Goal: Information Seeking & Learning: Understand process/instructions

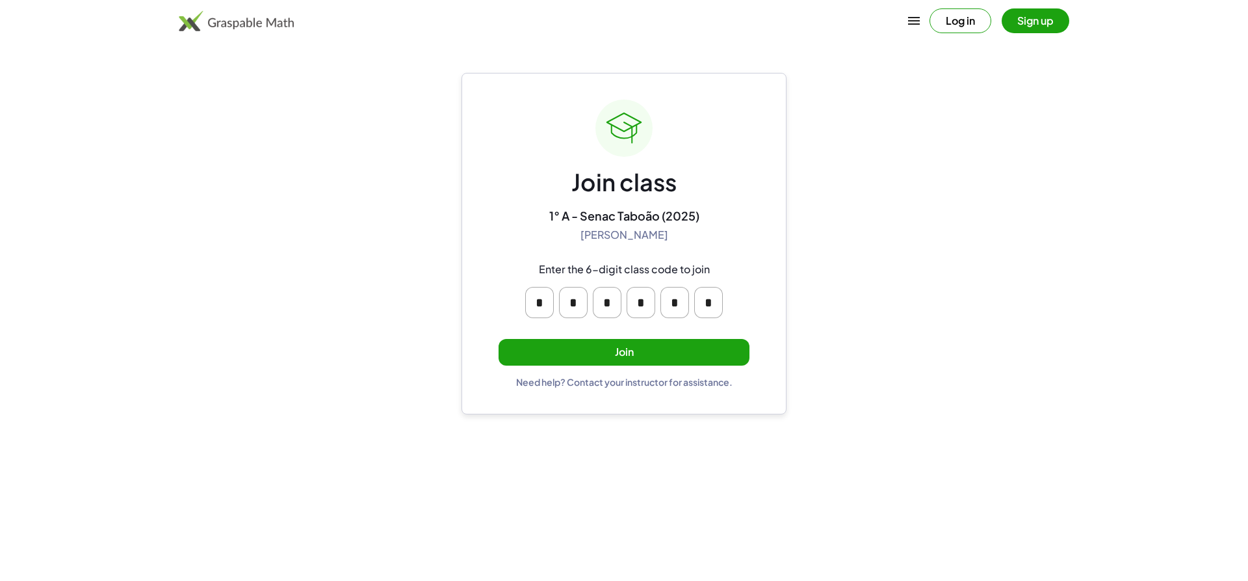
click at [1026, 22] on button "Sign up" at bounding box center [1036, 20] width 68 height 25
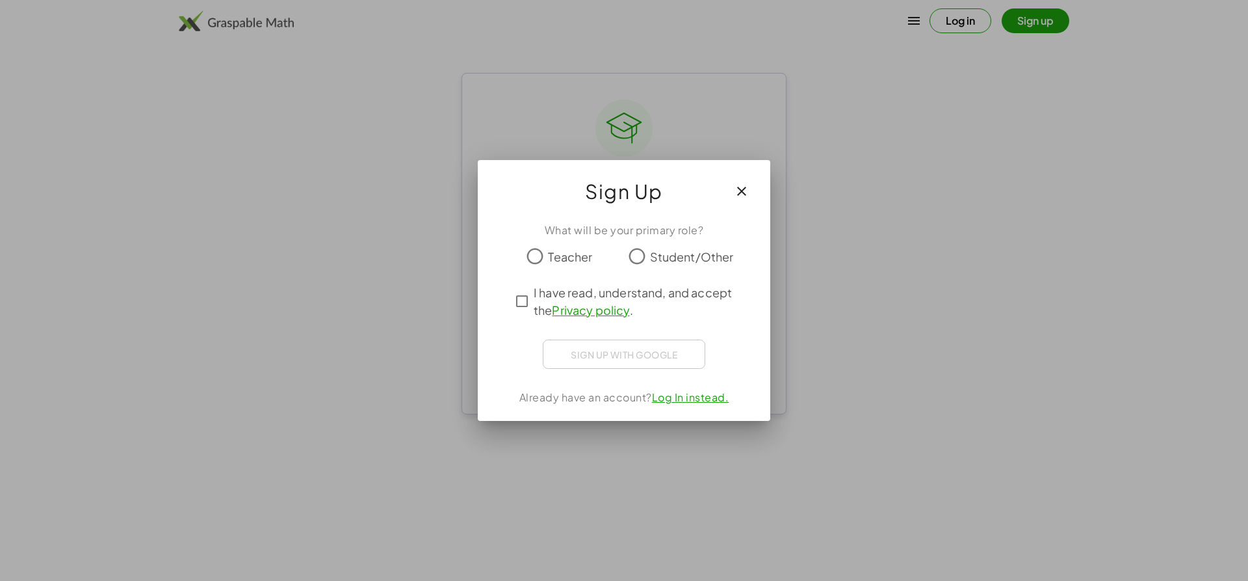
click at [651, 259] on span "Student/Other" at bounding box center [692, 257] width 84 height 18
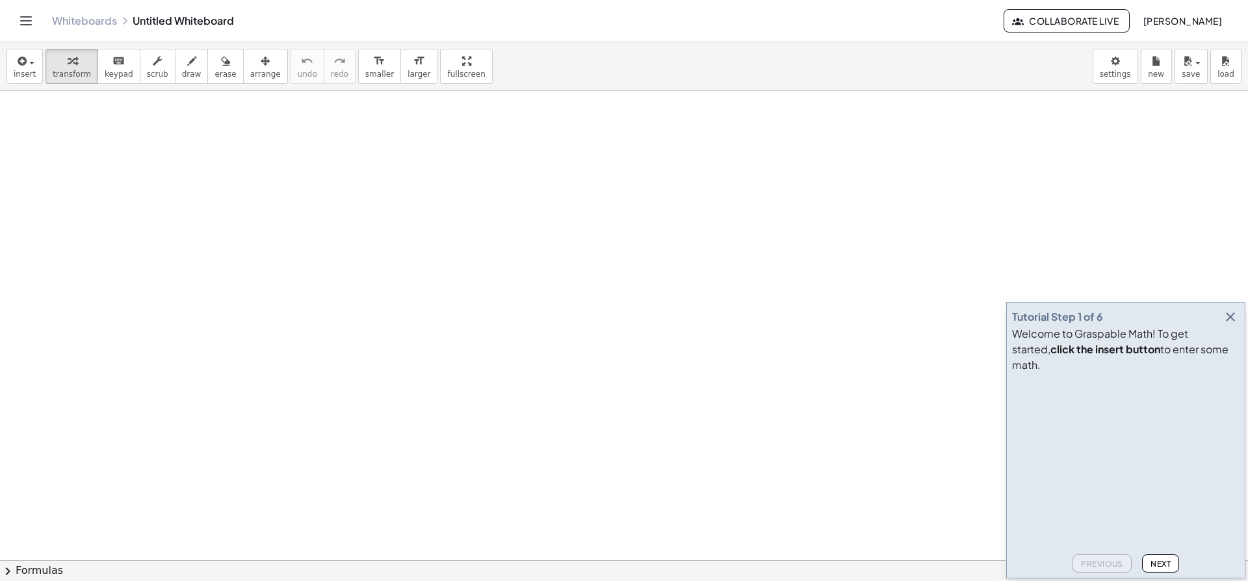
click at [1229, 324] on icon "button" at bounding box center [1231, 317] width 16 height 16
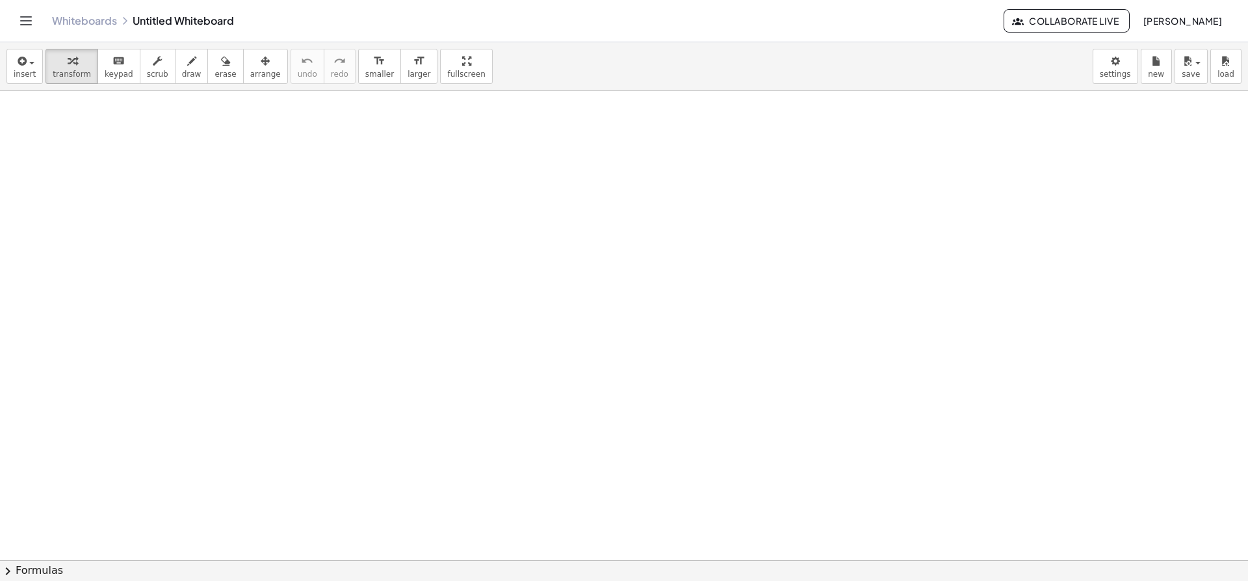
scroll to position [1393, 0]
click at [42, 25] on div "Whiteboards Untitled Whiteboard Collaborate Live Davi Ferreira Andrade" at bounding box center [624, 21] width 1217 height 42
click at [33, 21] on icon "Toggle navigation" at bounding box center [26, 21] width 16 height 16
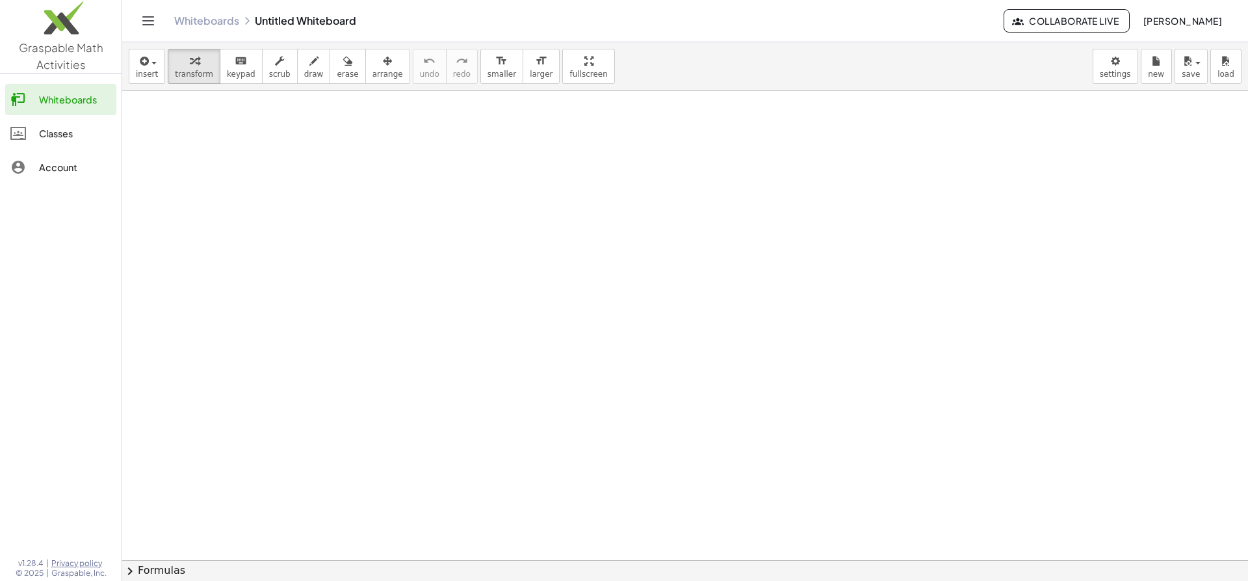
click at [67, 129] on div "Classes" at bounding box center [75, 133] width 72 height 16
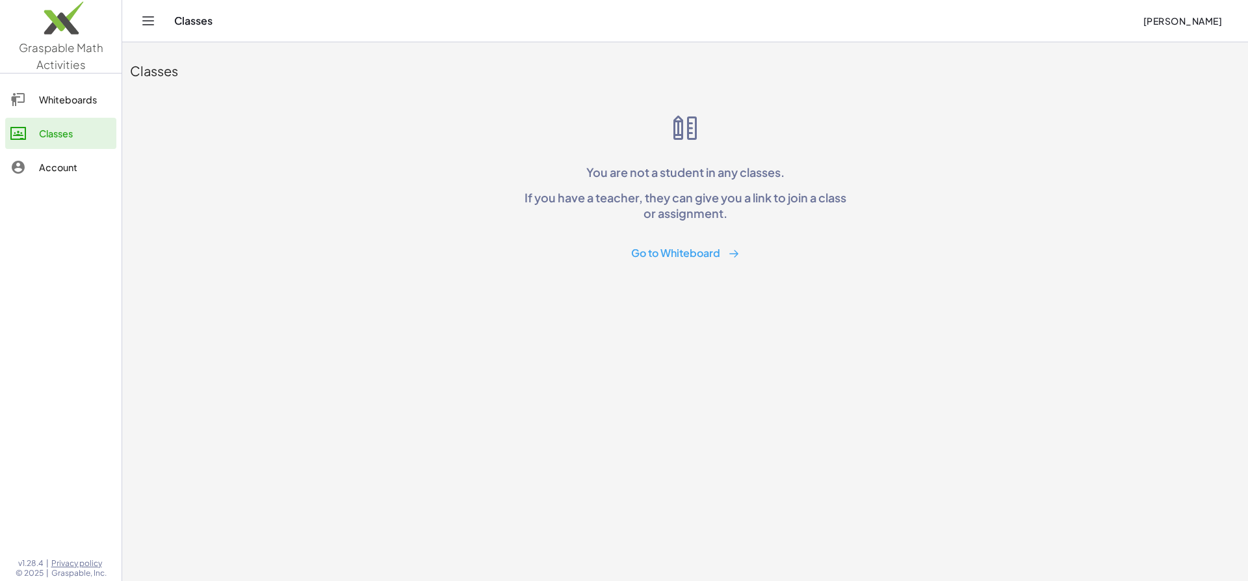
click at [68, 134] on div "Classes" at bounding box center [75, 133] width 72 height 16
click at [79, 92] on div "Whiteboards" at bounding box center [75, 100] width 72 height 16
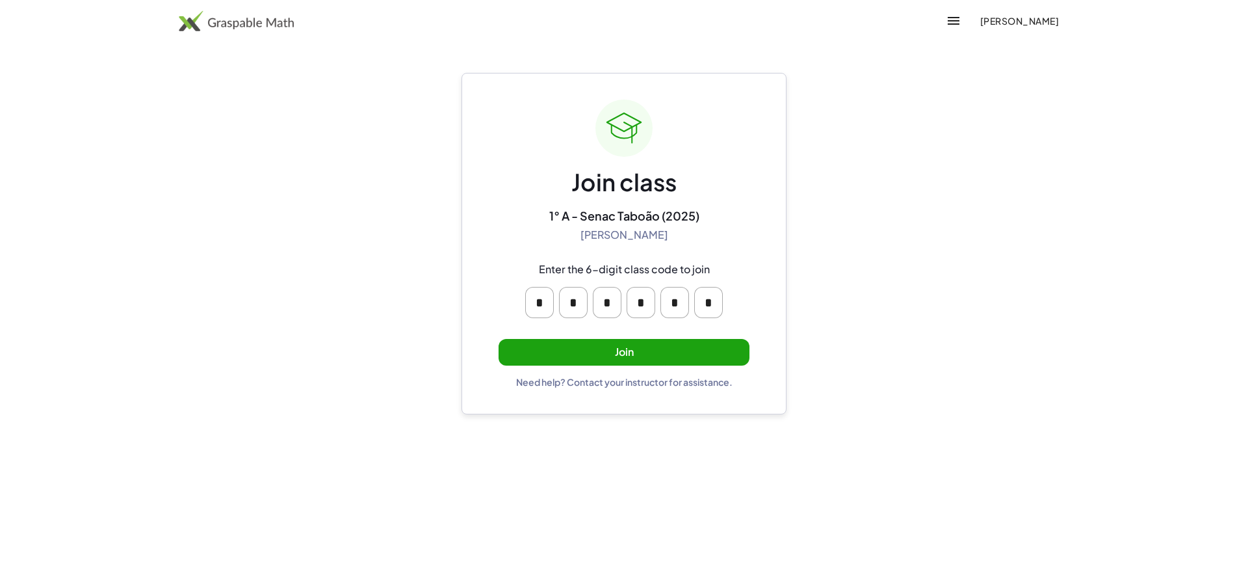
click at [727, 355] on button "Join" at bounding box center [624, 352] width 251 height 27
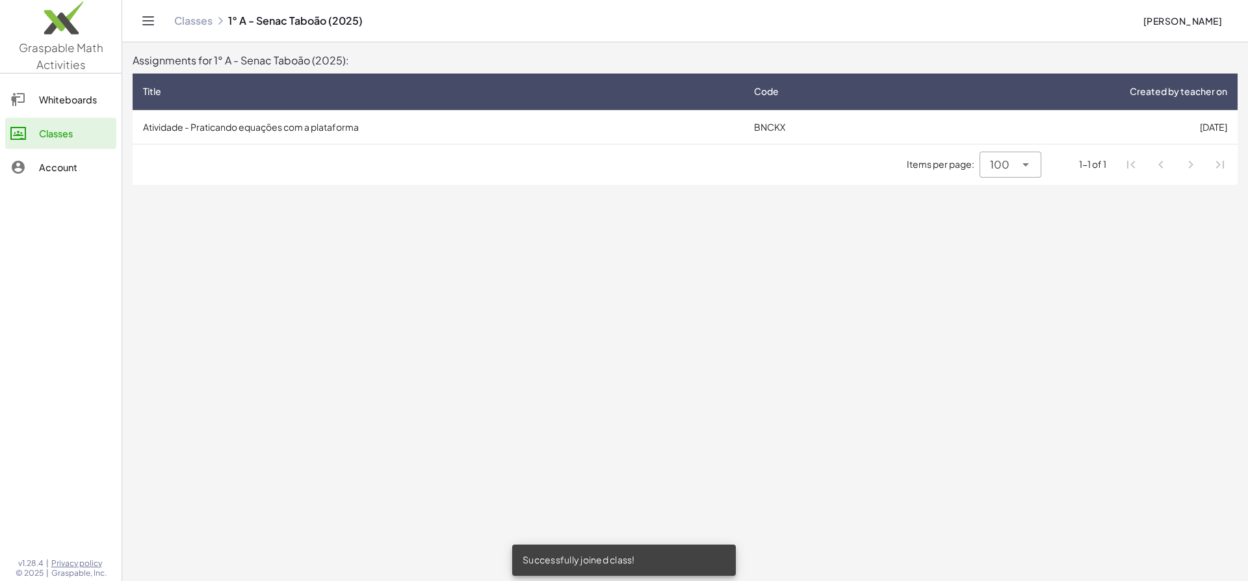
click at [95, 118] on link "Classes" at bounding box center [60, 133] width 111 height 31
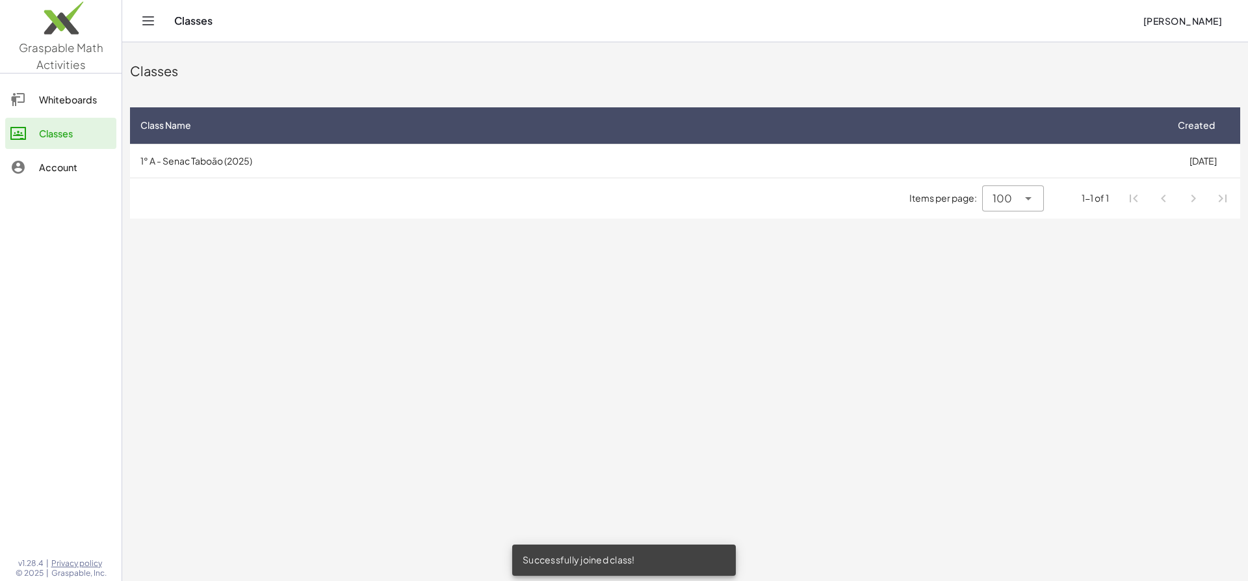
click at [103, 105] on div "Whiteboards" at bounding box center [75, 100] width 72 height 16
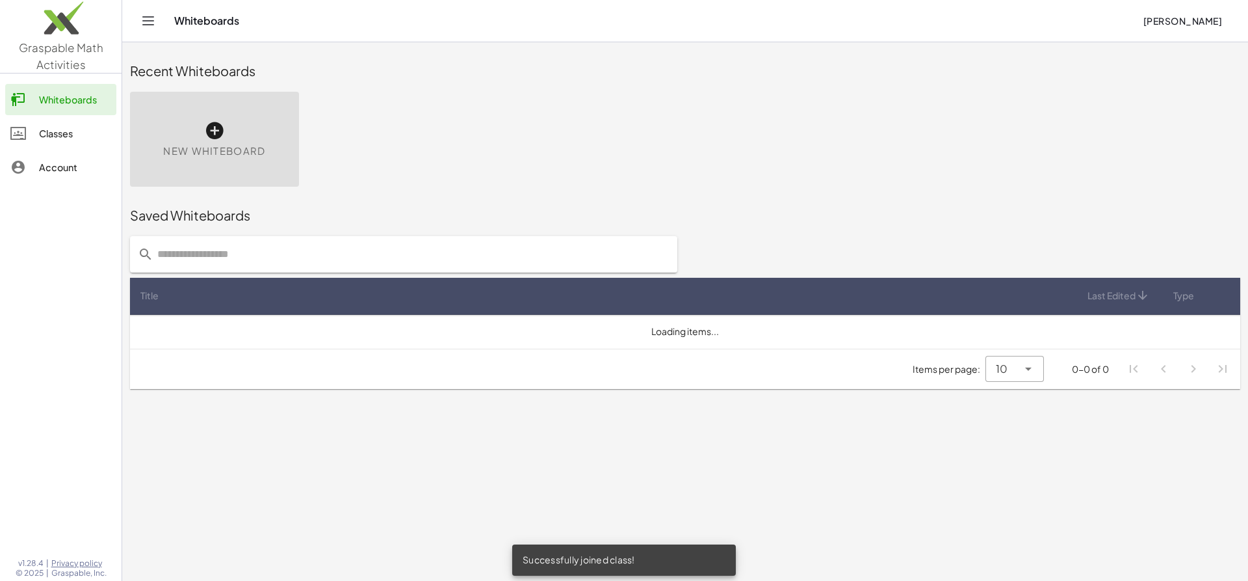
click at [89, 160] on div "Account" at bounding box center [75, 167] width 72 height 16
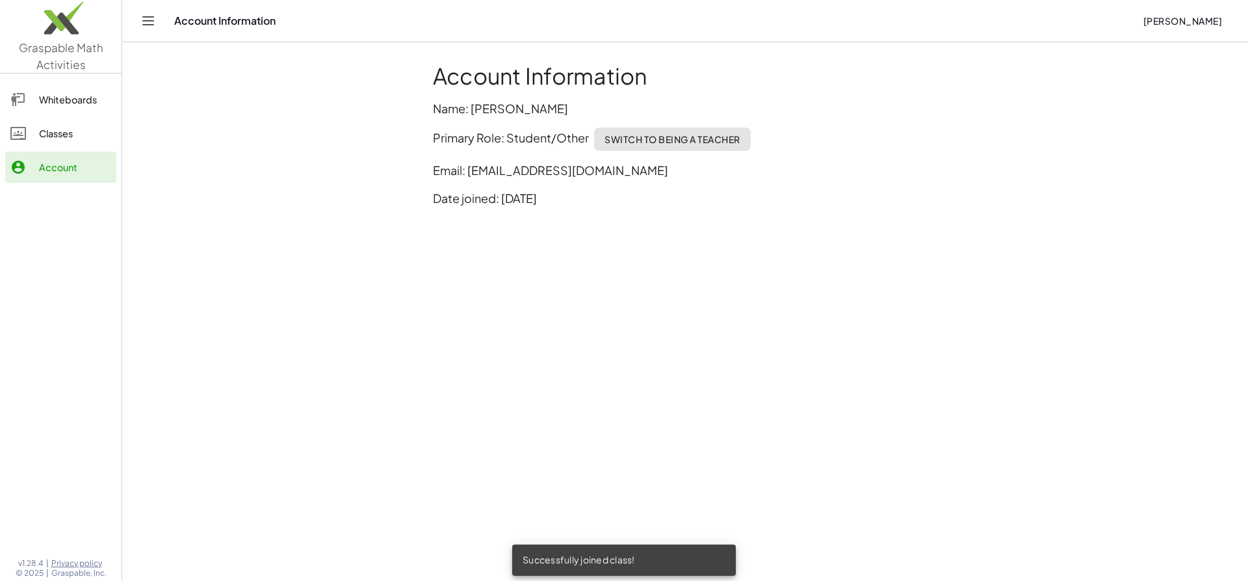
click at [88, 150] on div "Whiteboards Classes Account" at bounding box center [61, 135] width 122 height 112
click at [86, 148] on link "Classes" at bounding box center [60, 133] width 111 height 31
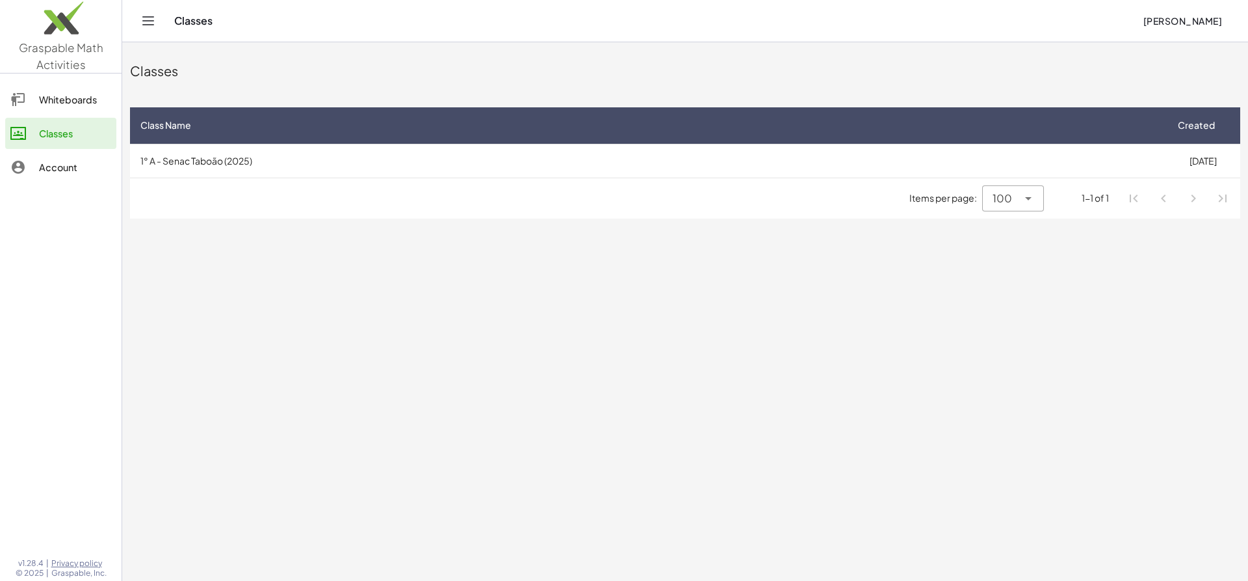
click at [244, 153] on td "1° A - Senac Taboão (2025)" at bounding box center [648, 161] width 1036 height 34
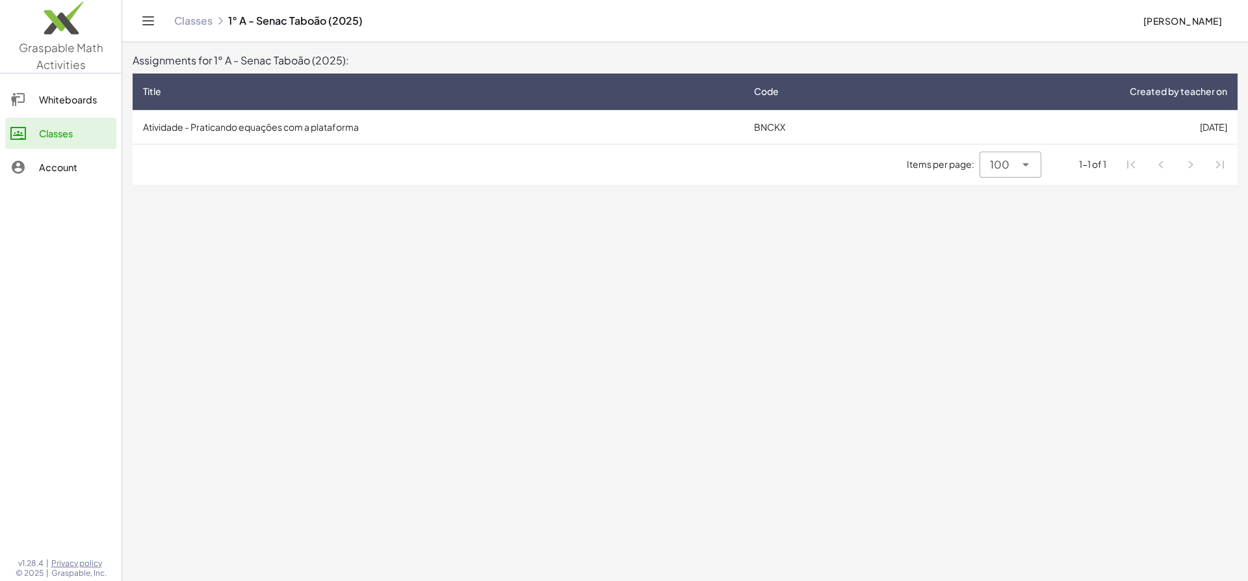
click at [395, 137] on td "Atividade - Praticando equações com a plataforma" at bounding box center [438, 127] width 611 height 34
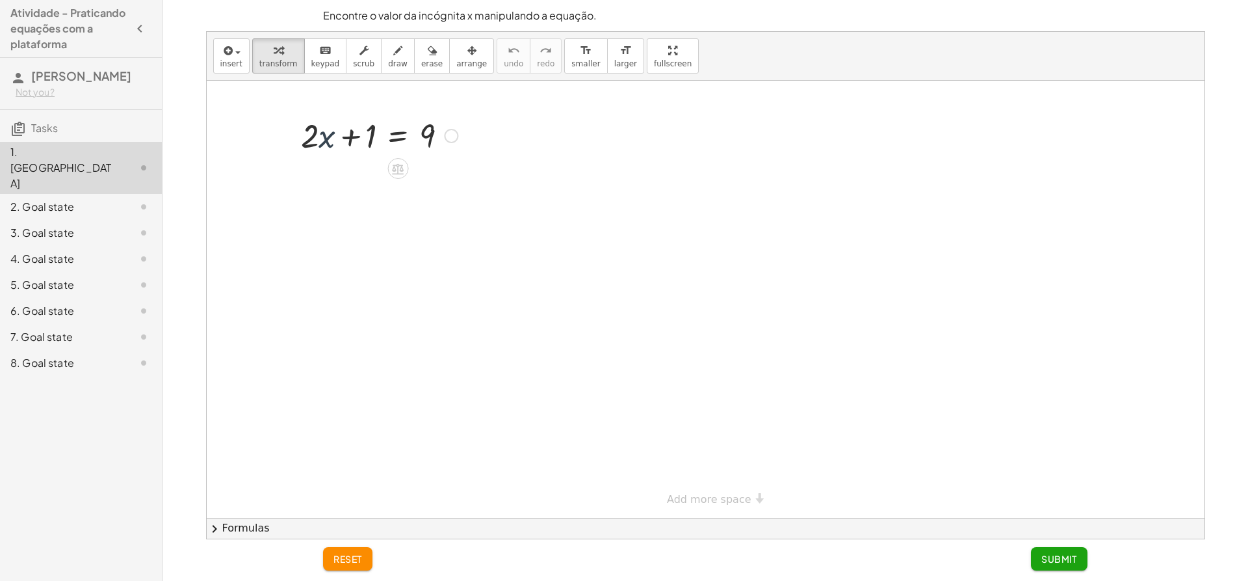
drag, startPoint x: 324, startPoint y: 140, endPoint x: 335, endPoint y: 145, distance: 11.6
click at [334, 145] on div at bounding box center [379, 134] width 170 height 44
click at [235, 519] on button "chevron_right Formulas" at bounding box center [706, 527] width 998 height 21
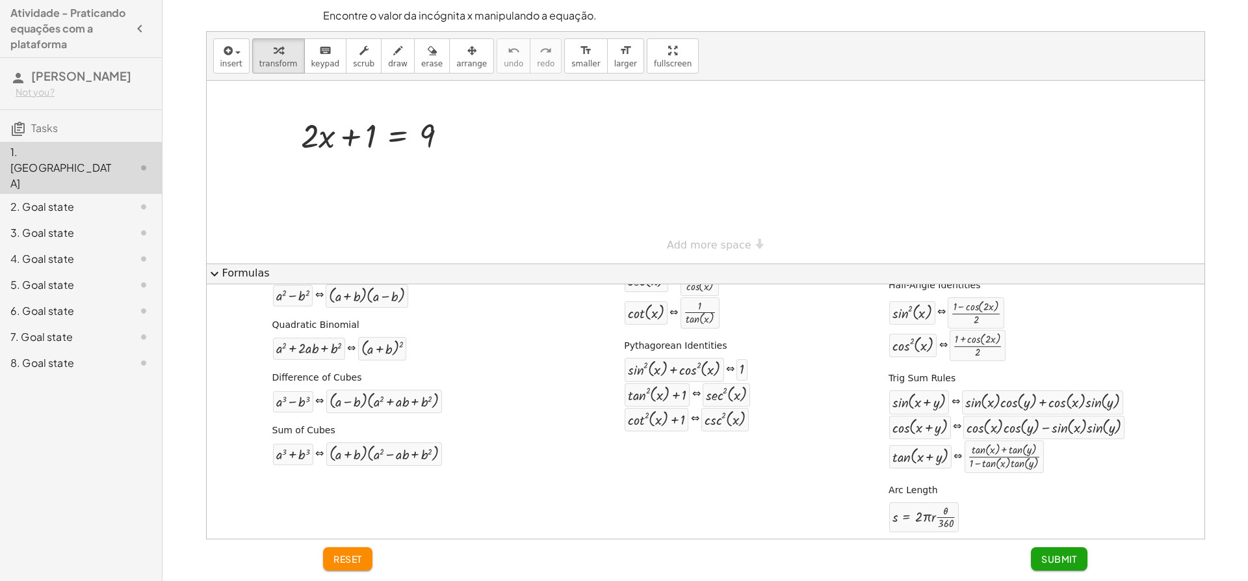
scroll to position [195, 0]
click at [770, 170] on div at bounding box center [706, 172] width 998 height 183
click at [251, 270] on button "expand_more Formulas" at bounding box center [706, 273] width 998 height 21
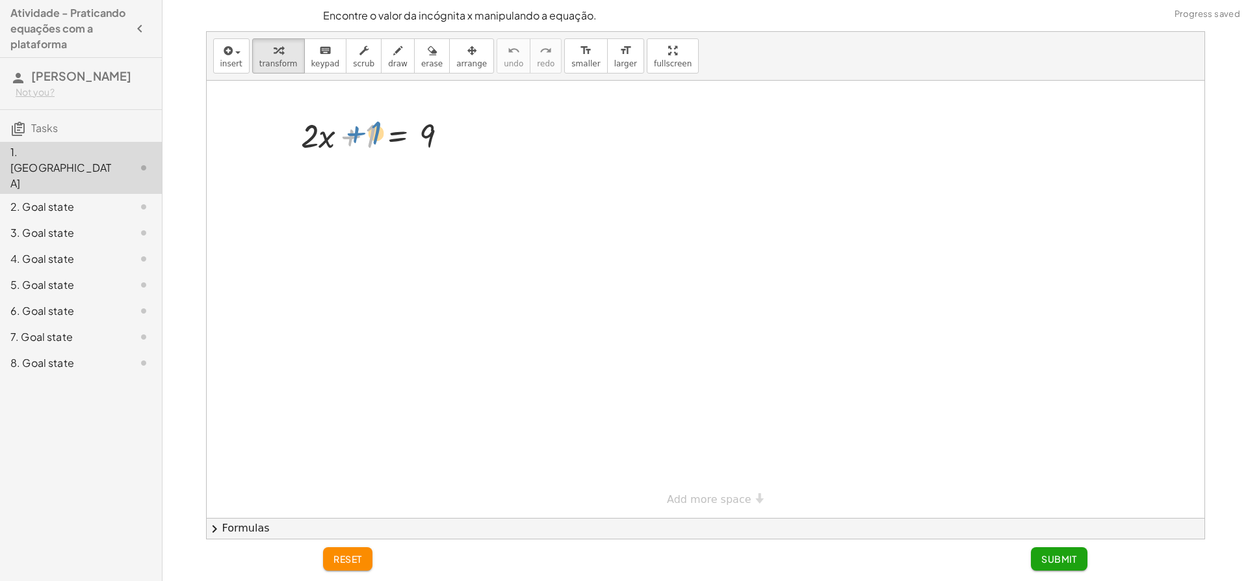
click at [352, 134] on div at bounding box center [379, 134] width 170 height 44
drag, startPoint x: 354, startPoint y: 137, endPoint x: 449, endPoint y: 141, distance: 95.0
click at [449, 141] on div at bounding box center [379, 134] width 170 height 44
drag, startPoint x: 365, startPoint y: 177, endPoint x: 335, endPoint y: 185, distance: 30.3
click at [335, 185] on div at bounding box center [379, 179] width 253 height 44
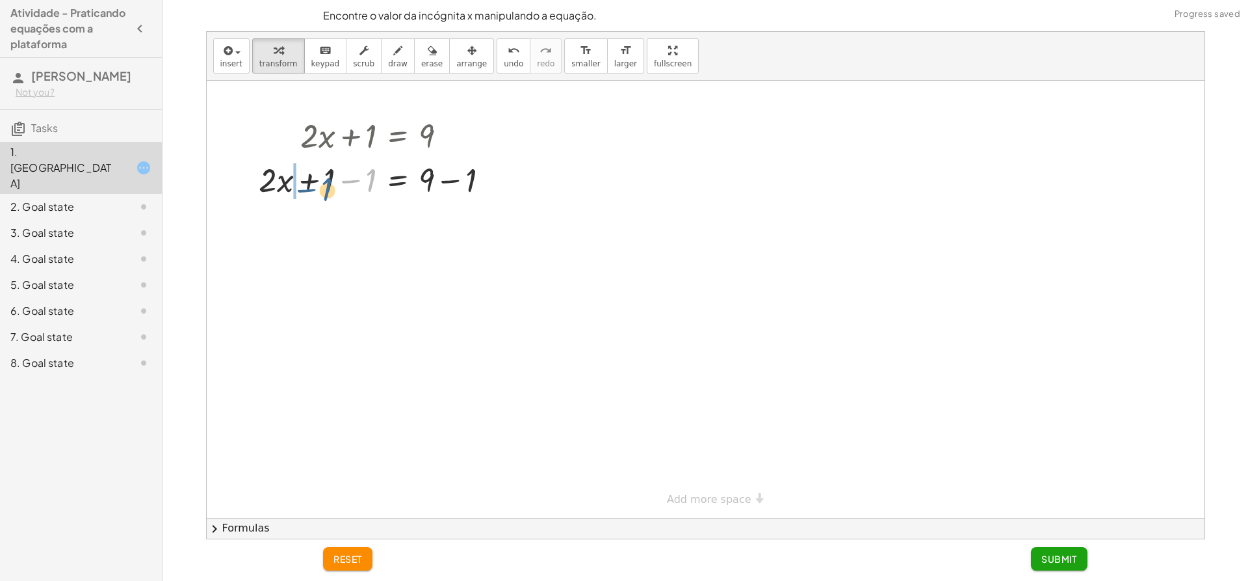
drag, startPoint x: 374, startPoint y: 174, endPoint x: 332, endPoint y: 183, distance: 43.9
click at [332, 183] on div at bounding box center [379, 179] width 253 height 44
drag, startPoint x: 350, startPoint y: 227, endPoint x: 309, endPoint y: 228, distance: 41.0
click at [309, 228] on div at bounding box center [379, 223] width 253 height 44
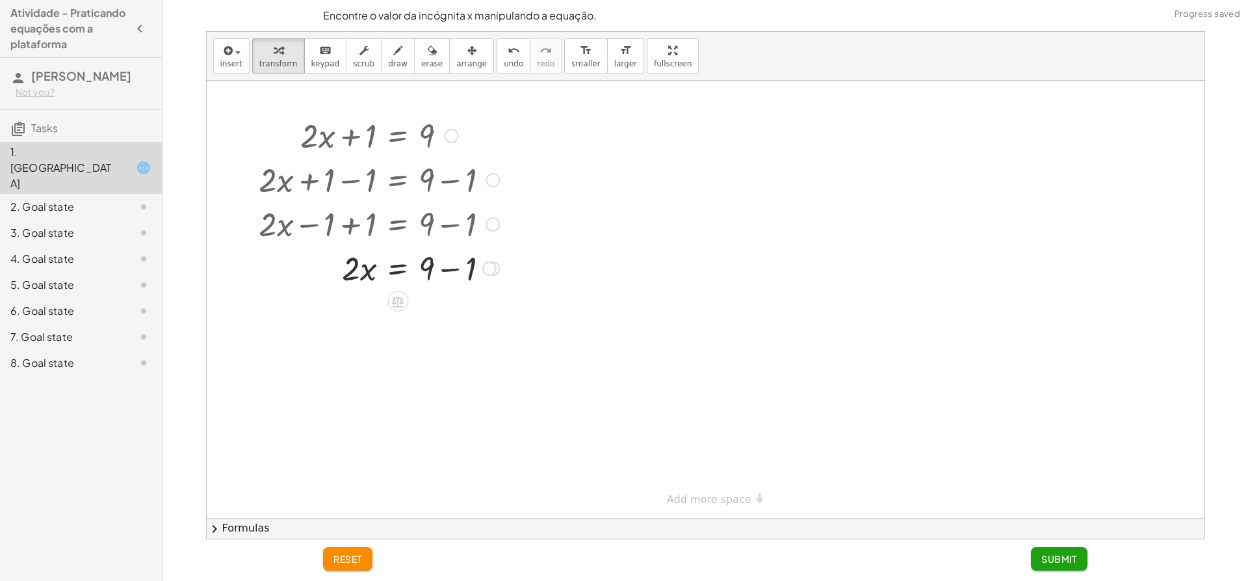
click at [499, 223] on div at bounding box center [493, 224] width 14 height 14
click at [532, 284] on div at bounding box center [706, 299] width 998 height 437
drag, startPoint x: 427, startPoint y: 270, endPoint x: 467, endPoint y: 270, distance: 39.7
drag, startPoint x: 361, startPoint y: 313, endPoint x: 360, endPoint y: 304, distance: 9.3
click at [360, 304] on div at bounding box center [379, 311] width 253 height 44
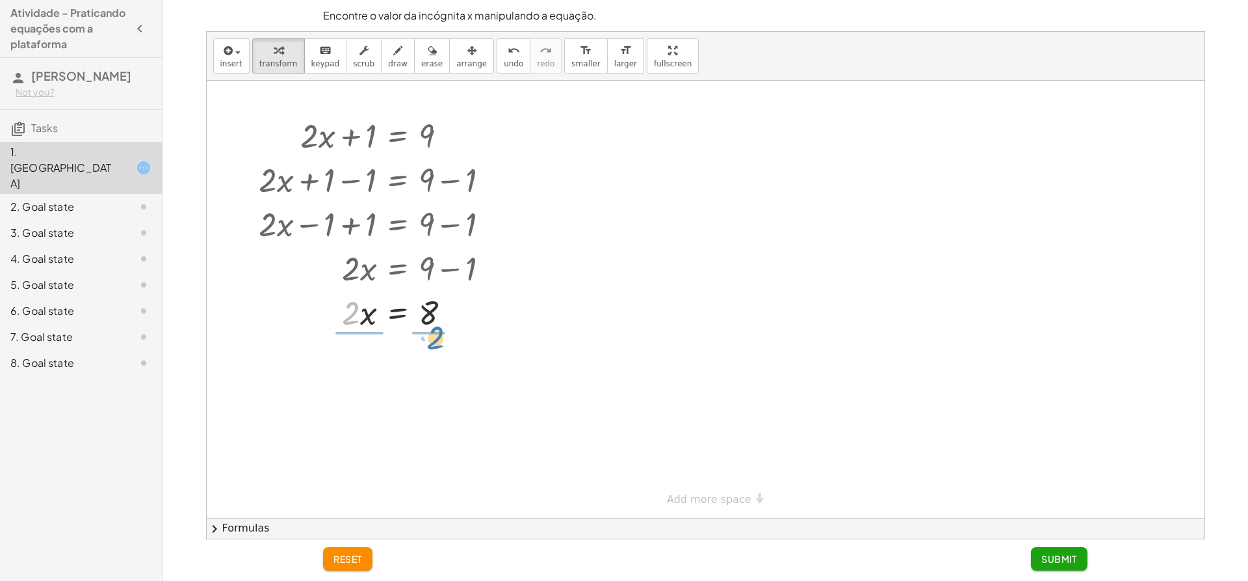
drag, startPoint x: 356, startPoint y: 306, endPoint x: 439, endPoint y: 331, distance: 87.4
drag, startPoint x: 360, startPoint y: 380, endPoint x: 354, endPoint y: 366, distance: 14.9
drag, startPoint x: 437, startPoint y: 439, endPoint x: 449, endPoint y: 430, distance: 14.4
click at [449, 429] on div at bounding box center [379, 431] width 253 height 65
drag, startPoint x: 433, startPoint y: 447, endPoint x: 436, endPoint y: 427, distance: 20.3
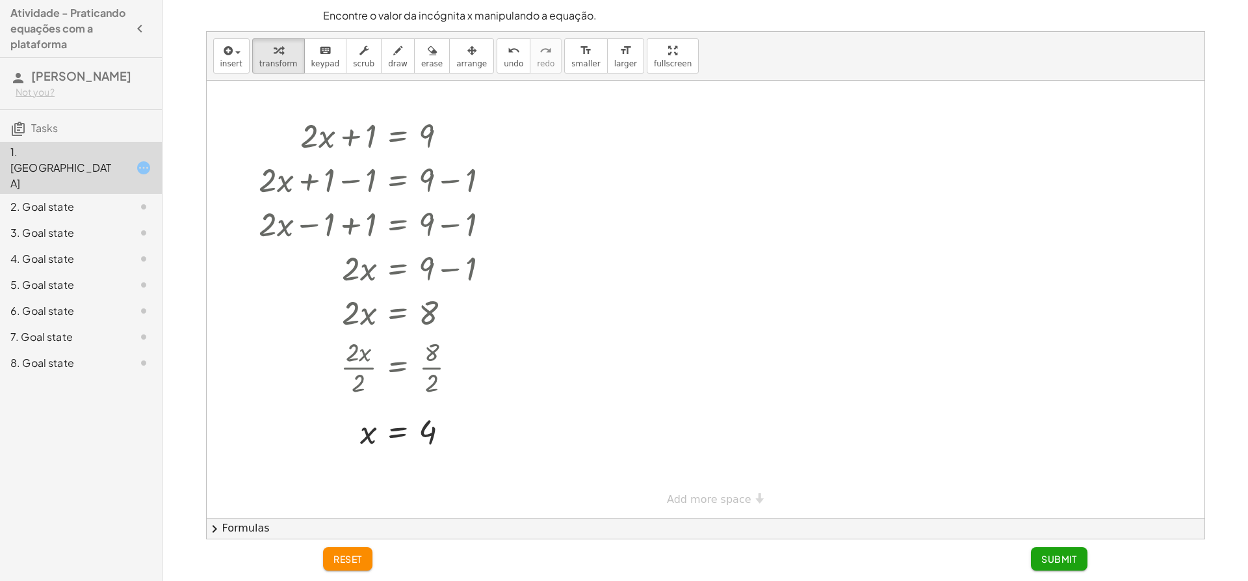
click at [1045, 561] on span "Submit" at bounding box center [1059, 559] width 36 height 12
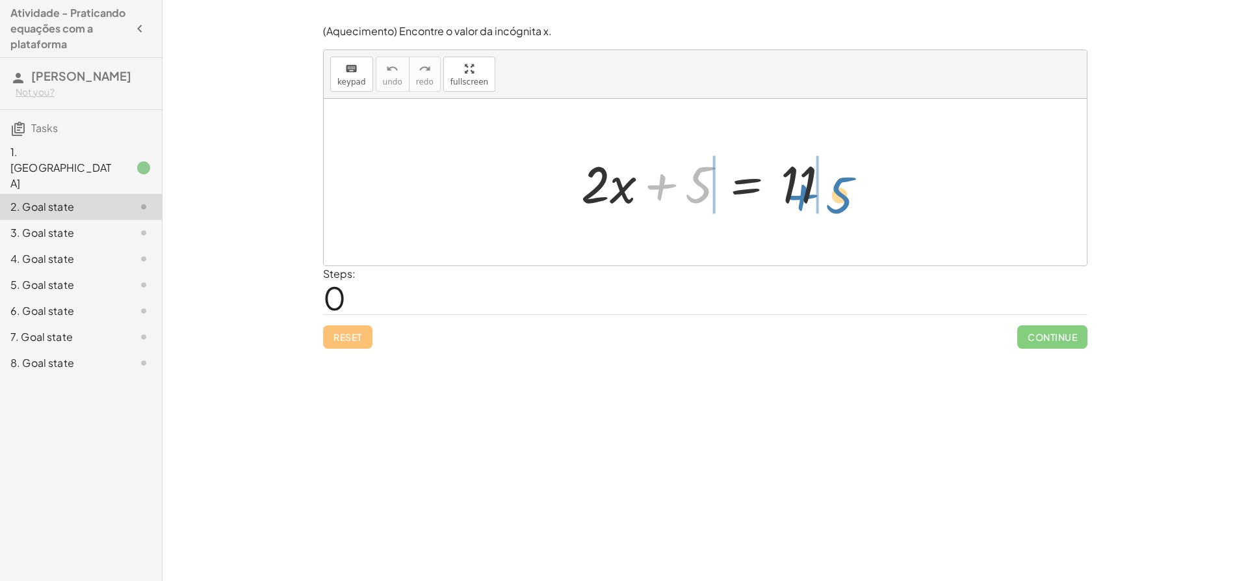
drag, startPoint x: 685, startPoint y: 189, endPoint x: 831, endPoint y: 197, distance: 146.5
click at [831, 197] on div at bounding box center [710, 182] width 271 height 67
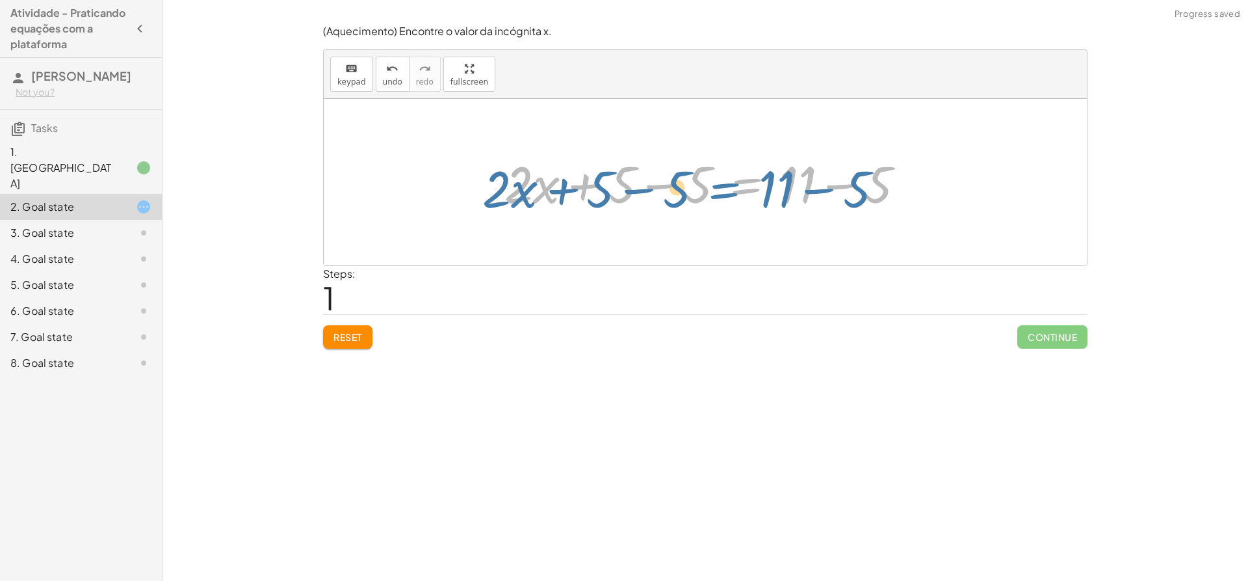
drag, startPoint x: 714, startPoint y: 185, endPoint x: 722, endPoint y: 190, distance: 9.0
click at [722, 190] on div at bounding box center [710, 182] width 424 height 67
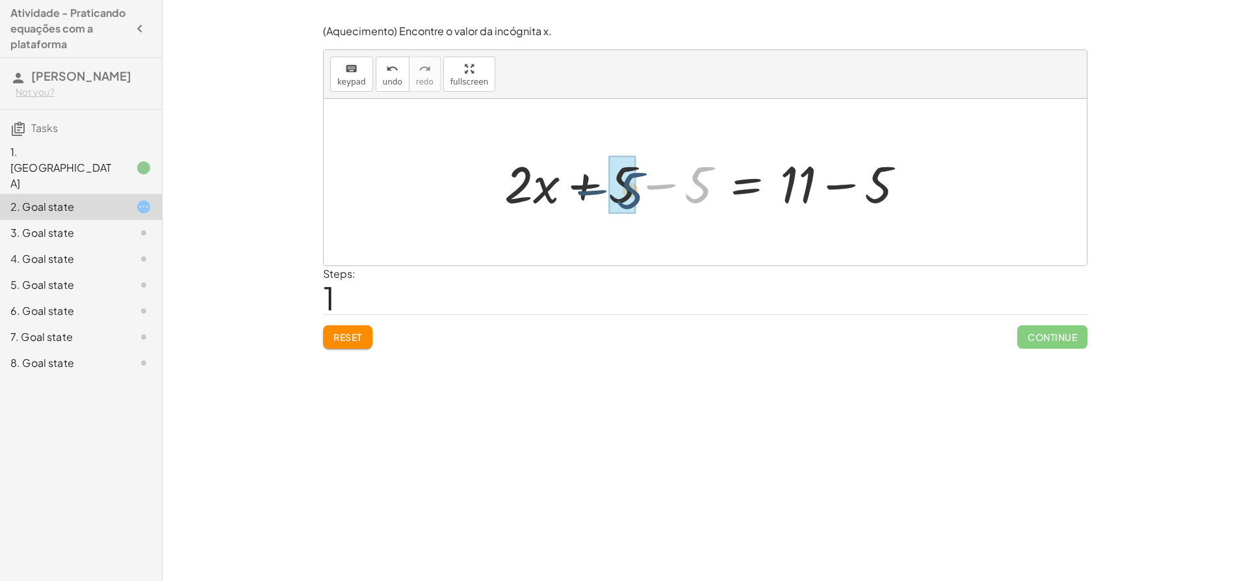
drag, startPoint x: 698, startPoint y: 189, endPoint x: 632, endPoint y: 194, distance: 65.9
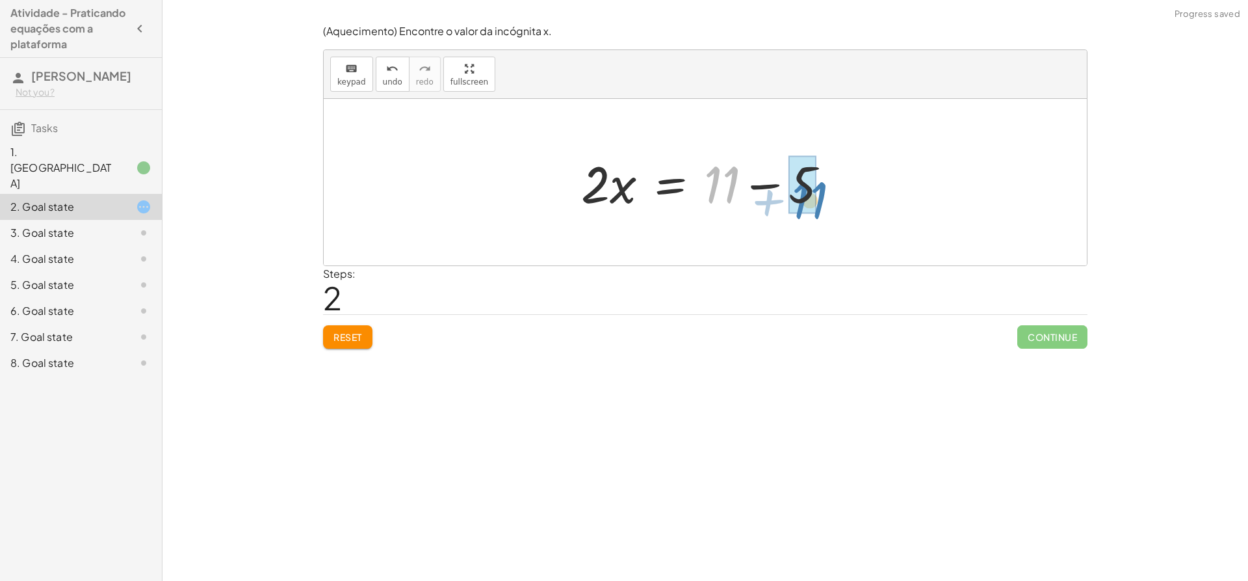
drag, startPoint x: 724, startPoint y: 189, endPoint x: 785, endPoint y: 204, distance: 63.7
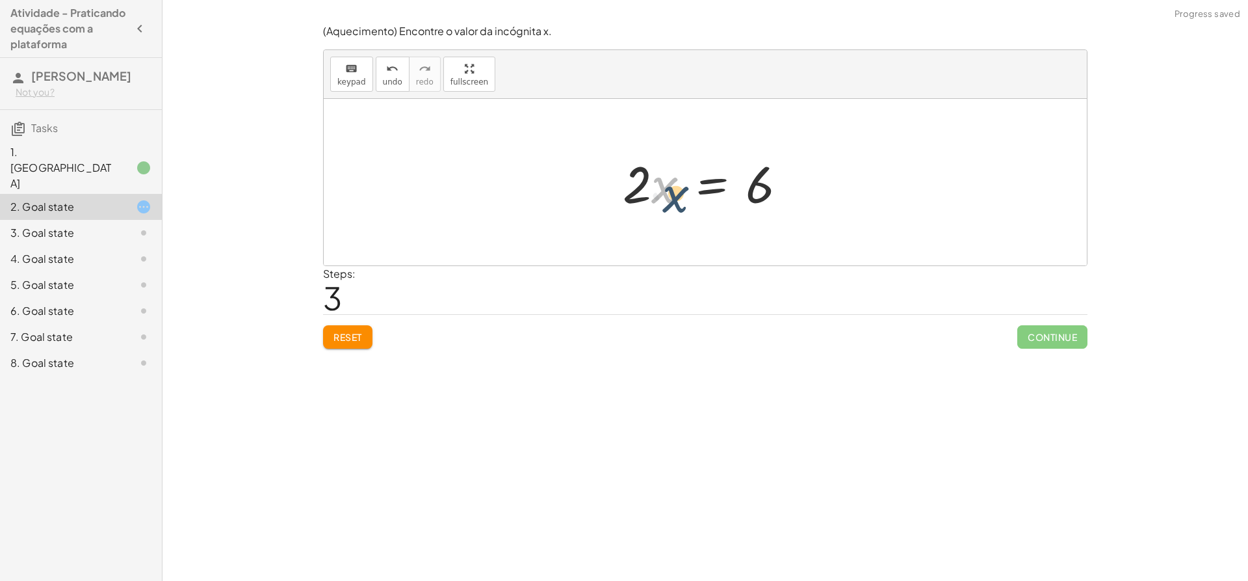
drag, startPoint x: 659, startPoint y: 190, endPoint x: 670, endPoint y: 204, distance: 18.1
click at [670, 204] on div at bounding box center [709, 182] width 187 height 67
drag, startPoint x: 645, startPoint y: 192, endPoint x: 779, endPoint y: 199, distance: 134.1
click at [779, 199] on div at bounding box center [709, 182] width 187 height 67
drag, startPoint x: 648, startPoint y: 207, endPoint x: 643, endPoint y: 164, distance: 43.9
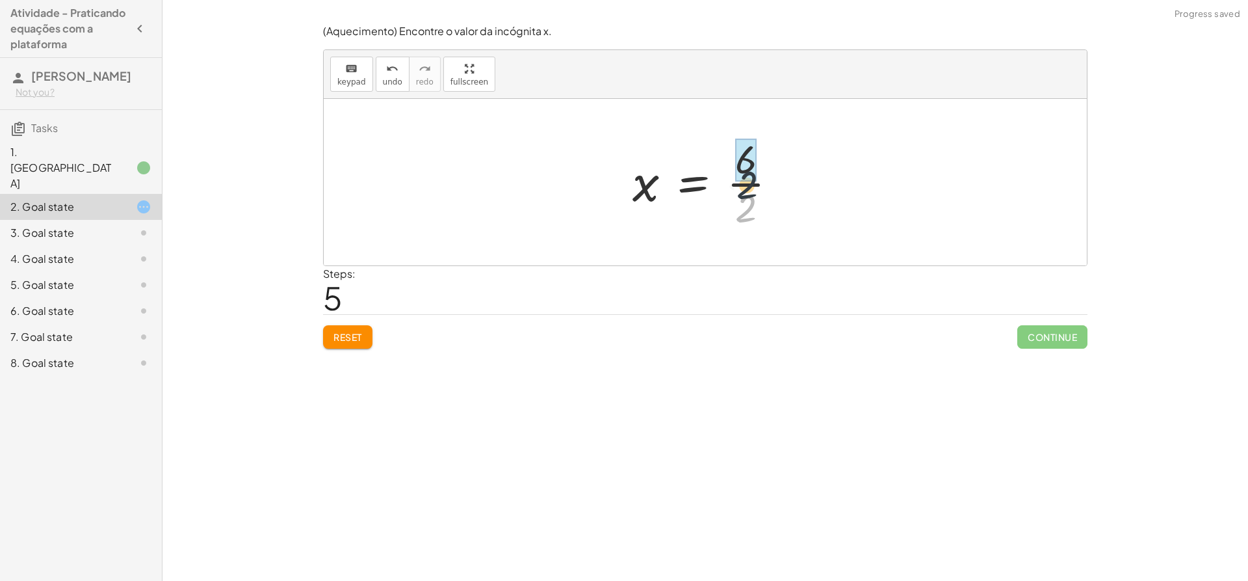
drag, startPoint x: 753, startPoint y: 205, endPoint x: 753, endPoint y: 170, distance: 34.5
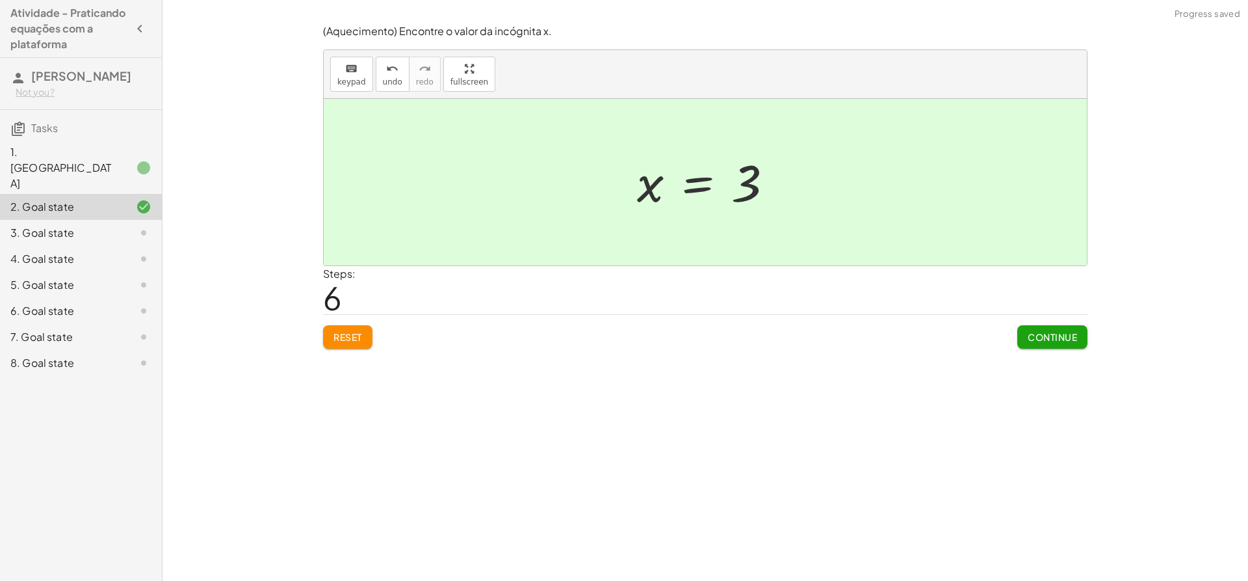
click at [1025, 335] on button "Continue" at bounding box center [1052, 336] width 70 height 23
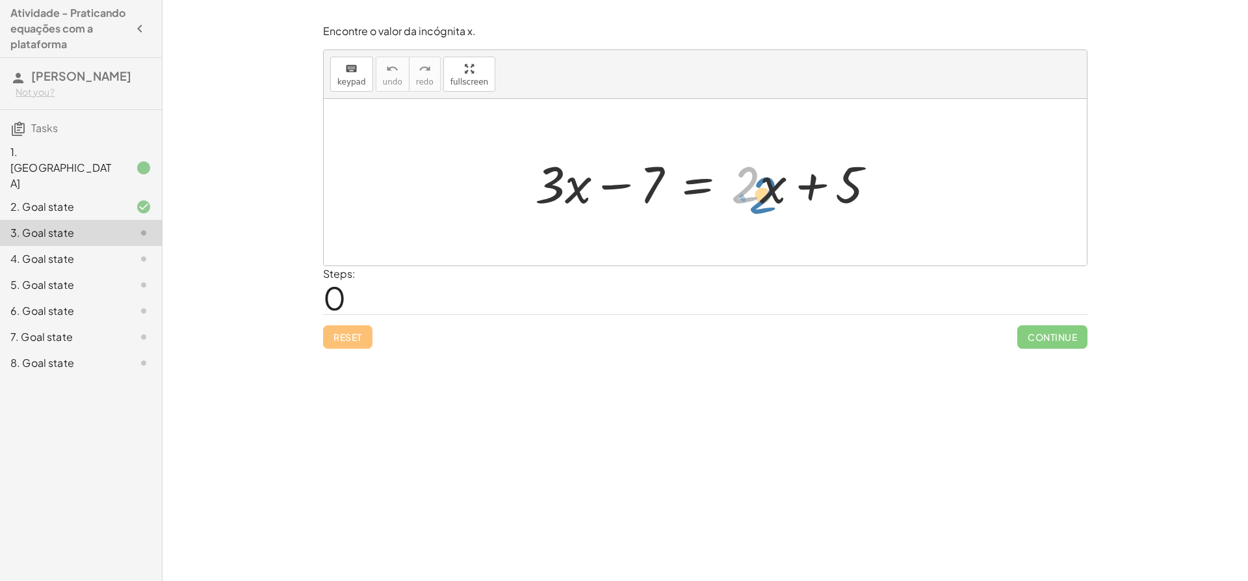
drag, startPoint x: 759, startPoint y: 194, endPoint x: 774, endPoint y: 205, distance: 19.1
click at [774, 205] on div at bounding box center [711, 182] width 364 height 67
click at [762, 194] on div at bounding box center [711, 182] width 364 height 67
click at [758, 189] on div at bounding box center [711, 182] width 364 height 67
drag, startPoint x: 744, startPoint y: 187, endPoint x: 611, endPoint y: 191, distance: 132.7
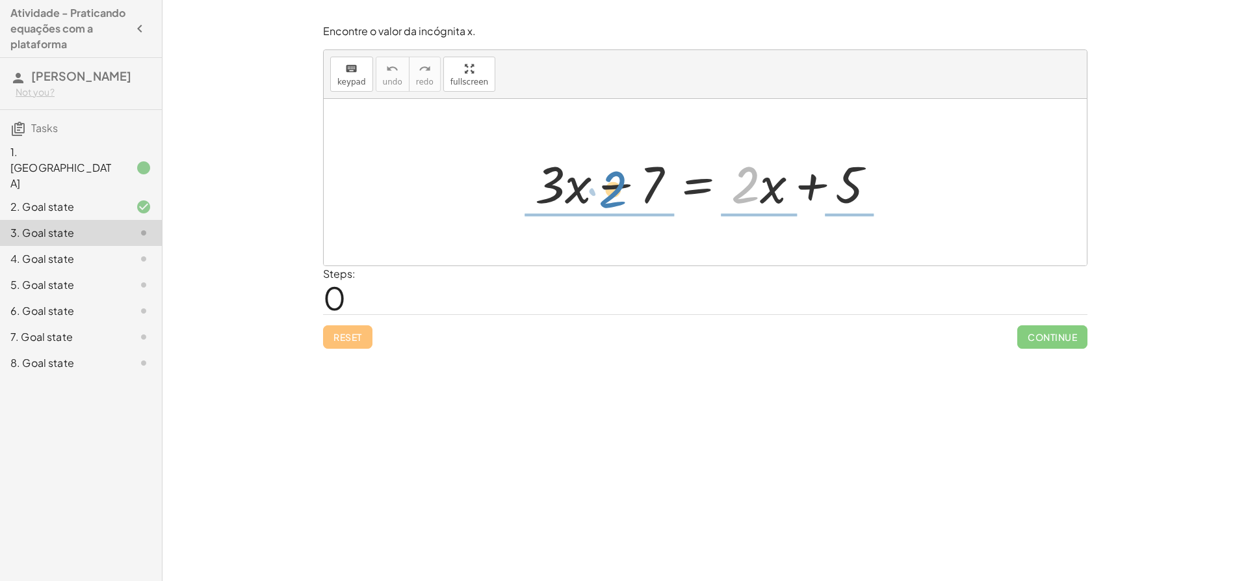
click at [611, 191] on div at bounding box center [711, 182] width 364 height 67
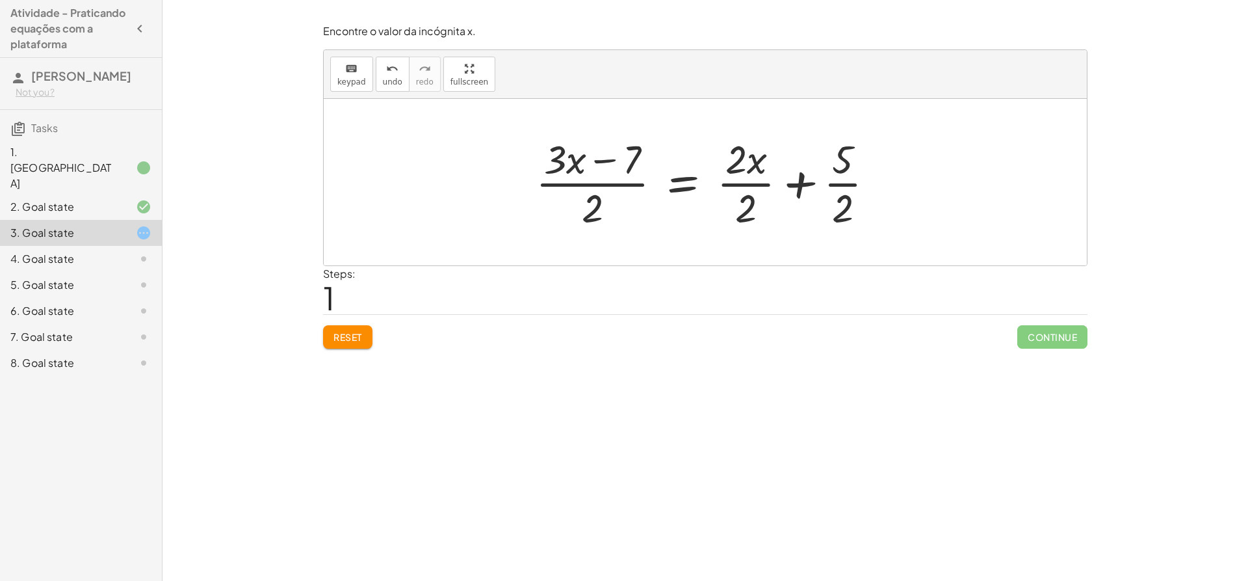
click at [358, 331] on span "Reset" at bounding box center [347, 337] width 29 height 12
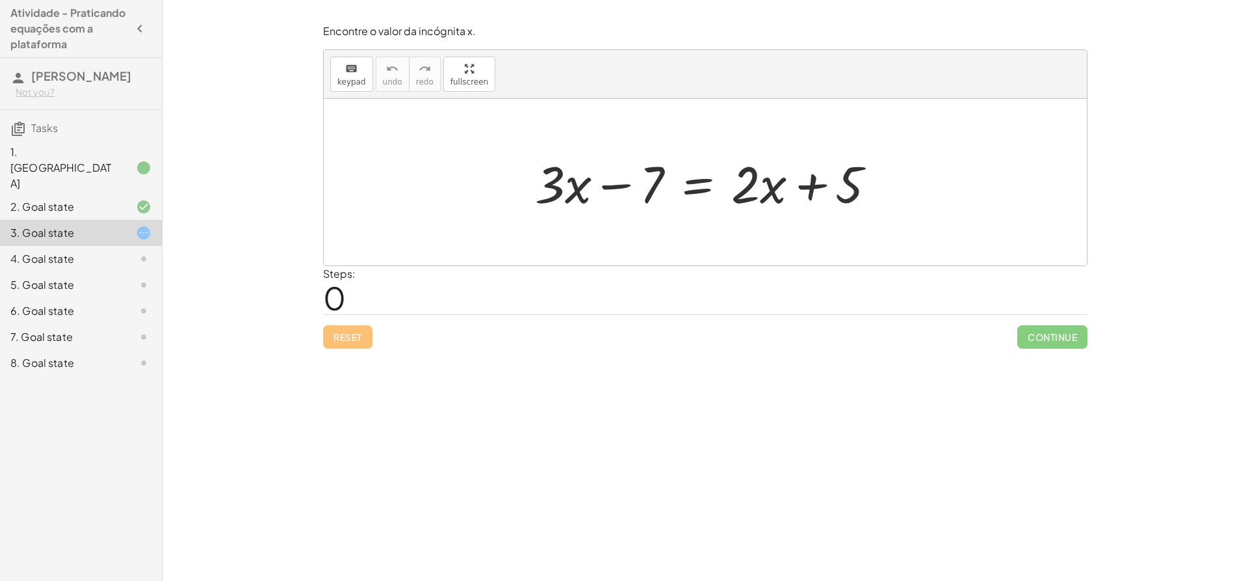
drag, startPoint x: 748, startPoint y: 186, endPoint x: 774, endPoint y: 194, distance: 27.3
drag, startPoint x: 774, startPoint y: 194, endPoint x: 743, endPoint y: 142, distance: 60.9
click at [747, 142] on div at bounding box center [705, 182] width 763 height 166
drag, startPoint x: 763, startPoint y: 185, endPoint x: 772, endPoint y: 189, distance: 10.2
click at [772, 189] on div at bounding box center [711, 182] width 364 height 67
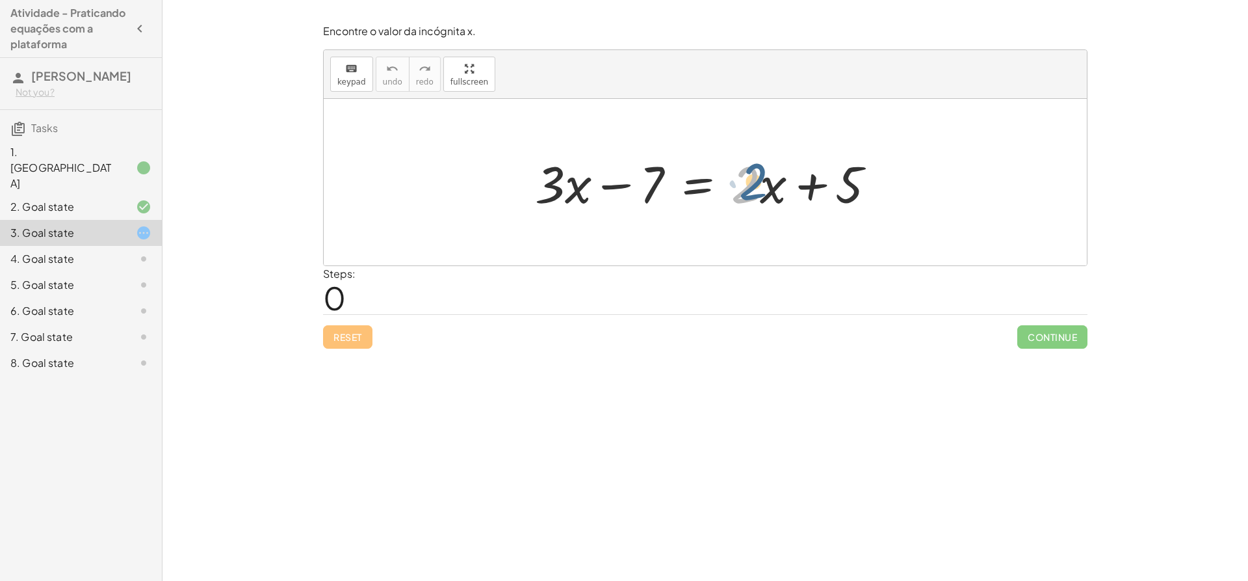
drag, startPoint x: 758, startPoint y: 207, endPoint x: 768, endPoint y: 205, distance: 10.1
click at [768, 205] on div at bounding box center [711, 182] width 364 height 67
drag, startPoint x: 770, startPoint y: 209, endPoint x: 529, endPoint y: 214, distance: 241.2
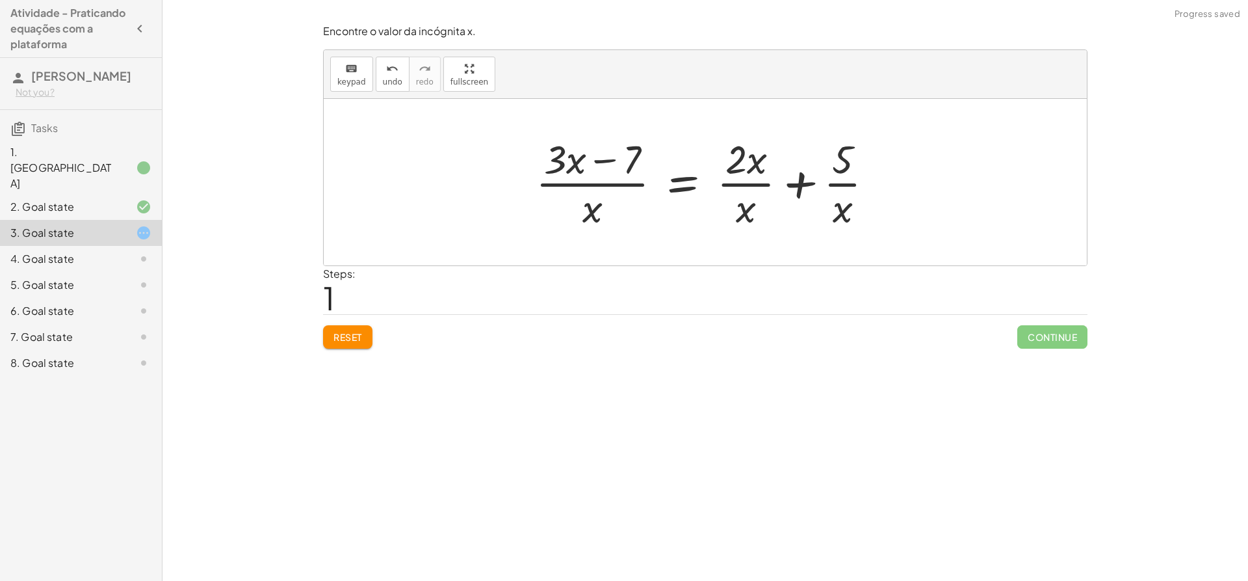
click at [365, 331] on button "Reset" at bounding box center [347, 336] width 49 height 23
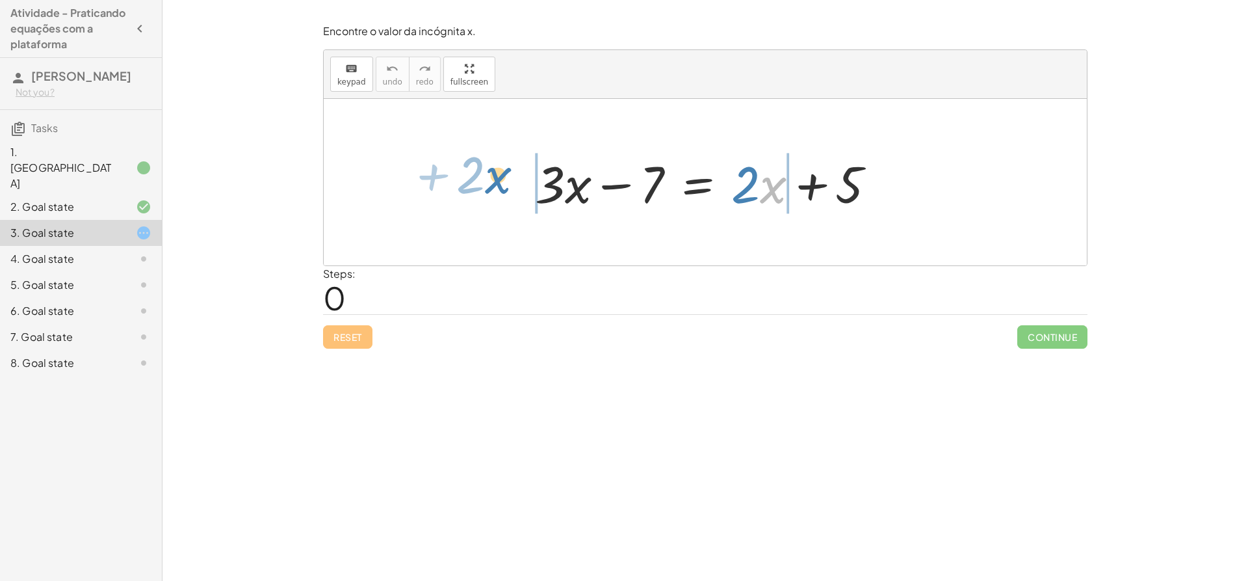
drag, startPoint x: 770, startPoint y: 185, endPoint x: 497, endPoint y: 173, distance: 273.3
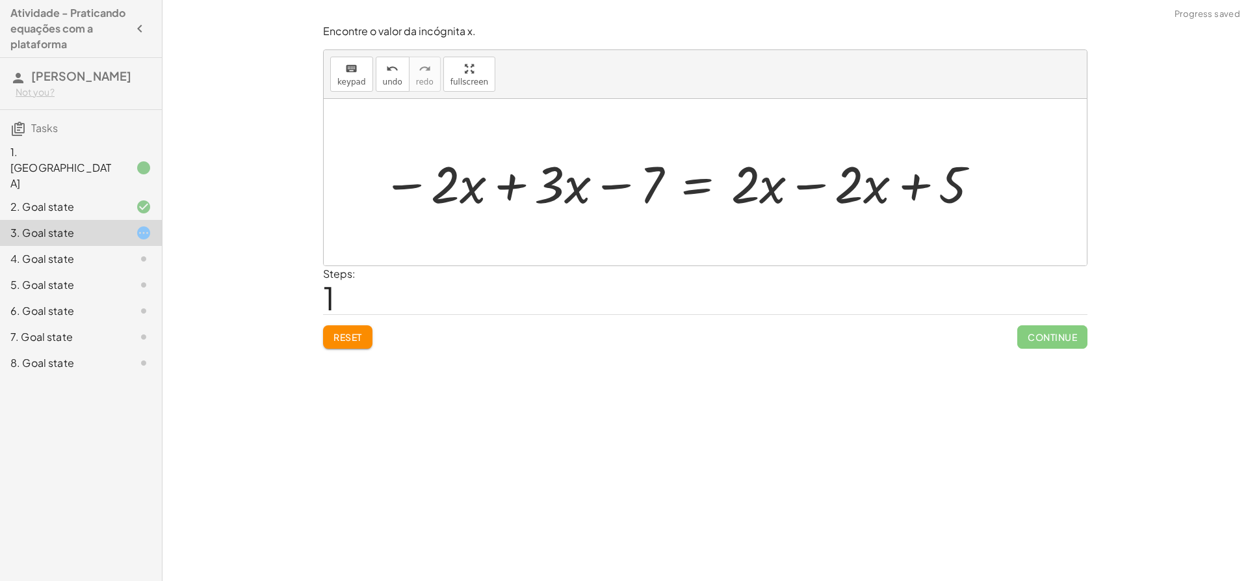
click at [805, 185] on div at bounding box center [682, 182] width 612 height 67
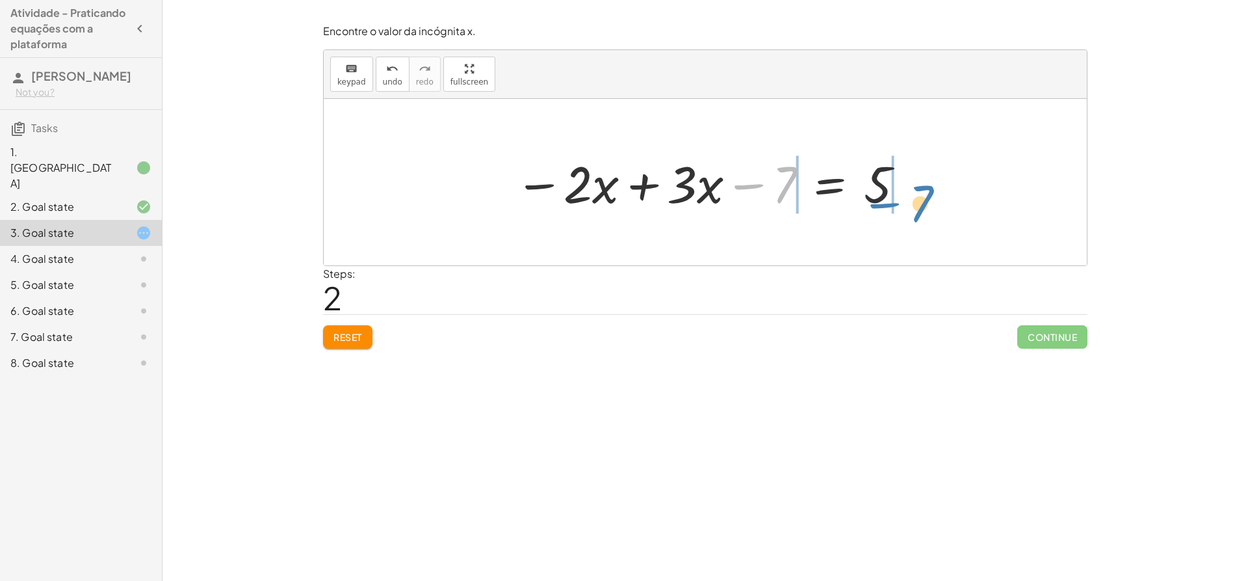
drag, startPoint x: 766, startPoint y: 176, endPoint x: 894, endPoint y: 193, distance: 129.3
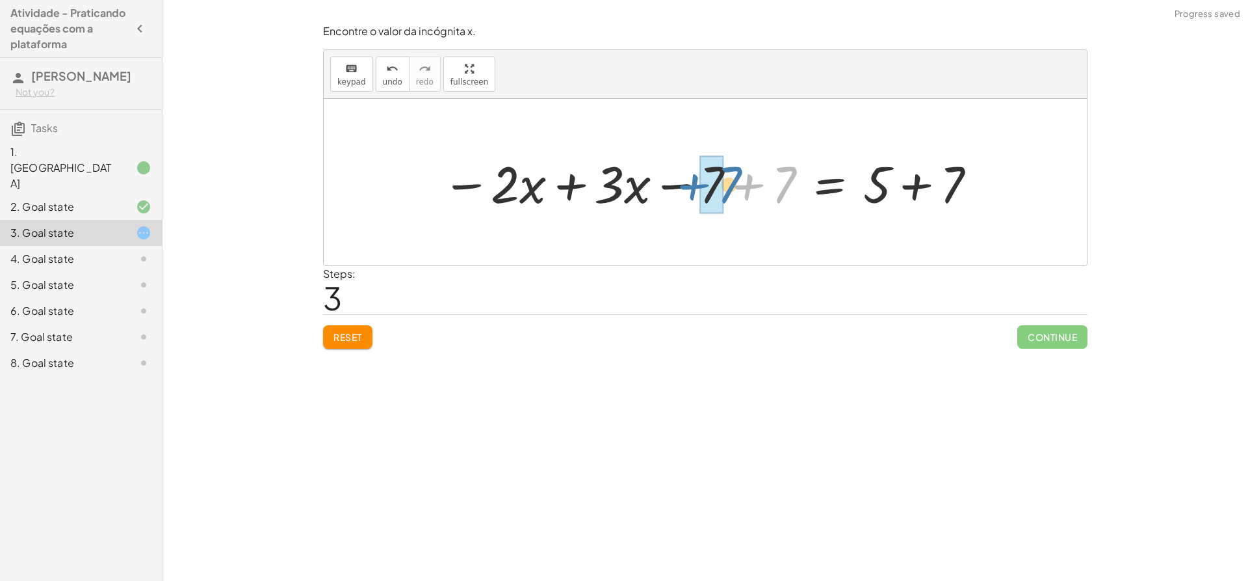
drag, startPoint x: 794, startPoint y: 188, endPoint x: 735, endPoint y: 189, distance: 59.2
click at [735, 188] on div at bounding box center [710, 182] width 549 height 67
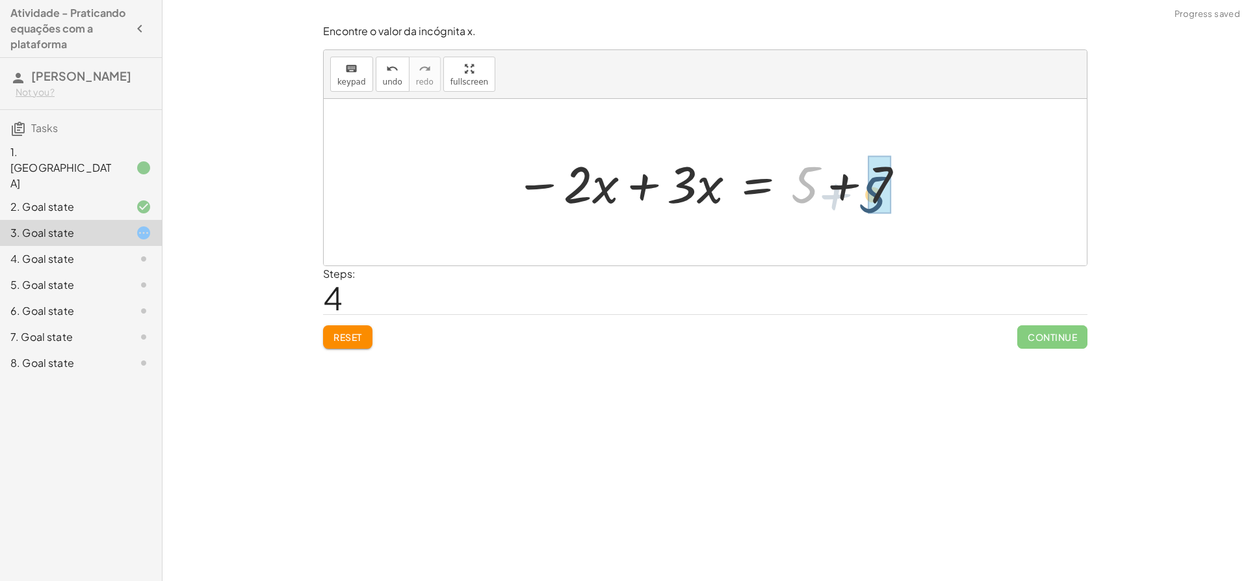
drag, startPoint x: 813, startPoint y: 180, endPoint x: 893, endPoint y: 190, distance: 80.6
click at [893, 190] on div at bounding box center [710, 182] width 404 height 67
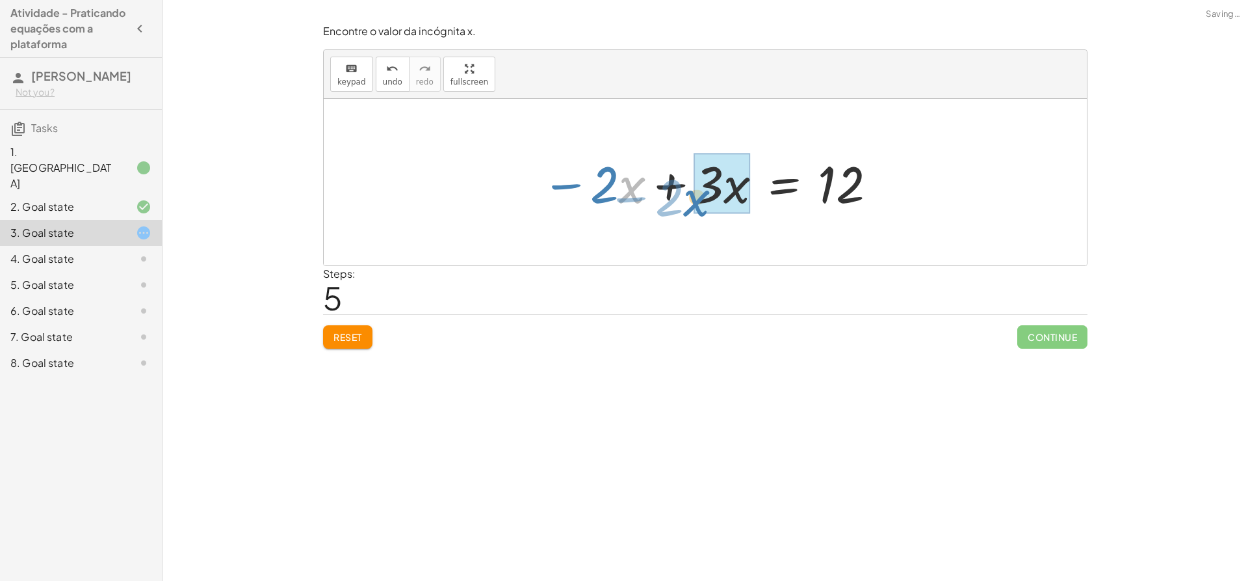
drag, startPoint x: 624, startPoint y: 187, endPoint x: 723, endPoint y: 198, distance: 99.4
click at [722, 198] on div at bounding box center [710, 182] width 350 height 67
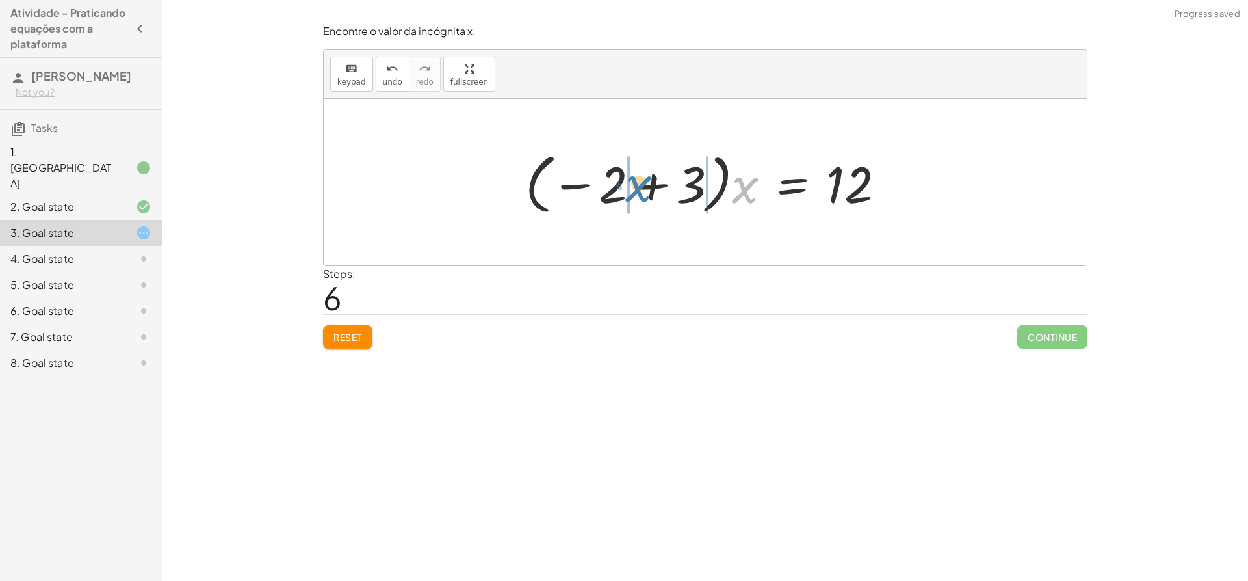
drag, startPoint x: 737, startPoint y: 194, endPoint x: 629, endPoint y: 193, distance: 107.9
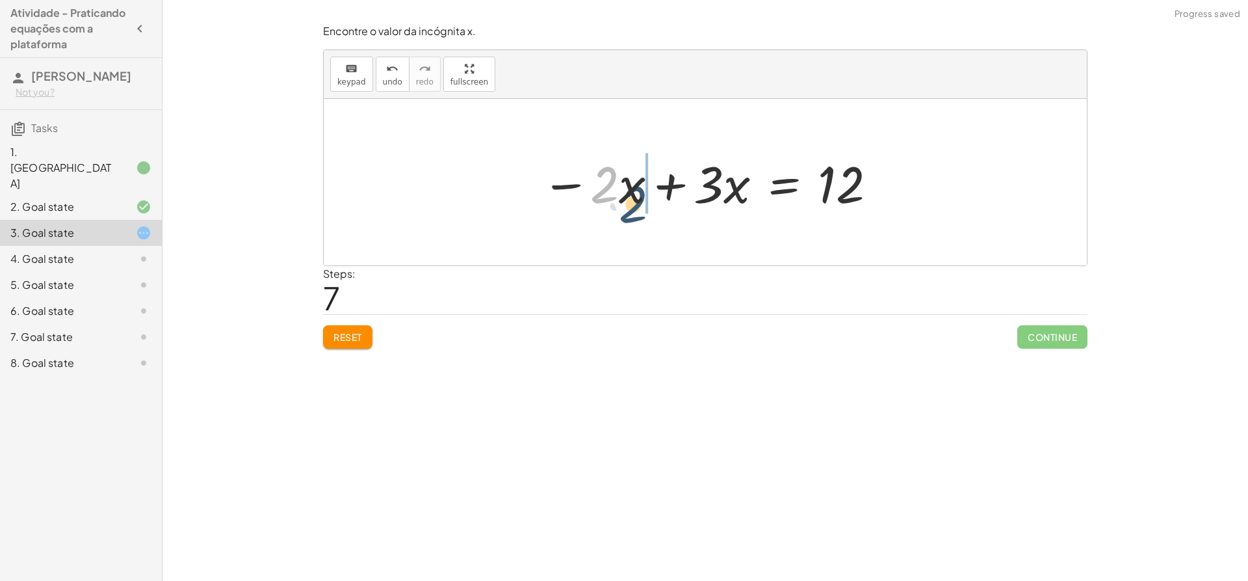
drag, startPoint x: 614, startPoint y: 187, endPoint x: 634, endPoint y: 198, distance: 22.7
click at [635, 198] on div at bounding box center [710, 182] width 350 height 67
click at [634, 205] on div at bounding box center [710, 182] width 350 height 67
drag, startPoint x: 634, startPoint y: 203, endPoint x: 640, endPoint y: 137, distance: 67.2
click at [641, 137] on div at bounding box center [705, 182] width 763 height 166
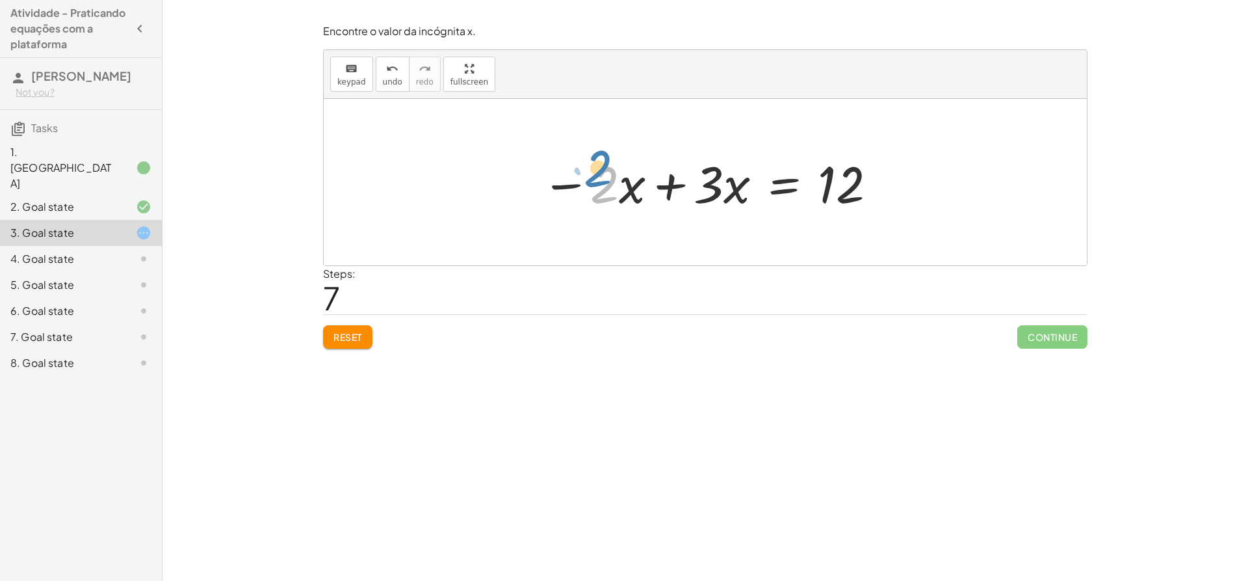
drag, startPoint x: 616, startPoint y: 203, endPoint x: 612, endPoint y: 189, distance: 14.2
click at [612, 188] on div at bounding box center [710, 182] width 350 height 67
click at [666, 184] on div at bounding box center [710, 182] width 350 height 67
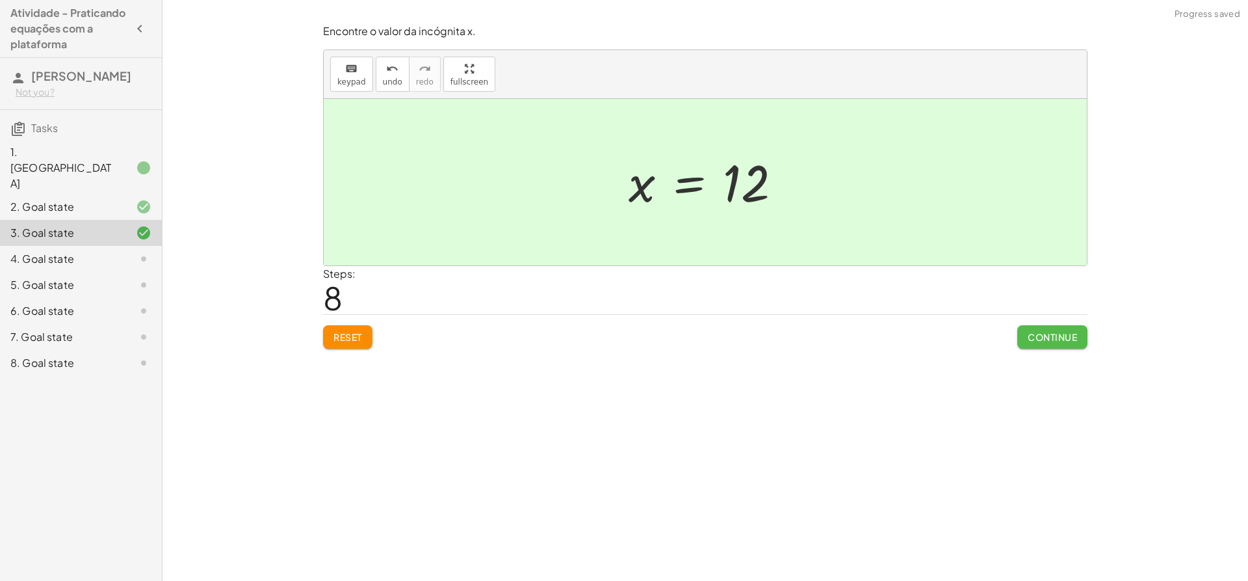
click at [1040, 343] on button "Continue" at bounding box center [1052, 336] width 70 height 23
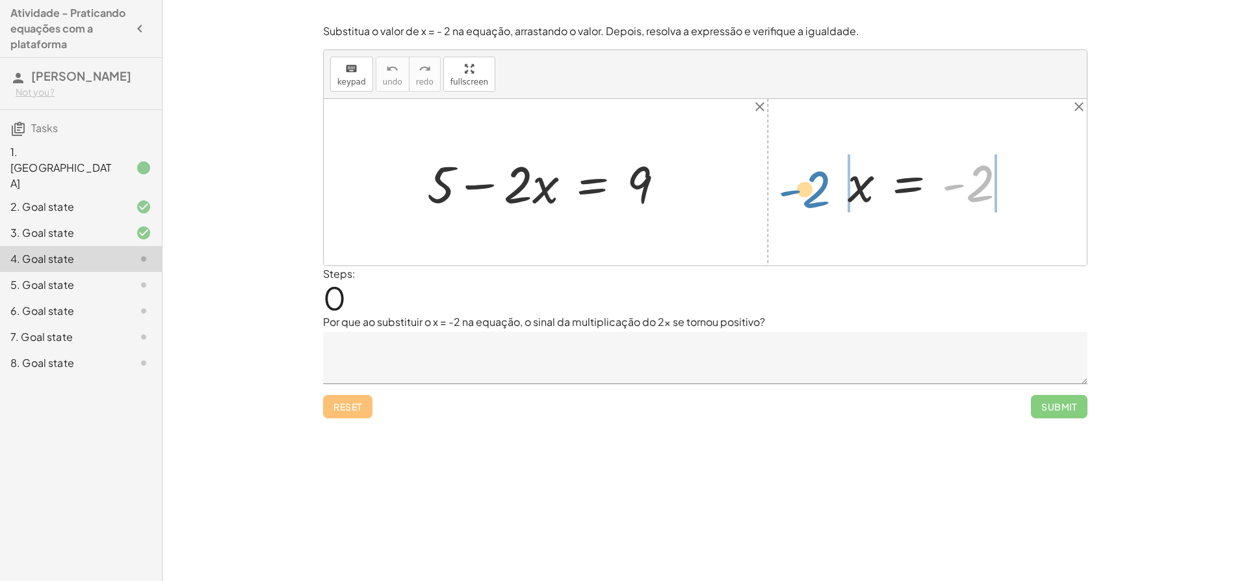
drag, startPoint x: 966, startPoint y: 187, endPoint x: 809, endPoint y: 192, distance: 156.8
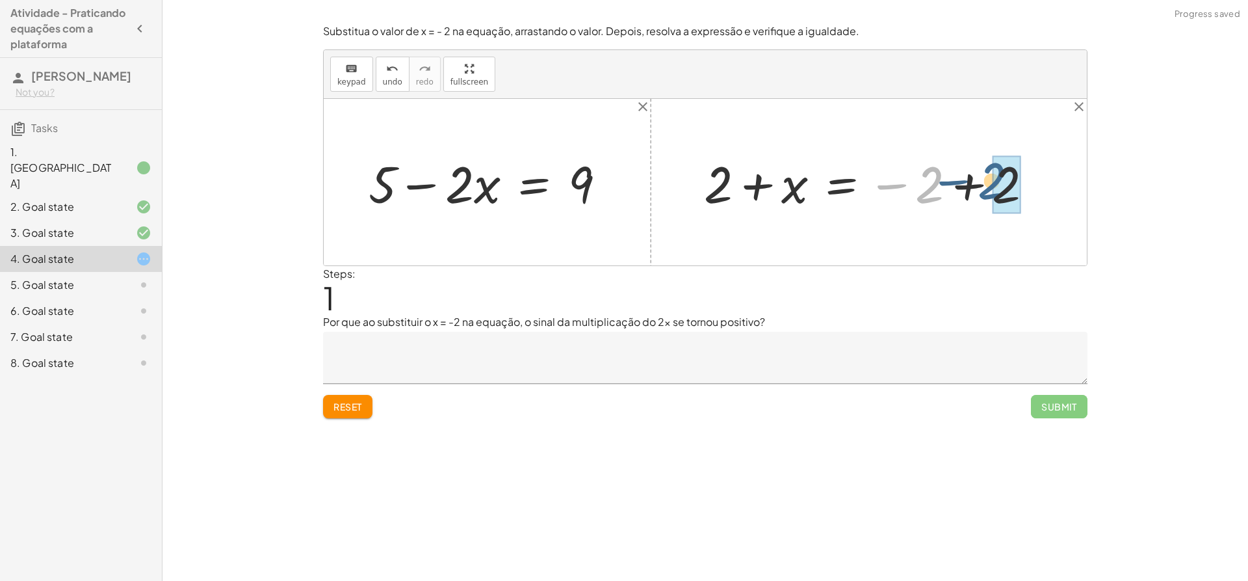
drag, startPoint x: 922, startPoint y: 188, endPoint x: 988, endPoint y: 184, distance: 65.8
click at [988, 184] on div at bounding box center [874, 182] width 352 height 67
click at [341, 411] on span "Reset" at bounding box center [347, 406] width 29 height 12
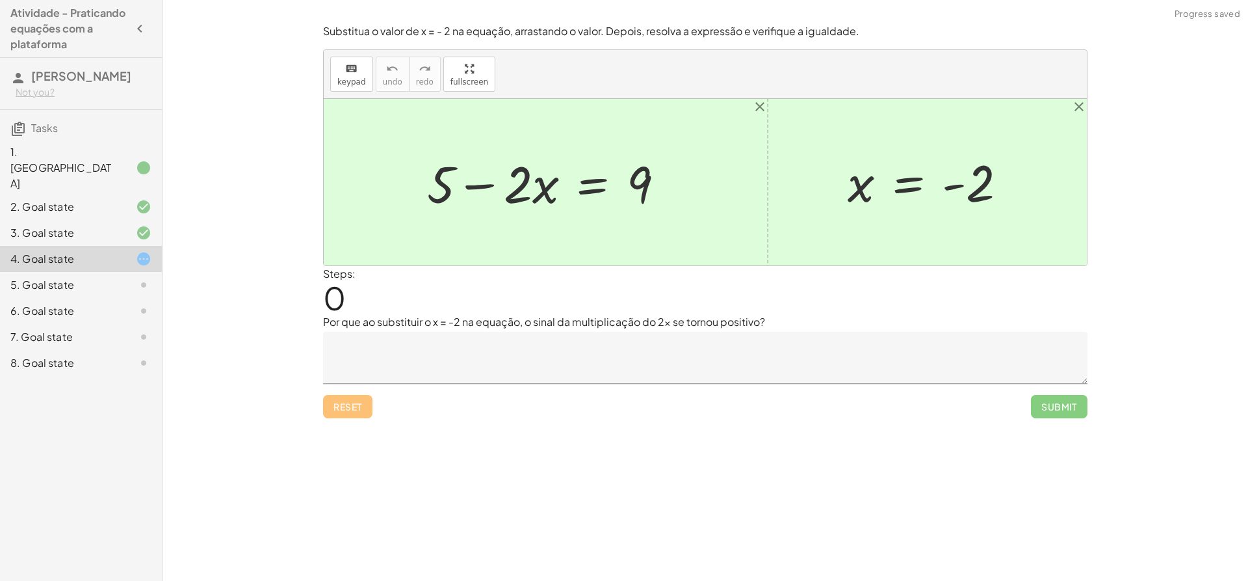
drag, startPoint x: 616, startPoint y: 177, endPoint x: 635, endPoint y: 175, distance: 19.7
click at [635, 175] on div at bounding box center [551, 182] width 261 height 67
drag, startPoint x: 450, startPoint y: 179, endPoint x: 472, endPoint y: 189, distance: 24.2
click at [472, 189] on div at bounding box center [551, 182] width 261 height 67
drag, startPoint x: 461, startPoint y: 188, endPoint x: 466, endPoint y: 195, distance: 8.8
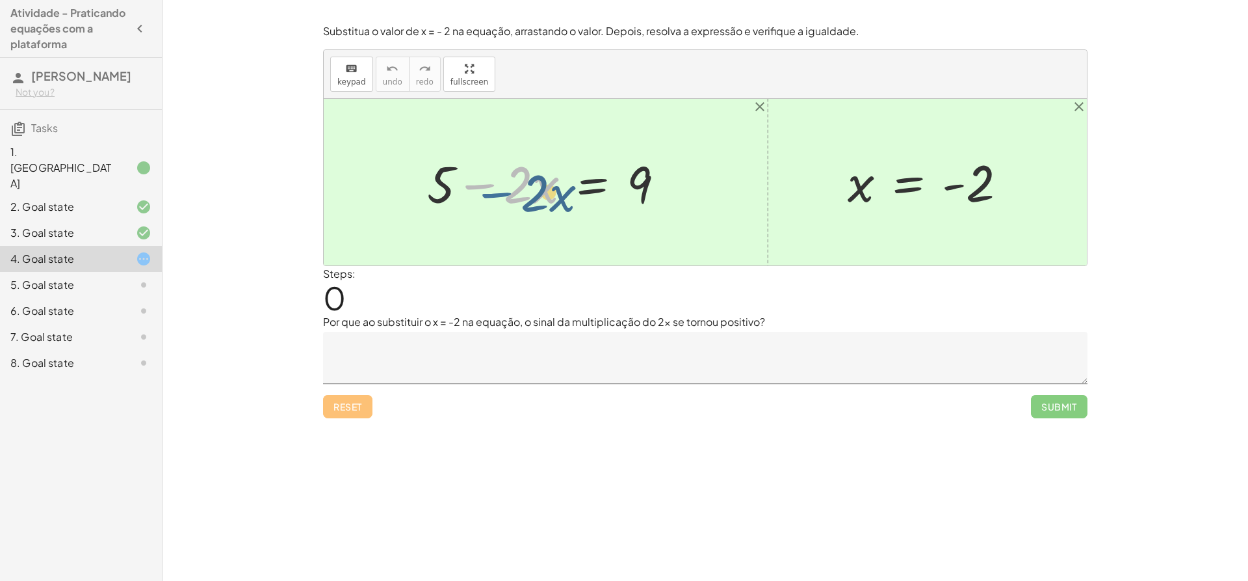
click at [466, 195] on div at bounding box center [551, 182] width 261 height 67
drag, startPoint x: 447, startPoint y: 191, endPoint x: 696, endPoint y: 183, distance: 249.1
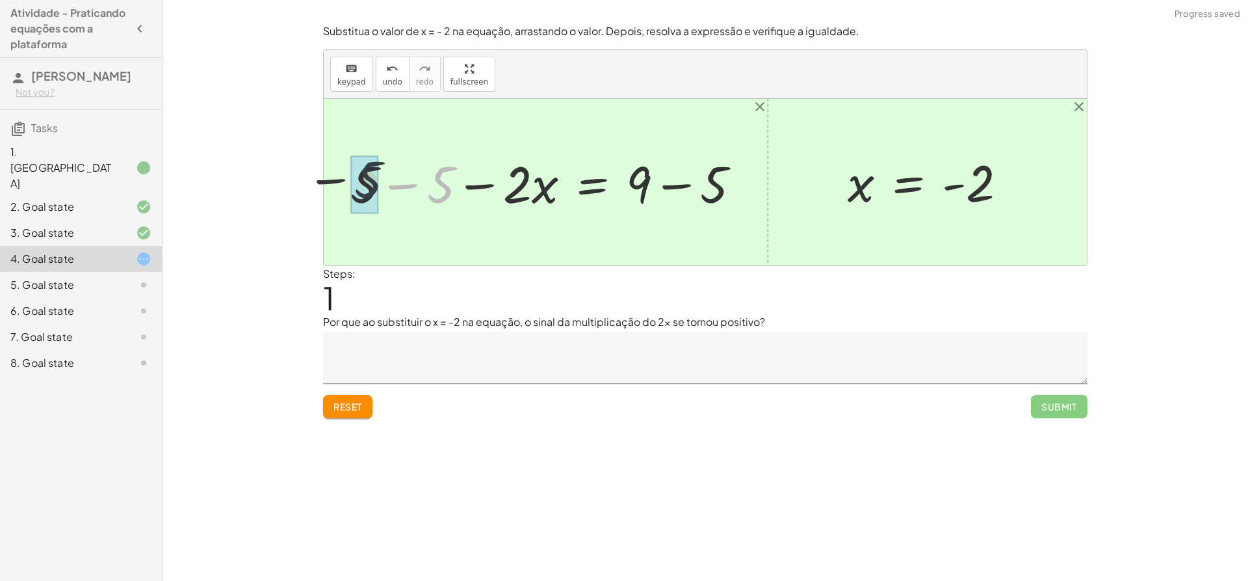
drag, startPoint x: 432, startPoint y: 192, endPoint x: 353, endPoint y: 187, distance: 79.5
click at [695, 188] on div at bounding box center [615, 182] width 284 height 67
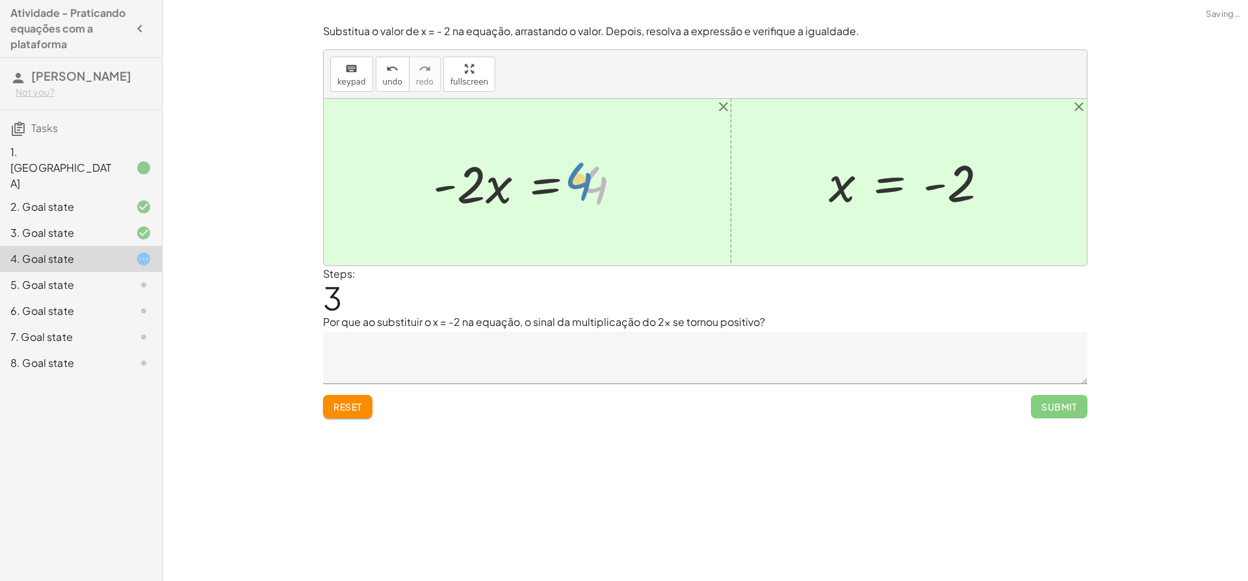
drag, startPoint x: 598, startPoint y: 187, endPoint x: 586, endPoint y: 183, distance: 12.1
click at [586, 183] on div at bounding box center [531, 182] width 211 height 67
drag, startPoint x: 471, startPoint y: 189, endPoint x: 478, endPoint y: 194, distance: 9.0
click at [478, 194] on div at bounding box center [531, 182] width 211 height 67
drag, startPoint x: 472, startPoint y: 194, endPoint x: 474, endPoint y: 202, distance: 8.7
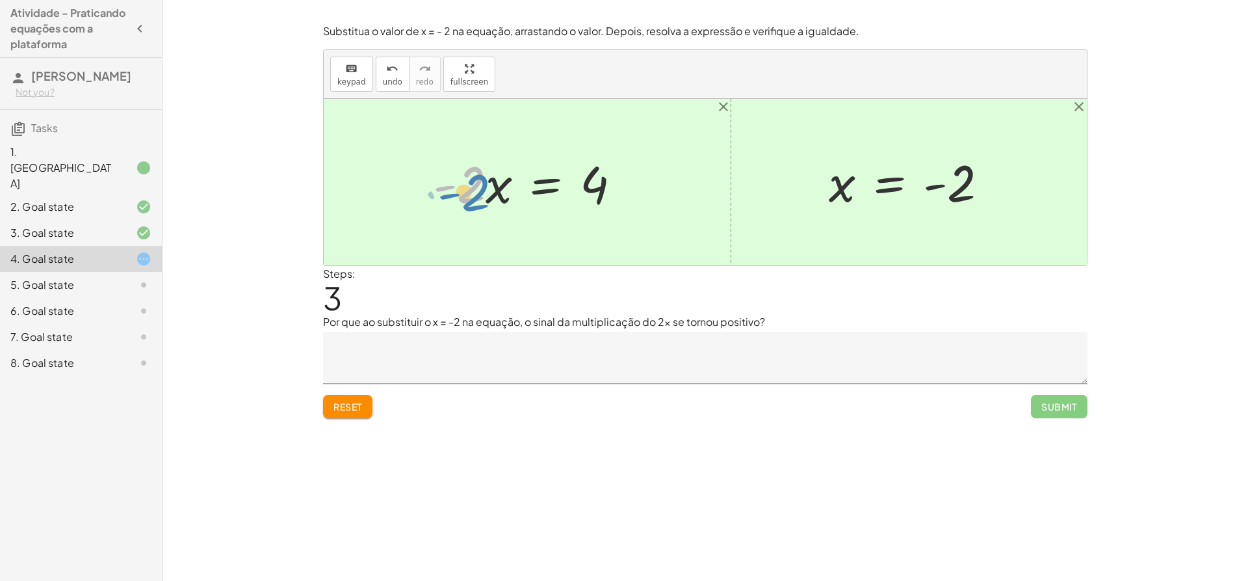
click at [474, 202] on div at bounding box center [531, 182] width 211 height 67
drag, startPoint x: 597, startPoint y: 189, endPoint x: 500, endPoint y: 196, distance: 97.1
click at [500, 196] on div at bounding box center [531, 182] width 211 height 67
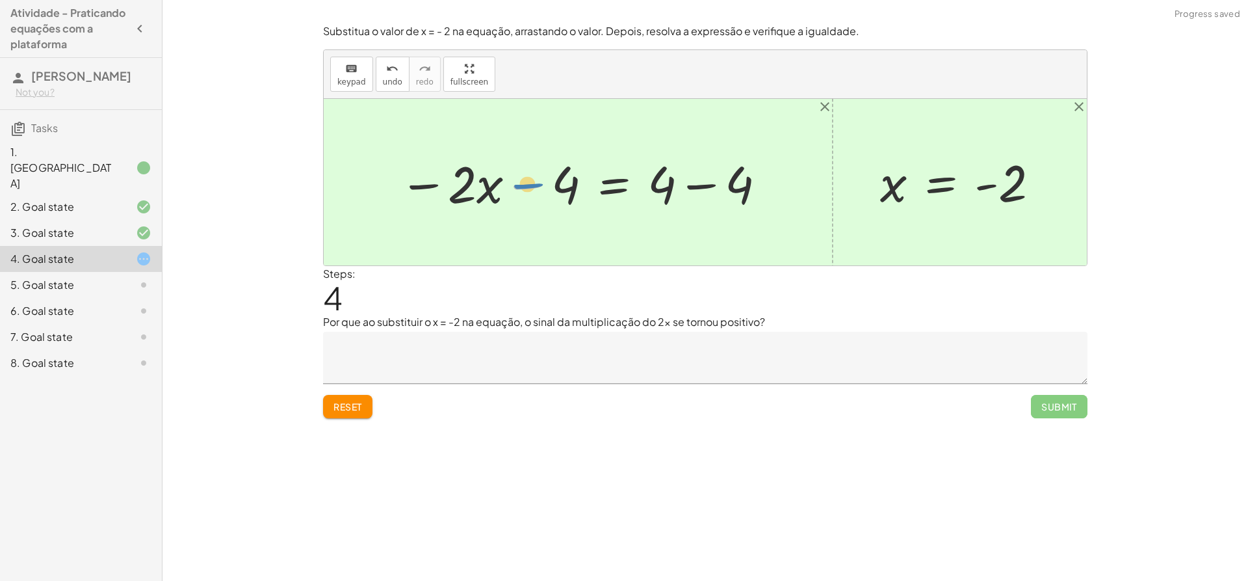
click at [532, 185] on div at bounding box center [584, 182] width 382 height 67
drag, startPoint x: 471, startPoint y: 187, endPoint x: 498, endPoint y: 207, distance: 33.0
click at [498, 207] on div at bounding box center [584, 182] width 382 height 67
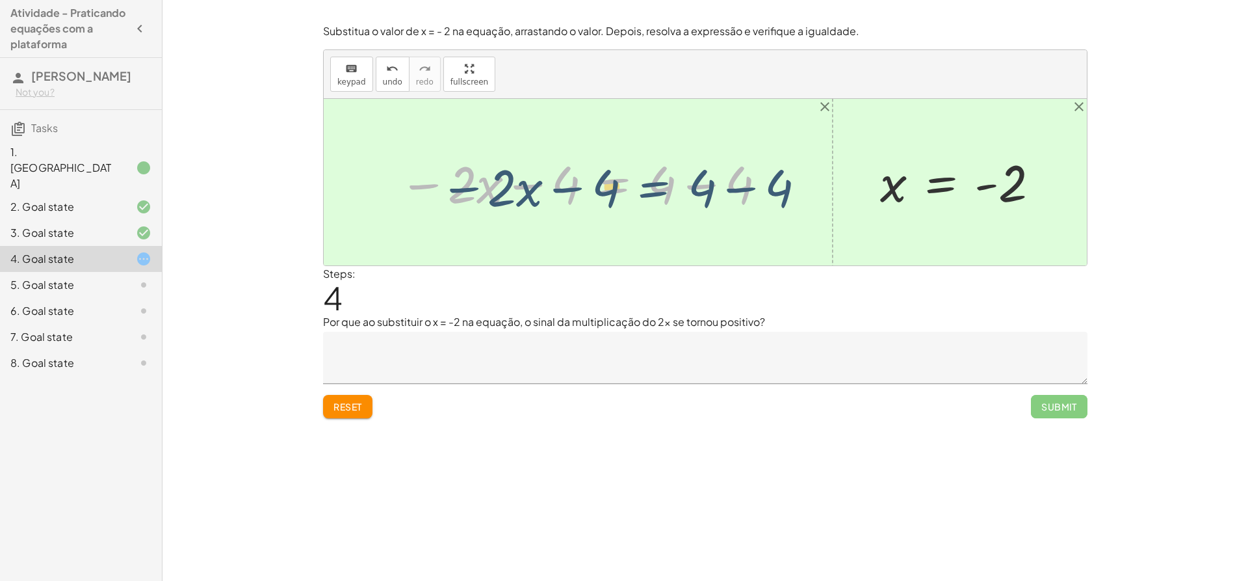
drag, startPoint x: 651, startPoint y: 183, endPoint x: 627, endPoint y: 189, distance: 24.1
click at [627, 189] on div at bounding box center [584, 182] width 382 height 67
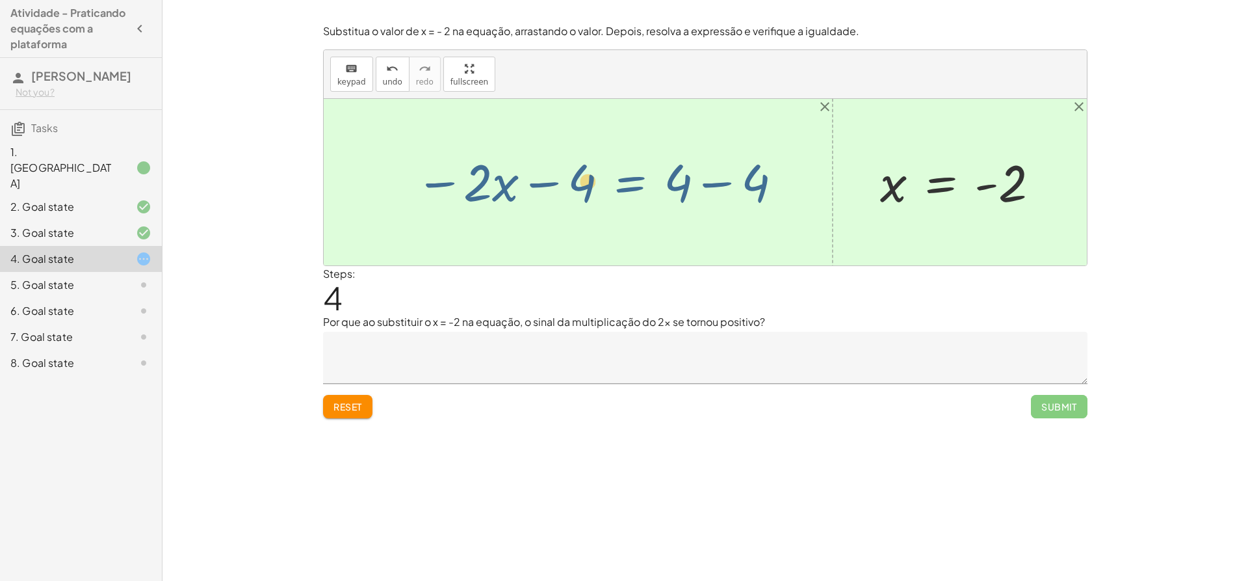
drag, startPoint x: 644, startPoint y: 189, endPoint x: 653, endPoint y: 189, distance: 9.1
click at [653, 189] on div at bounding box center [584, 182] width 382 height 67
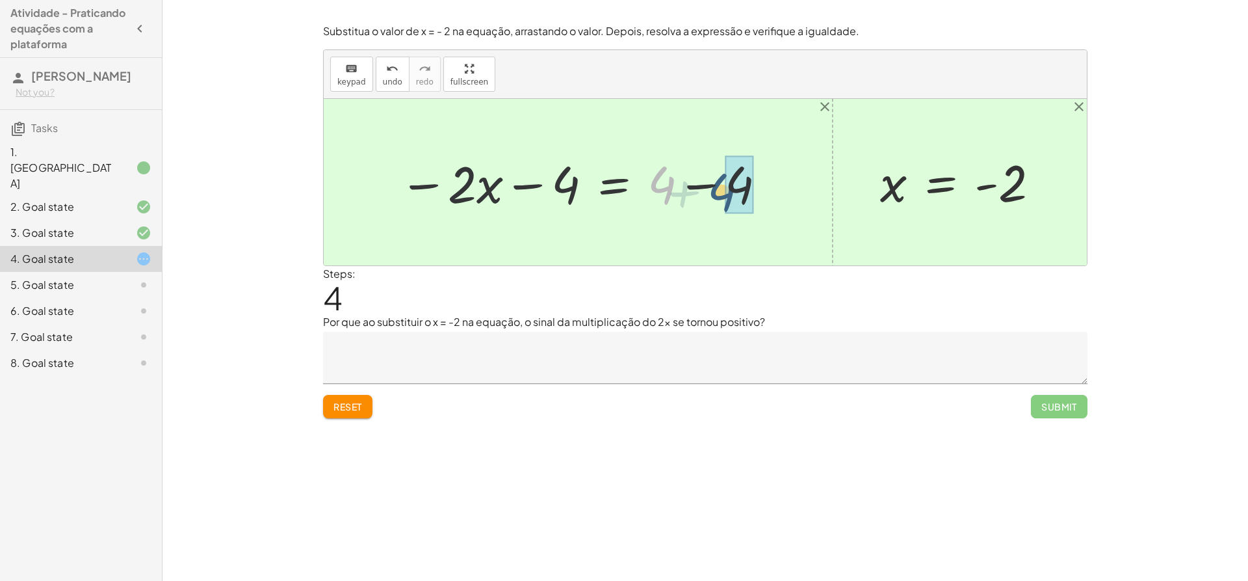
drag, startPoint x: 664, startPoint y: 189, endPoint x: 726, endPoint y: 196, distance: 62.2
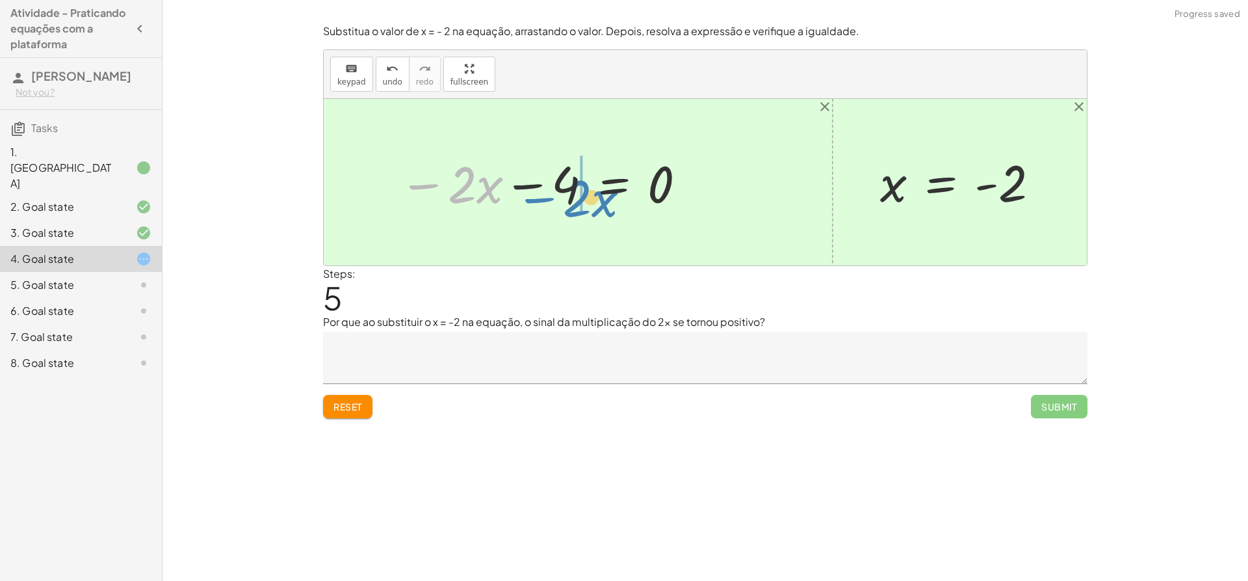
drag, startPoint x: 434, startPoint y: 185, endPoint x: 550, endPoint y: 199, distance: 116.5
click at [550, 199] on div at bounding box center [544, 182] width 302 height 67
click at [614, 178] on div at bounding box center [544, 182] width 302 height 67
click at [506, 188] on div at bounding box center [544, 182] width 302 height 67
click at [434, 184] on div at bounding box center [544, 182] width 302 height 67
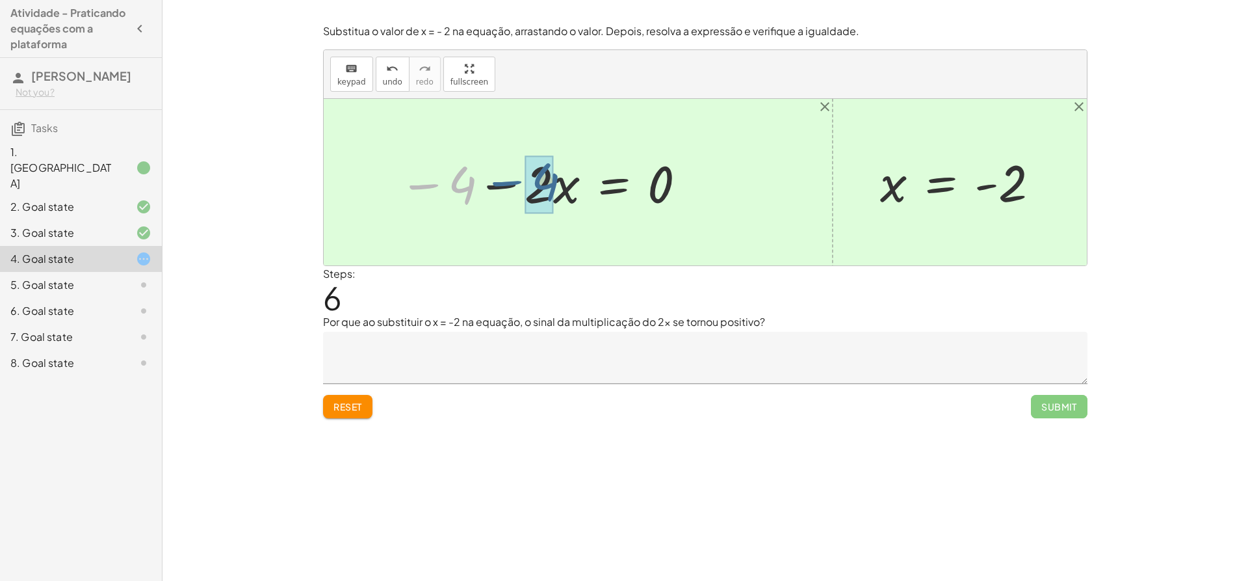
drag, startPoint x: 464, startPoint y: 189, endPoint x: 555, endPoint y: 185, distance: 91.1
click at [555, 185] on div at bounding box center [544, 182] width 302 height 67
drag, startPoint x: 564, startPoint y: 183, endPoint x: 464, endPoint y: 185, distance: 100.8
click at [464, 185] on div at bounding box center [521, 182] width 361 height 72
drag, startPoint x: 462, startPoint y: 183, endPoint x: 579, endPoint y: 193, distance: 118.1
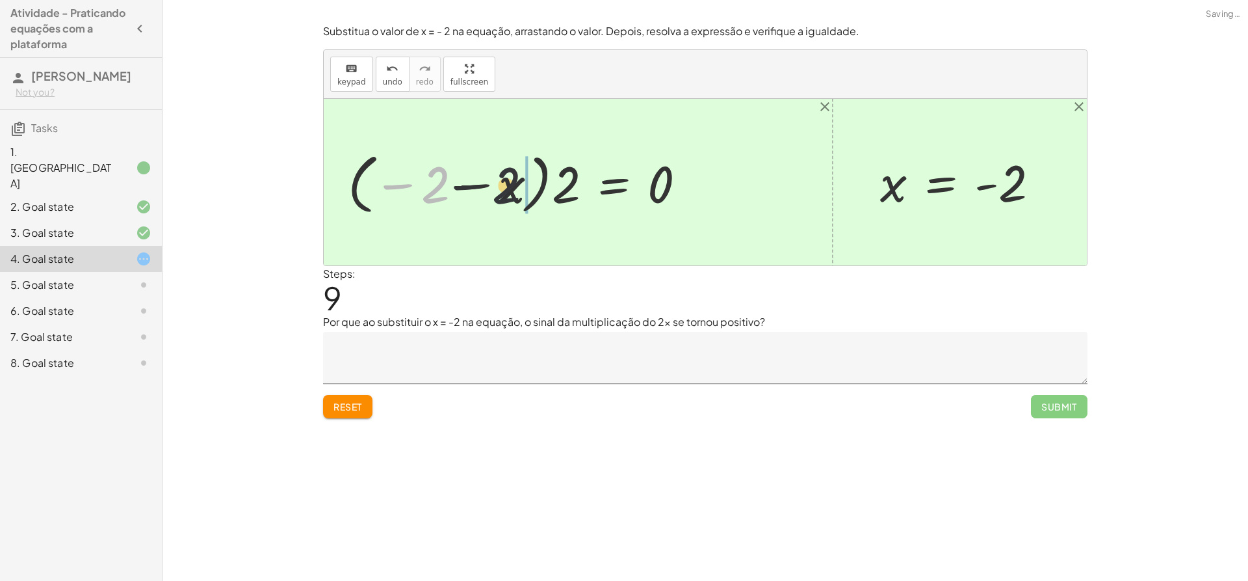
drag, startPoint x: 442, startPoint y: 189, endPoint x: 551, endPoint y: 189, distance: 108.6
click at [550, 189] on div at bounding box center [521, 182] width 361 height 72
click at [431, 197] on div at bounding box center [521, 182] width 361 height 72
click at [381, 388] on div "Reset Submit" at bounding box center [705, 401] width 765 height 34
click at [352, 393] on div "Reset Submit" at bounding box center [705, 401] width 765 height 34
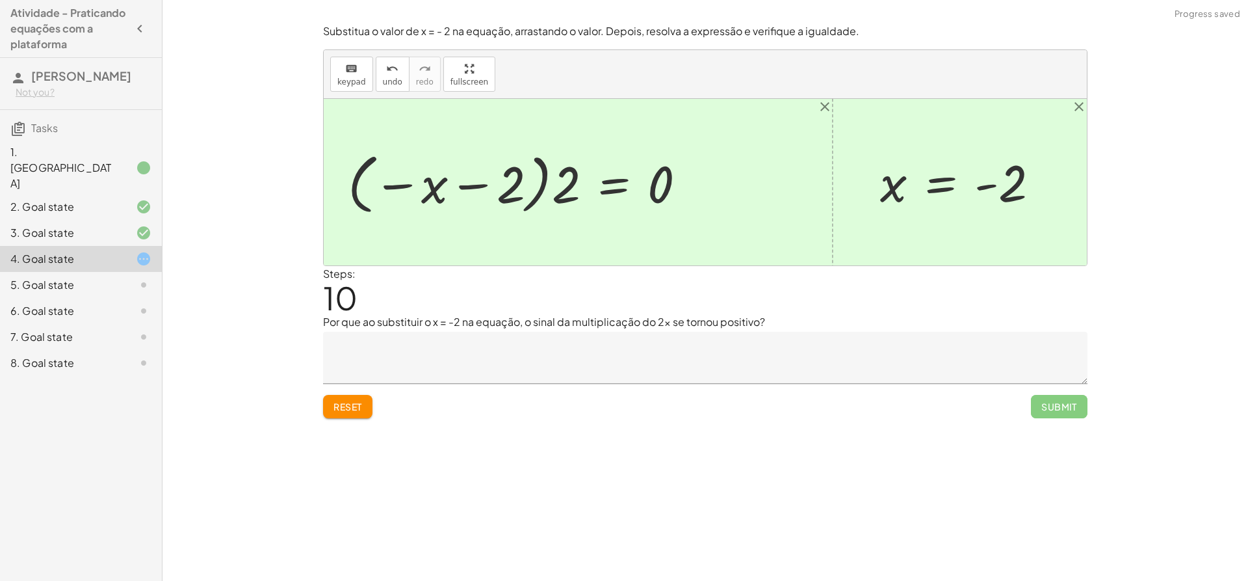
click at [357, 396] on button "Reset" at bounding box center [347, 406] width 49 height 23
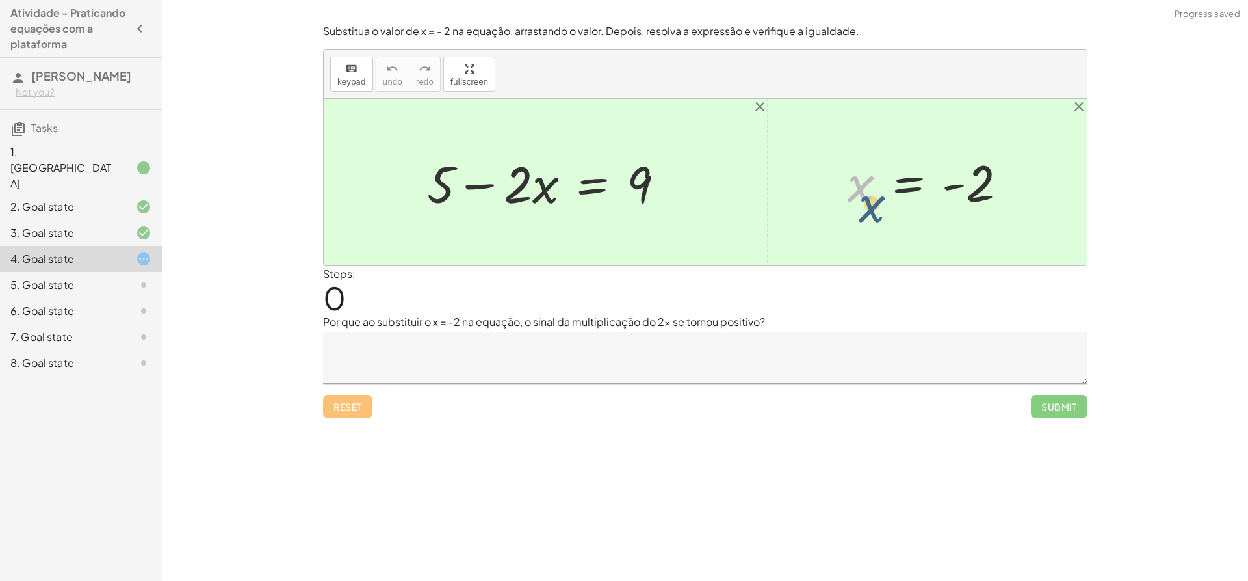
drag, startPoint x: 852, startPoint y: 190, endPoint x: 864, endPoint y: 211, distance: 24.2
click at [864, 211] on div at bounding box center [932, 182] width 183 height 64
drag, startPoint x: 640, startPoint y: 186, endPoint x: 497, endPoint y: 189, distance: 143.1
click at [497, 189] on div at bounding box center [551, 182] width 261 height 67
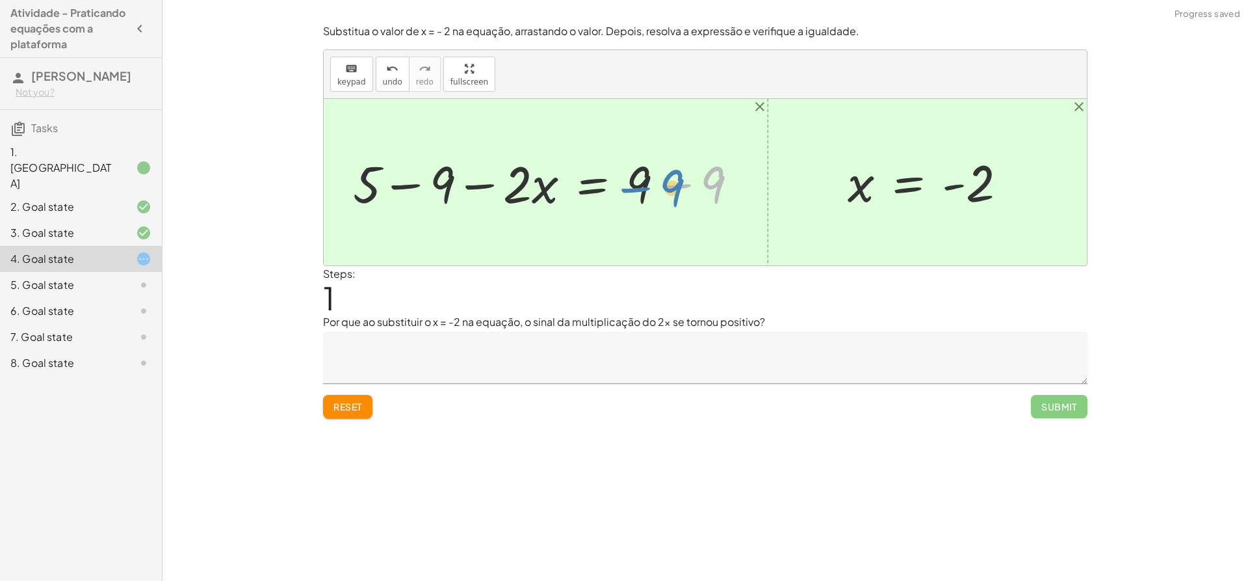
drag, startPoint x: 705, startPoint y: 190, endPoint x: 664, endPoint y: 193, distance: 41.1
click at [664, 193] on div at bounding box center [551, 182] width 408 height 67
drag, startPoint x: 717, startPoint y: 189, endPoint x: 650, endPoint y: 189, distance: 67.0
drag, startPoint x: 483, startPoint y: 184, endPoint x: 487, endPoint y: 199, distance: 15.5
click at [487, 199] on div at bounding box center [514, 182] width 335 height 67
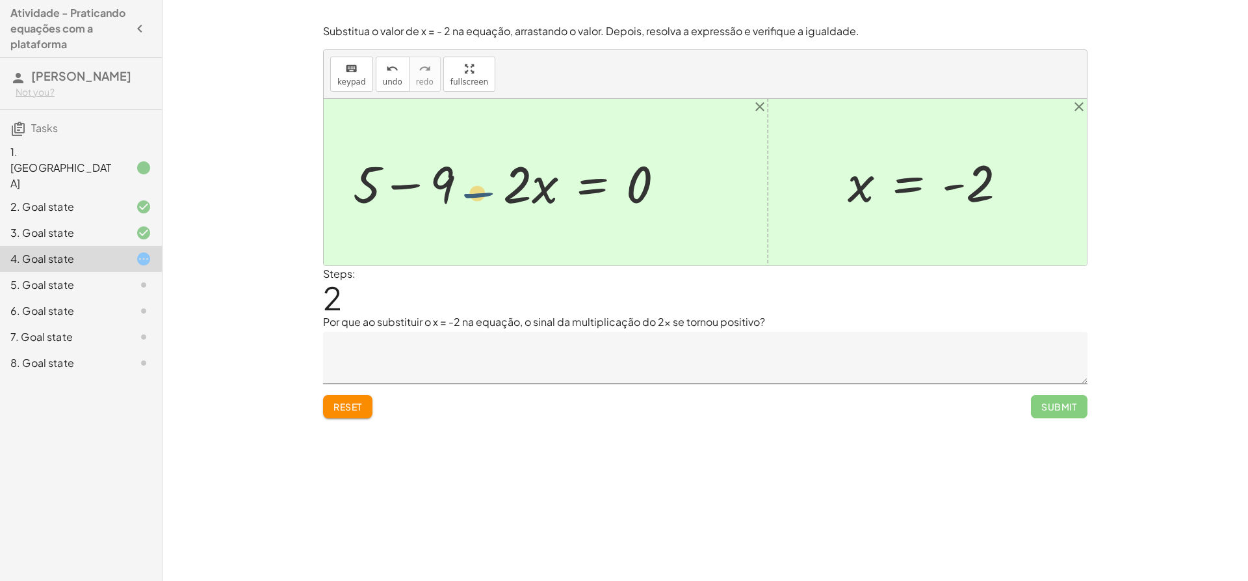
drag, startPoint x: 498, startPoint y: 186, endPoint x: 495, endPoint y: 200, distance: 14.7
click at [495, 200] on div at bounding box center [514, 182] width 335 height 67
drag, startPoint x: 512, startPoint y: 183, endPoint x: 501, endPoint y: 202, distance: 22.2
click at [500, 202] on div at bounding box center [514, 182] width 335 height 67
drag, startPoint x: 439, startPoint y: 183, endPoint x: 446, endPoint y: 183, distance: 7.2
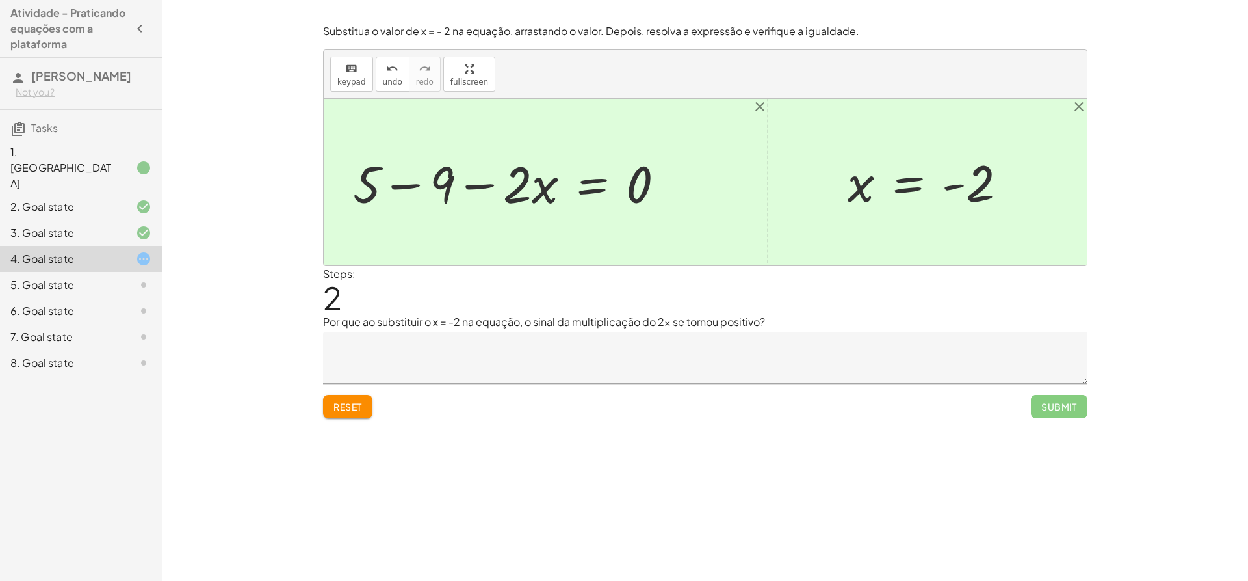
click at [441, 183] on div at bounding box center [514, 182] width 335 height 67
drag, startPoint x: 446, startPoint y: 183, endPoint x: 395, endPoint y: 190, distance: 51.1
click at [389, 189] on div at bounding box center [522, 182] width 302 height 67
click at [474, 187] on div at bounding box center [522, 182] width 302 height 67
drag, startPoint x: 520, startPoint y: 185, endPoint x: 510, endPoint y: 187, distance: 10.1
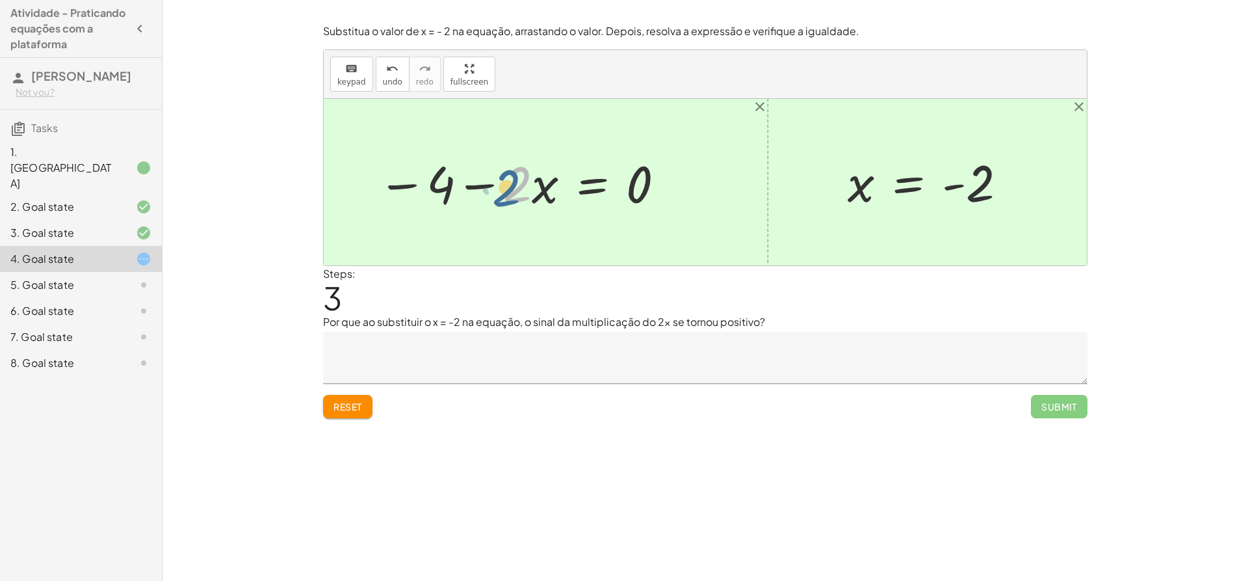
click at [510, 187] on div at bounding box center [522, 182] width 302 height 67
drag, startPoint x: 431, startPoint y: 190, endPoint x: 571, endPoint y: 198, distance: 140.6
click at [571, 198] on div at bounding box center [522, 182] width 302 height 67
click at [499, 189] on div at bounding box center [522, 182] width 302 height 67
click at [404, 192] on div at bounding box center [522, 182] width 302 height 67
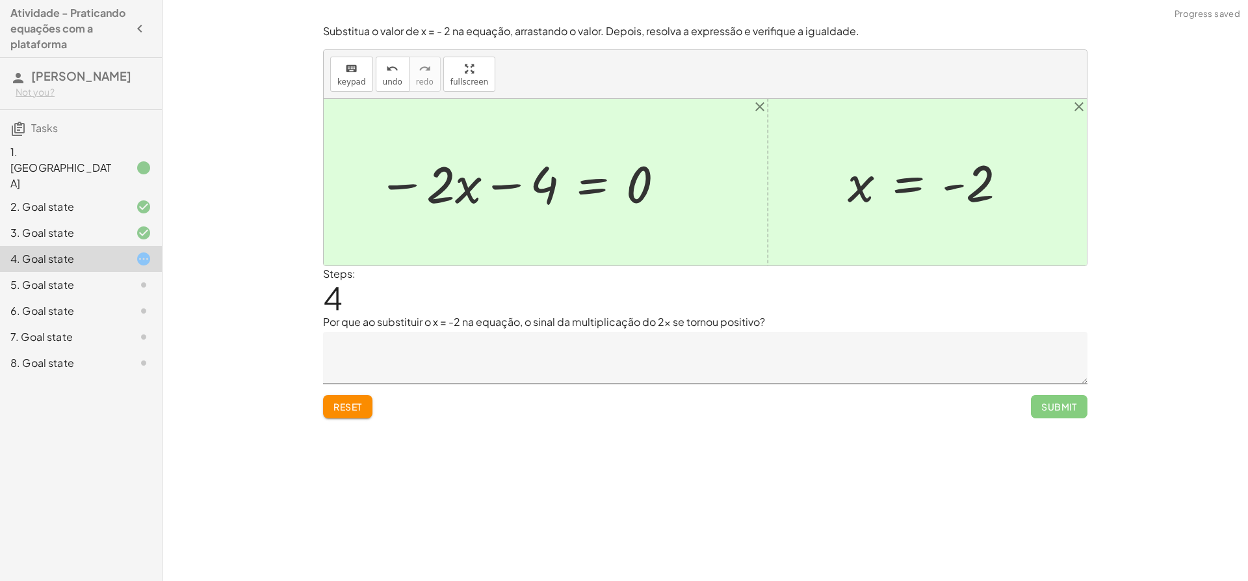
click at [418, 192] on div at bounding box center [522, 182] width 302 height 67
drag, startPoint x: 437, startPoint y: 189, endPoint x: 543, endPoint y: 190, distance: 106.6
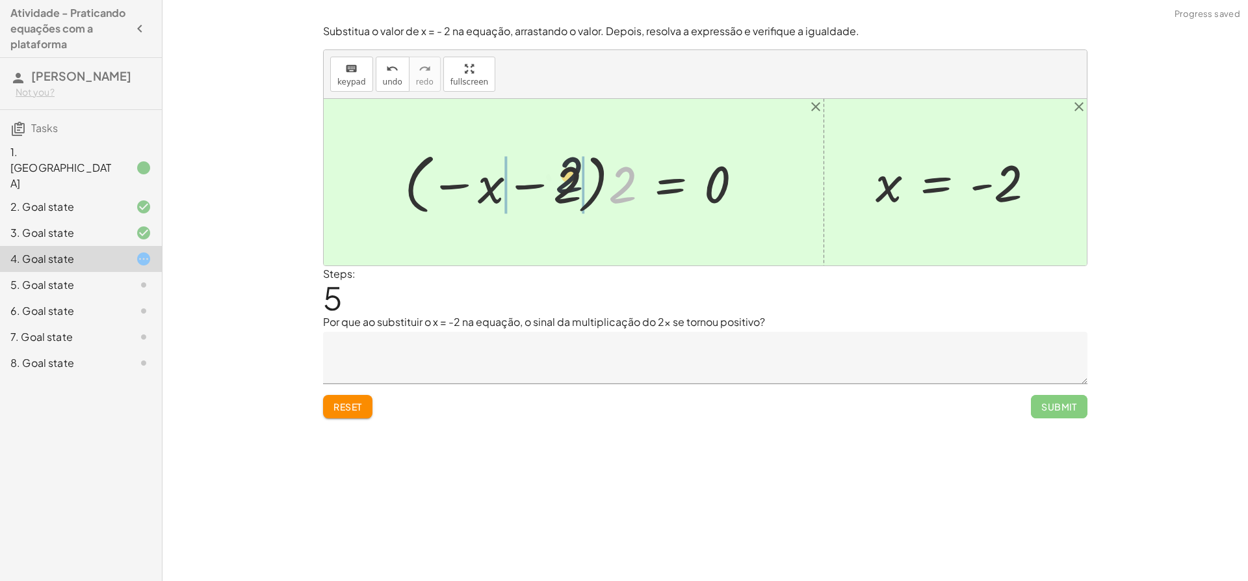
drag, startPoint x: 614, startPoint y: 189, endPoint x: 523, endPoint y: 178, distance: 91.0
click at [523, 178] on div at bounding box center [578, 182] width 361 height 72
click at [532, 189] on div at bounding box center [579, 182] width 343 height 67
click at [589, 190] on div at bounding box center [579, 182] width 343 height 67
click at [617, 188] on div at bounding box center [579, 182] width 343 height 67
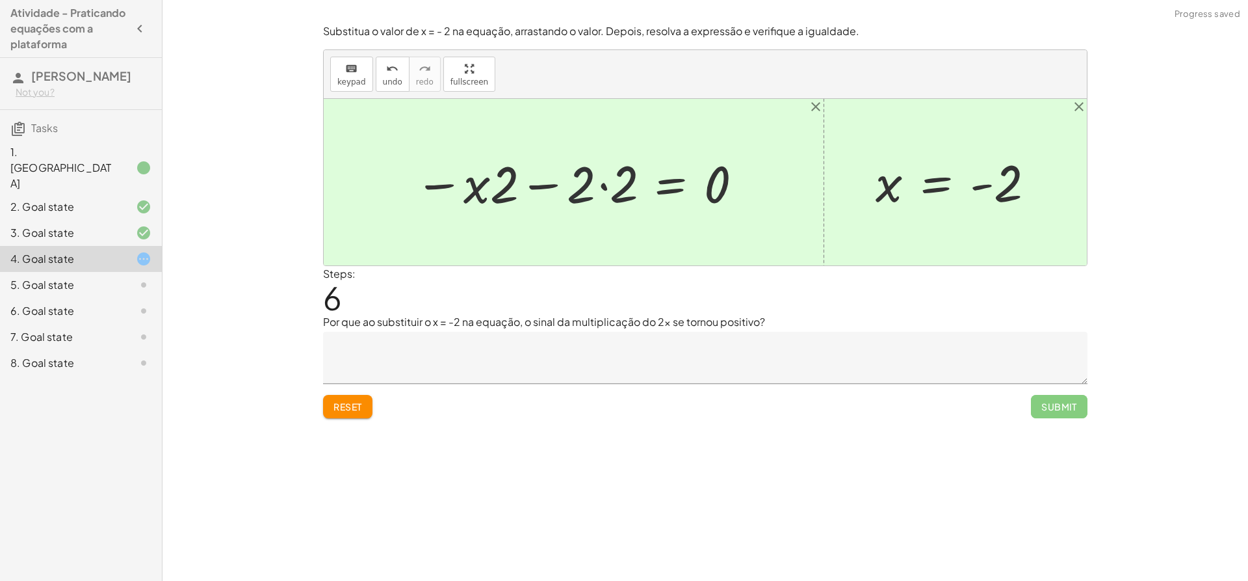
click at [622, 186] on div at bounding box center [579, 182] width 343 height 67
drag, startPoint x: 577, startPoint y: 191, endPoint x: 586, endPoint y: 191, distance: 9.1
click at [579, 191] on div at bounding box center [578, 182] width 361 height 72
click at [586, 191] on div at bounding box center [578, 182] width 361 height 72
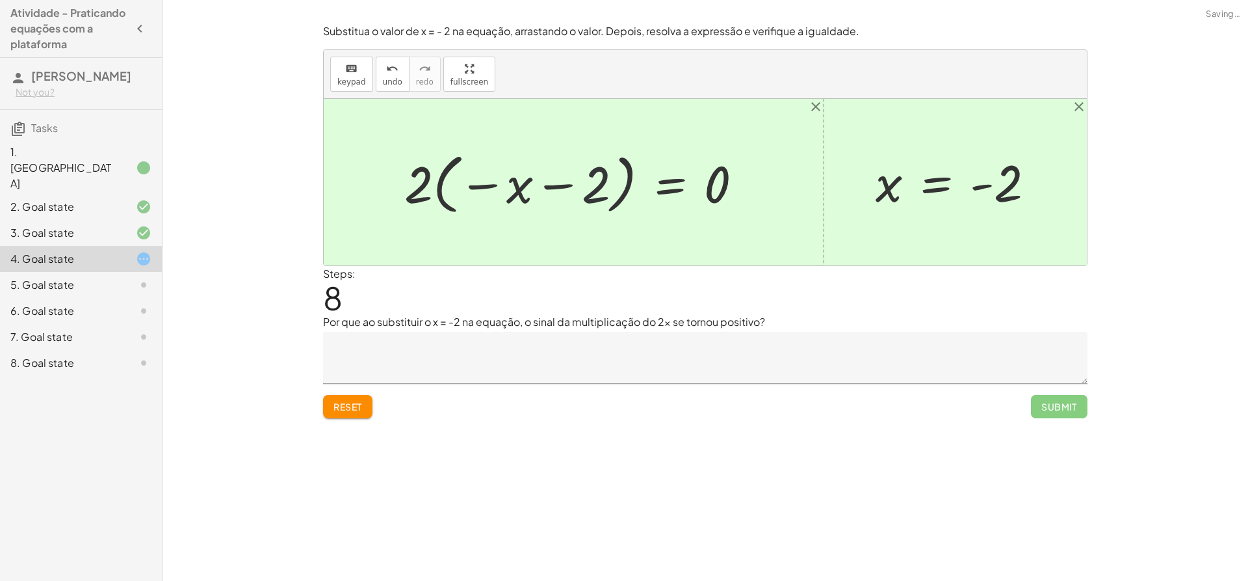
click at [590, 190] on div at bounding box center [578, 182] width 361 height 72
click at [538, 183] on div at bounding box center [578, 182] width 361 height 72
click at [473, 198] on div at bounding box center [578, 182] width 361 height 72
click at [417, 188] on div at bounding box center [578, 182] width 361 height 72
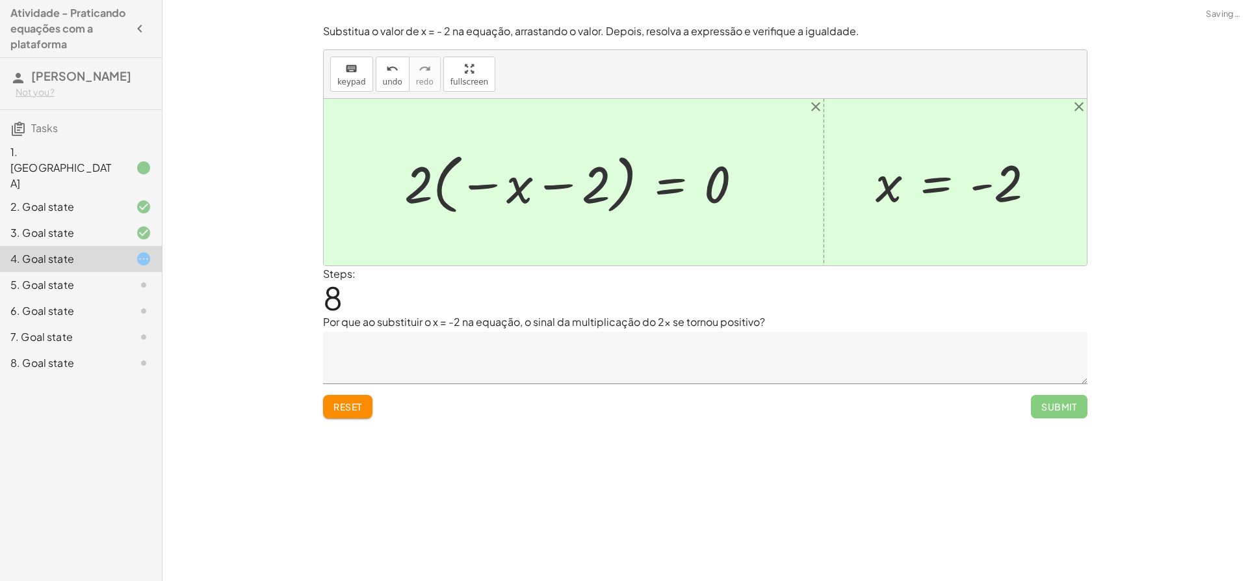
click at [419, 189] on div at bounding box center [578, 182] width 361 height 72
click at [484, 190] on div at bounding box center [578, 182] width 361 height 72
drag, startPoint x: 419, startPoint y: 190, endPoint x: 528, endPoint y: 208, distance: 110.6
click at [528, 208] on div at bounding box center [578, 182] width 361 height 72
drag, startPoint x: 474, startPoint y: 196, endPoint x: 565, endPoint y: 199, distance: 91.1
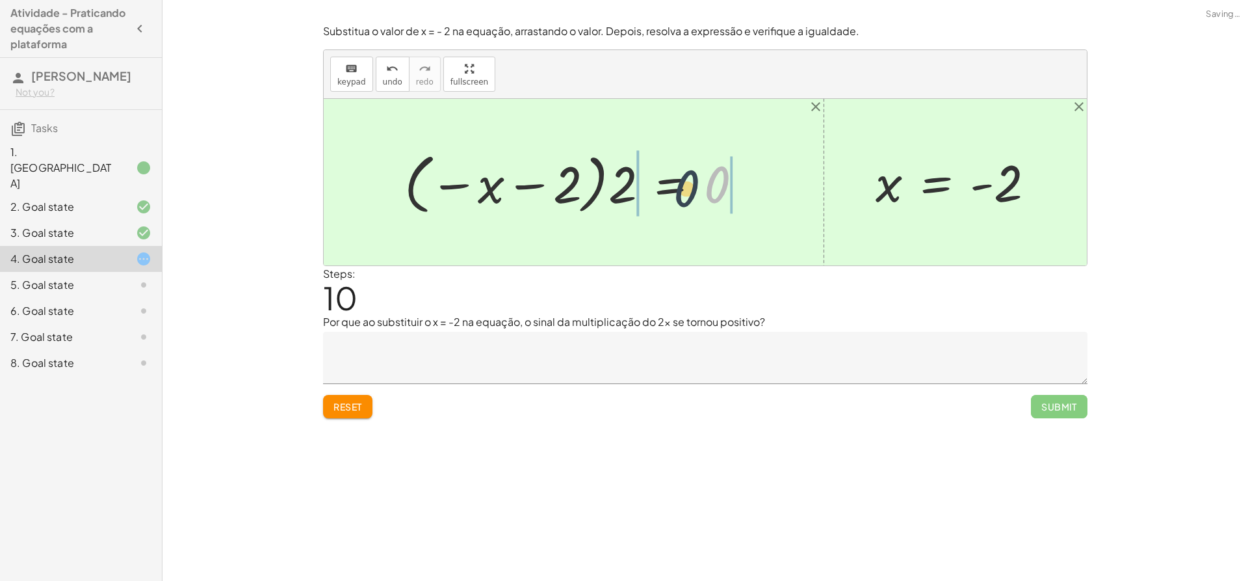
drag, startPoint x: 707, startPoint y: 185, endPoint x: 640, endPoint y: 192, distance: 67.3
click at [650, 192] on div at bounding box center [578, 182] width 361 height 72
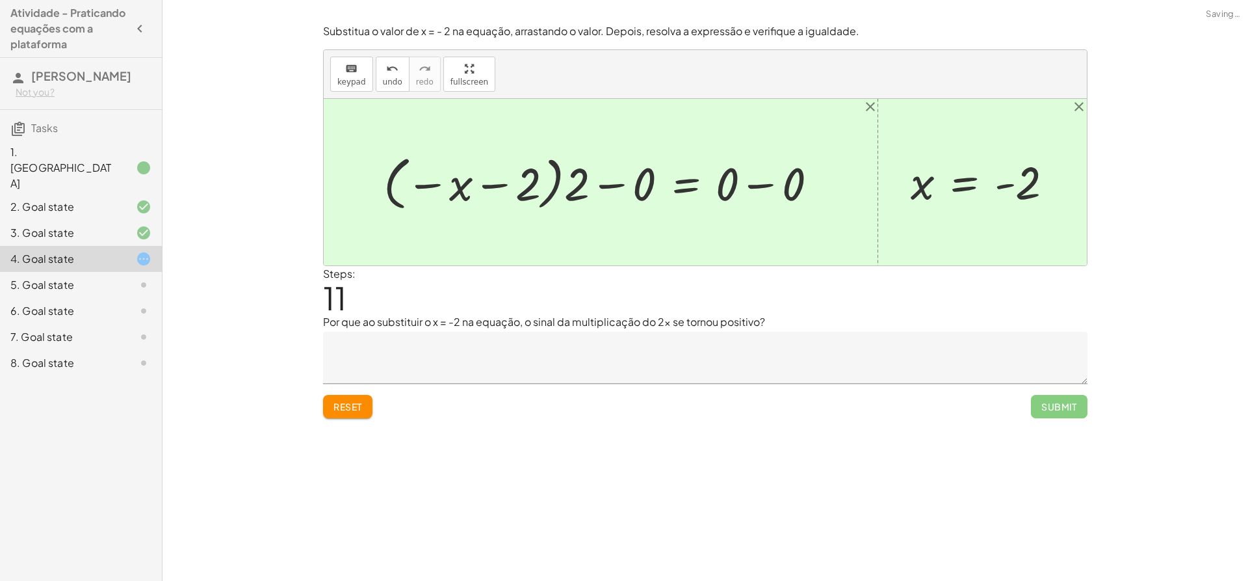
click at [350, 417] on button "Reset" at bounding box center [347, 406] width 49 height 23
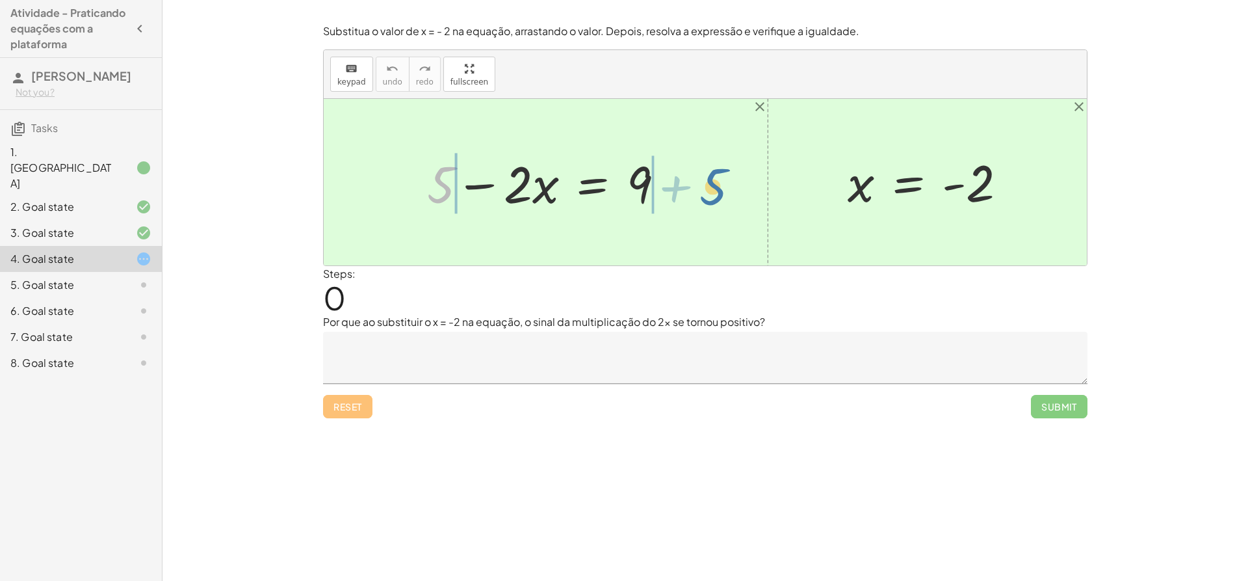
drag, startPoint x: 451, startPoint y: 192, endPoint x: 726, endPoint y: 194, distance: 274.3
click at [726, 194] on div "+ 5 + 5 − · 2 · x = 9 x = - 2" at bounding box center [705, 182] width 763 height 166
drag, startPoint x: 445, startPoint y: 190, endPoint x: 379, endPoint y: 190, distance: 65.7
click at [675, 187] on div at bounding box center [615, 182] width 284 height 67
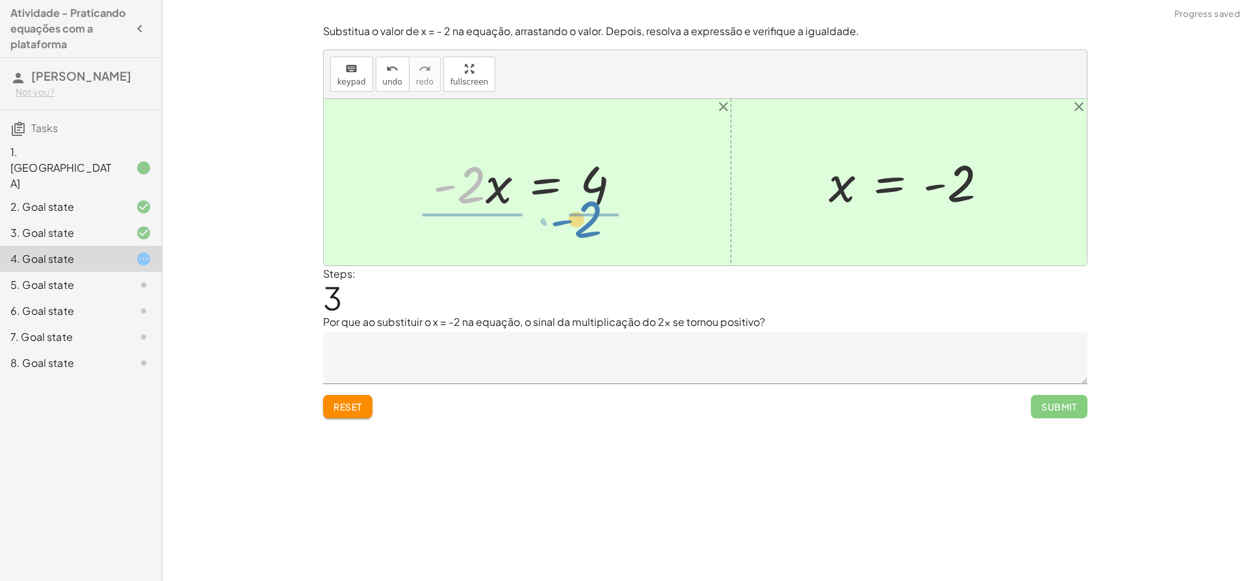
drag, startPoint x: 471, startPoint y: 193, endPoint x: 588, endPoint y: 228, distance: 122.0
click at [588, 228] on div "+ 5 − · 2 · x = 9 + 5 − 5 − · 2 · x = + 9 − 5 + 0 − · 2 · x = + 9 − 5 · - 2 · x…" at bounding box center [705, 182] width 763 height 166
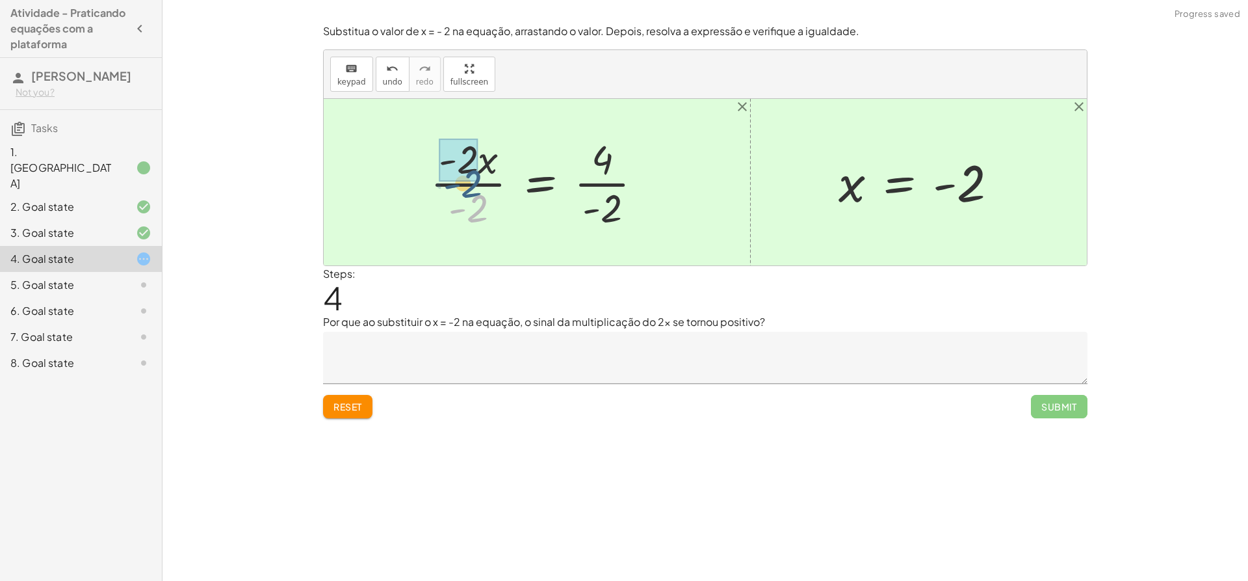
drag, startPoint x: 484, startPoint y: 204, endPoint x: 474, endPoint y: 171, distance: 34.6
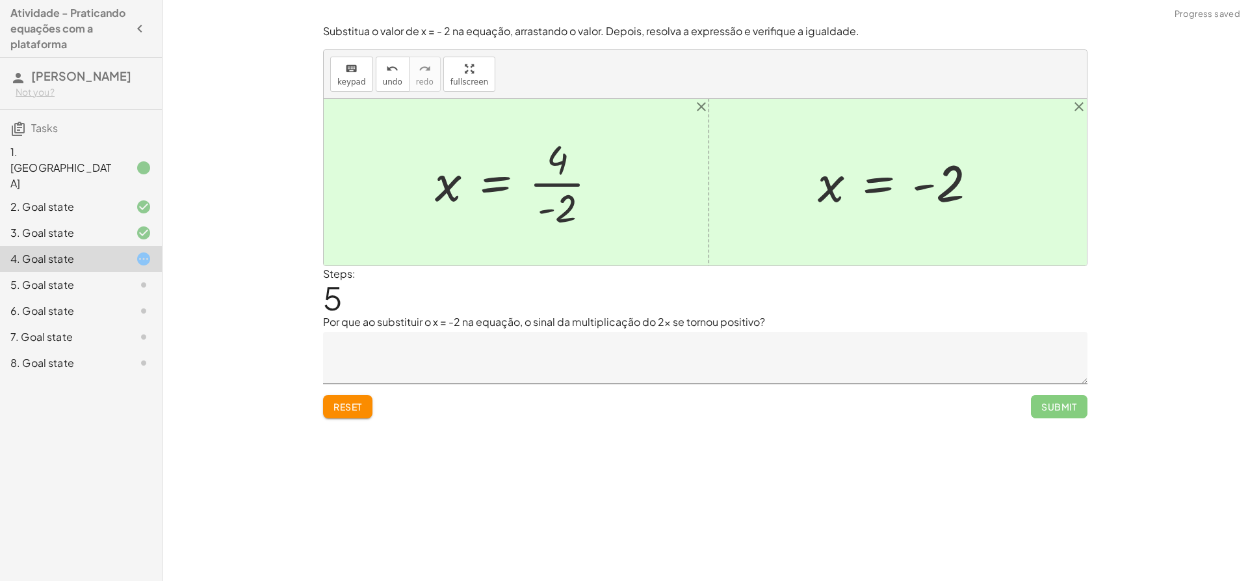
click at [568, 190] on div at bounding box center [521, 182] width 186 height 100
click at [119, 163] on div at bounding box center [133, 168] width 36 height 16
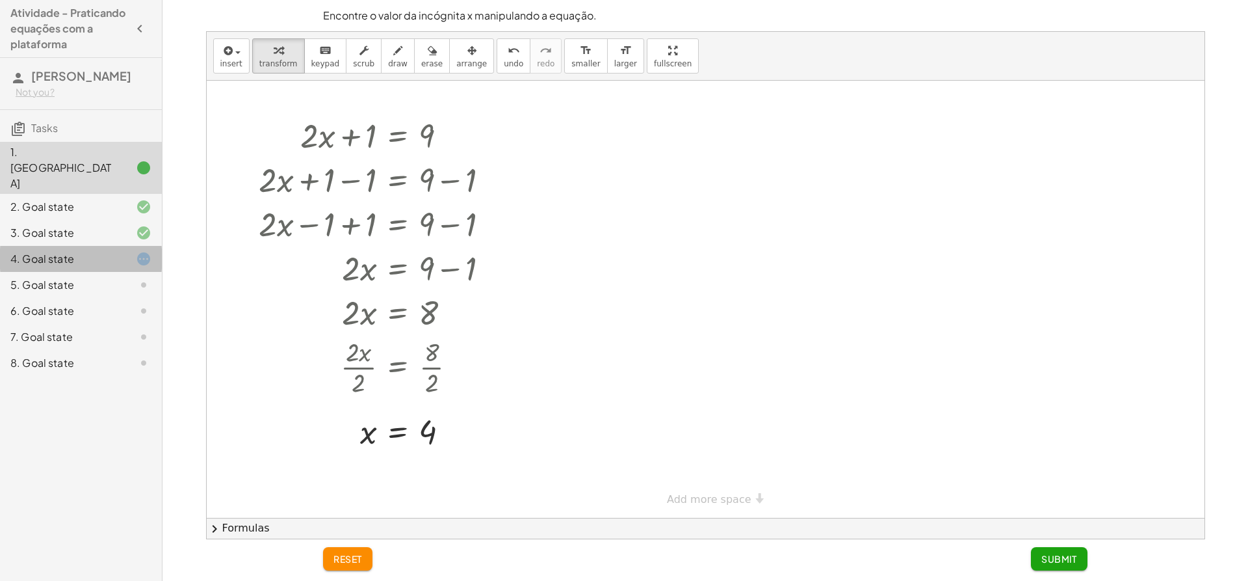
click at [145, 251] on icon at bounding box center [144, 259] width 16 height 16
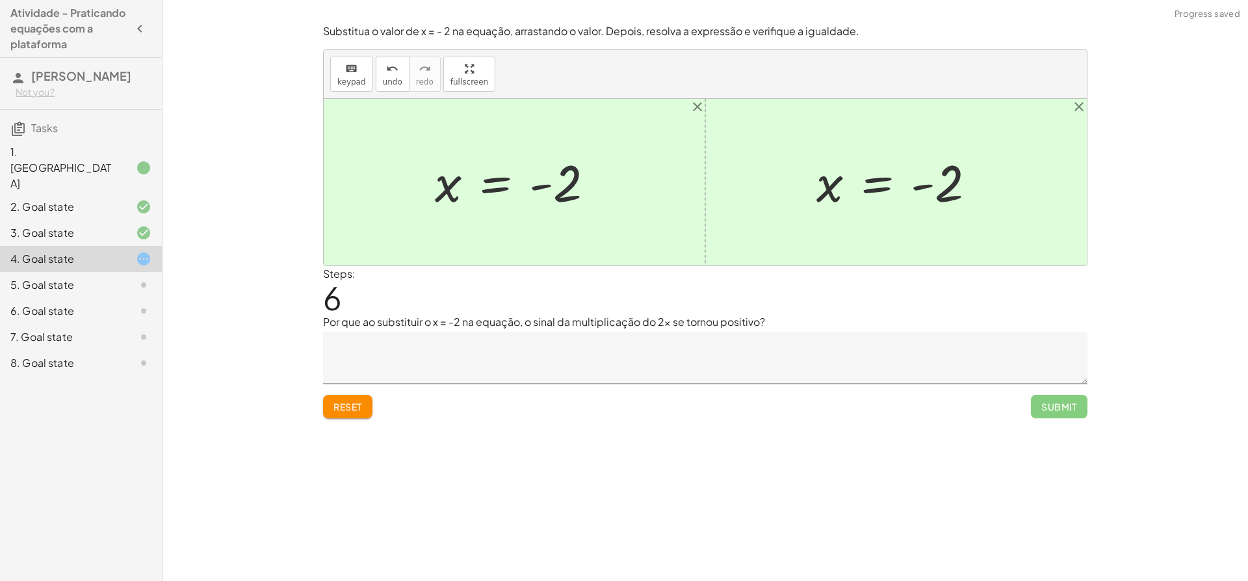
click at [144, 170] on icon at bounding box center [144, 168] width 16 height 16
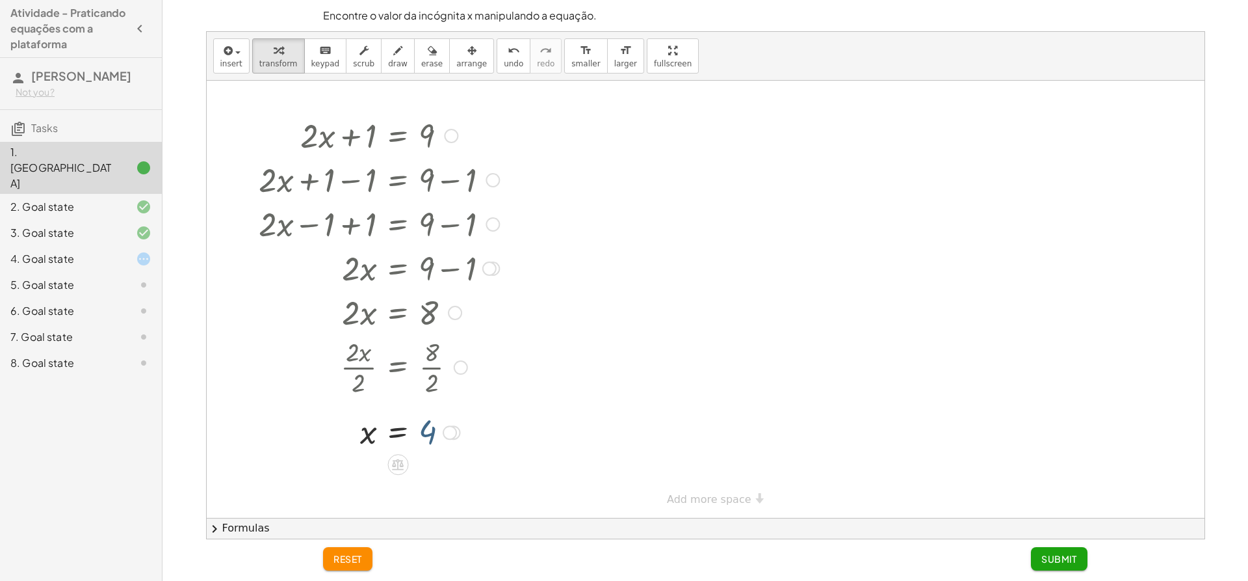
click at [428, 436] on div at bounding box center [379, 431] width 253 height 43
click at [148, 176] on icon at bounding box center [144, 168] width 16 height 16
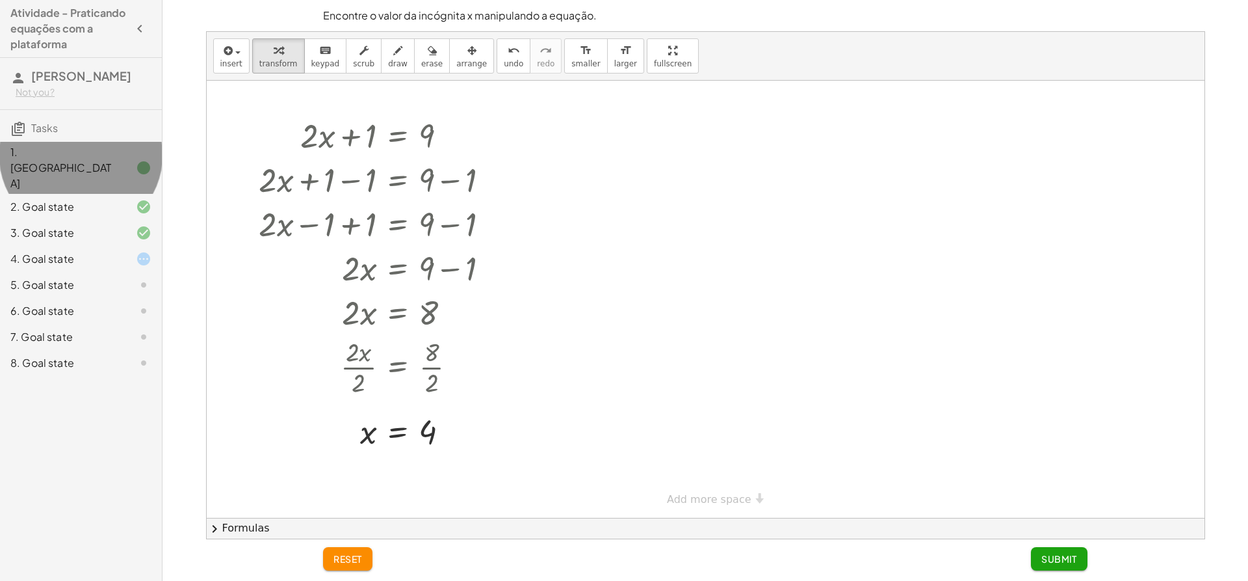
click at [148, 176] on icon at bounding box center [144, 168] width 16 height 16
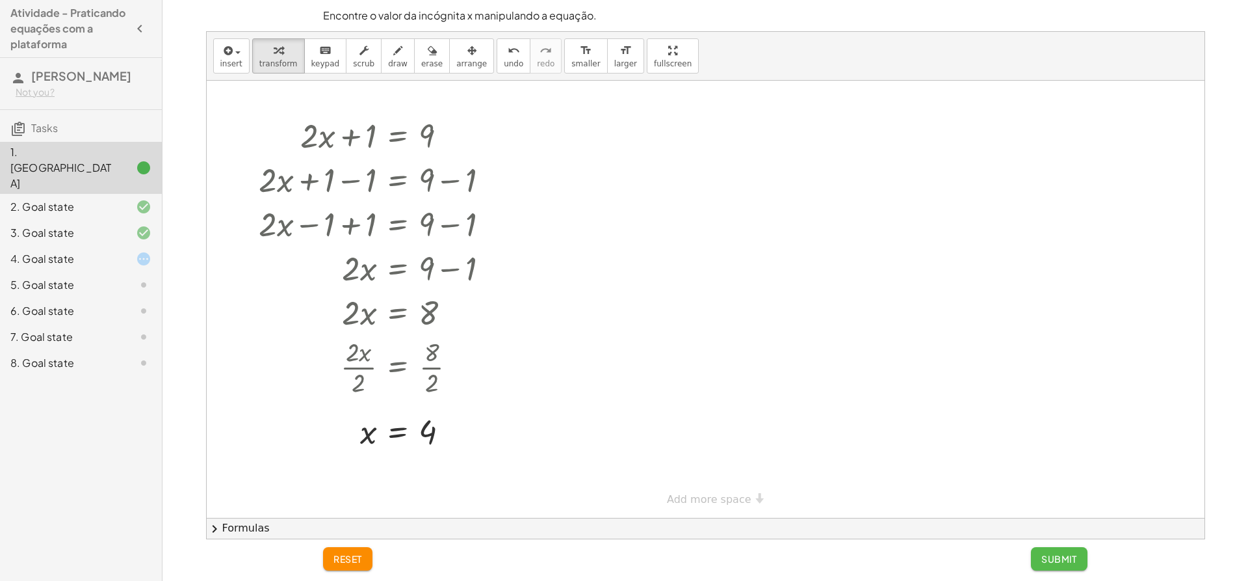
click at [1037, 558] on button "Submit" at bounding box center [1059, 558] width 57 height 23
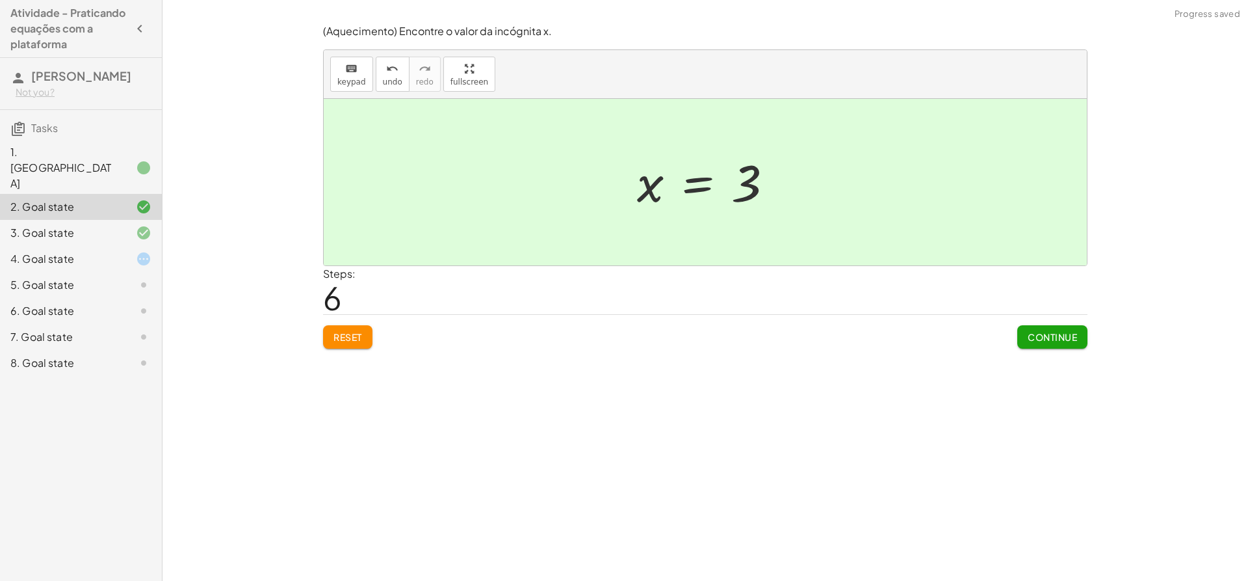
click at [141, 176] on icon at bounding box center [144, 168] width 16 height 16
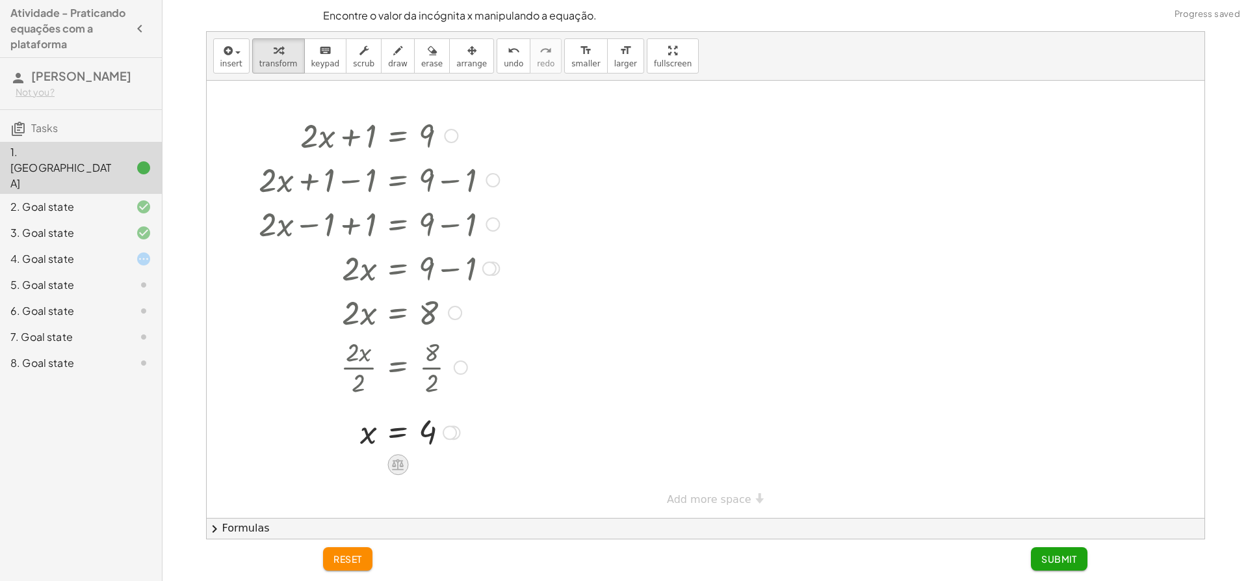
click at [389, 468] on div at bounding box center [397, 464] width 21 height 21
click at [354, 466] on div "+" at bounding box center [345, 464] width 21 height 21
click at [399, 454] on div at bounding box center [389, 474] width 272 height 44
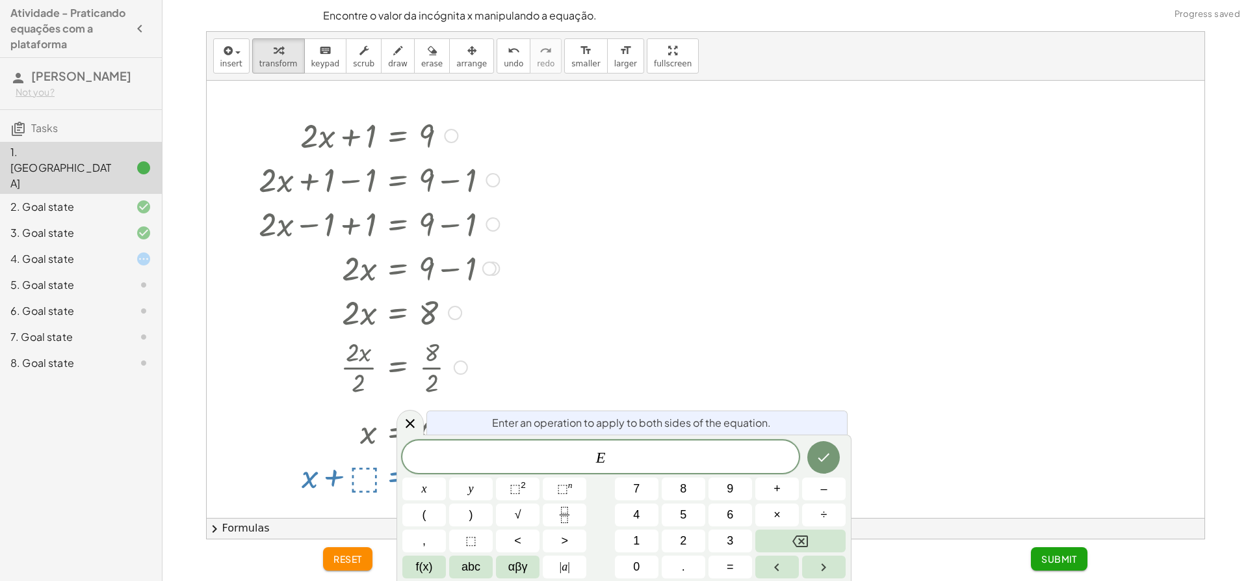
click at [560, 333] on div at bounding box center [706, 299] width 998 height 437
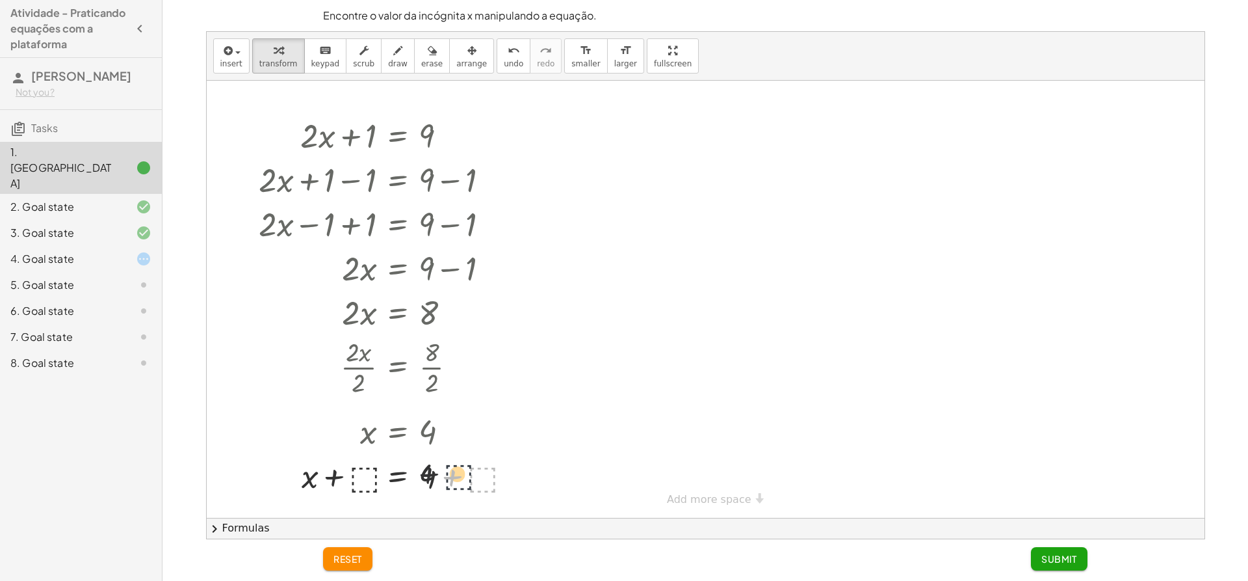
drag, startPoint x: 494, startPoint y: 480, endPoint x: 462, endPoint y: 477, distance: 32.7
click at [462, 477] on div at bounding box center [389, 474] width 272 height 44
drag, startPoint x: 471, startPoint y: 477, endPoint x: 430, endPoint y: 477, distance: 40.3
click at [430, 477] on div at bounding box center [389, 474] width 272 height 44
drag, startPoint x: 471, startPoint y: 477, endPoint x: 381, endPoint y: 470, distance: 90.6
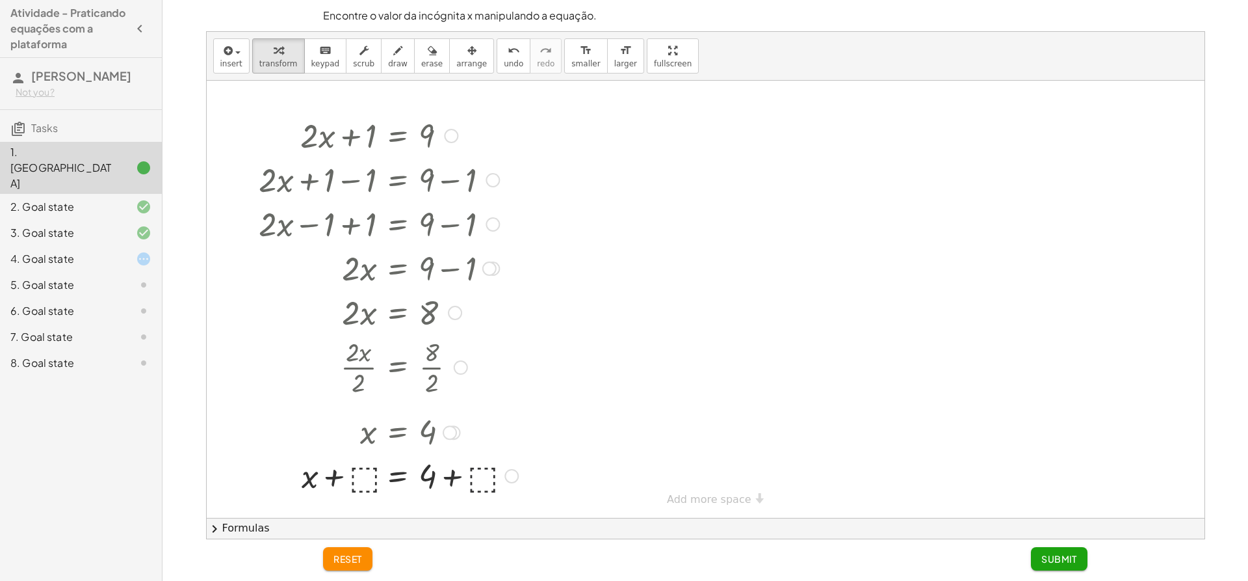
click at [381, 470] on div at bounding box center [389, 474] width 272 height 44
click at [352, 551] on button "reset" at bounding box center [347, 558] width 49 height 23
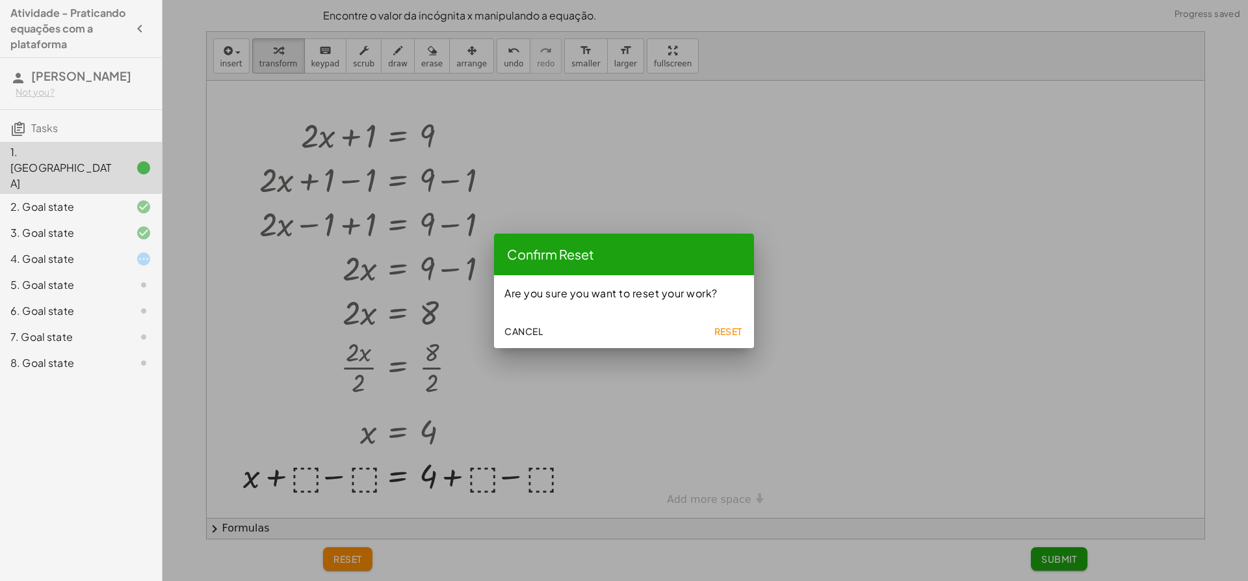
click at [714, 334] on span "Reset" at bounding box center [728, 331] width 29 height 12
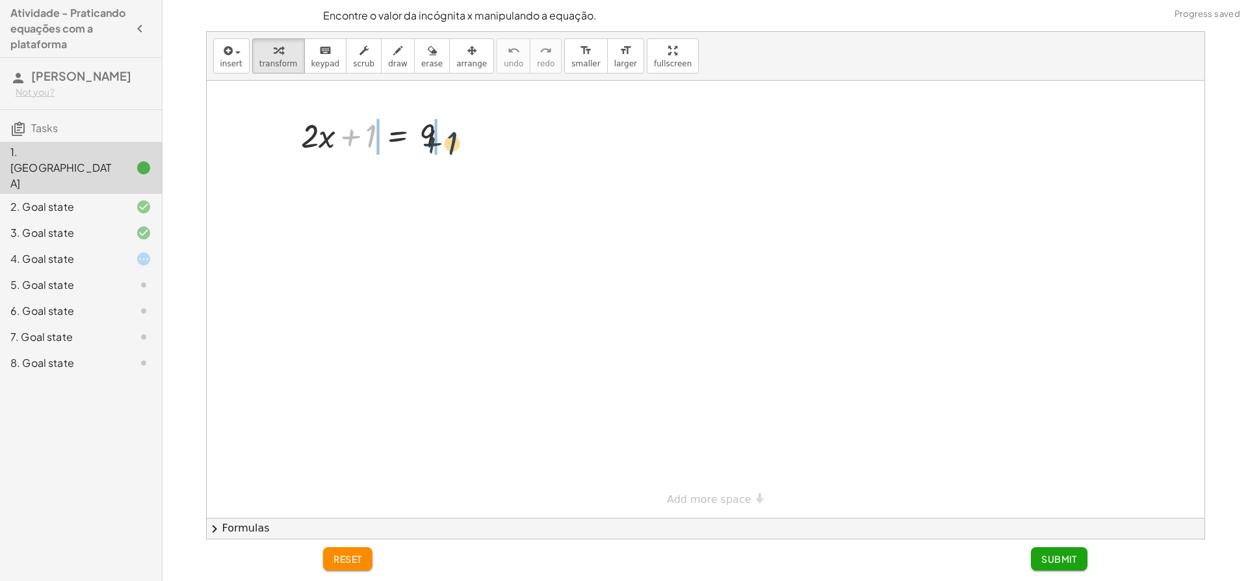
drag, startPoint x: 354, startPoint y: 134, endPoint x: 452, endPoint y: 138, distance: 97.6
click at [452, 138] on div at bounding box center [379, 134] width 170 height 44
drag, startPoint x: 373, startPoint y: 170, endPoint x: 340, endPoint y: 181, distance: 34.9
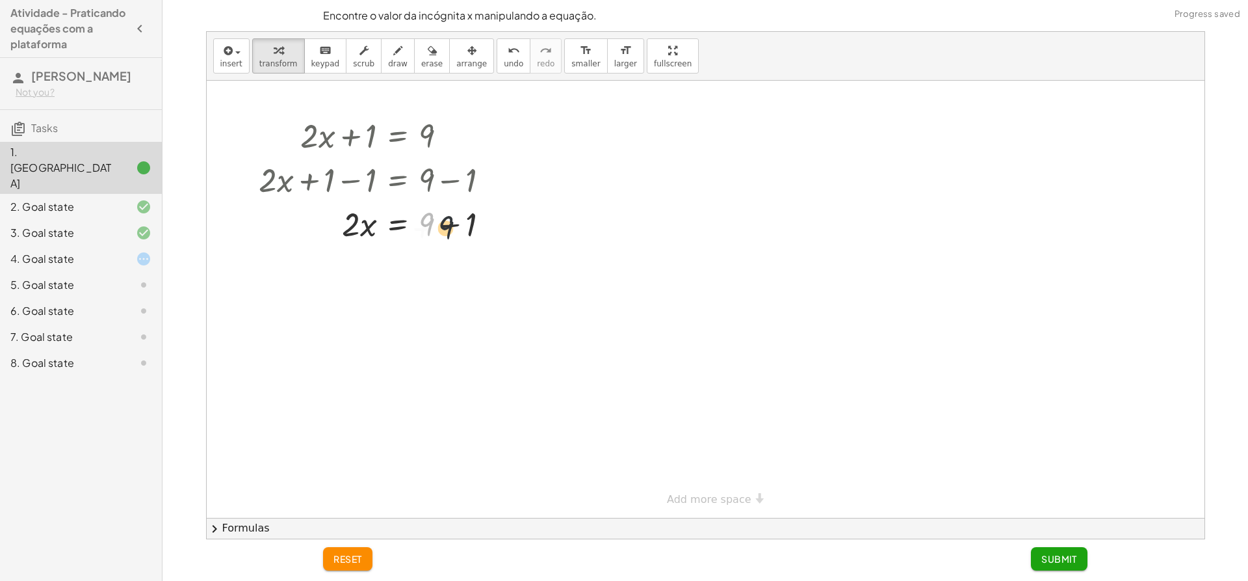
drag, startPoint x: 430, startPoint y: 220, endPoint x: 458, endPoint y: 223, distance: 28.1
click at [458, 223] on div at bounding box center [379, 223] width 253 height 44
click at [456, 225] on div at bounding box center [379, 223] width 253 height 44
drag, startPoint x: 345, startPoint y: 269, endPoint x: 429, endPoint y: 293, distance: 87.1
drag, startPoint x: 361, startPoint y: 337, endPoint x: 359, endPoint y: 308, distance: 28.7
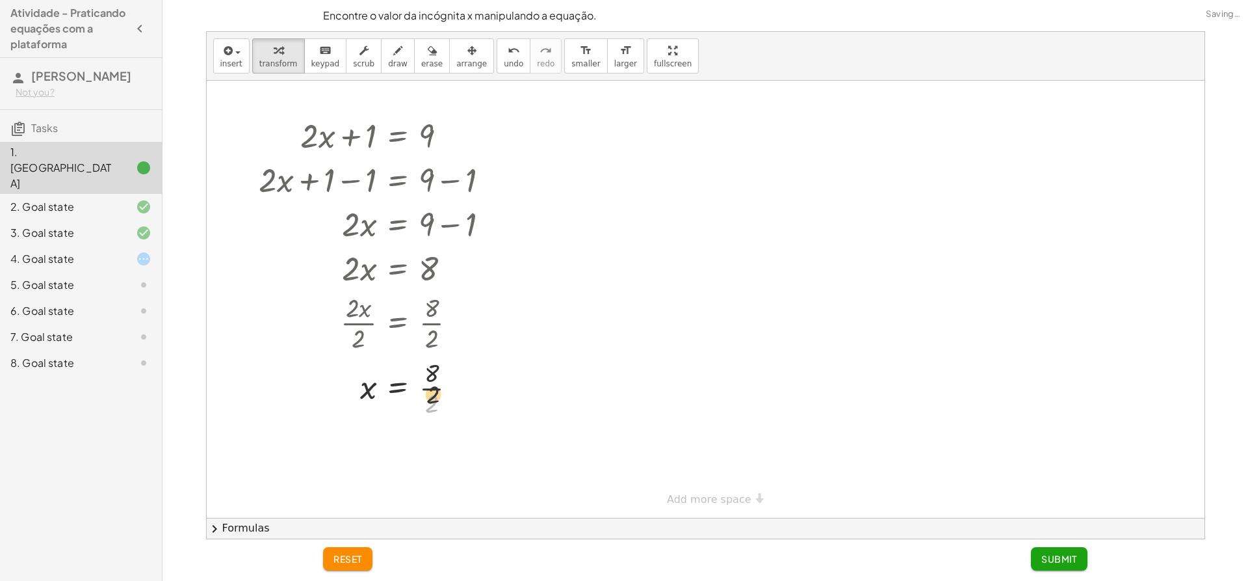
drag, startPoint x: 428, startPoint y: 339, endPoint x: 430, endPoint y: 327, distance: 11.9
click at [398, 136] on div "+ · 2 · x + 1 = 9 + · 2 · x + 1 − 1 = + 9 − 1 + · 2 · x + 0 = + 9 − 1 · 2 · x =…" at bounding box center [398, 136] width 0 height 0
click at [434, 376] on div at bounding box center [379, 386] width 253 height 65
click at [428, 387] on div at bounding box center [379, 386] width 253 height 65
click at [127, 257] on div at bounding box center [133, 259] width 36 height 16
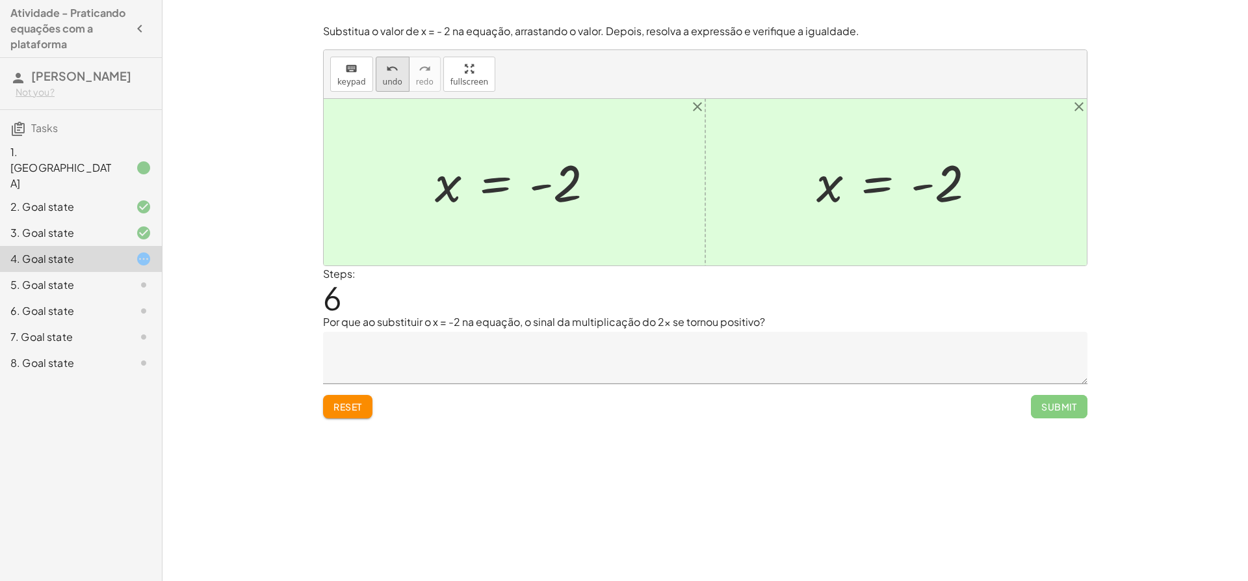
click at [384, 80] on span "undo" at bounding box center [393, 81] width 20 height 9
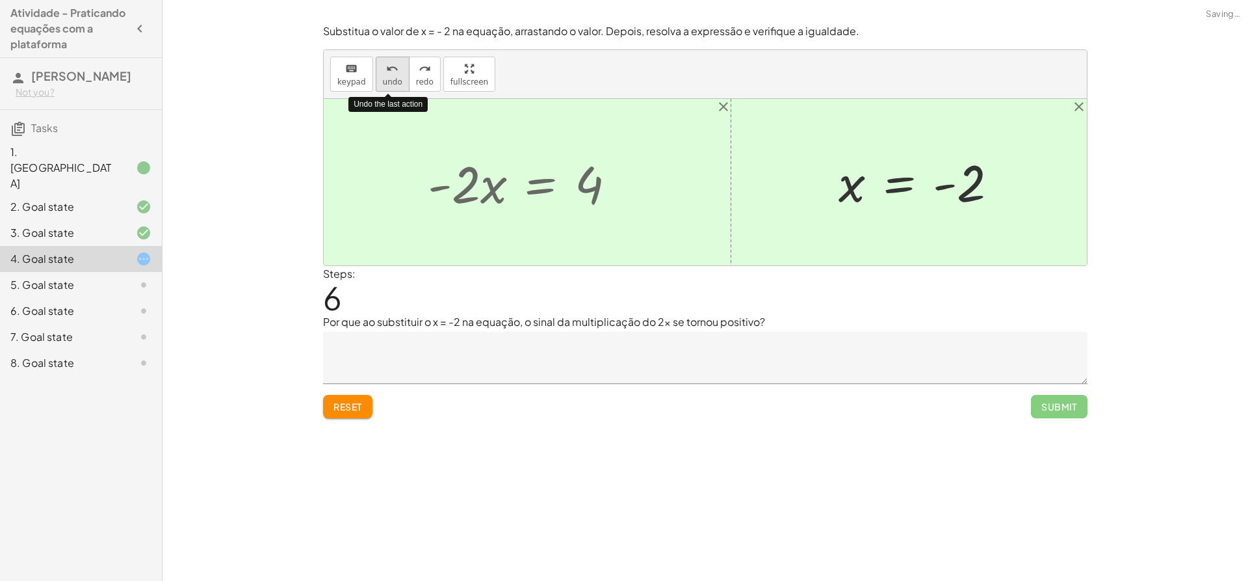
click at [384, 80] on span "undo" at bounding box center [393, 81] width 20 height 9
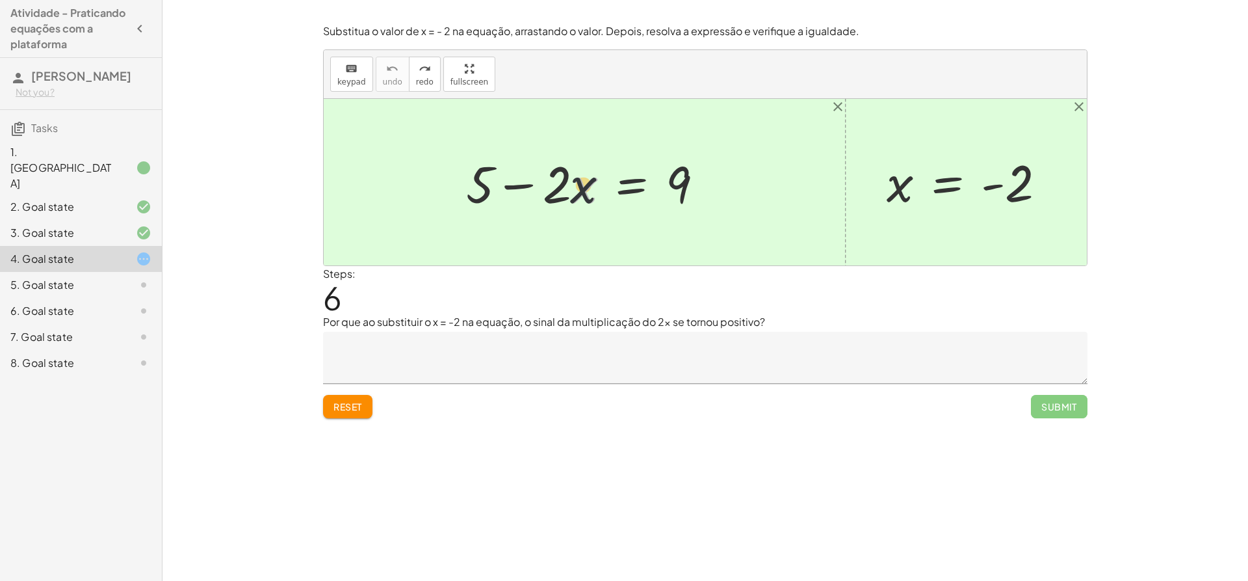
drag, startPoint x: 587, startPoint y: 189, endPoint x: 534, endPoint y: 196, distance: 53.9
click at [534, 196] on div at bounding box center [590, 182] width 261 height 67
drag, startPoint x: 556, startPoint y: 195, endPoint x: 588, endPoint y: 188, distance: 32.6
click at [586, 188] on div at bounding box center [590, 182] width 261 height 67
drag, startPoint x: 880, startPoint y: 189, endPoint x: 563, endPoint y: 201, distance: 317.5
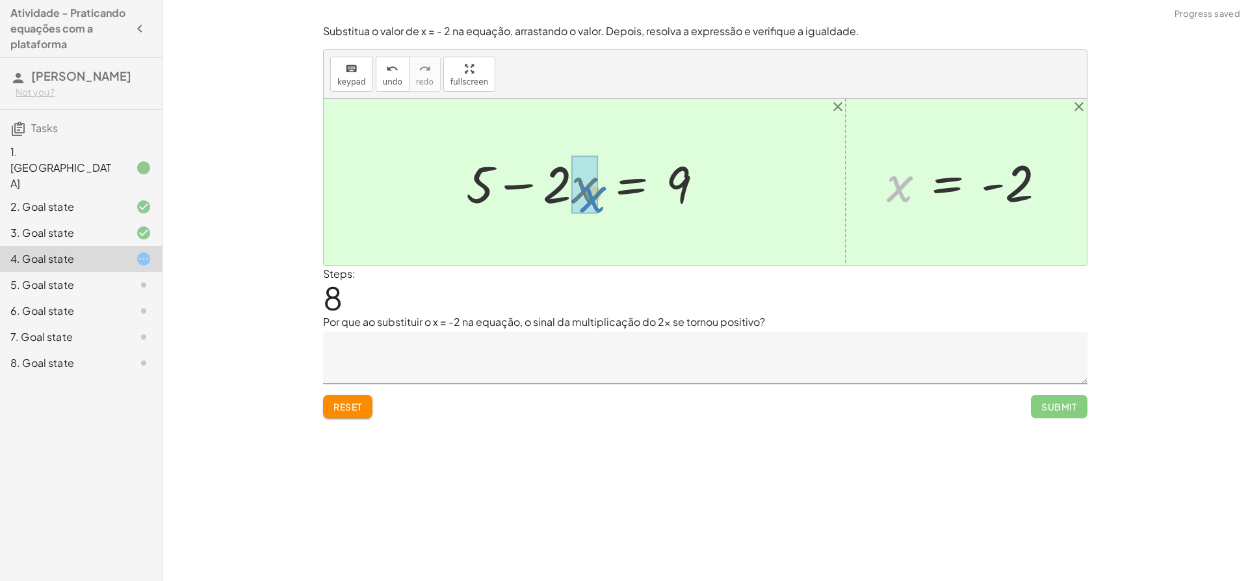
click at [563, 201] on div "+ 5 − · 2 · x = 9 + 5 − · x · 2 = 9 + 5 − · 2 · x = 9 x x = - 2" at bounding box center [705, 182] width 763 height 166
click at [543, 183] on div at bounding box center [570, 182] width 298 height 67
click at [536, 185] on div at bounding box center [590, 182] width 257 height 67
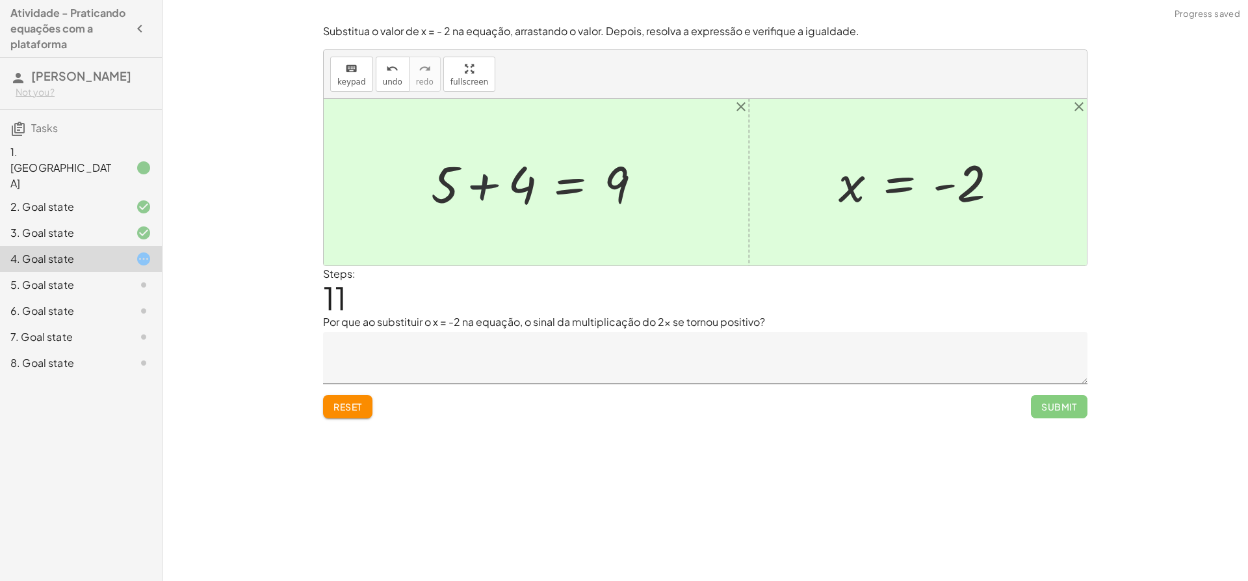
click at [521, 187] on div at bounding box center [542, 182] width 234 height 67
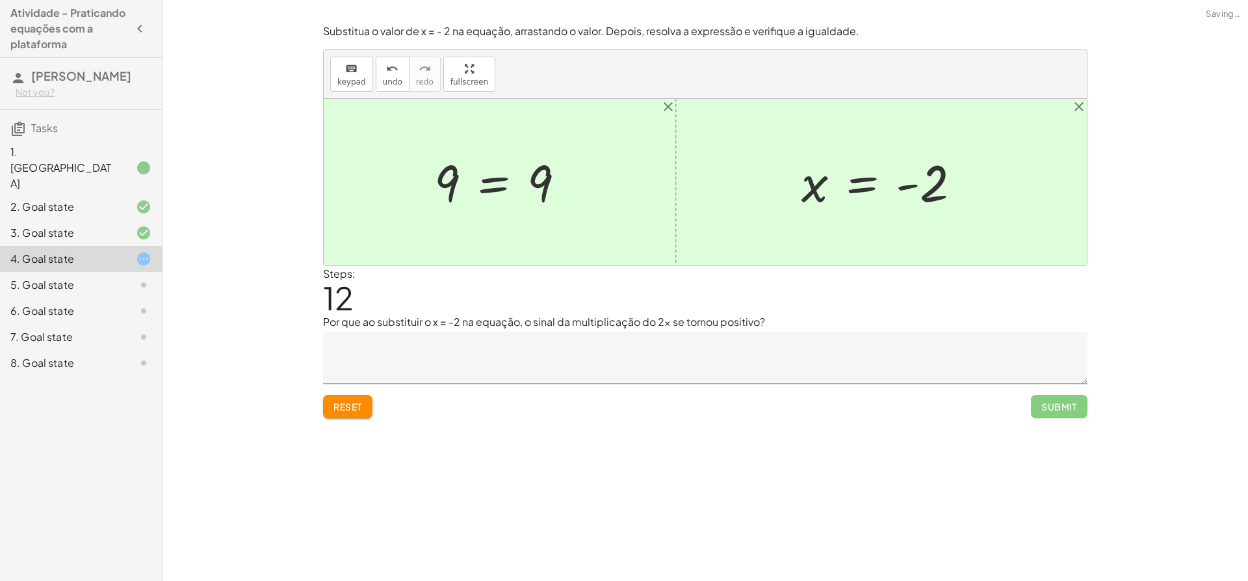
click at [519, 186] on div at bounding box center [505, 182] width 154 height 64
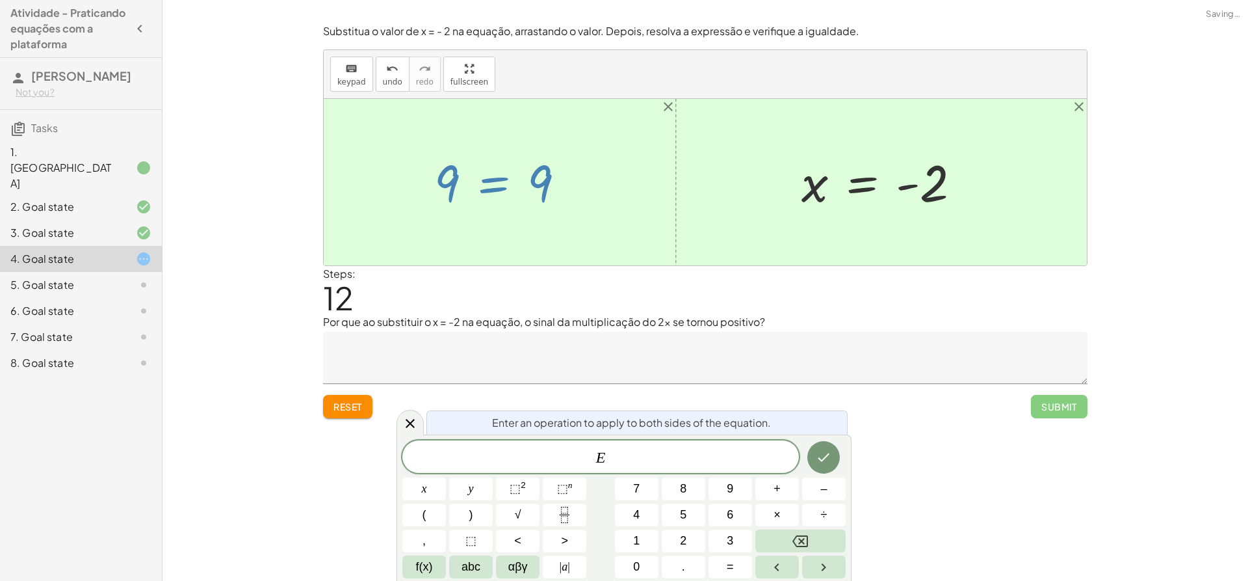
click at [527, 222] on div at bounding box center [705, 182] width 763 height 166
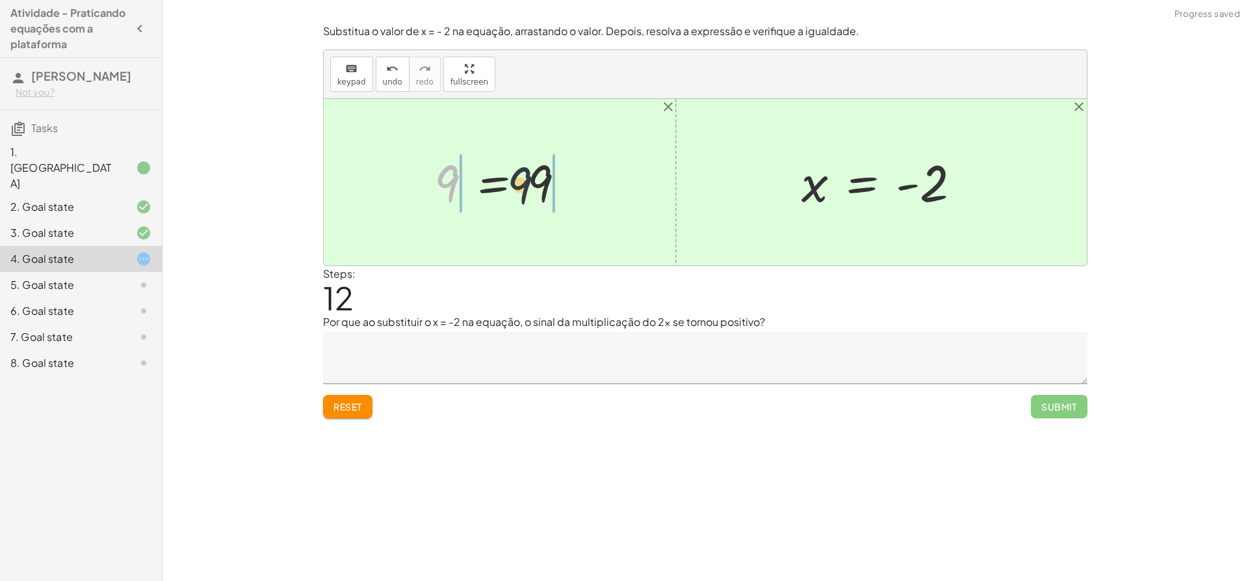
drag, startPoint x: 452, startPoint y: 187, endPoint x: 592, endPoint y: 190, distance: 139.8
click at [573, 189] on div at bounding box center [505, 182] width 302 height 67
click at [425, 184] on div at bounding box center [468, 182] width 229 height 67
click at [453, 190] on div at bounding box center [504, 182] width 155 height 64
click at [353, 400] on button "Reset" at bounding box center [347, 406] width 49 height 23
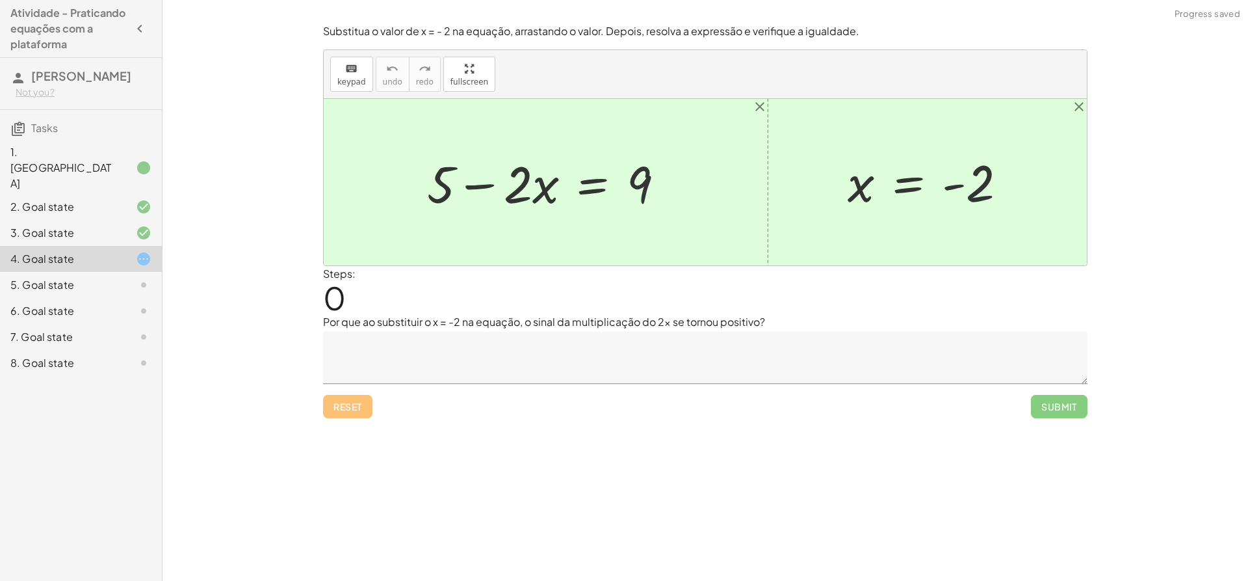
click at [640, 177] on div at bounding box center [551, 182] width 261 height 67
drag, startPoint x: 869, startPoint y: 189, endPoint x: 542, endPoint y: 181, distance: 326.5
click at [513, 190] on div at bounding box center [531, 182] width 298 height 67
click at [539, 185] on div at bounding box center [551, 182] width 257 height 67
click at [521, 188] on div at bounding box center [551, 182] width 257 height 67
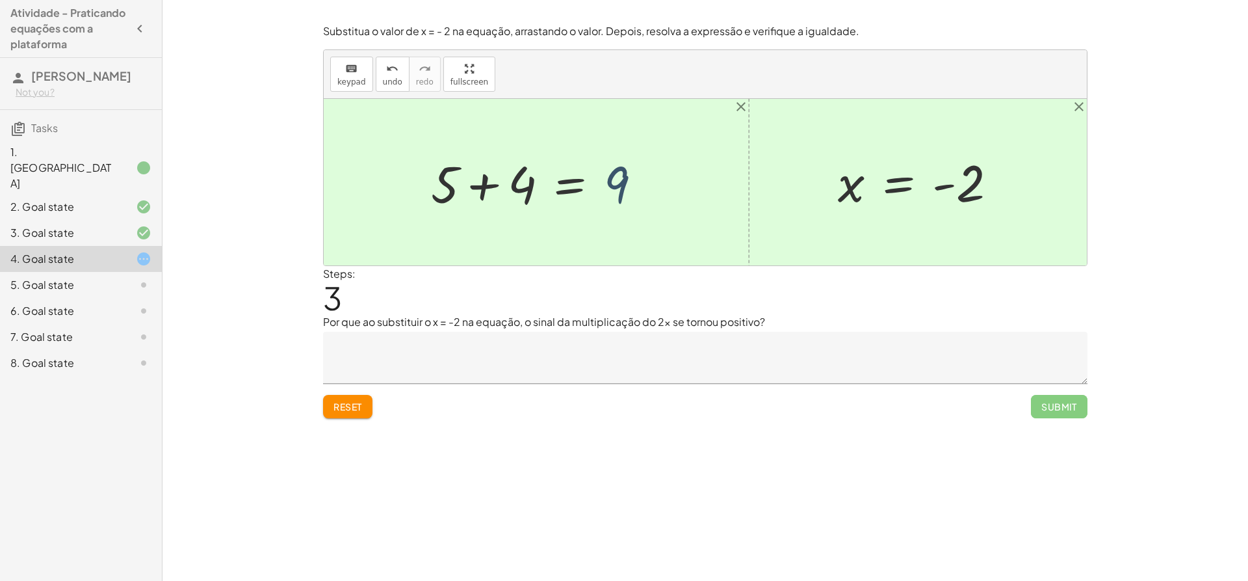
click at [620, 181] on div at bounding box center [542, 182] width 234 height 67
drag, startPoint x: 612, startPoint y: 183, endPoint x: 380, endPoint y: 187, distance: 231.5
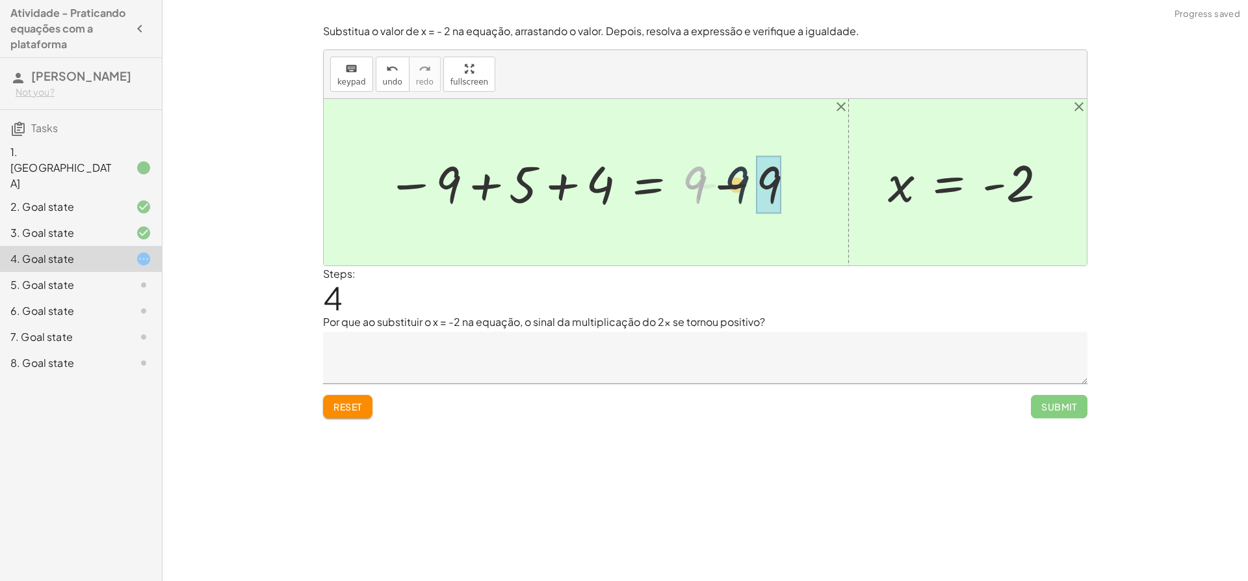
drag, startPoint x: 699, startPoint y: 180, endPoint x: 742, endPoint y: 180, distance: 42.9
click at [742, 180] on div at bounding box center [590, 182] width 421 height 67
click at [488, 185] on div at bounding box center [554, 182] width 348 height 64
click at [558, 188] on div at bounding box center [591, 182] width 275 height 64
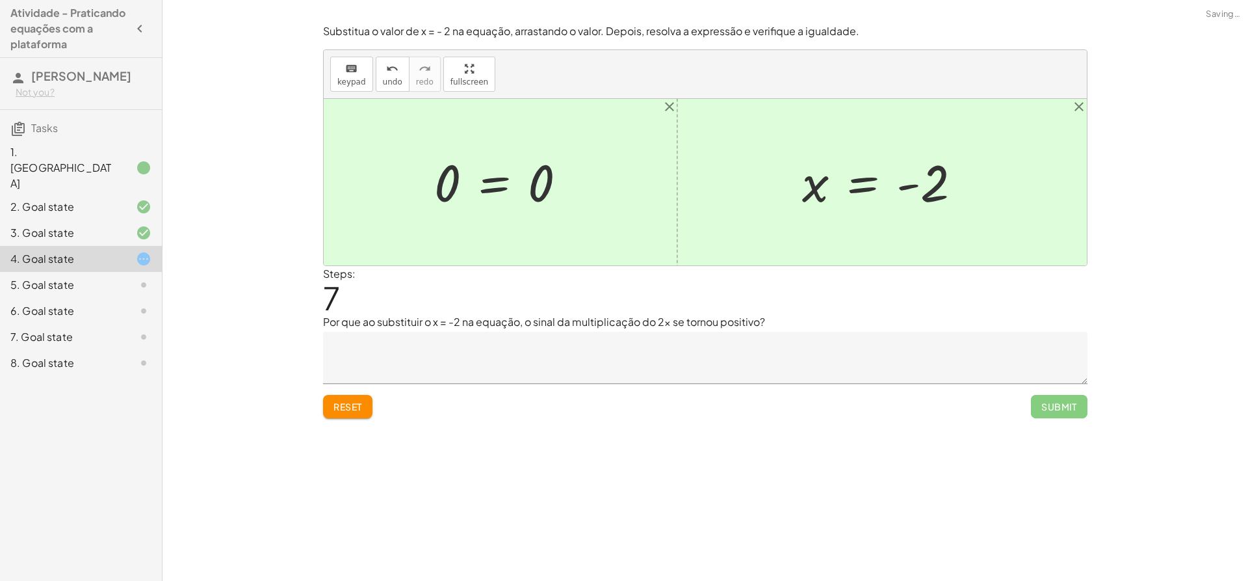
click at [335, 400] on button "Reset" at bounding box center [347, 406] width 49 height 23
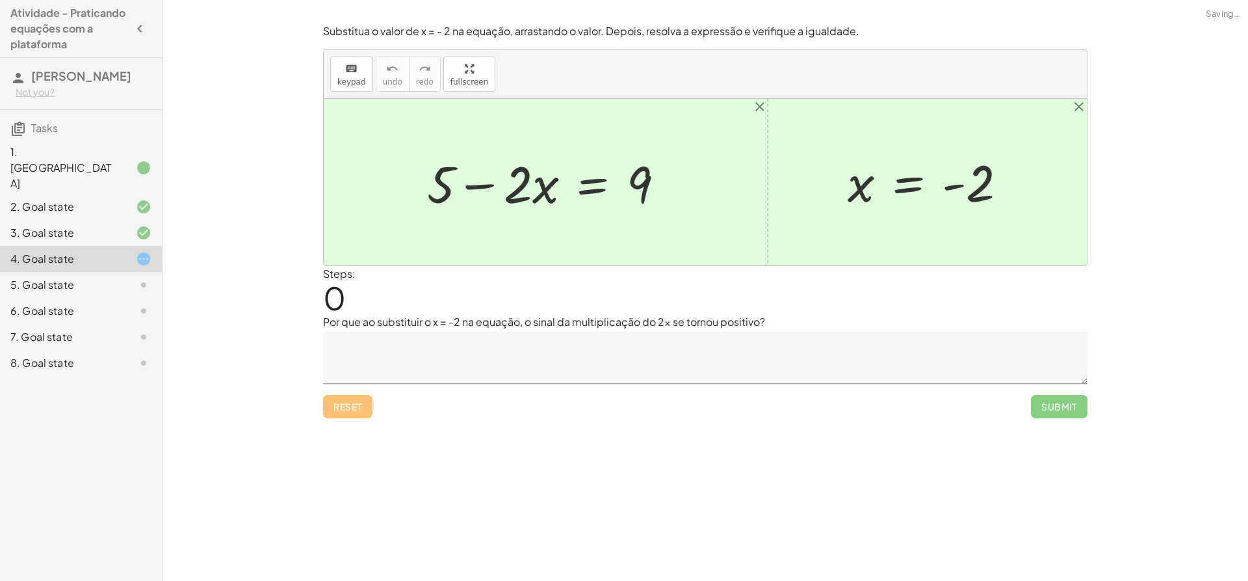
click at [352, 406] on div "Reset Submit" at bounding box center [705, 401] width 765 height 34
drag, startPoint x: 857, startPoint y: 186, endPoint x: 552, endPoint y: 199, distance: 305.8
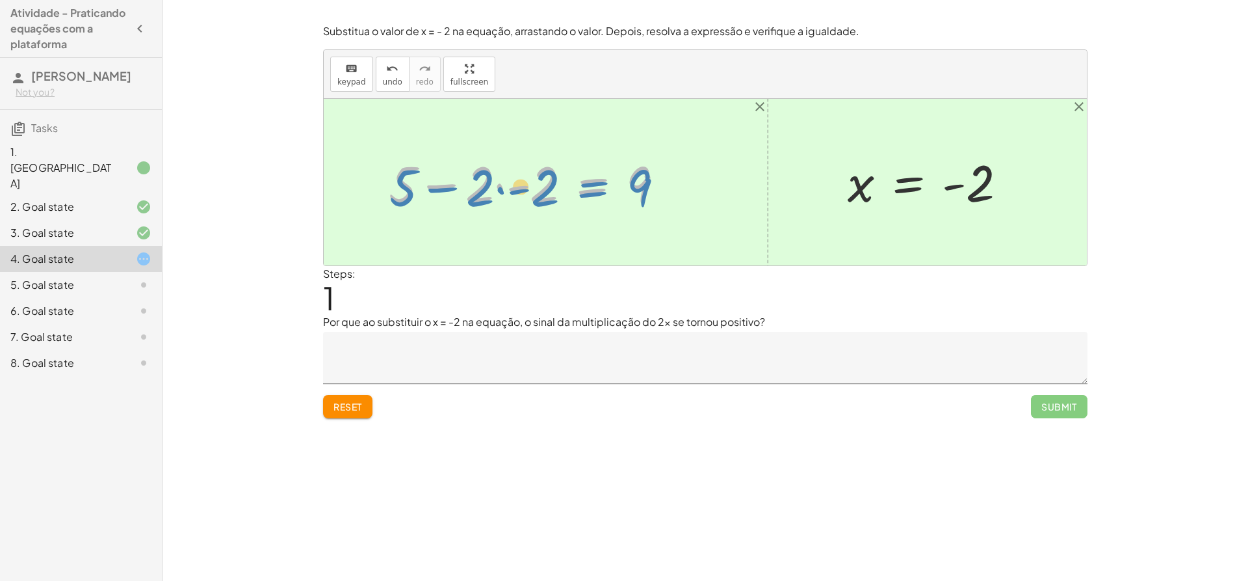
click at [588, 193] on div at bounding box center [531, 182] width 298 height 67
click at [498, 185] on div at bounding box center [531, 182] width 298 height 67
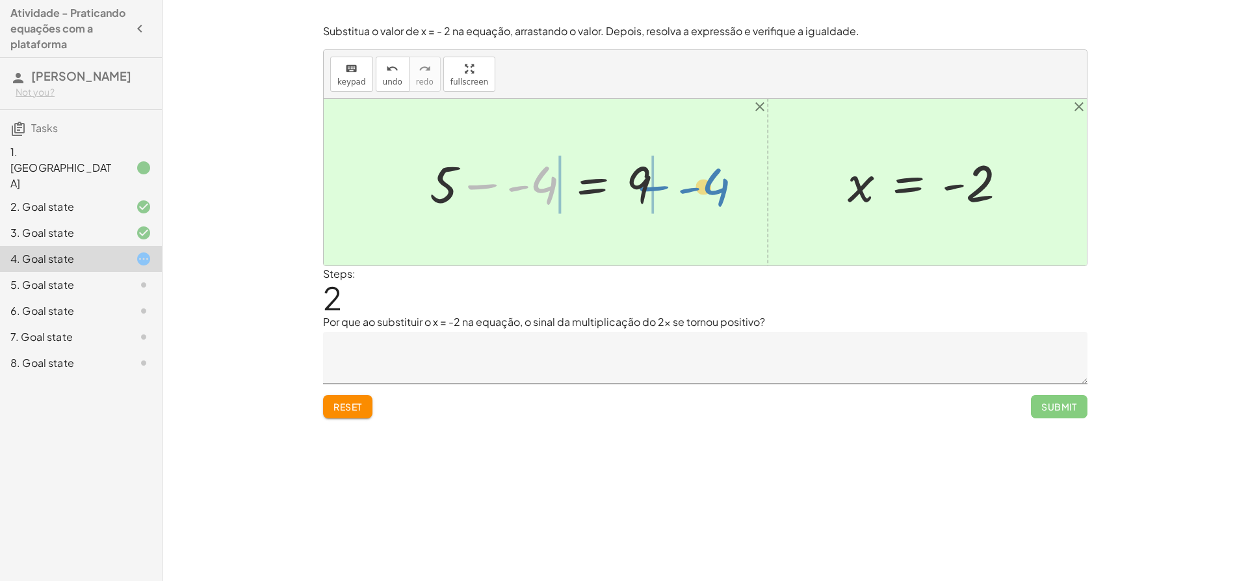
drag, startPoint x: 546, startPoint y: 190, endPoint x: 724, endPoint y: 191, distance: 177.5
click at [724, 191] on div "+ 5 − · 2 · x = 9 + 5 − · 2 · - 2 = 9 − - 4 + 5 − = 9 - 4 x = - 2" at bounding box center [705, 182] width 763 height 166
drag, startPoint x: 553, startPoint y: 190, endPoint x: 492, endPoint y: 196, distance: 60.7
click at [492, 196] on div at bounding box center [552, 182] width 412 height 67
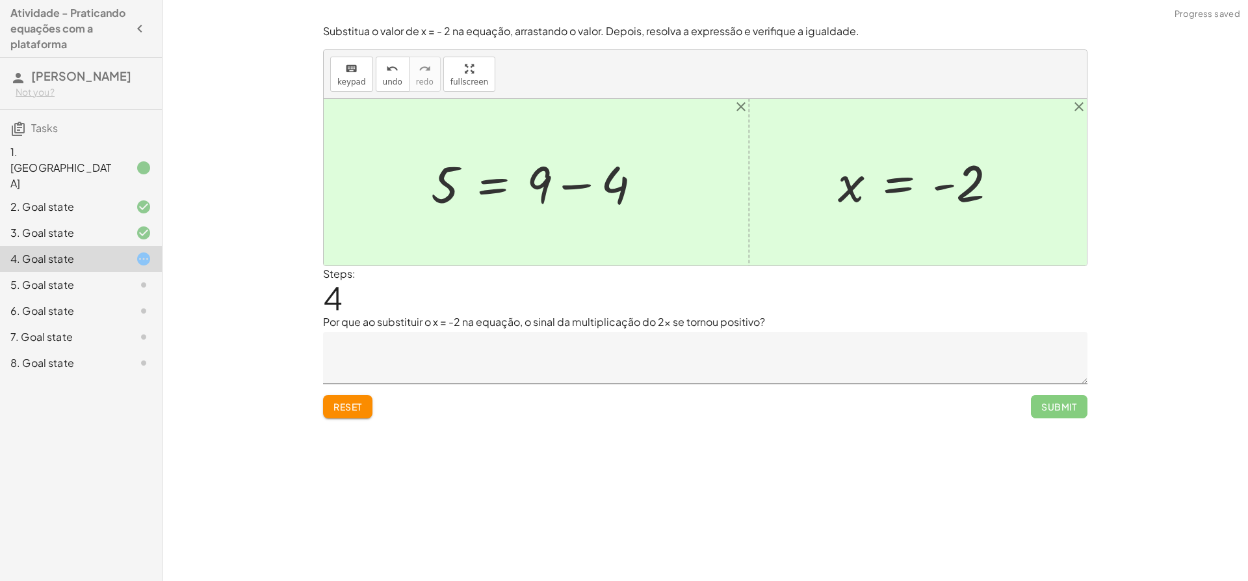
click at [581, 185] on div at bounding box center [542, 182] width 234 height 67
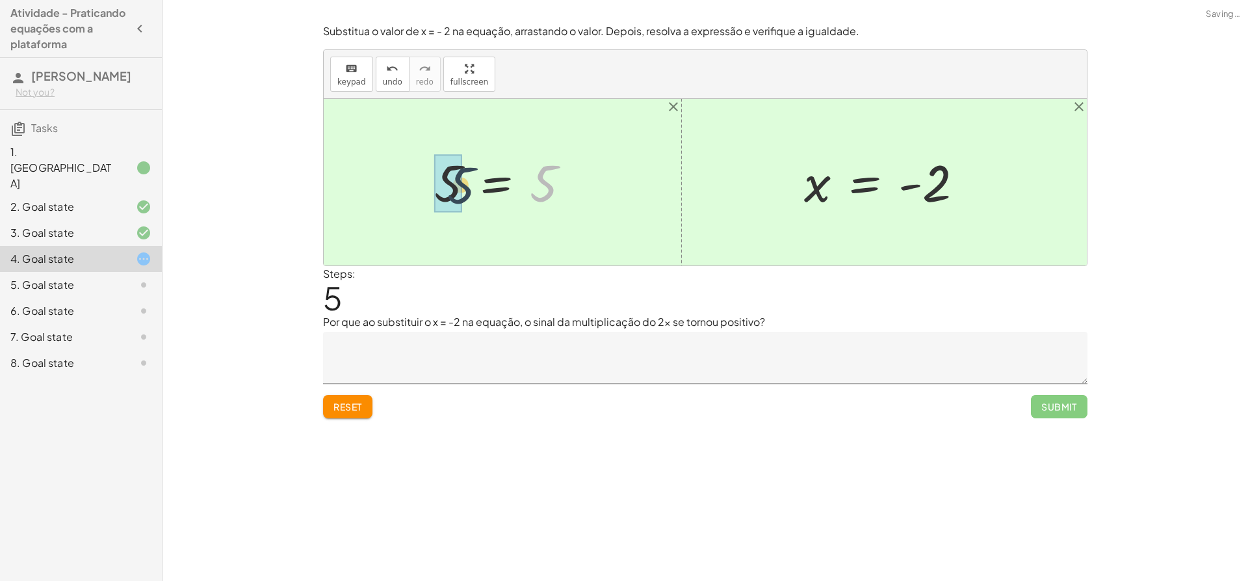
drag, startPoint x: 548, startPoint y: 183, endPoint x: 482, endPoint y: 184, distance: 65.7
click at [370, 413] on button "Reset" at bounding box center [347, 406] width 49 height 23
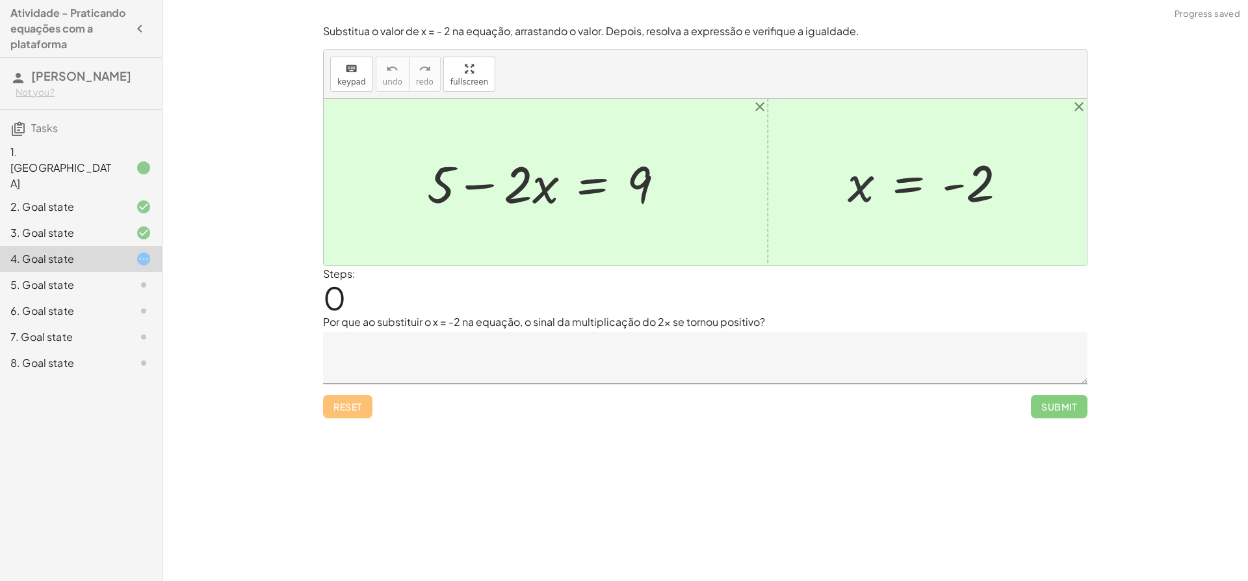
click at [844, 198] on div at bounding box center [932, 182] width 183 height 64
drag, startPoint x: 852, startPoint y: 198, endPoint x: 549, endPoint y: 199, distance: 302.9
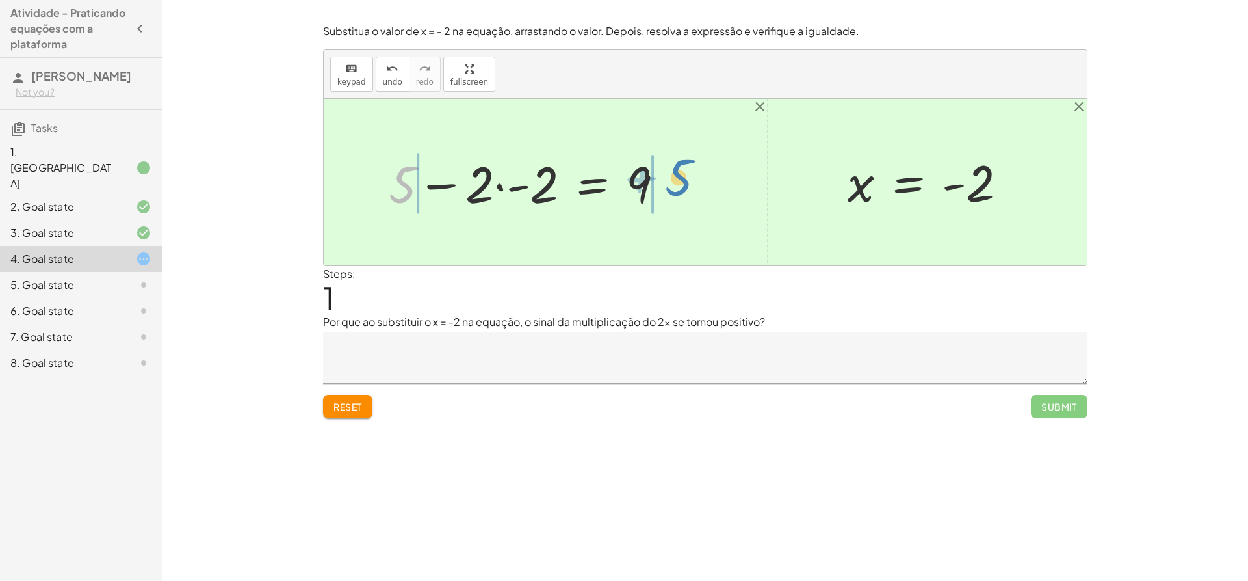
drag, startPoint x: 410, startPoint y: 186, endPoint x: 706, endPoint y: 178, distance: 295.9
click at [706, 178] on div "+ 5 − · 2 · x = 9 + 5 + 5 − · 2 · = 9 - 2 x = - 2" at bounding box center [705, 182] width 763 height 166
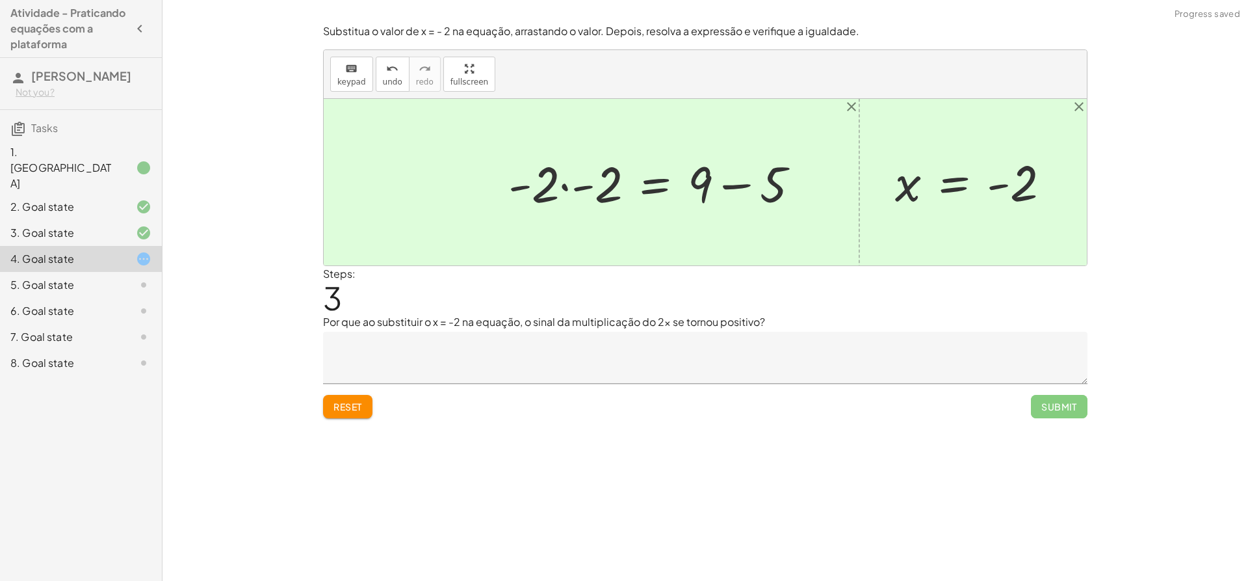
click at [740, 189] on div at bounding box center [659, 182] width 314 height 65
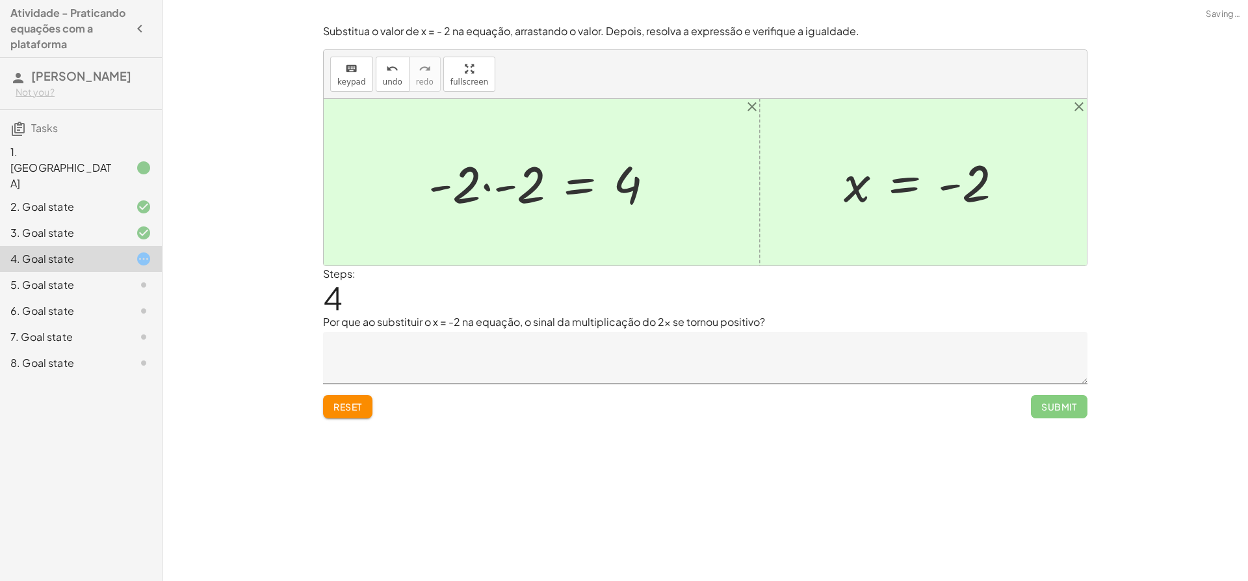
click at [509, 185] on div at bounding box center [546, 182] width 249 height 67
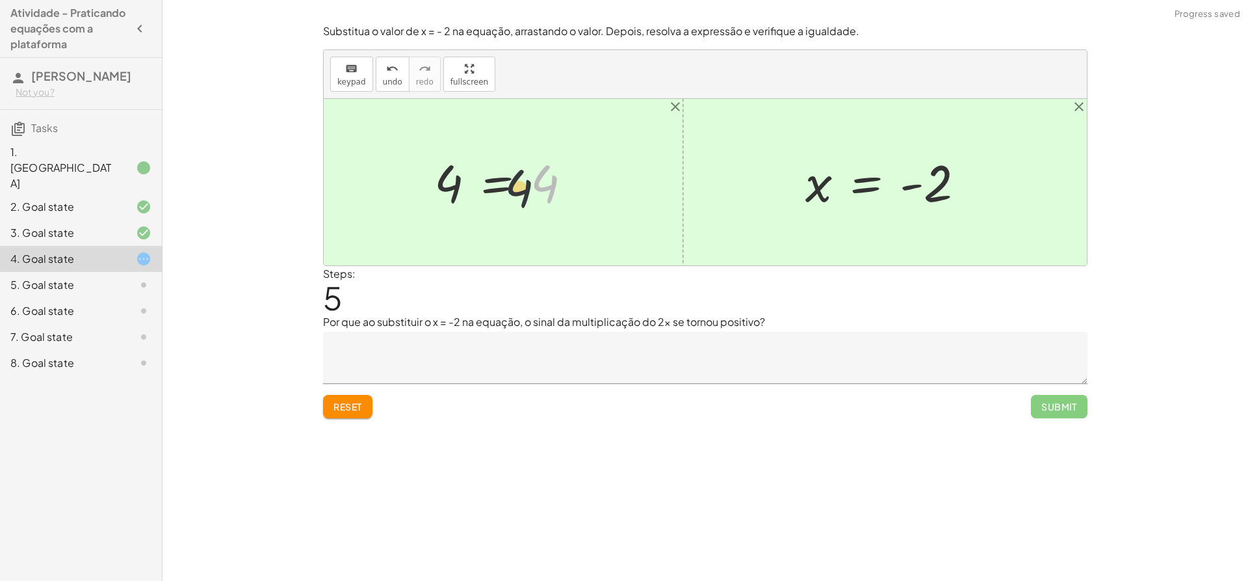
drag, startPoint x: 551, startPoint y: 180, endPoint x: 493, endPoint y: 189, distance: 58.6
click at [493, 189] on div at bounding box center [508, 182] width 161 height 64
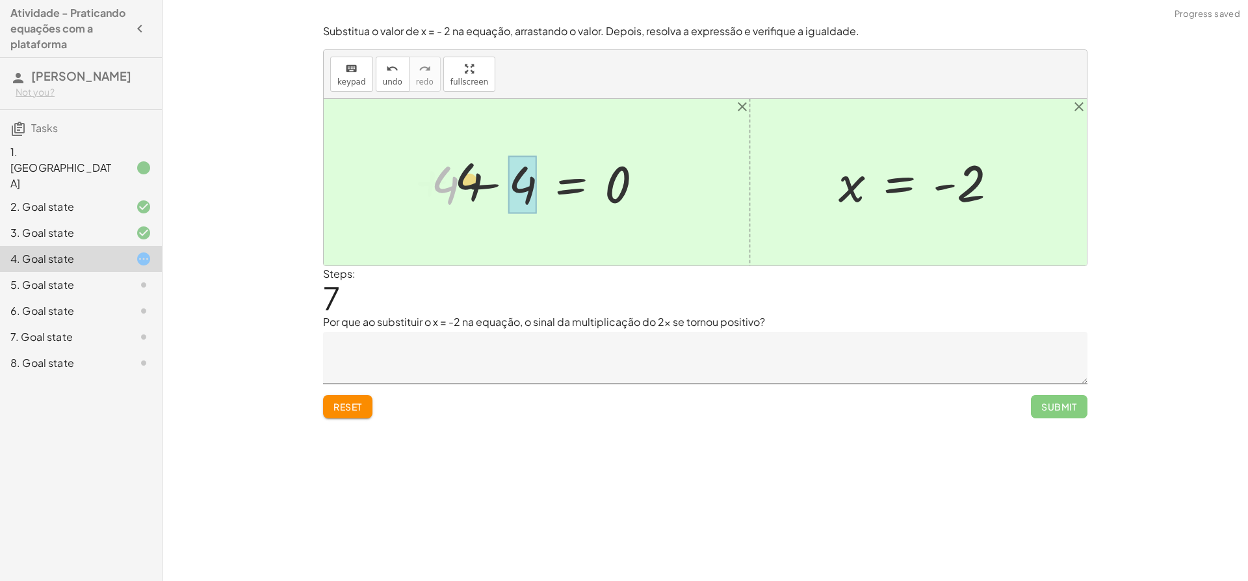
click at [481, 181] on div at bounding box center [542, 182] width 235 height 67
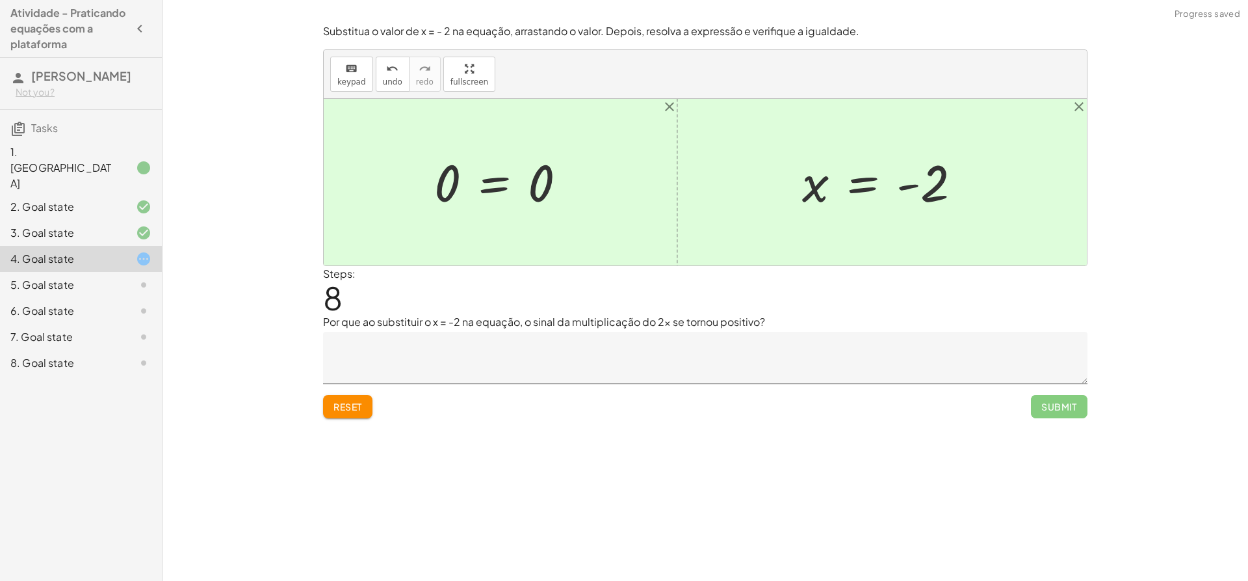
drag, startPoint x: 363, startPoint y: 386, endPoint x: 386, endPoint y: 404, distance: 28.6
click at [369, 390] on div "Reset Submit" at bounding box center [705, 401] width 765 height 34
click at [386, 404] on div "Reset Submit" at bounding box center [705, 401] width 765 height 34
click at [364, 393] on div "Reset Submit" at bounding box center [705, 401] width 765 height 34
click at [391, 400] on div "Reset Submit" at bounding box center [705, 401] width 765 height 34
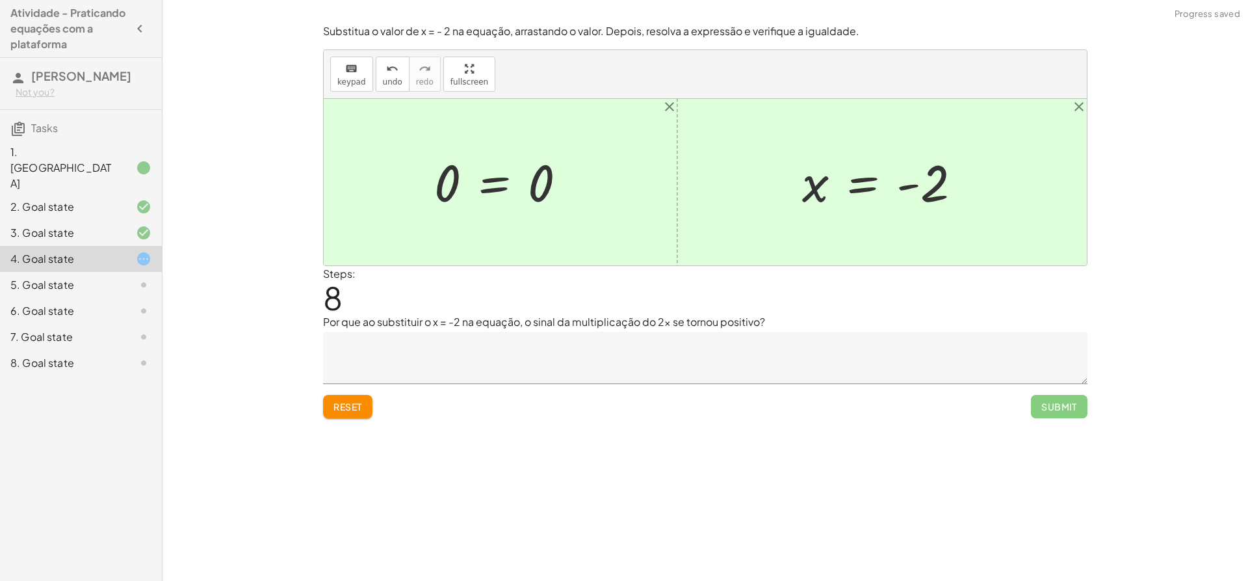
click at [367, 400] on button "Reset" at bounding box center [347, 406] width 49 height 23
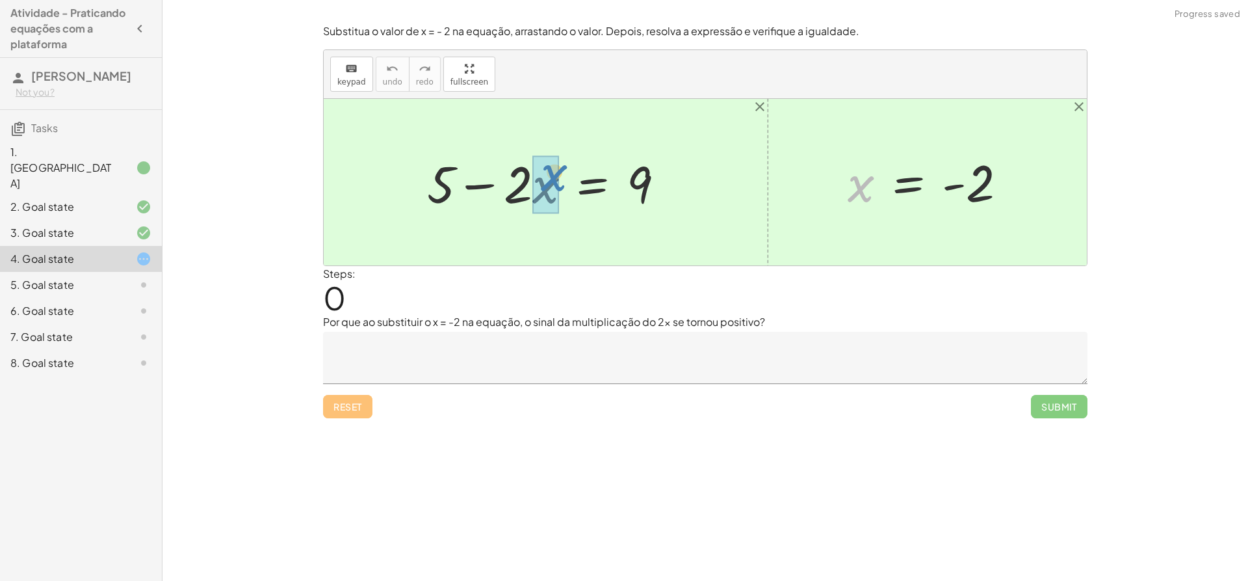
drag, startPoint x: 865, startPoint y: 185, endPoint x: 560, endPoint y: 173, distance: 304.5
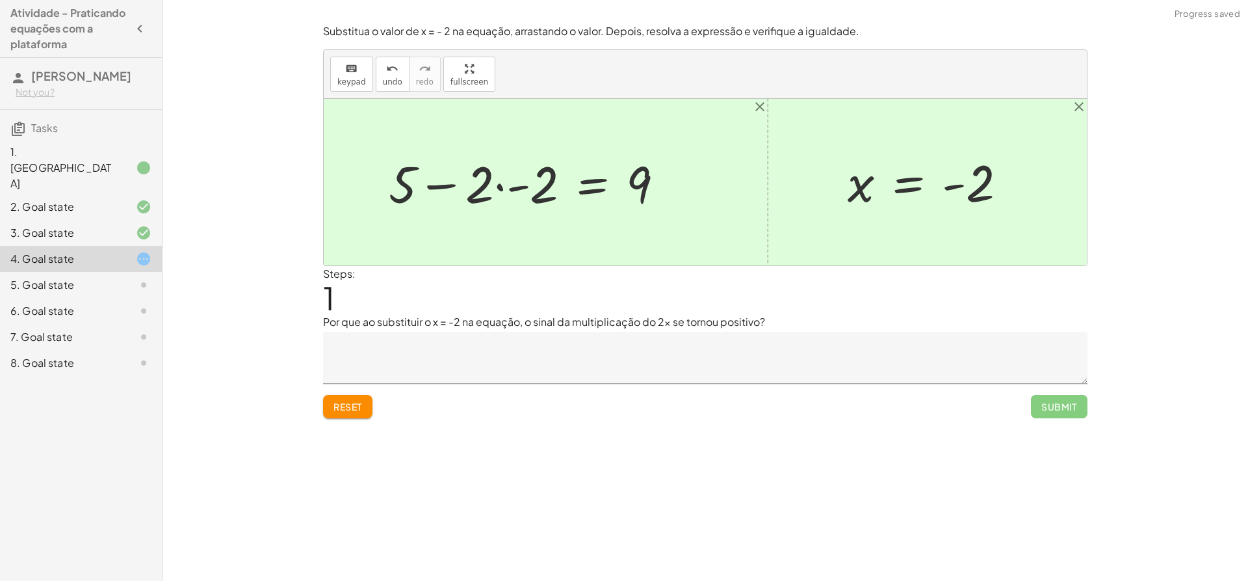
drag, startPoint x: 441, startPoint y: 184, endPoint x: 463, endPoint y: 185, distance: 21.5
click at [441, 185] on div at bounding box center [531, 182] width 298 height 67
click at [510, 187] on div at bounding box center [531, 182] width 298 height 67
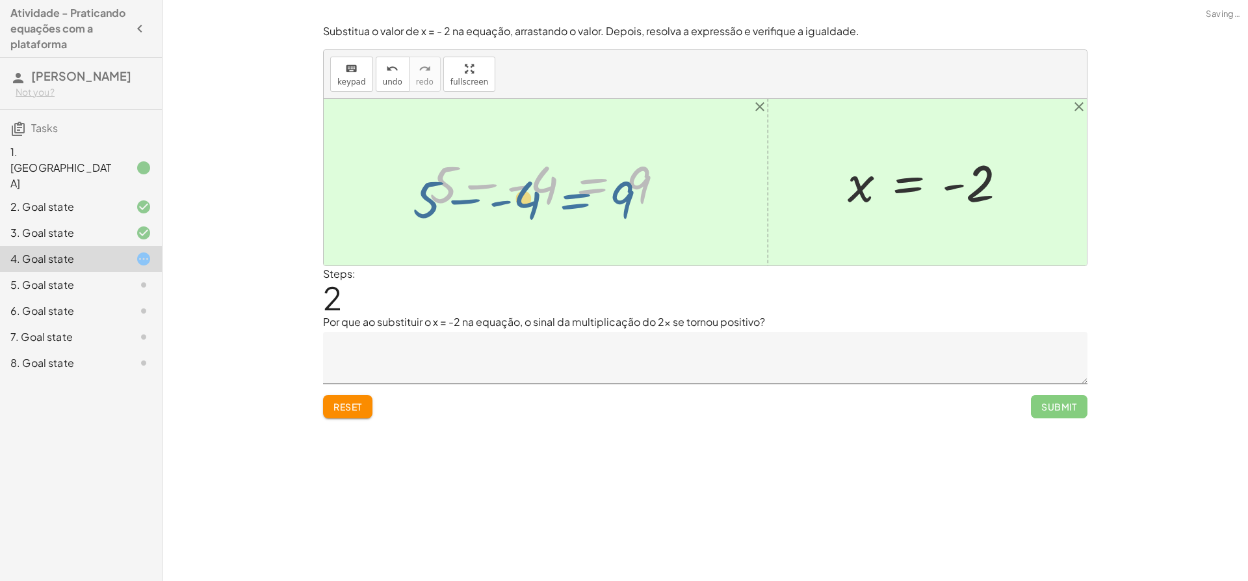
drag, startPoint x: 599, startPoint y: 187, endPoint x: 595, endPoint y: 203, distance: 16.7
click at [595, 203] on div at bounding box center [551, 182] width 257 height 67
click at [346, 411] on span "Reset" at bounding box center [347, 406] width 29 height 12
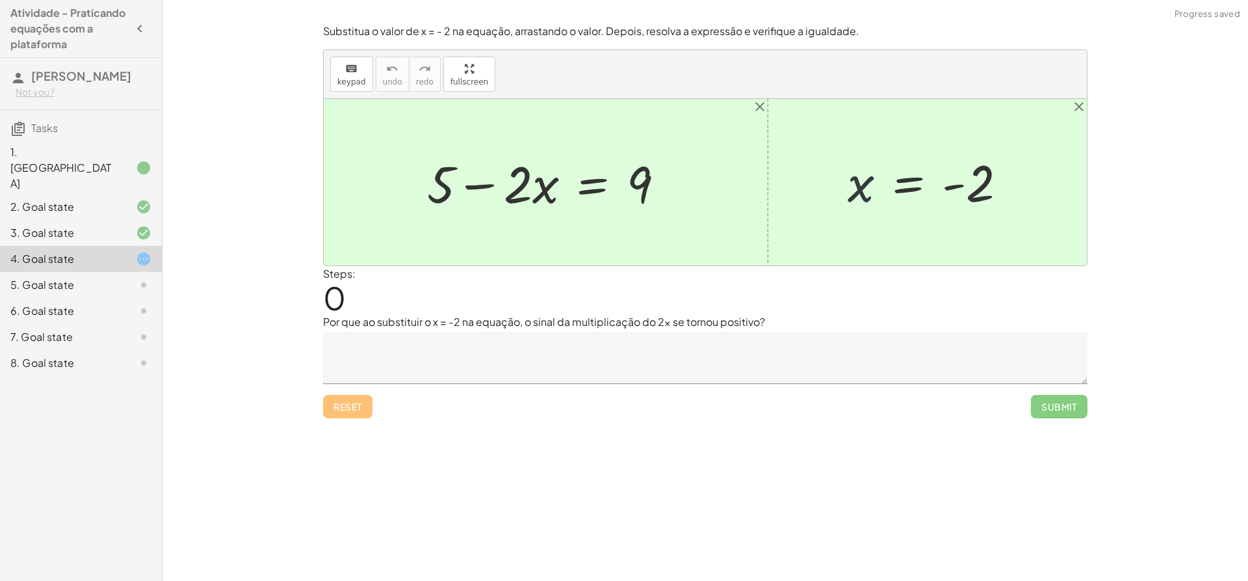
drag, startPoint x: 854, startPoint y: 190, endPoint x: 790, endPoint y: 187, distance: 64.4
click at [790, 187] on div "+ 5 − · 2 · x = 9 x = - 2" at bounding box center [705, 182] width 763 height 166
drag, startPoint x: 860, startPoint y: 195, endPoint x: 545, endPoint y: 218, distance: 316.2
click at [545, 218] on div "+ 5 − · 2 · x = 9 x x = - 2" at bounding box center [705, 182] width 763 height 166
drag, startPoint x: 535, startPoint y: 198, endPoint x: 508, endPoint y: 196, distance: 26.8
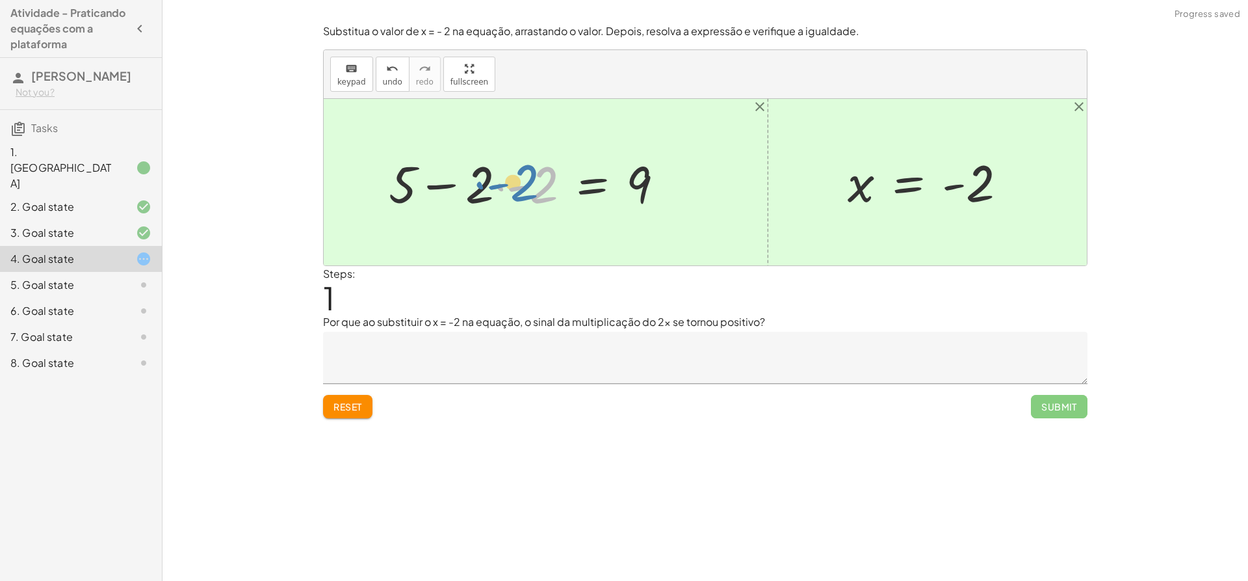
click at [508, 196] on div at bounding box center [531, 182] width 298 height 67
drag, startPoint x: 490, startPoint y: 190, endPoint x: 495, endPoint y: 198, distance: 8.8
click at [495, 198] on div at bounding box center [531, 182] width 298 height 67
drag, startPoint x: 447, startPoint y: 196, endPoint x: 625, endPoint y: 184, distance: 178.5
click at [625, 184] on div at bounding box center [531, 182] width 298 height 67
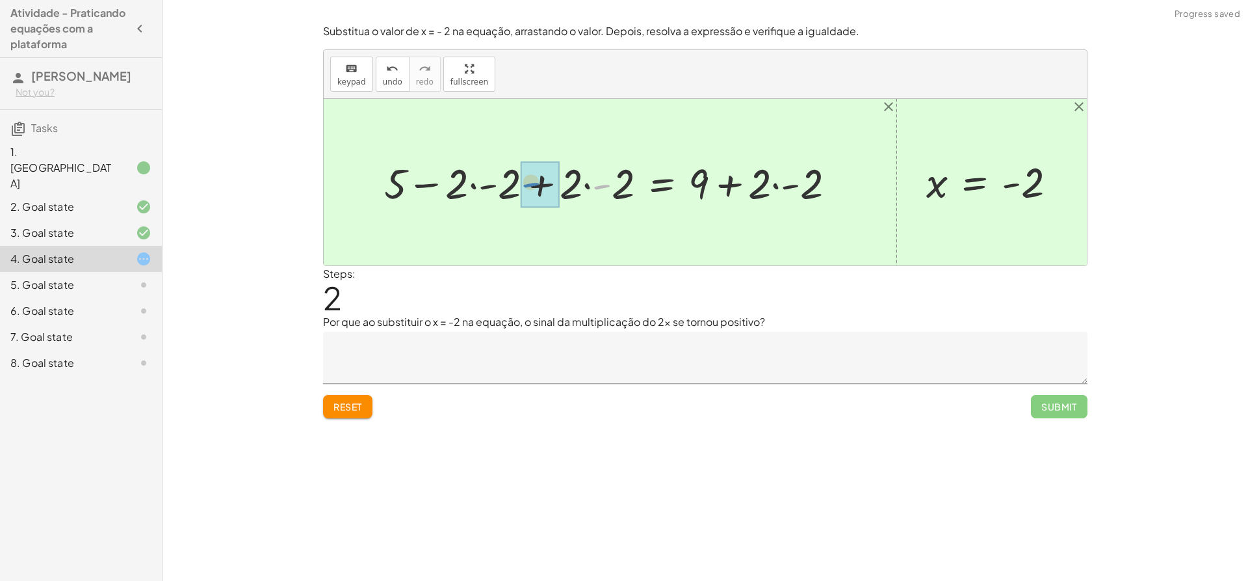
drag, startPoint x: 601, startPoint y: 186, endPoint x: 533, endPoint y: 183, distance: 67.7
drag, startPoint x: 590, startPoint y: 193, endPoint x: 536, endPoint y: 188, distance: 54.2
drag, startPoint x: 605, startPoint y: 189, endPoint x: 527, endPoint y: 193, distance: 77.5
click at [527, 193] on div at bounding box center [634, 181] width 435 height 61
drag, startPoint x: 627, startPoint y: 187, endPoint x: 590, endPoint y: 183, distance: 36.7
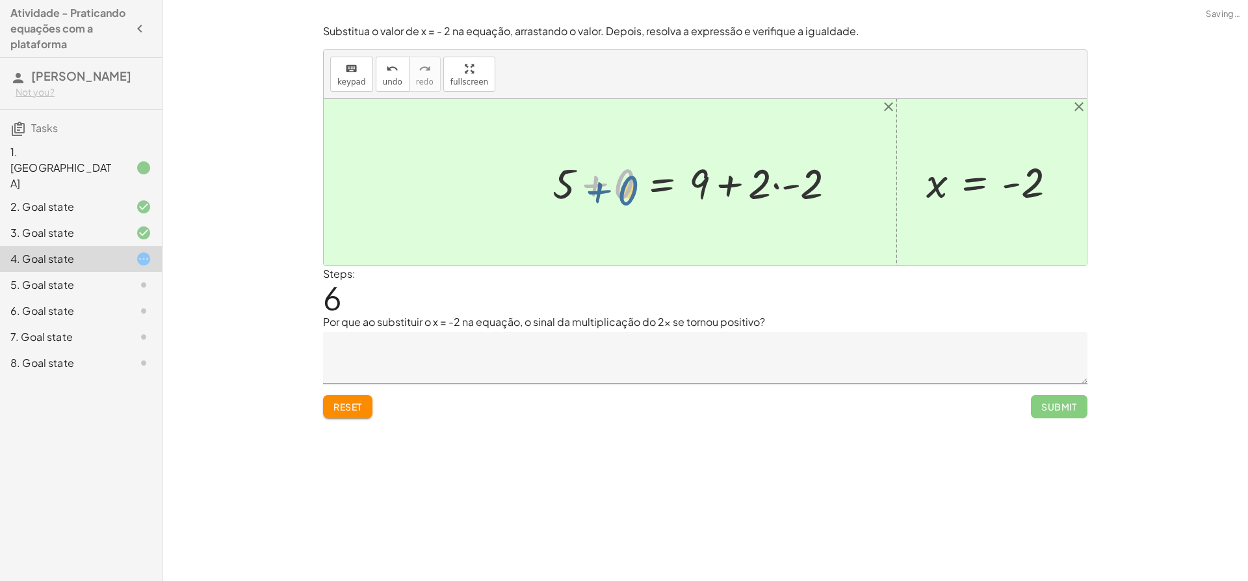
drag, startPoint x: 617, startPoint y: 185, endPoint x: 621, endPoint y: 191, distance: 7.6
click at [621, 191] on div at bounding box center [699, 182] width 307 height 55
click at [768, 184] on div at bounding box center [699, 182] width 307 height 55
click at [789, 190] on div at bounding box center [699, 182] width 307 height 55
drag, startPoint x: 701, startPoint y: 184, endPoint x: 755, endPoint y: 178, distance: 53.6
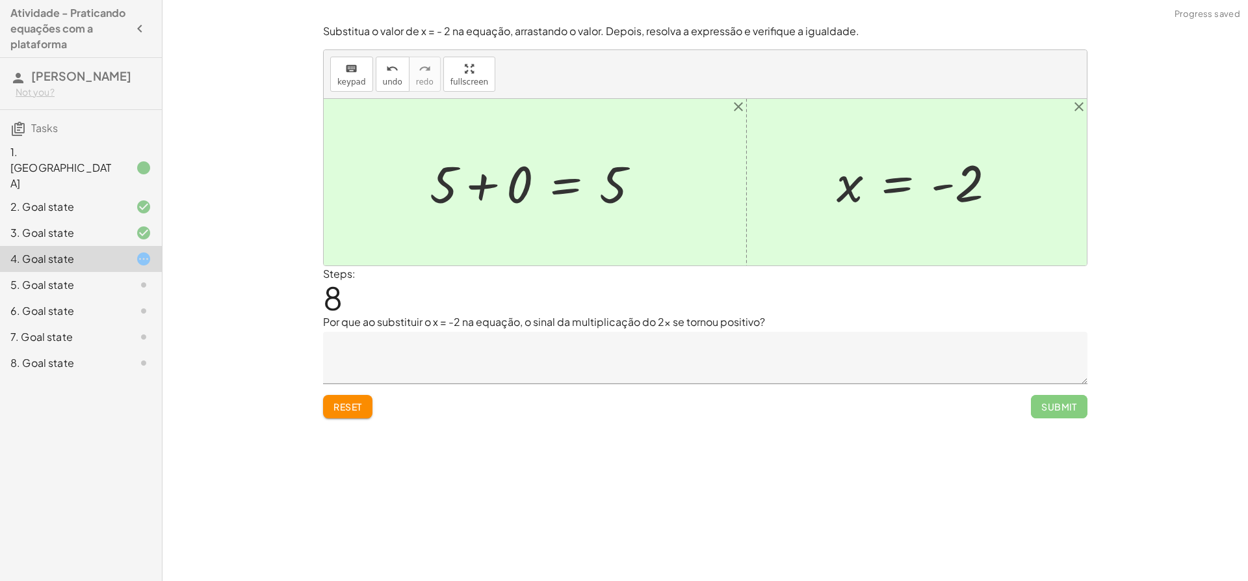
click at [352, 404] on span "Reset" at bounding box center [347, 406] width 29 height 12
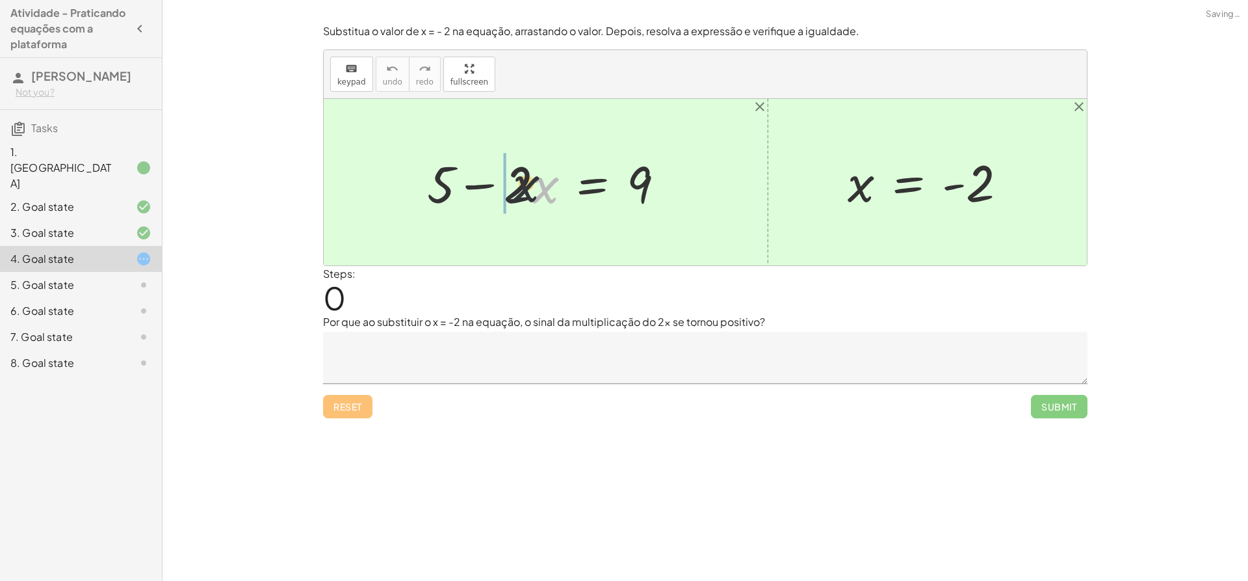
drag, startPoint x: 557, startPoint y: 203, endPoint x: 523, endPoint y: 196, distance: 35.2
click at [523, 196] on div at bounding box center [551, 182] width 261 height 67
drag, startPoint x: 652, startPoint y: 186, endPoint x: 581, endPoint y: 187, distance: 71.5
click at [581, 187] on div at bounding box center [551, 182] width 261 height 67
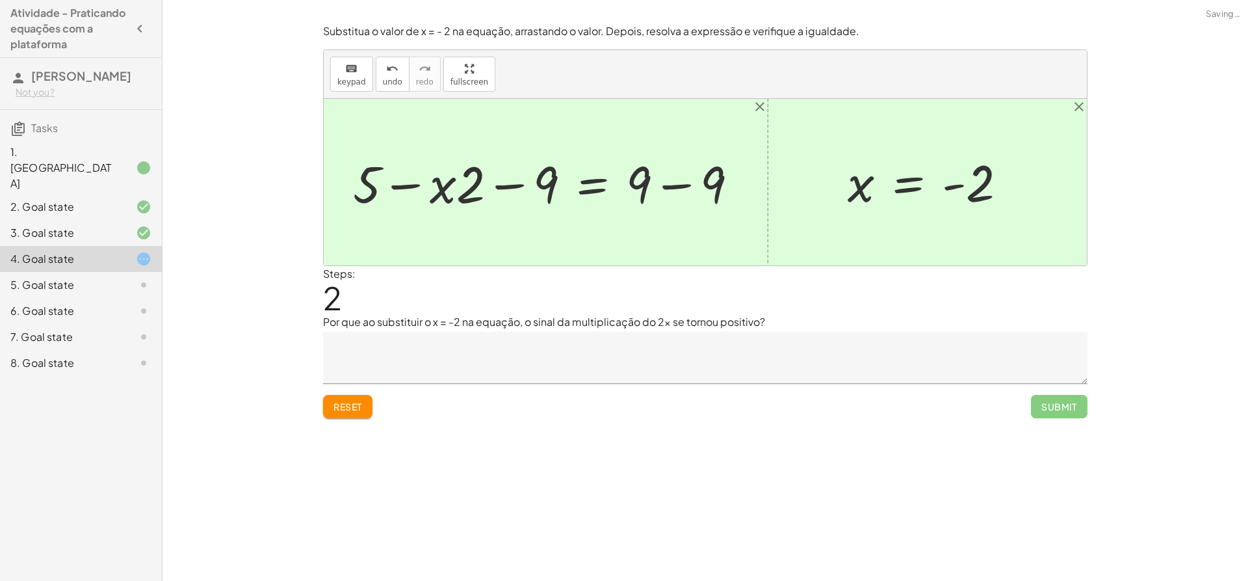
drag, startPoint x: 330, startPoint y: 198, endPoint x: 450, endPoint y: 190, distance: 120.5
click at [449, 190] on div "+ 5 − · 2 · x = 9 + 5 − · x · 2 = 9 + 5 − · 2 · x = − 9 + 9 − 9 x = - 2" at bounding box center [705, 182] width 763 height 166
drag, startPoint x: 450, startPoint y: 190, endPoint x: 653, endPoint y: 206, distance: 203.5
click at [625, 210] on div at bounding box center [551, 182] width 408 height 67
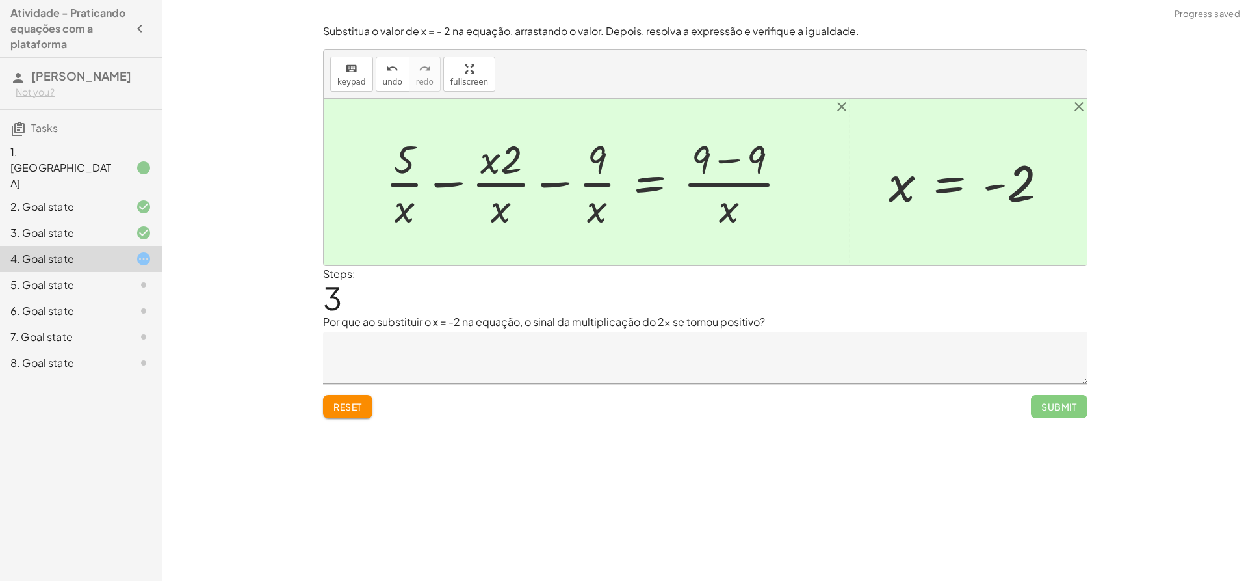
drag, startPoint x: 498, startPoint y: 216, endPoint x: 818, endPoint y: 235, distance: 321.1
click at [707, 231] on div at bounding box center [591, 182] width 425 height 100
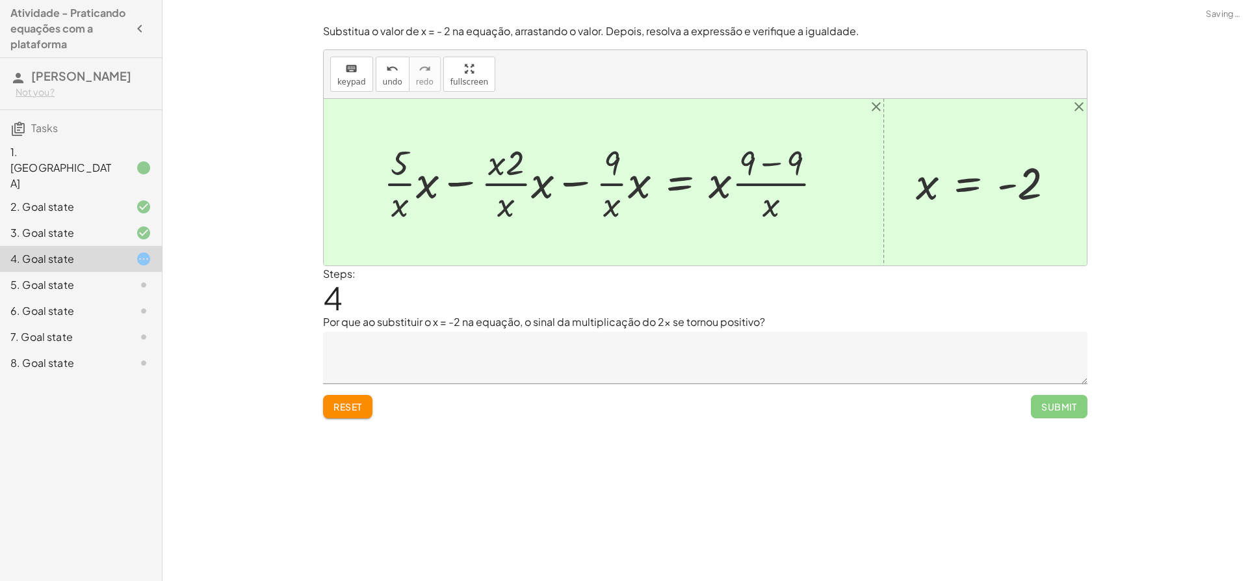
drag, startPoint x: 752, startPoint y: 166, endPoint x: 491, endPoint y: 154, distance: 261.0
click at [679, 164] on div at bounding box center [608, 181] width 463 height 87
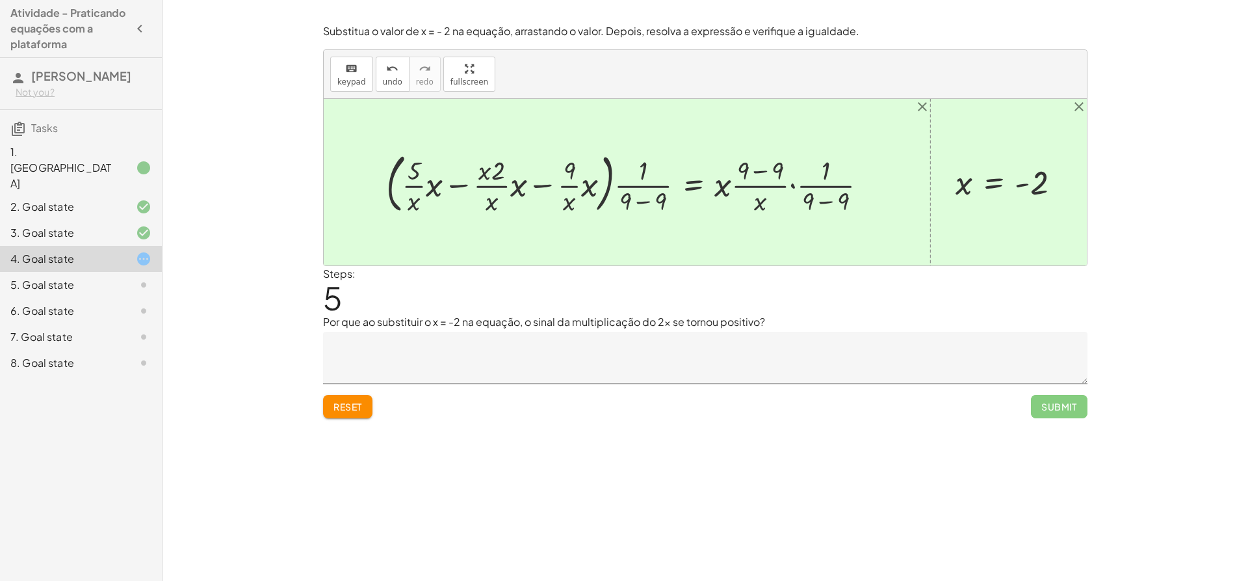
click at [0, 0] on div "Substitua o valor de x = - 2 na equação, arrastando o valor. Depois, resolva a …" at bounding box center [0, 0] width 0 height 0
click at [345, 395] on button "Reset" at bounding box center [347, 406] width 49 height 23
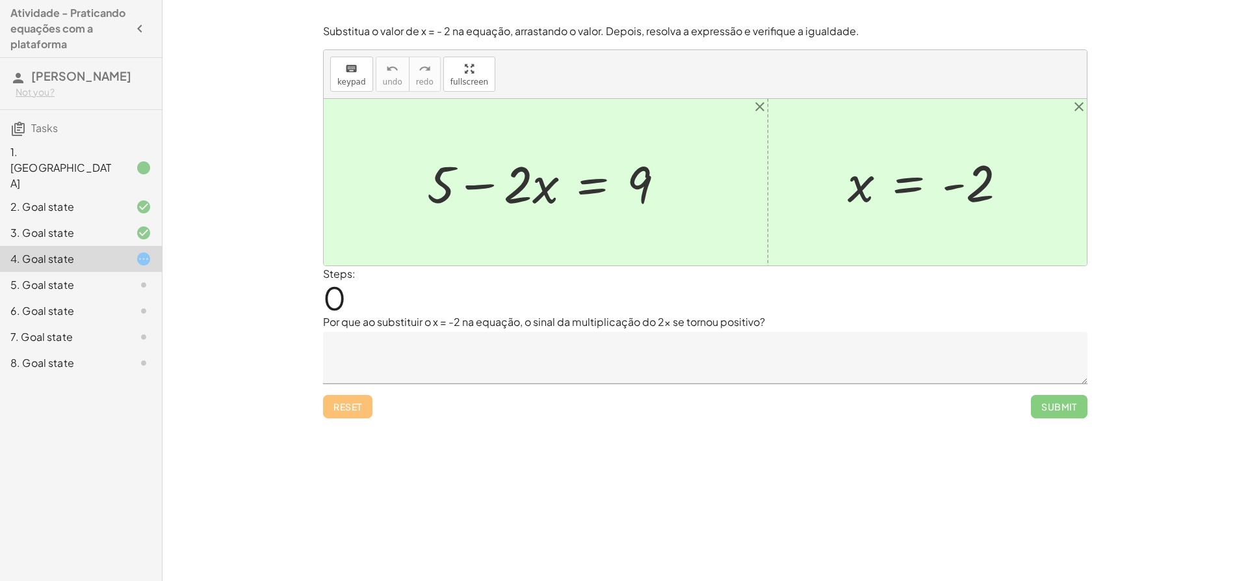
click at [142, 225] on icon at bounding box center [144, 233] width 16 height 16
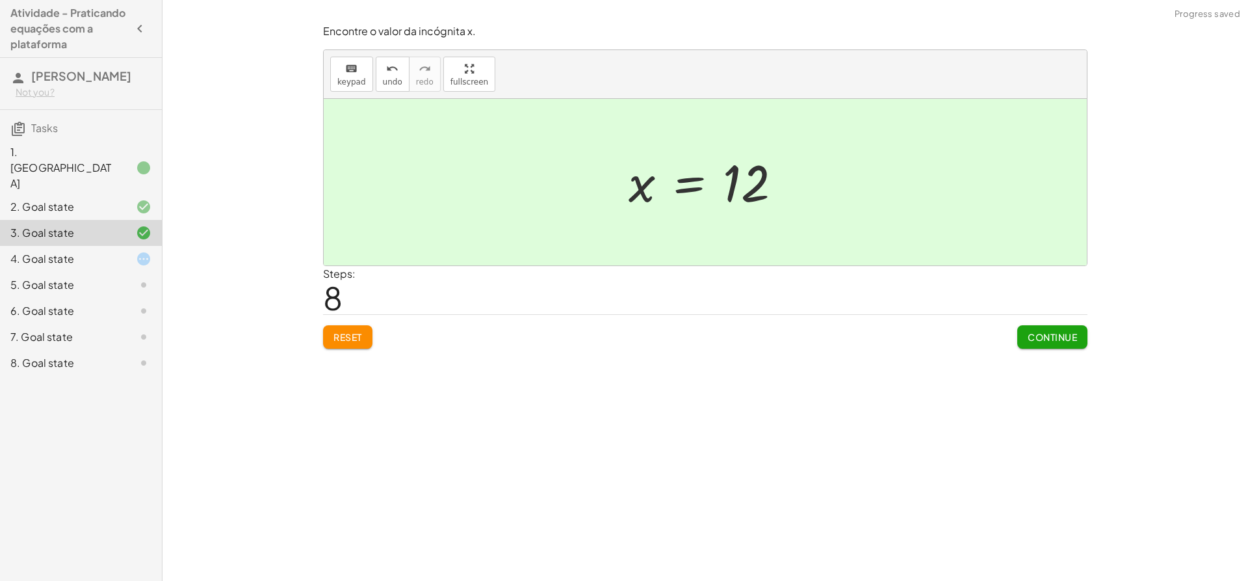
click at [140, 298] on div "4. Goal state" at bounding box center [81, 311] width 162 height 26
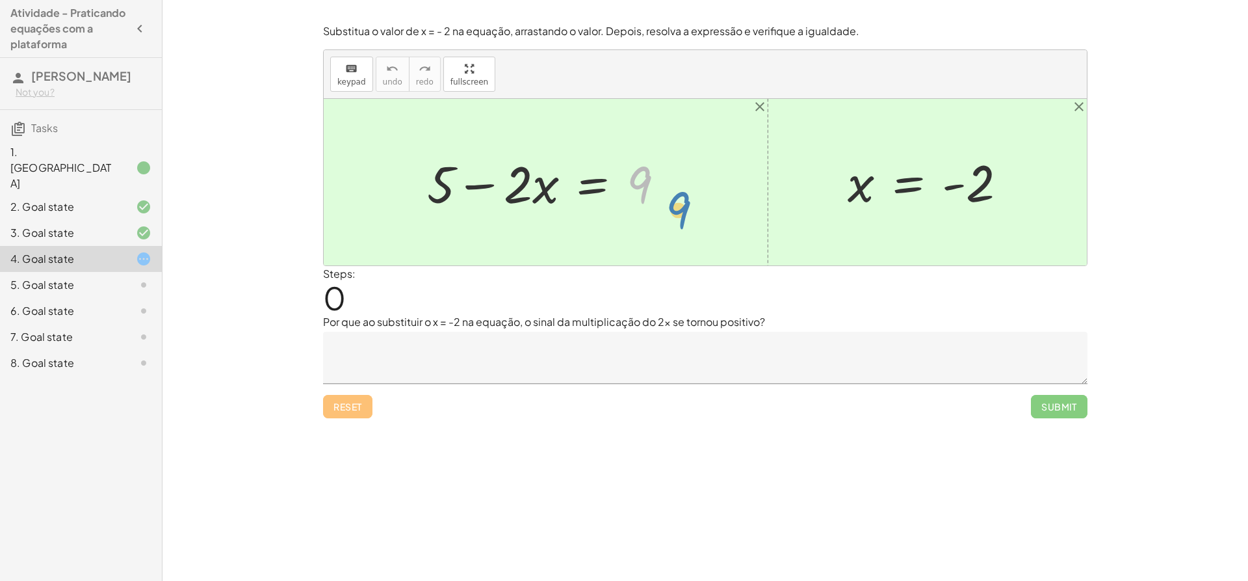
drag, startPoint x: 634, startPoint y: 182, endPoint x: 677, endPoint y: 205, distance: 48.3
click at [677, 205] on div at bounding box center [551, 182] width 261 height 67
click at [538, 185] on div at bounding box center [551, 182] width 261 height 67
drag, startPoint x: 506, startPoint y: 187, endPoint x: 510, endPoint y: 193, distance: 7.4
click at [510, 193] on div at bounding box center [551, 182] width 261 height 67
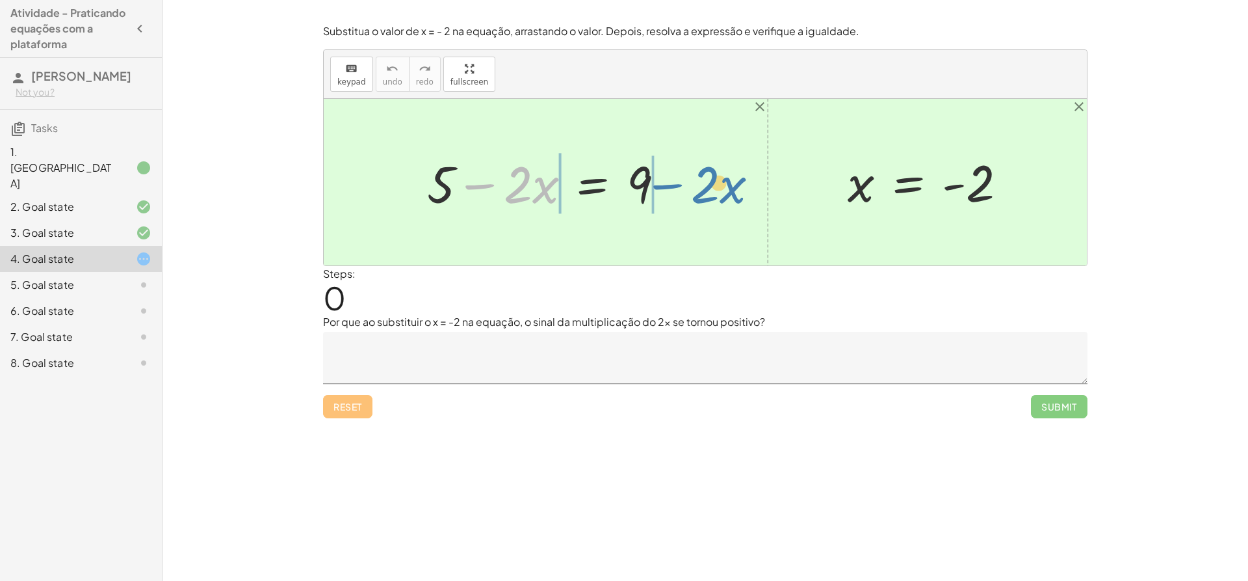
drag, startPoint x: 480, startPoint y: 180, endPoint x: 669, endPoint y: 179, distance: 188.5
click at [669, 179] on div at bounding box center [551, 182] width 261 height 67
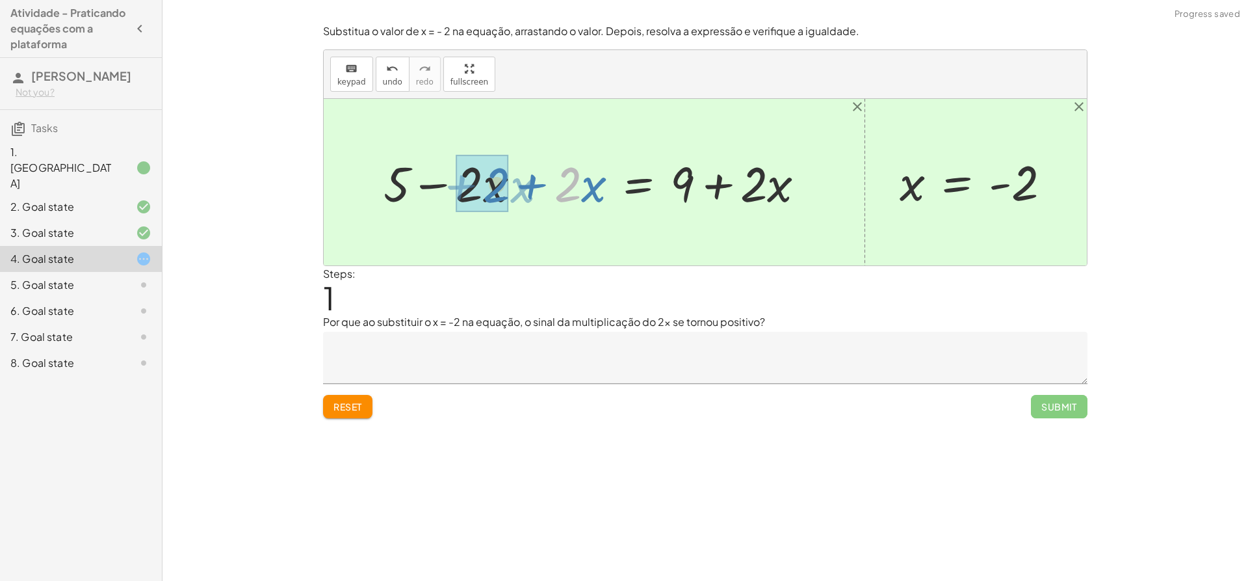
drag, startPoint x: 557, startPoint y: 190, endPoint x: 497, endPoint y: 187, distance: 60.5
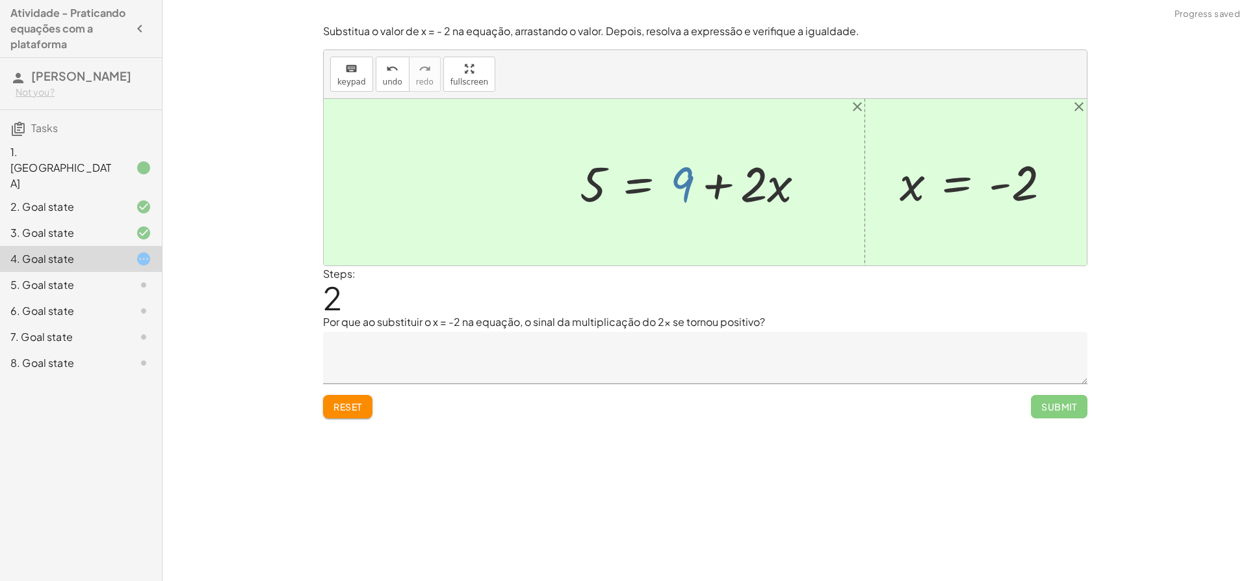
click at [684, 185] on div at bounding box center [697, 182] width 248 height 64
drag, startPoint x: 689, startPoint y: 184, endPoint x: 588, endPoint y: 184, distance: 101.4
click at [588, 184] on div at bounding box center [697, 182] width 248 height 64
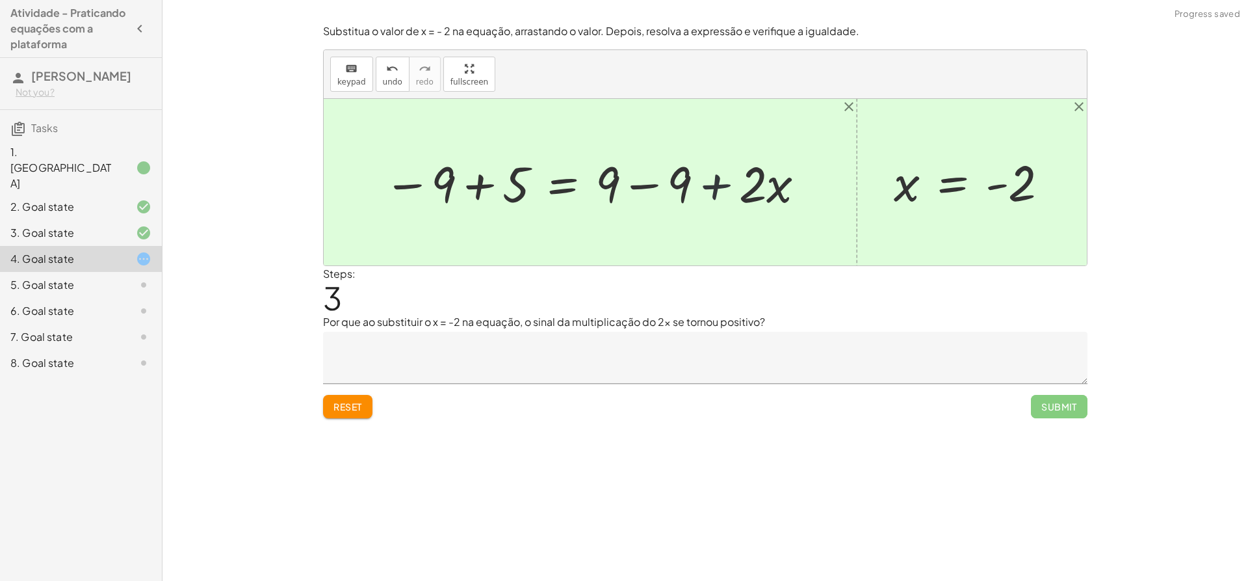
click at [737, 182] on div at bounding box center [595, 182] width 436 height 65
drag, startPoint x: 679, startPoint y: 176, endPoint x: 633, endPoint y: 176, distance: 46.2
click at [633, 176] on div at bounding box center [595, 182] width 436 height 65
drag, startPoint x: 683, startPoint y: 181, endPoint x: 629, endPoint y: 181, distance: 54.0
click at [629, 181] on div at bounding box center [595, 182] width 436 height 65
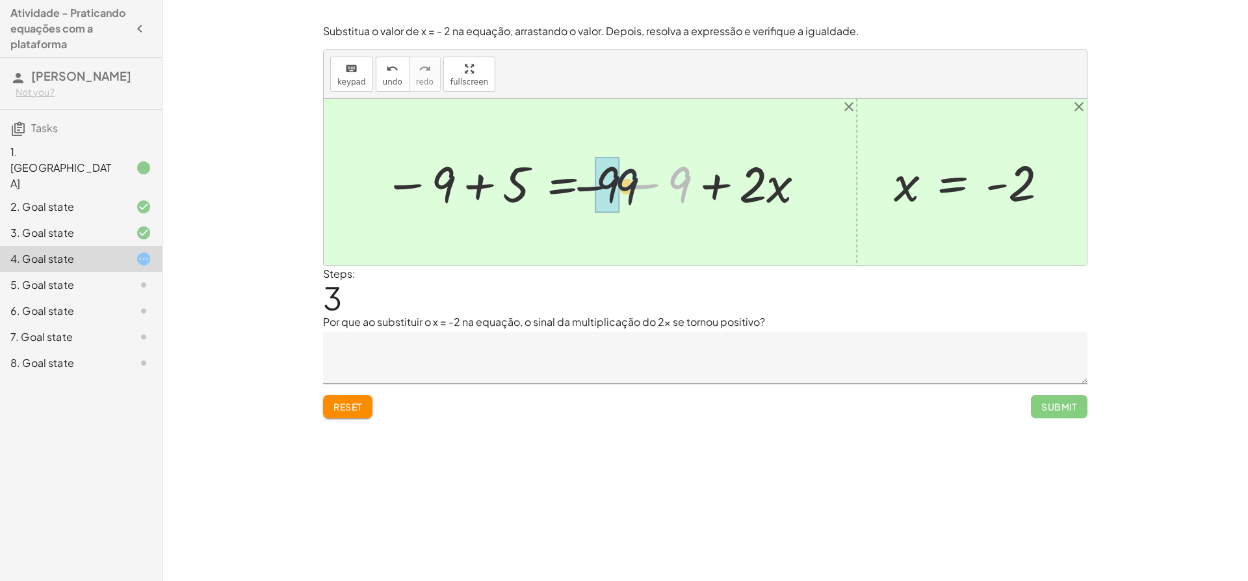
drag, startPoint x: 676, startPoint y: 183, endPoint x: 620, endPoint y: 185, distance: 55.9
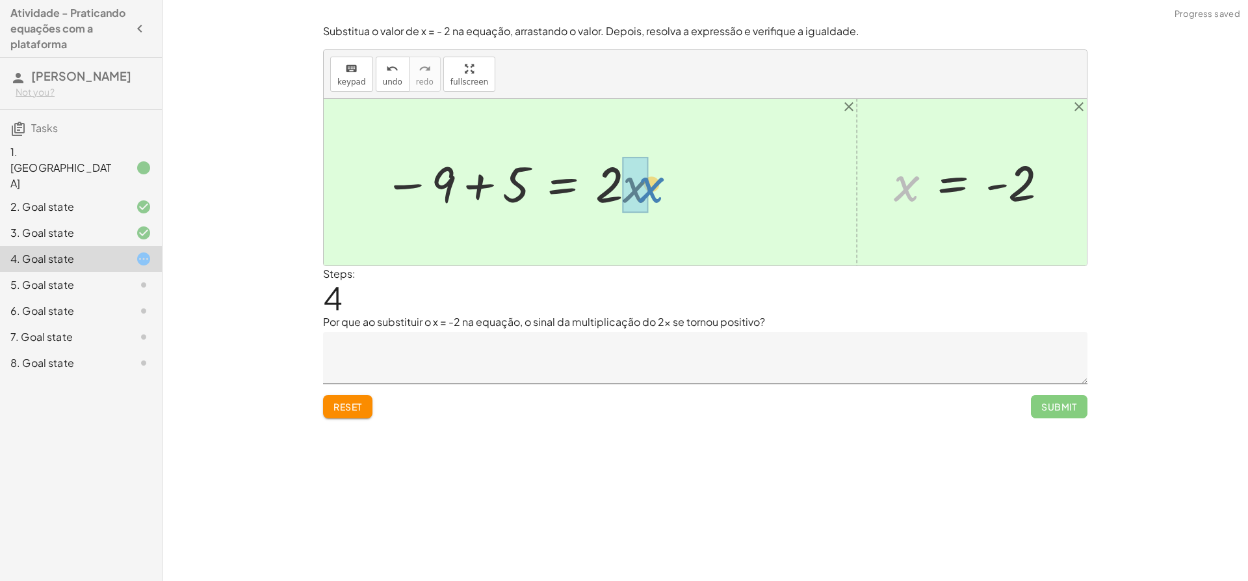
drag, startPoint x: 903, startPoint y: 184, endPoint x: 648, endPoint y: 185, distance: 254.8
click at [638, 185] on div at bounding box center [542, 182] width 330 height 65
drag, startPoint x: 482, startPoint y: 185, endPoint x: 672, endPoint y: 190, distance: 189.9
click at [672, 190] on div "+ 5 − · 2 · x = 9 + 5 − · 2 · x + · 2 · x = + 9 + · 2 · x + 5 + 0 = + 9 + · 2 ·…" at bounding box center [705, 182] width 763 height 166
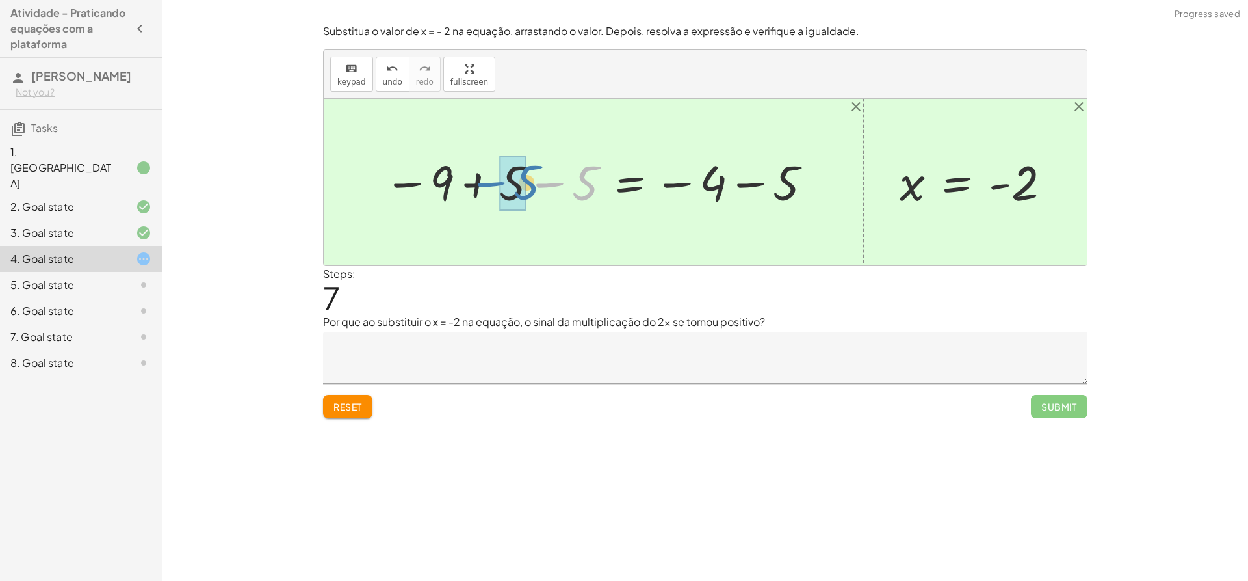
drag, startPoint x: 576, startPoint y: 183, endPoint x: 504, endPoint y: 184, distance: 71.5
click at [751, 190] on div at bounding box center [686, 181] width 283 height 61
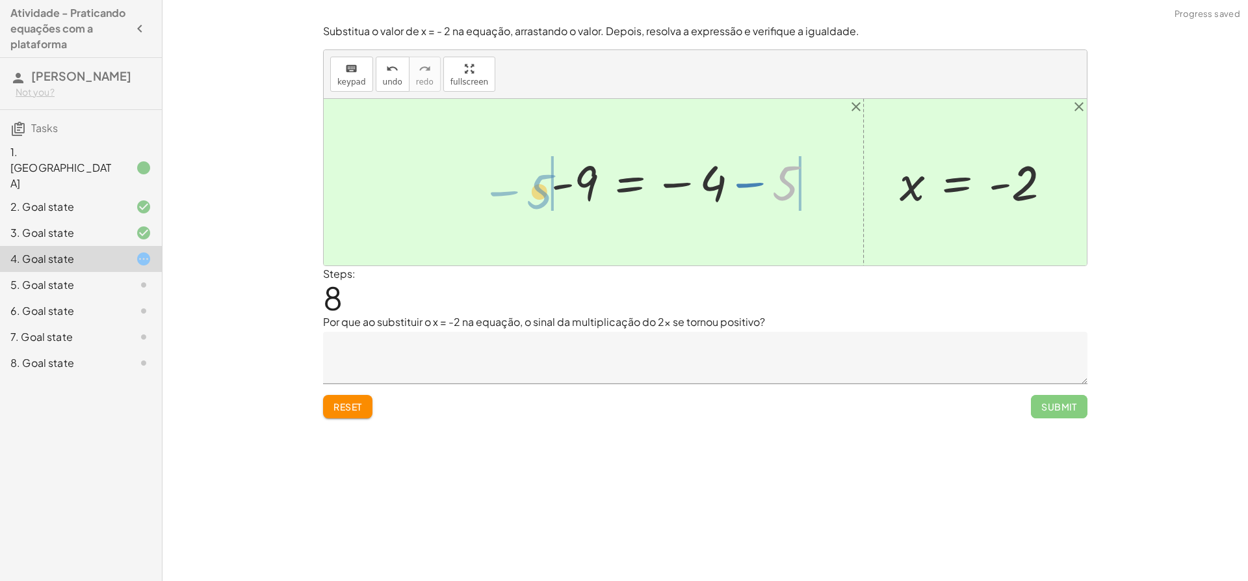
drag, startPoint x: 777, startPoint y: 185, endPoint x: 523, endPoint y: 192, distance: 254.3
click at [523, 192] on div "+ 5 − · 2 · x = 9 + 5 − · 2 · x + · 2 · x = + 9 + · 2 · x + 5 + 0 = + 9 + · 2 ·…" at bounding box center [705, 182] width 763 height 166
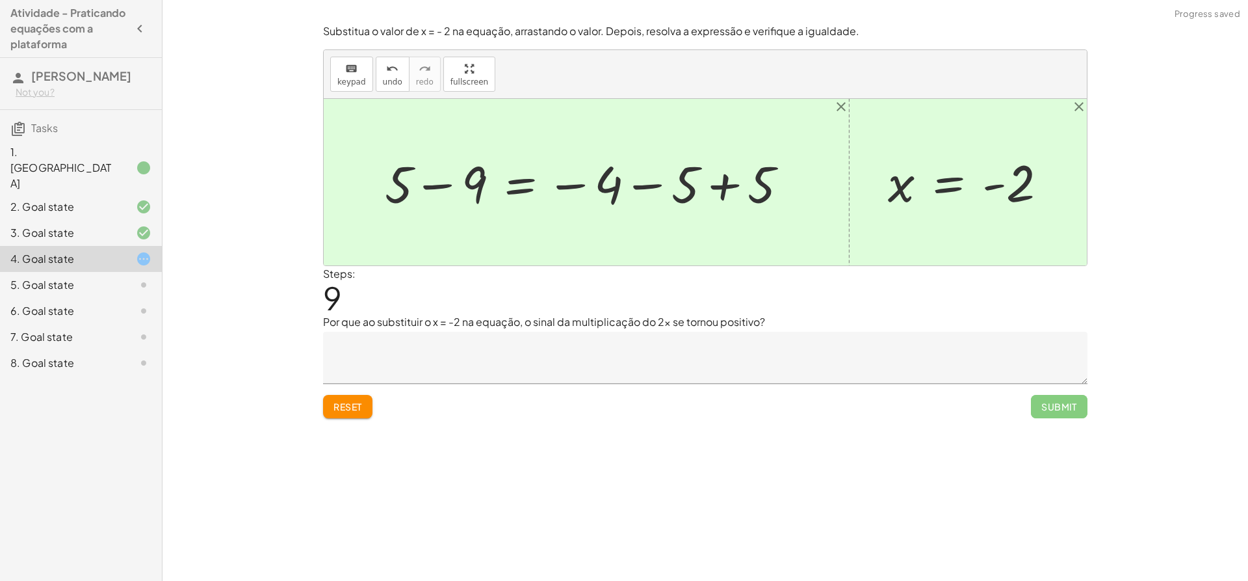
click at [467, 192] on div at bounding box center [591, 182] width 426 height 67
drag, startPoint x: 765, startPoint y: 187, endPoint x: 672, endPoint y: 185, distance: 93.6
click at [670, 185] on div at bounding box center [615, 182] width 377 height 64
drag, startPoint x: 744, startPoint y: 194, endPoint x: 692, endPoint y: 190, distance: 52.8
click at [697, 190] on div at bounding box center [615, 182] width 377 height 64
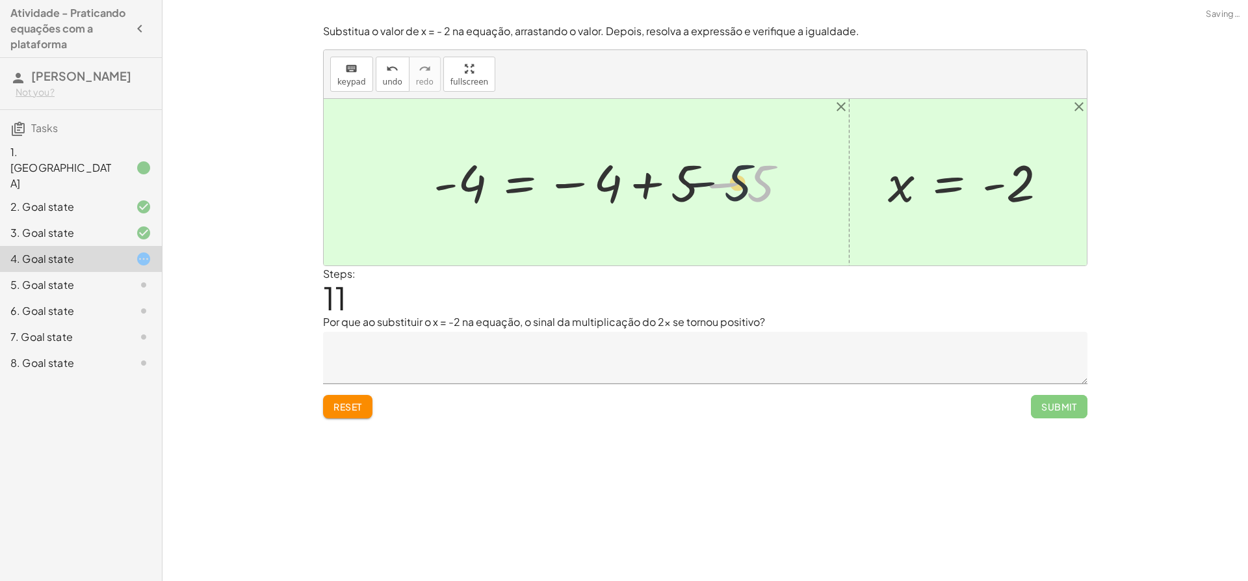
drag, startPoint x: 750, startPoint y: 188, endPoint x: 724, endPoint y: 187, distance: 25.4
click at [724, 187] on div at bounding box center [615, 182] width 377 height 64
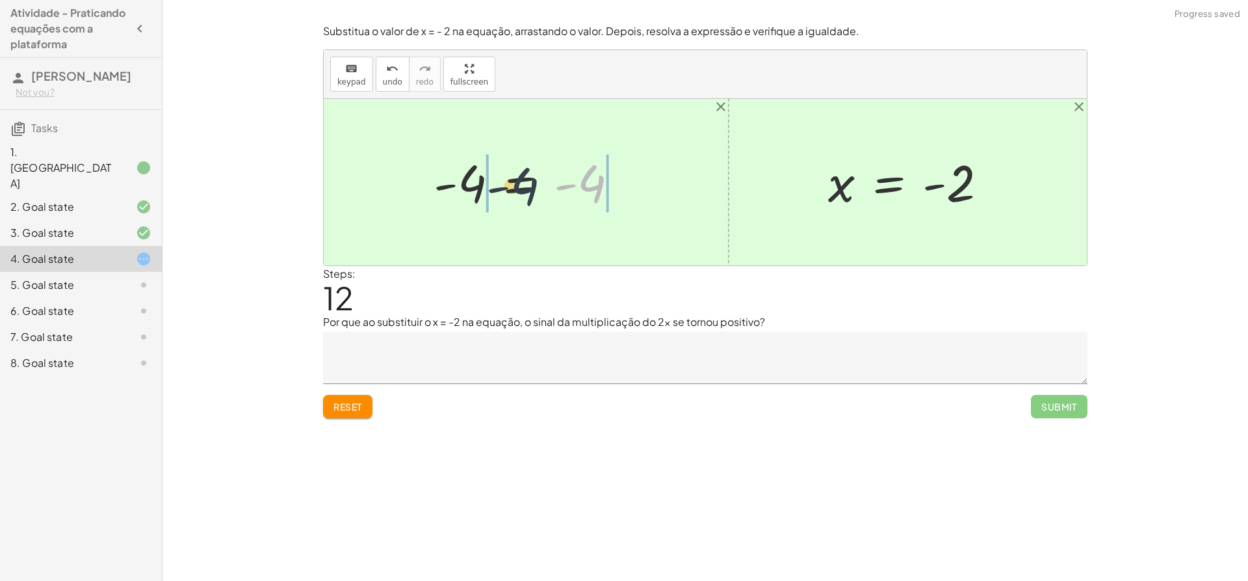
drag, startPoint x: 595, startPoint y: 187, endPoint x: 512, endPoint y: 189, distance: 82.6
click at [512, 189] on div at bounding box center [531, 182] width 208 height 64
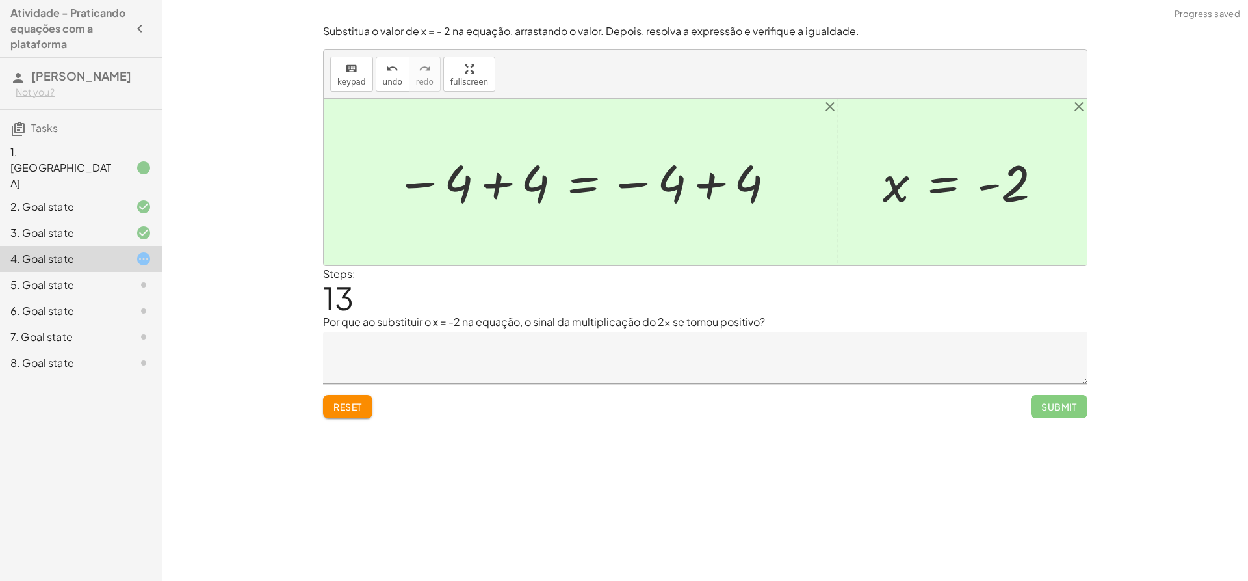
click at [493, 187] on div at bounding box center [586, 182] width 395 height 64
drag, startPoint x: 642, startPoint y: 183, endPoint x: 807, endPoint y: 190, distance: 165.3
click at [807, 190] on div "+ 5 − · 2 · x = 9 + 5 − · 2 · x + · 2 · x = + 9 + · 2 · x + 5 + 0 = + 9 + · 2 ·…" at bounding box center [705, 182] width 763 height 166
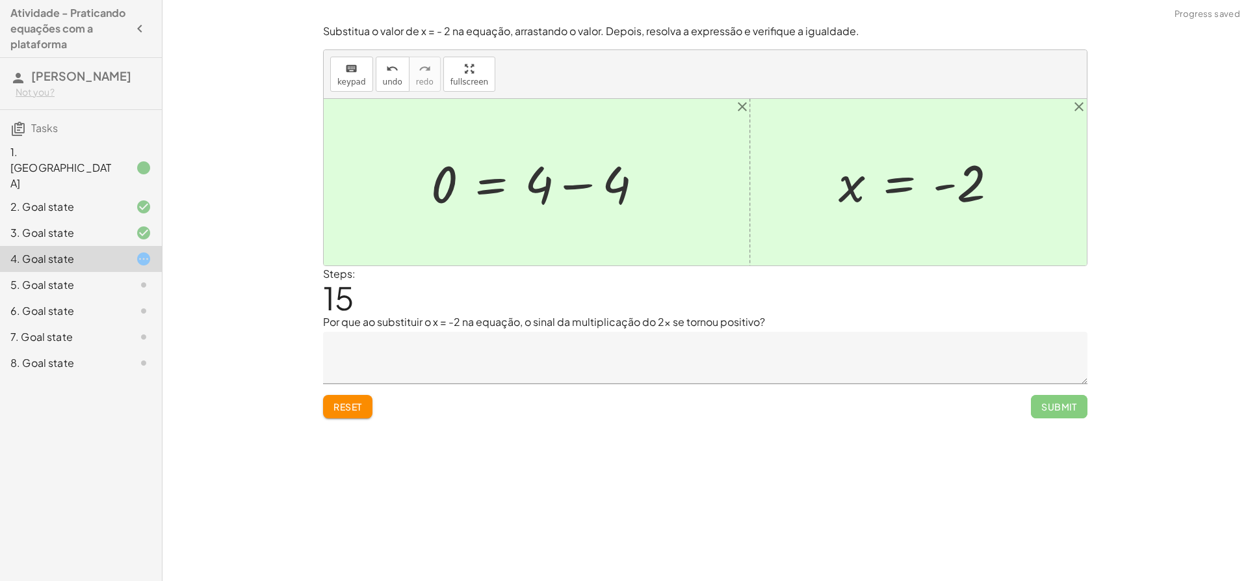
click at [592, 187] on div at bounding box center [542, 182] width 235 height 67
click at [590, 187] on div at bounding box center [705, 182] width 763 height 166
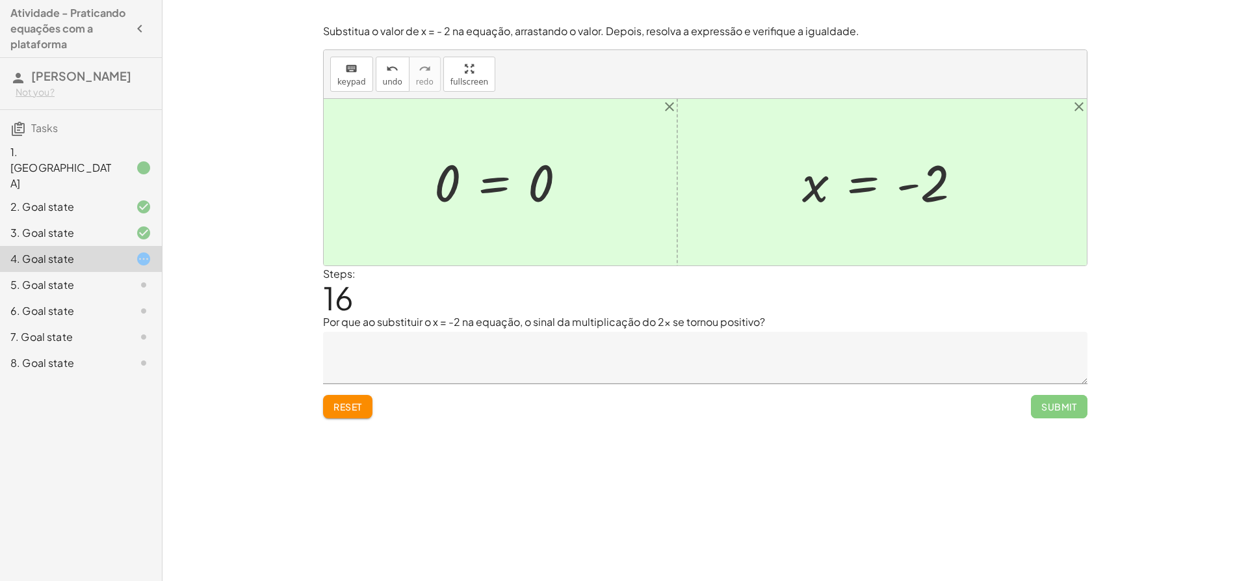
click at [348, 397] on button "Reset" at bounding box center [347, 406] width 49 height 23
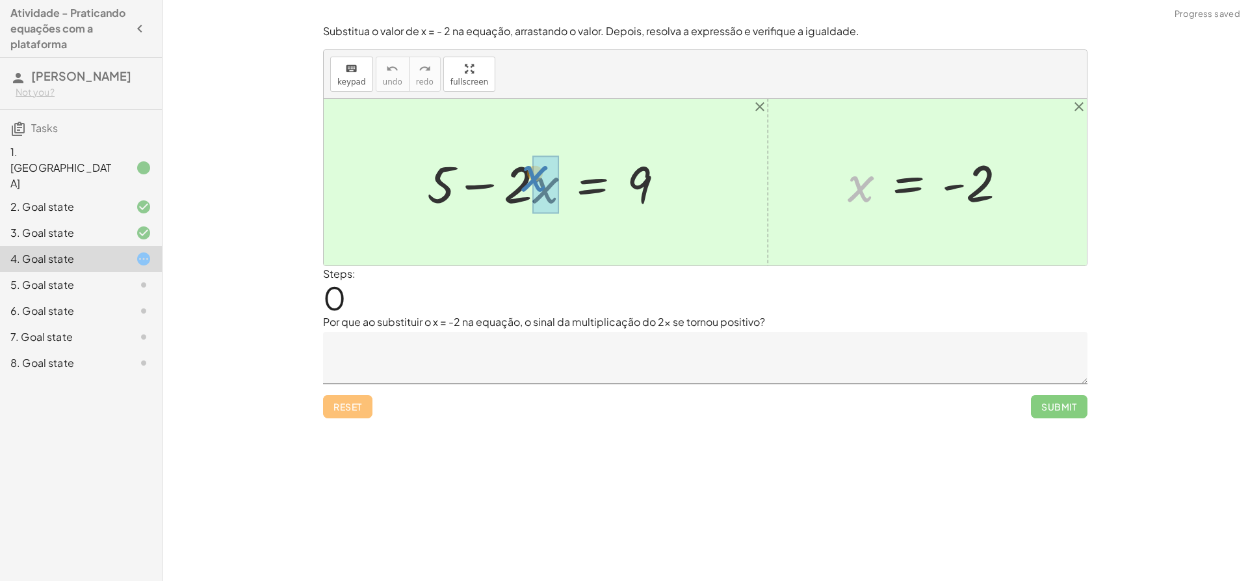
drag, startPoint x: 854, startPoint y: 194, endPoint x: 534, endPoint y: 183, distance: 320.7
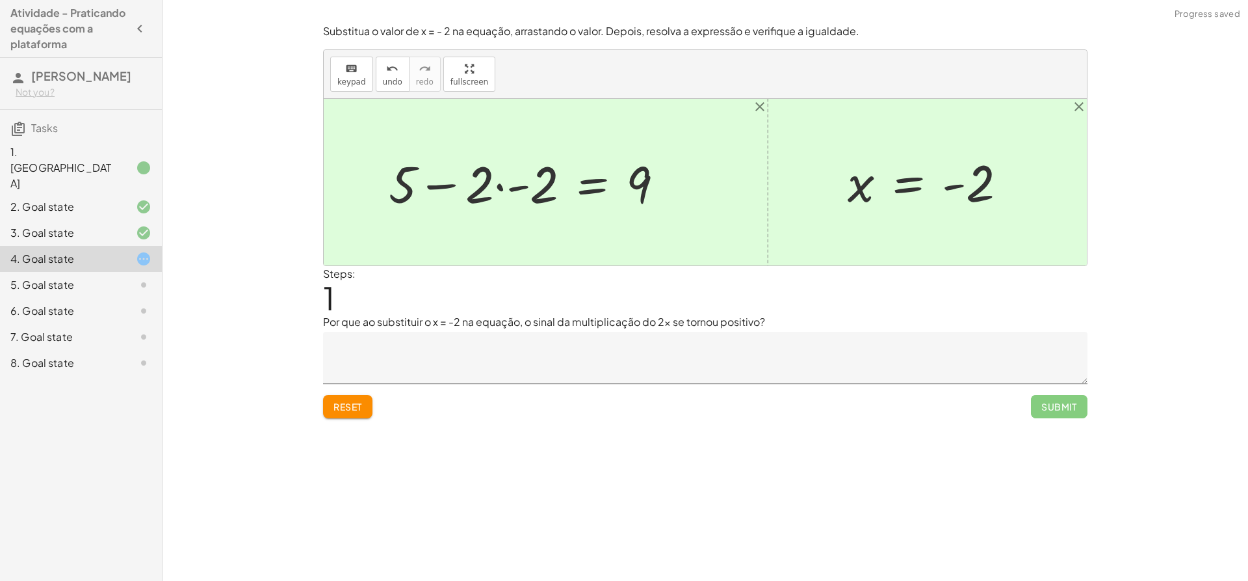
click at [521, 192] on div at bounding box center [531, 182] width 298 height 67
click at [489, 190] on div at bounding box center [551, 182] width 257 height 67
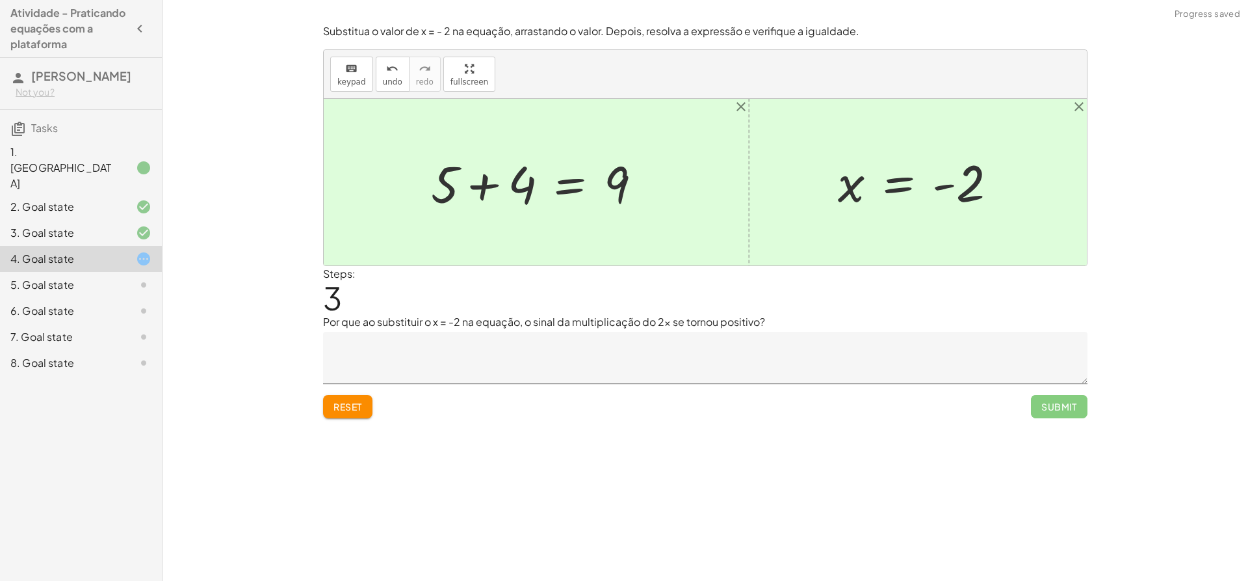
click at [493, 189] on div at bounding box center [542, 182] width 234 height 67
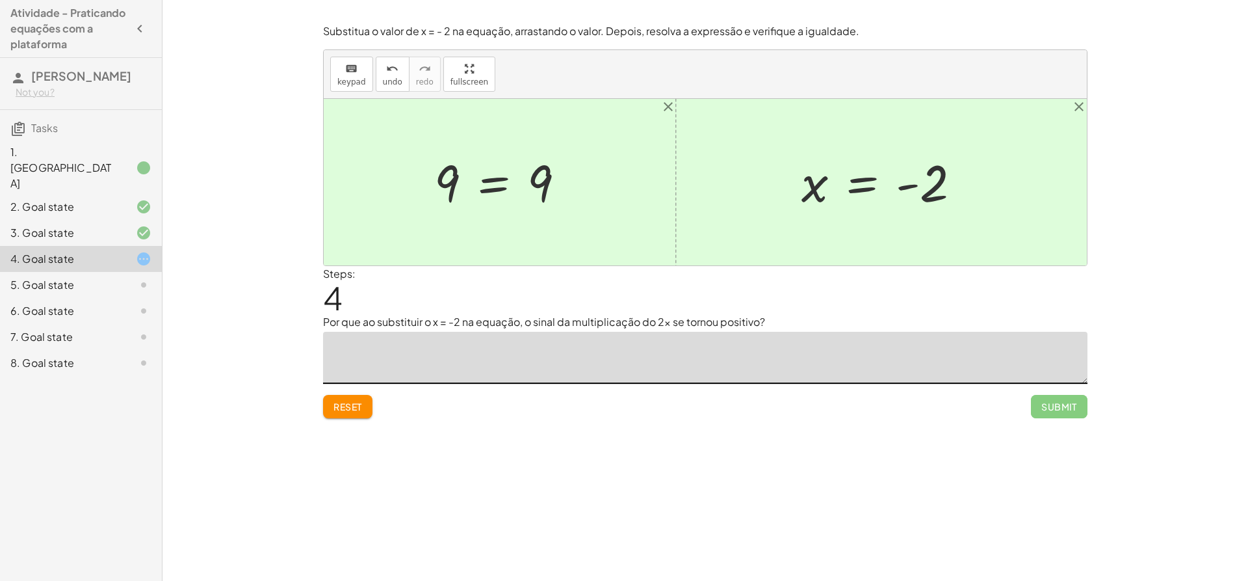
drag, startPoint x: 660, startPoint y: 362, endPoint x: 629, endPoint y: 371, distance: 32.5
click at [629, 371] on textarea at bounding box center [705, 358] width 765 height 52
type textarea "**********"
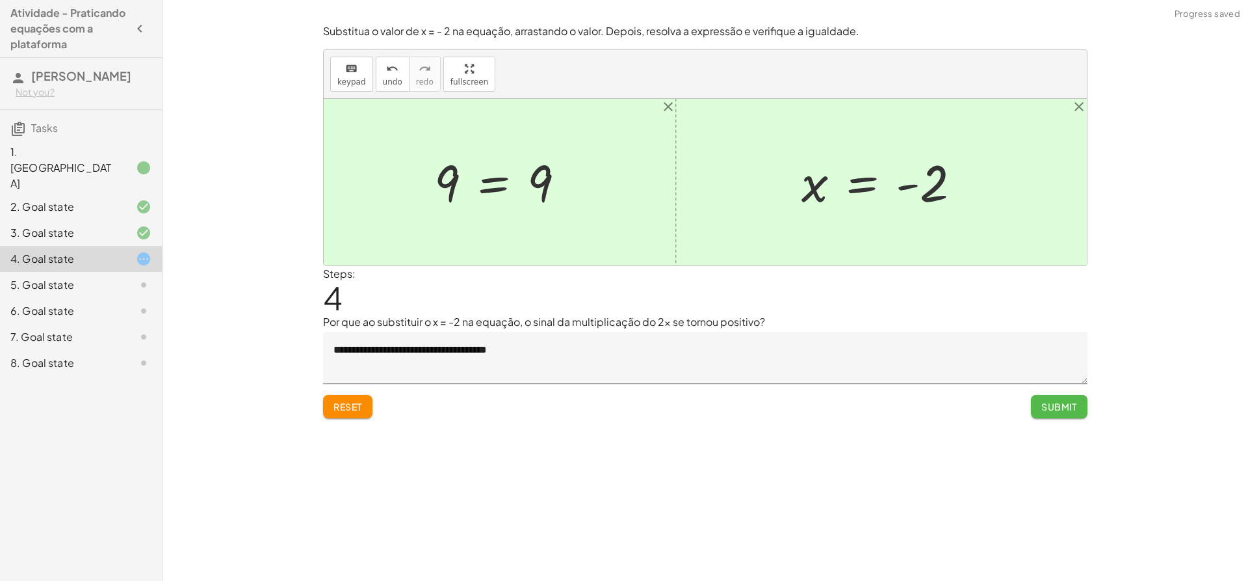
click at [1049, 410] on span "Submit" at bounding box center [1059, 406] width 36 height 12
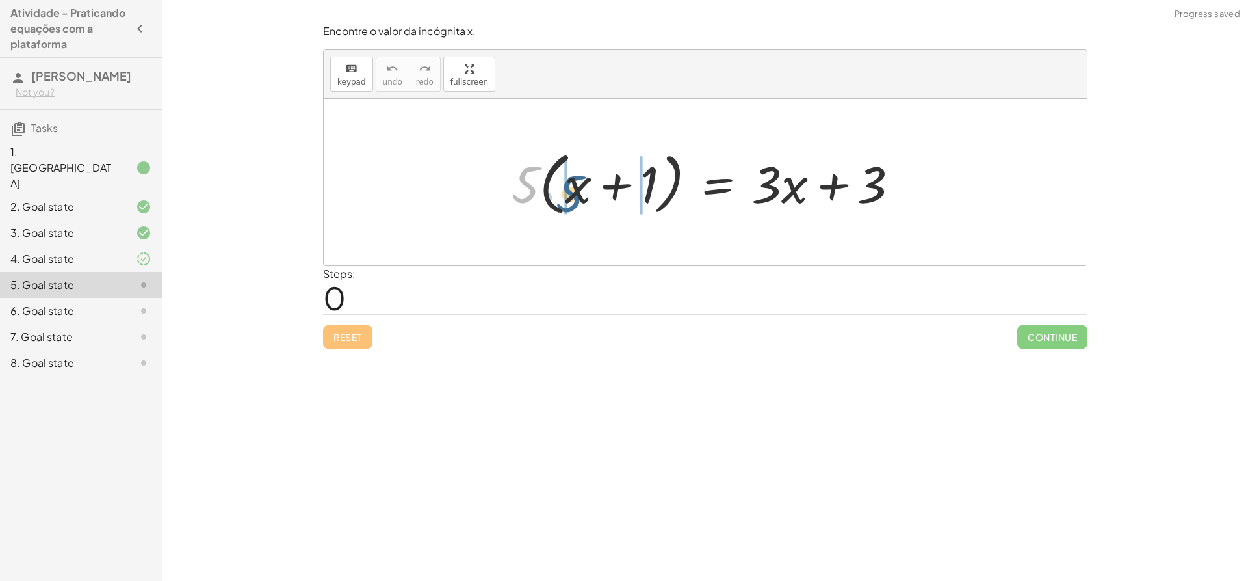
drag, startPoint x: 519, startPoint y: 188, endPoint x: 571, endPoint y: 200, distance: 53.5
click at [571, 200] on div at bounding box center [710, 182] width 411 height 75
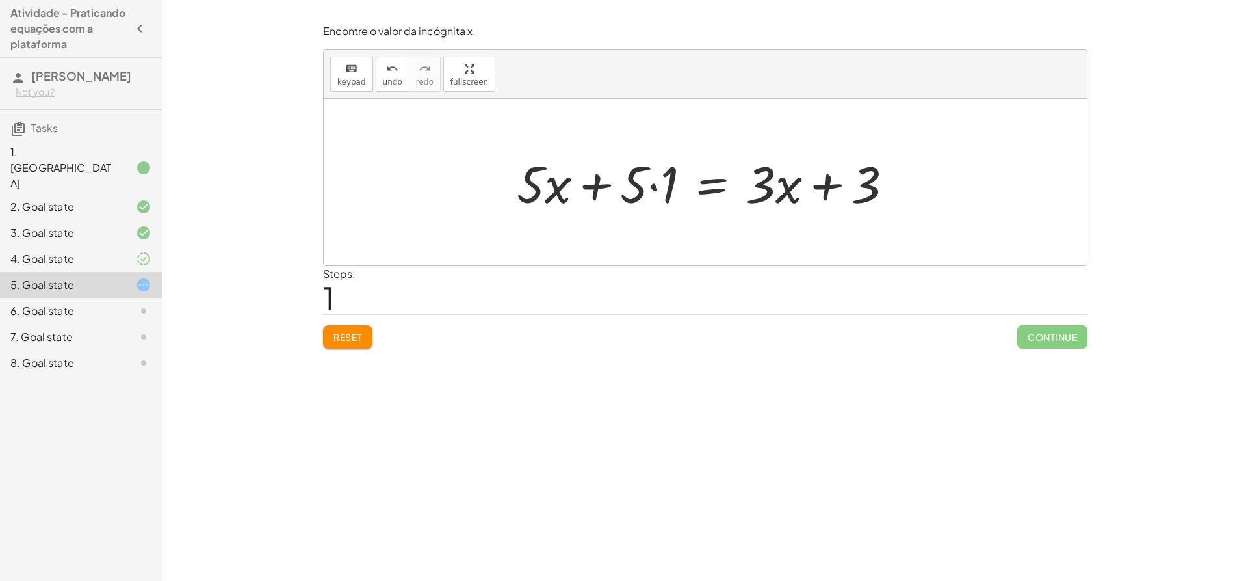
click at [653, 190] on div at bounding box center [709, 182] width 399 height 67
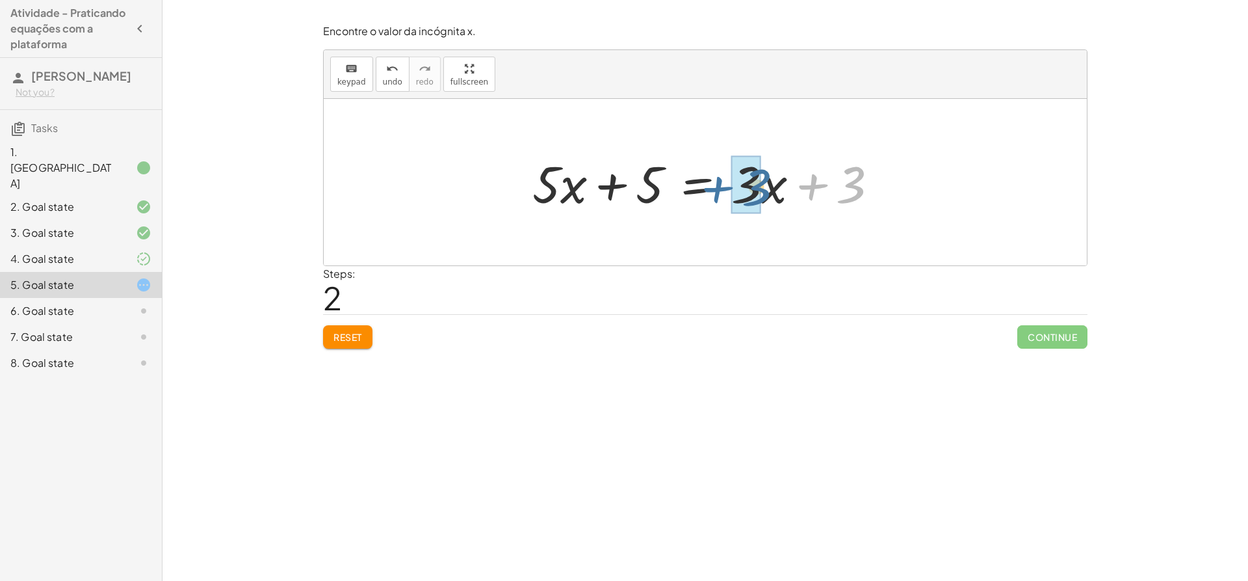
drag, startPoint x: 815, startPoint y: 183, endPoint x: 719, endPoint y: 186, distance: 95.6
click at [719, 186] on div at bounding box center [710, 182] width 369 height 67
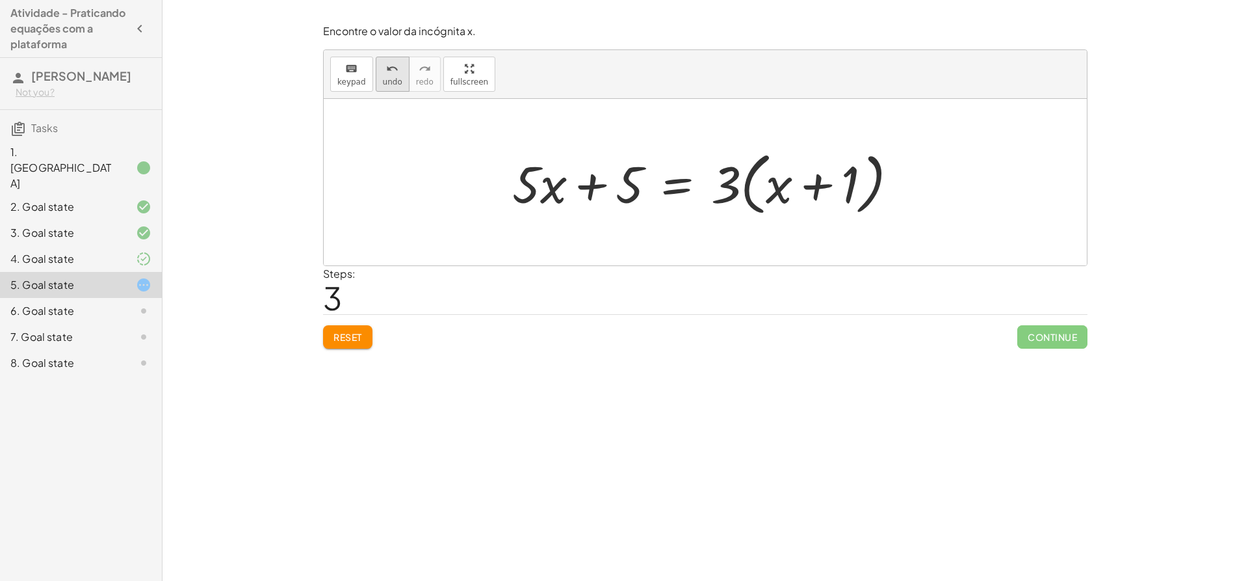
click at [386, 85] on span "undo" at bounding box center [393, 81] width 20 height 9
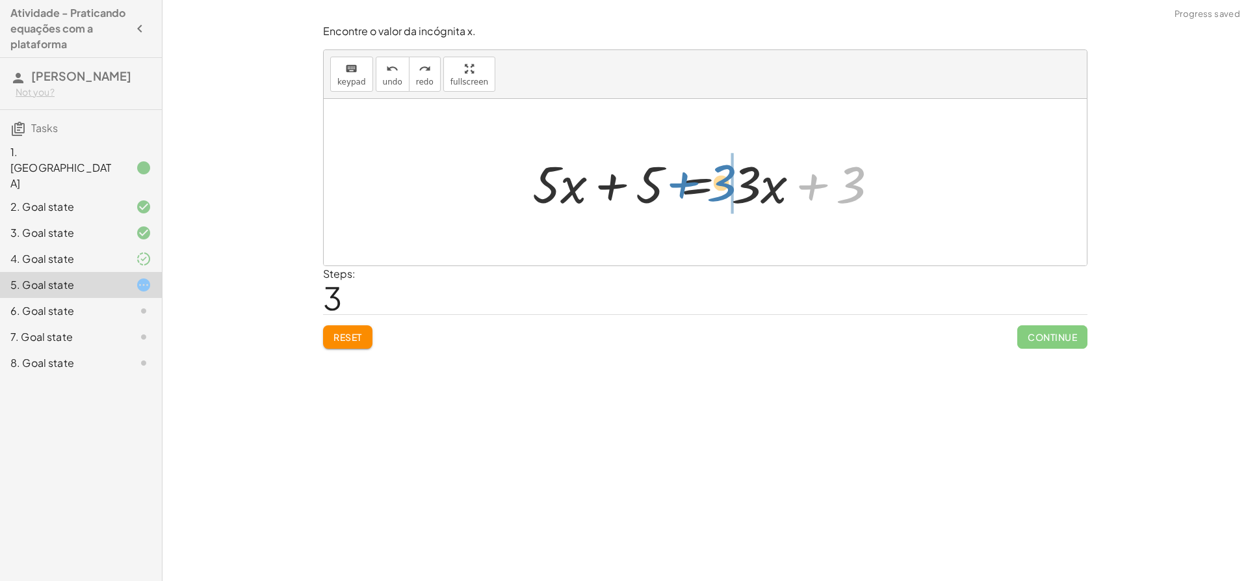
drag, startPoint x: 839, startPoint y: 186, endPoint x: 708, endPoint y: 184, distance: 131.3
click at [708, 184] on div at bounding box center [710, 182] width 369 height 67
drag, startPoint x: 796, startPoint y: 184, endPoint x: 478, endPoint y: 202, distance: 318.4
click at [478, 202] on div "· 5 · ( + x + 1 ) = + · 3 · x + 3 + · 5 · x + · 5 · 1 = + · 3 · x + 3 + · 5 · x…" at bounding box center [705, 182] width 763 height 166
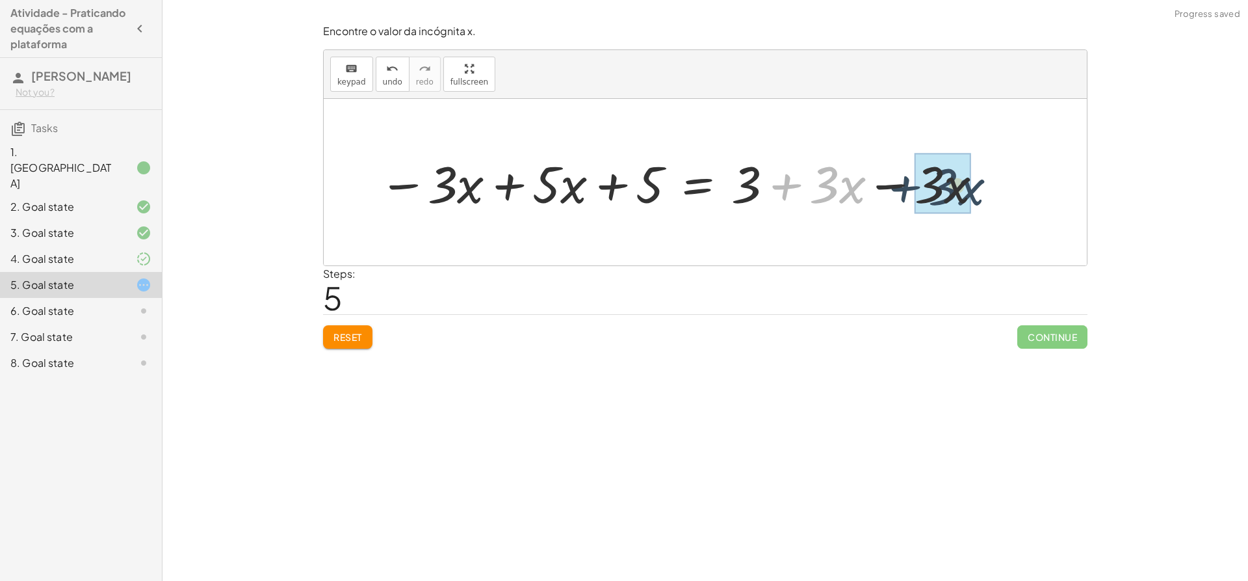
drag, startPoint x: 787, startPoint y: 177, endPoint x: 912, endPoint y: 179, distance: 125.5
click at [912, 179] on div at bounding box center [682, 182] width 619 height 67
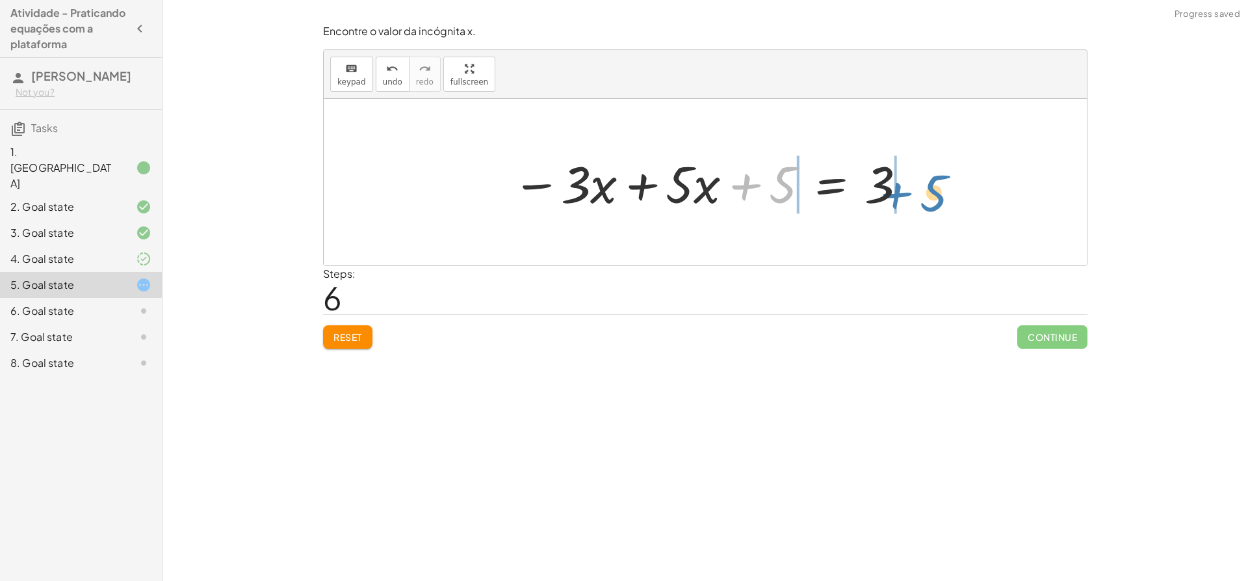
drag, startPoint x: 737, startPoint y: 185, endPoint x: 910, endPoint y: 192, distance: 173.1
click at [910, 192] on div at bounding box center [710, 182] width 409 height 67
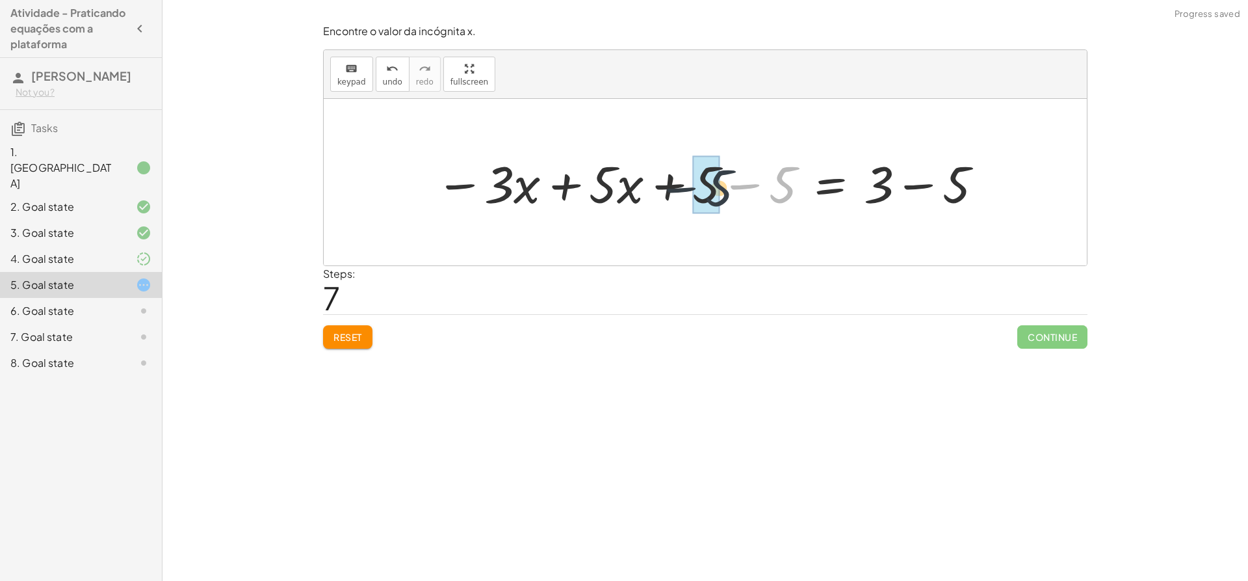
drag, startPoint x: 789, startPoint y: 185, endPoint x: 720, endPoint y: 189, distance: 69.0
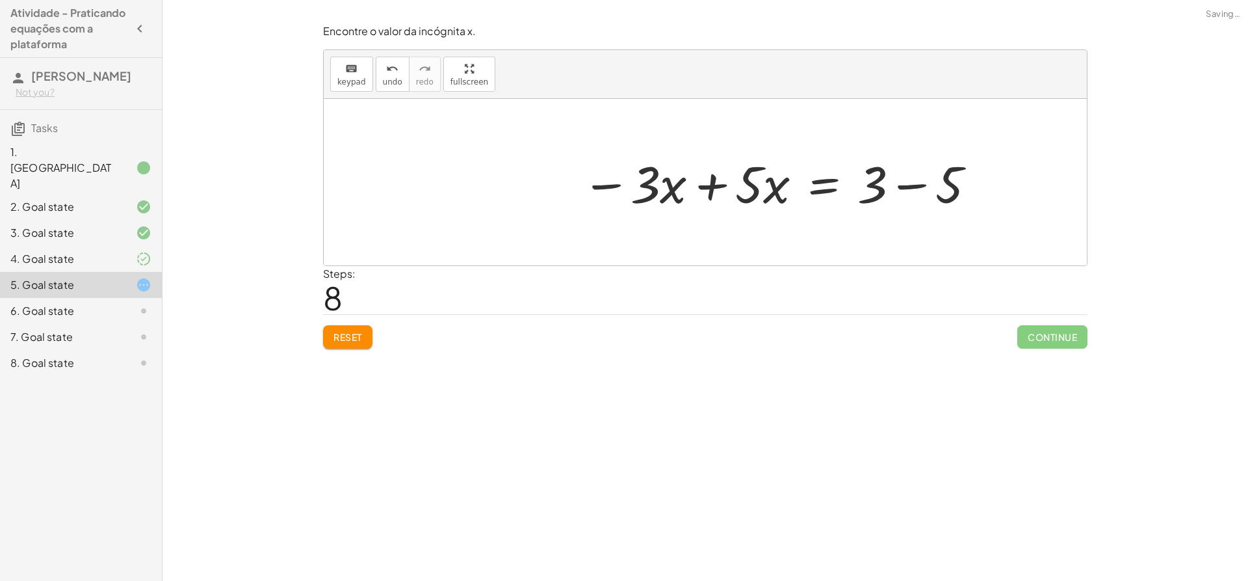
click at [915, 185] on div at bounding box center [779, 182] width 409 height 67
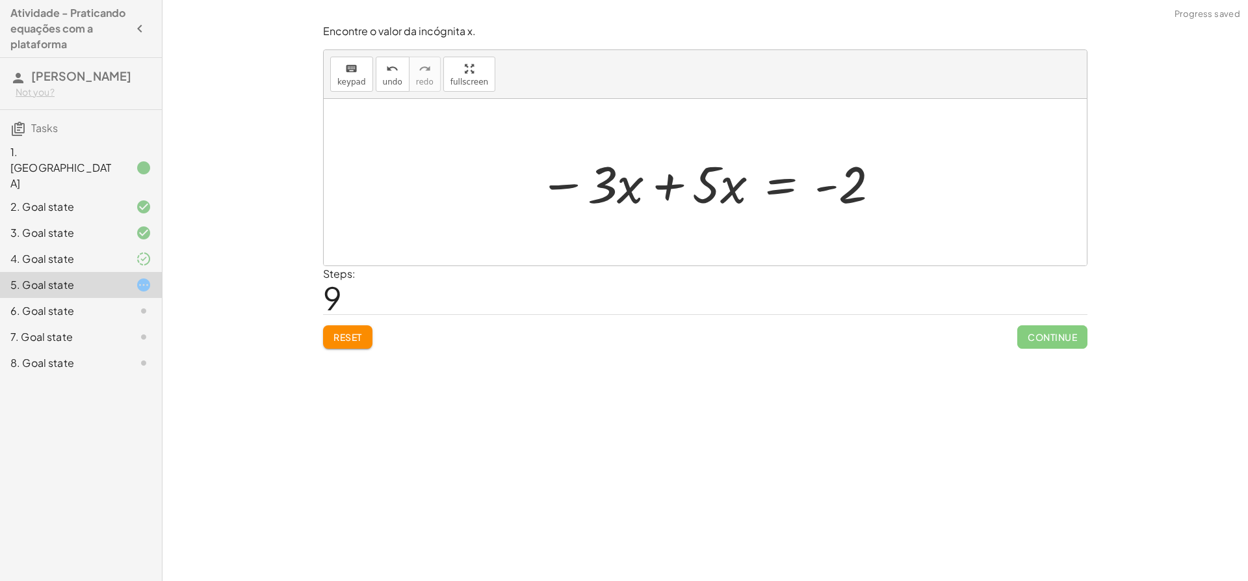
click at [670, 188] on div at bounding box center [709, 182] width 355 height 67
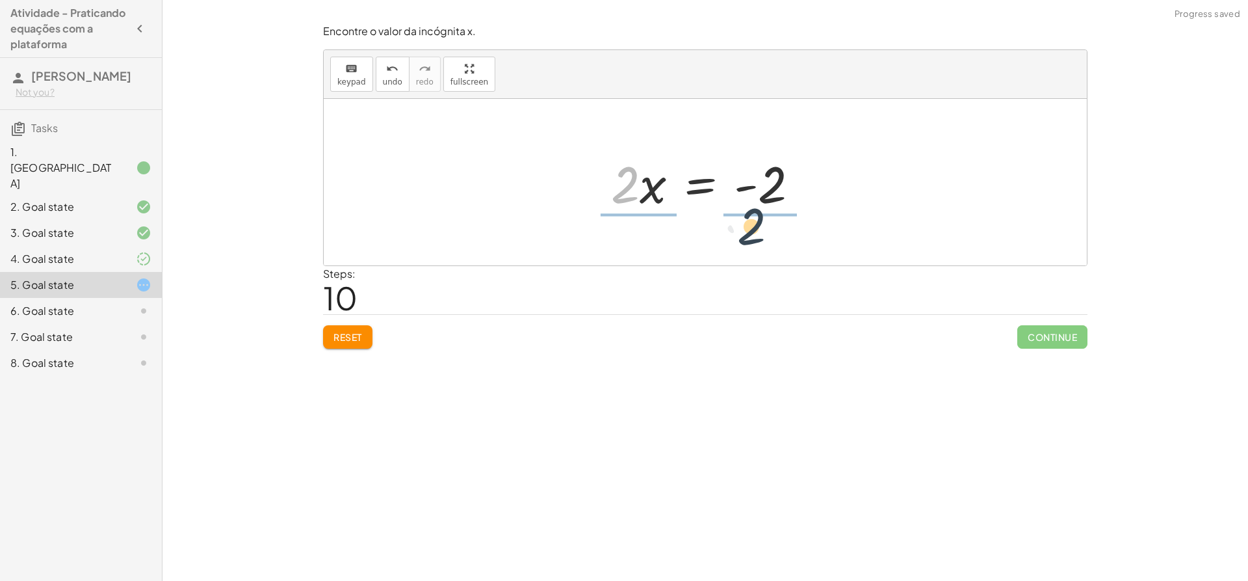
drag, startPoint x: 624, startPoint y: 186, endPoint x: 773, endPoint y: 231, distance: 155.5
click at [635, 200] on div at bounding box center [710, 182] width 224 height 100
click at [753, 194] on div at bounding box center [710, 182] width 192 height 100
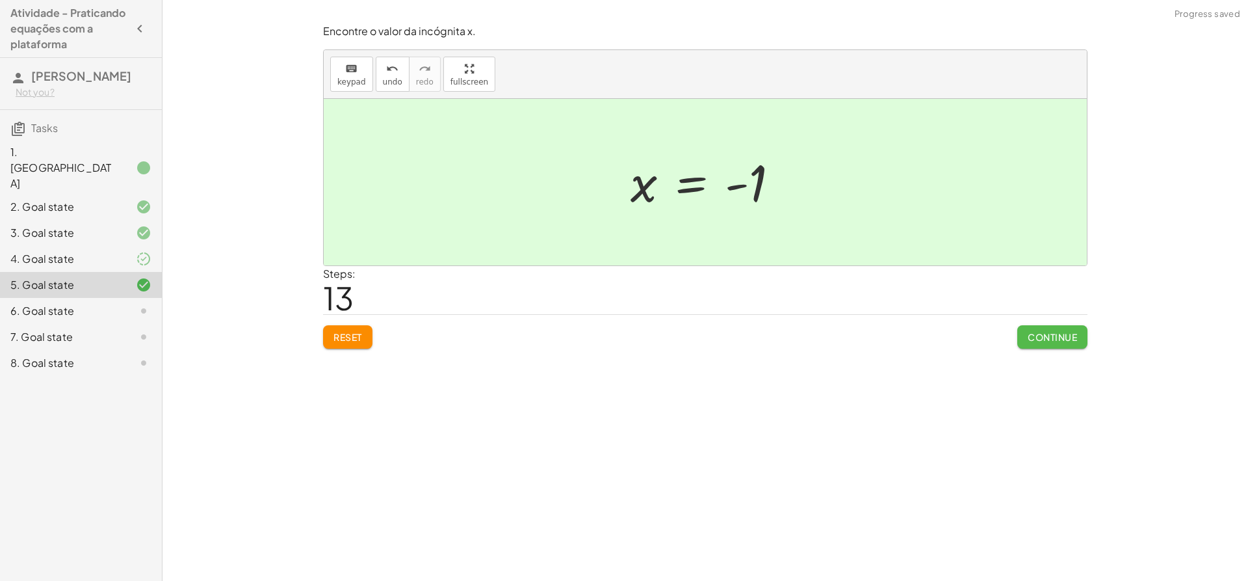
click at [1049, 326] on button "Continue" at bounding box center [1052, 336] width 70 height 23
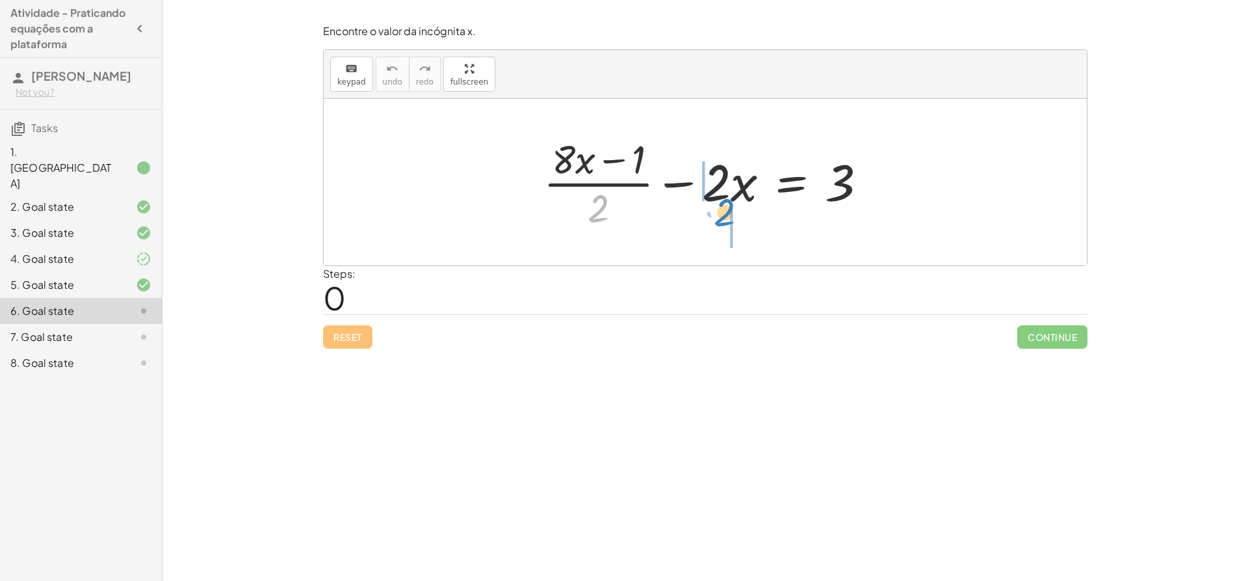
drag, startPoint x: 599, startPoint y: 200, endPoint x: 725, endPoint y: 203, distance: 126.2
click at [725, 203] on div at bounding box center [710, 182] width 347 height 100
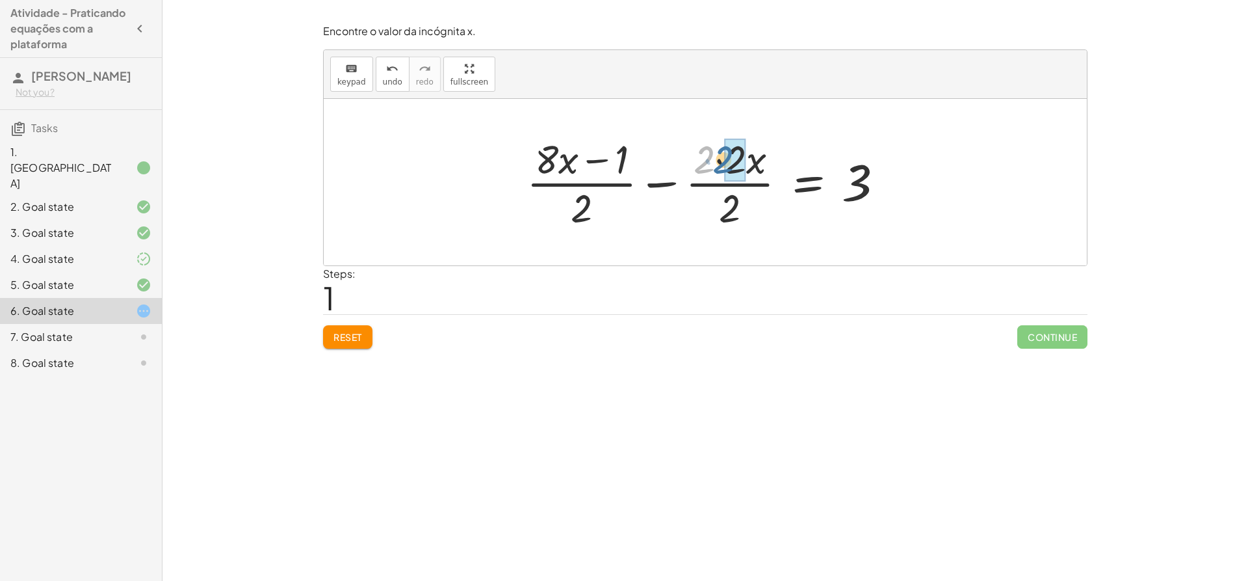
drag, startPoint x: 709, startPoint y: 163, endPoint x: 727, endPoint y: 163, distance: 18.9
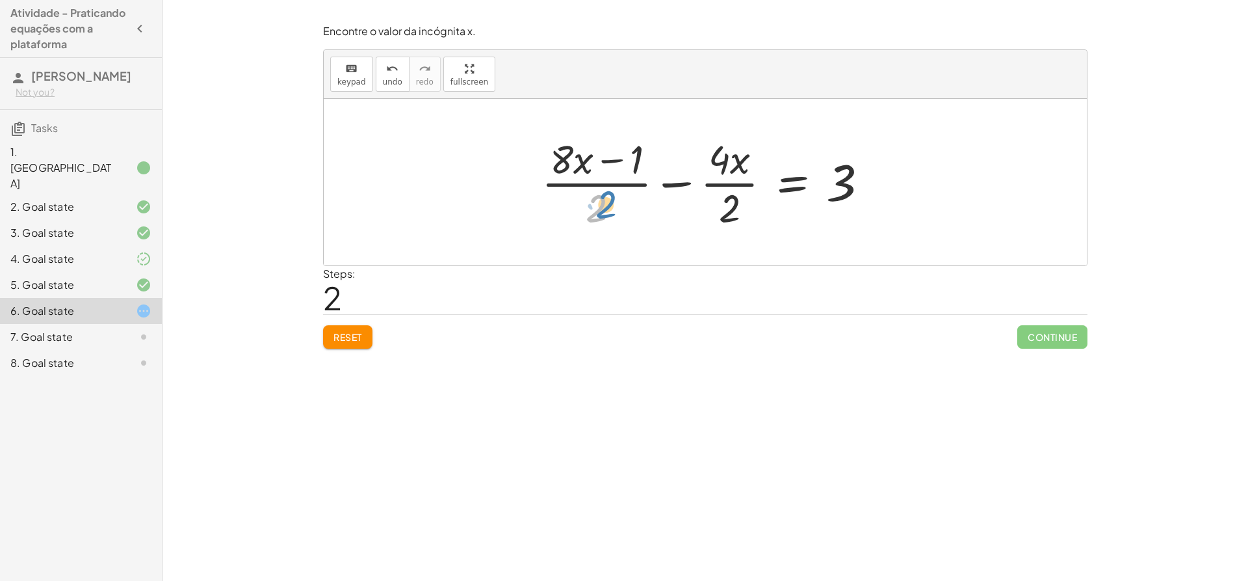
drag, startPoint x: 599, startPoint y: 207, endPoint x: 608, endPoint y: 204, distance: 9.1
click at [608, 204] on div at bounding box center [710, 182] width 350 height 100
drag, startPoint x: 577, startPoint y: 167, endPoint x: 587, endPoint y: 175, distance: 12.5
click at [587, 175] on div at bounding box center [710, 182] width 350 height 100
click at [612, 165] on div at bounding box center [710, 182] width 350 height 100
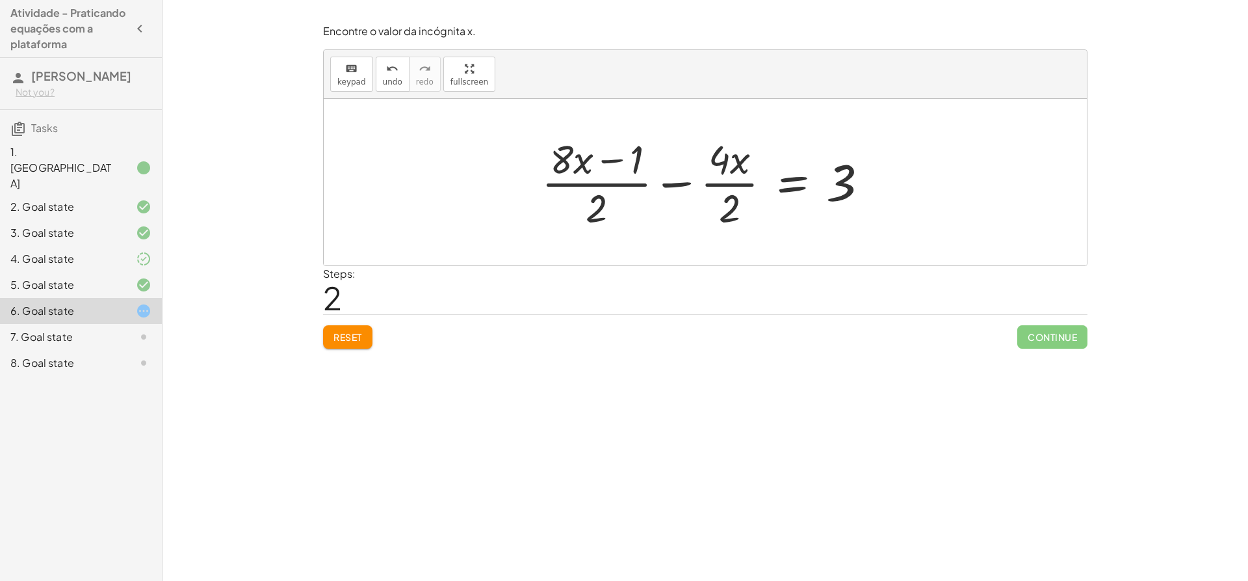
click at [612, 164] on div at bounding box center [710, 182] width 350 height 100
drag, startPoint x: 601, startPoint y: 198, endPoint x: 734, endPoint y: 205, distance: 132.8
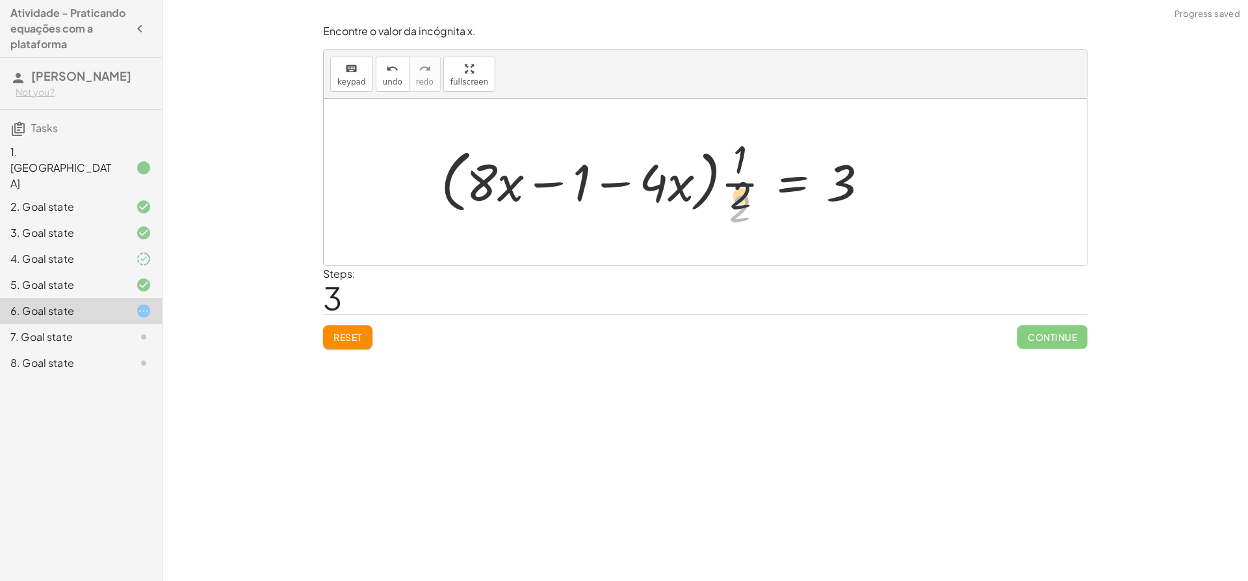
drag, startPoint x: 738, startPoint y: 207, endPoint x: 739, endPoint y: 177, distance: 29.3
click at [739, 177] on div at bounding box center [659, 182] width 451 height 100
click at [739, 179] on div at bounding box center [659, 182] width 451 height 100
click at [739, 187] on div at bounding box center [659, 182] width 451 height 100
drag, startPoint x: 482, startPoint y: 183, endPoint x: 499, endPoint y: 187, distance: 17.2
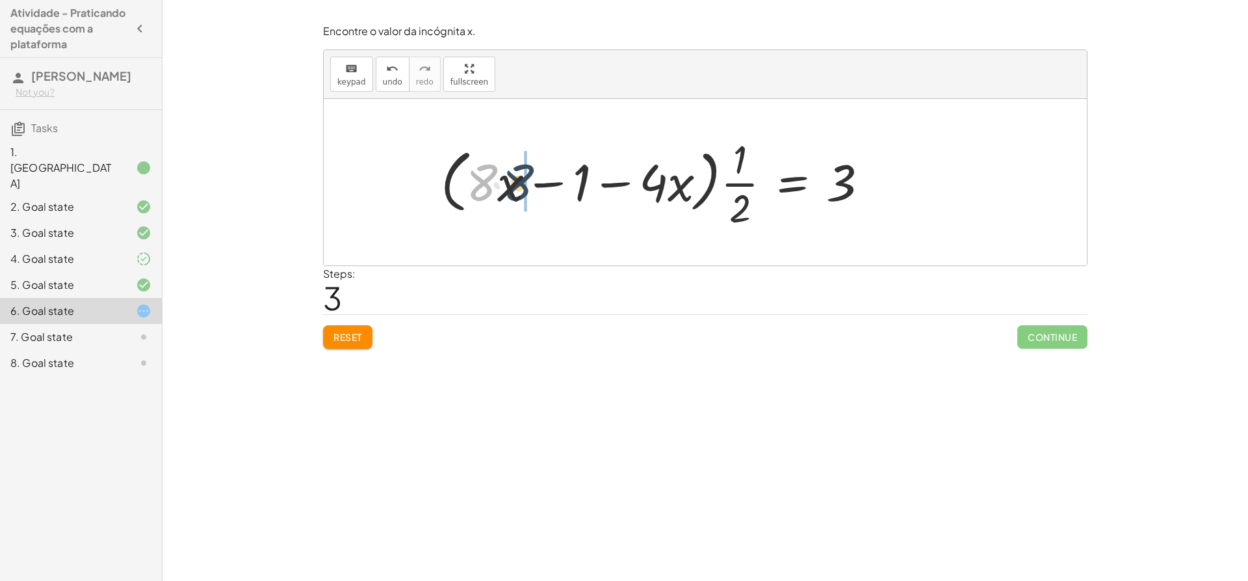
click at [499, 187] on div at bounding box center [659, 182] width 451 height 100
click at [558, 190] on div at bounding box center [659, 182] width 451 height 100
drag, startPoint x: 587, startPoint y: 189, endPoint x: 582, endPoint y: 185, distance: 6.9
click at [582, 185] on div at bounding box center [659, 182] width 451 height 100
drag, startPoint x: 563, startPoint y: 185, endPoint x: 925, endPoint y: 186, distance: 362.1
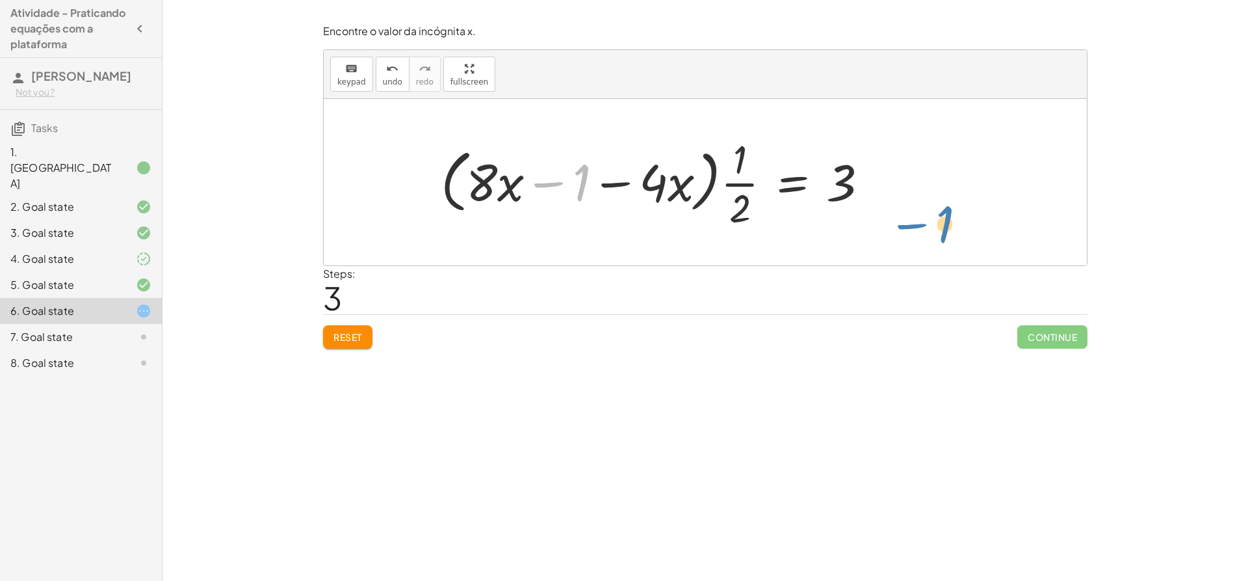
click at [925, 189] on div "+ · ( + · 8 · x − 1 ) · 2 − · 2 · x = 3 + · ( + · 8 · x − 1 ) · 2 − · 2 · 2 · x…" at bounding box center [705, 182] width 763 height 166
click at [352, 328] on button "Reset" at bounding box center [347, 336] width 49 height 23
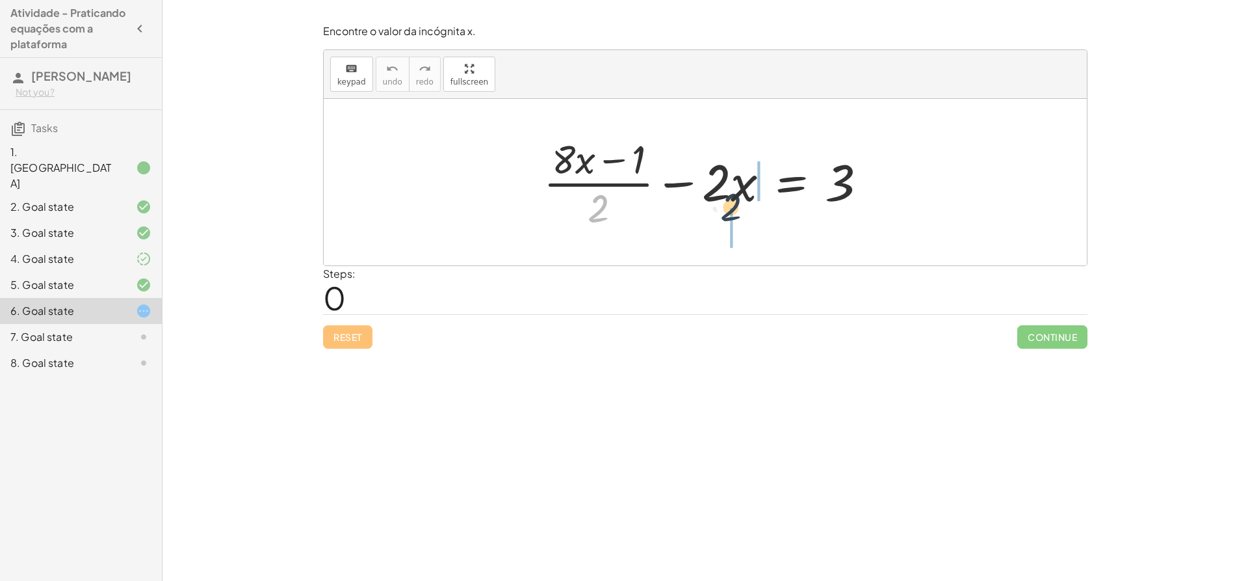
drag, startPoint x: 592, startPoint y: 225, endPoint x: 731, endPoint y: 224, distance: 138.5
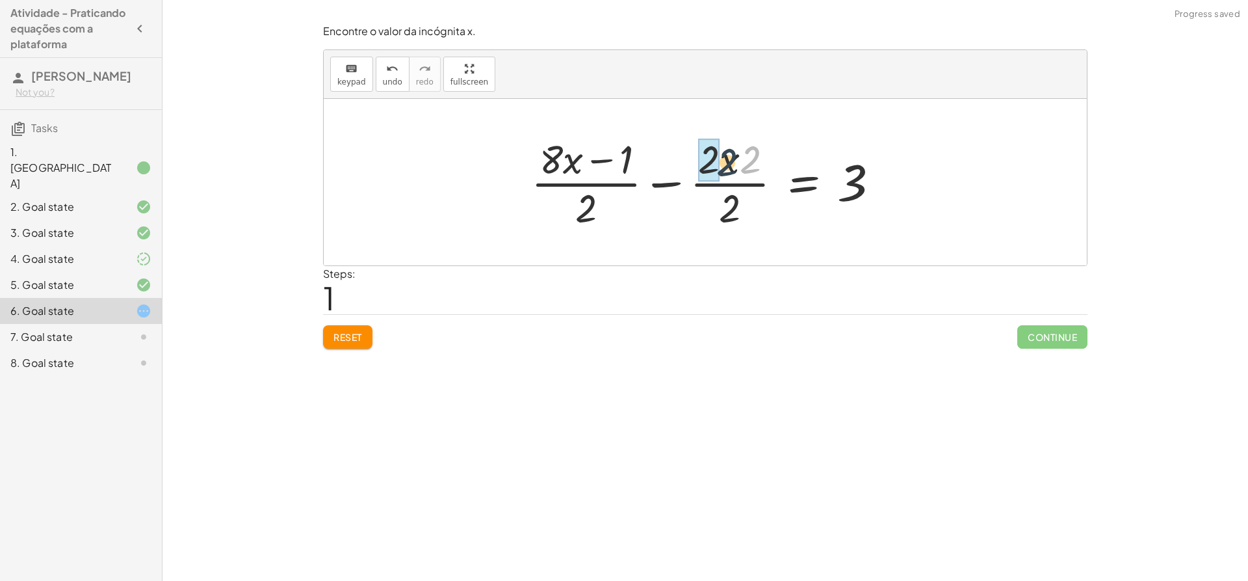
drag, startPoint x: 752, startPoint y: 164, endPoint x: 719, endPoint y: 166, distance: 33.2
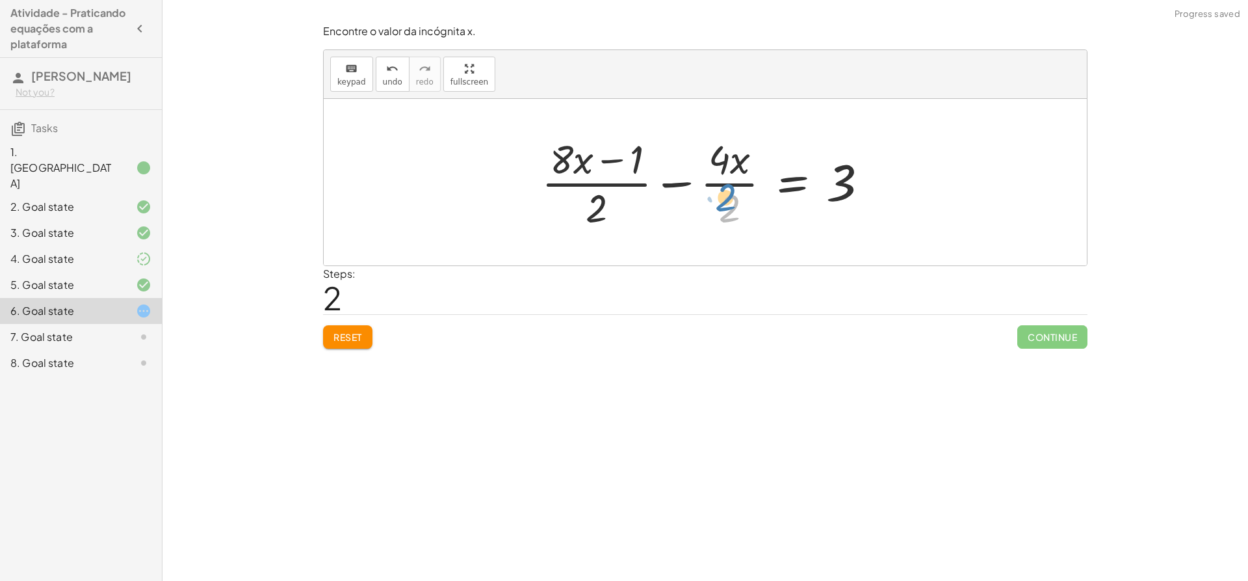
click at [728, 206] on div at bounding box center [710, 182] width 350 height 100
click at [733, 185] on div at bounding box center [710, 182] width 350 height 100
click at [608, 185] on div at bounding box center [710, 182] width 347 height 100
drag, startPoint x: 559, startPoint y: 157, endPoint x: 627, endPoint y: 166, distance: 68.3
click at [627, 166] on div at bounding box center [710, 182] width 347 height 100
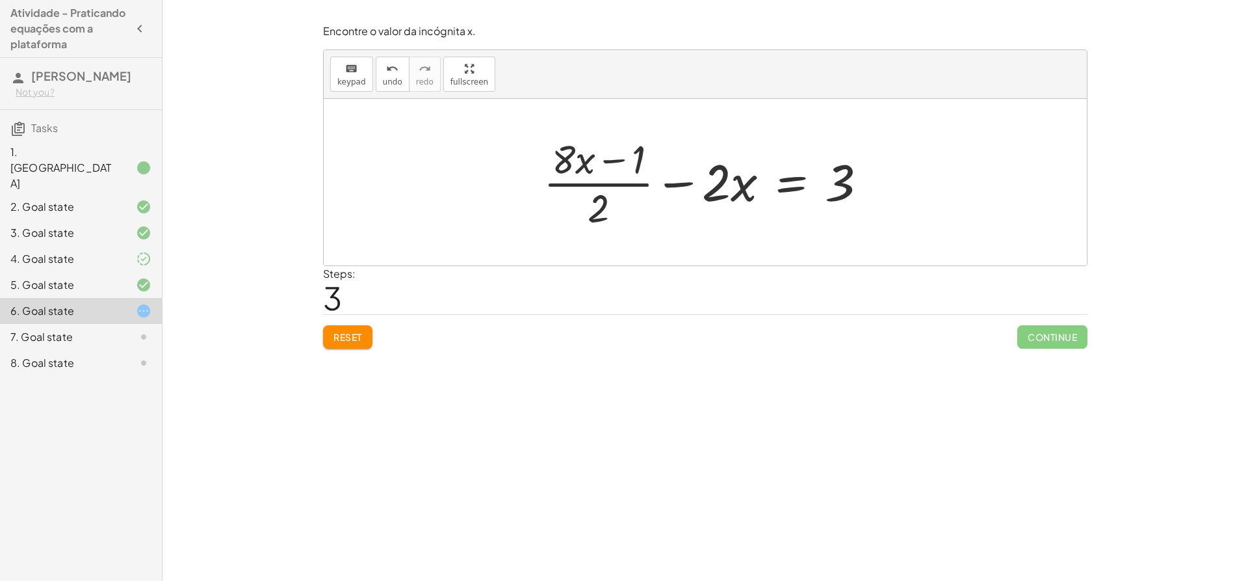
click at [621, 170] on div at bounding box center [710, 182] width 347 height 100
drag, startPoint x: 647, startPoint y: 161, endPoint x: 655, endPoint y: 167, distance: 9.8
click at [655, 167] on div at bounding box center [710, 182] width 347 height 100
drag, startPoint x: 605, startPoint y: 206, endPoint x: 610, endPoint y: 157, distance: 49.1
click at [611, 157] on div at bounding box center [710, 182] width 347 height 100
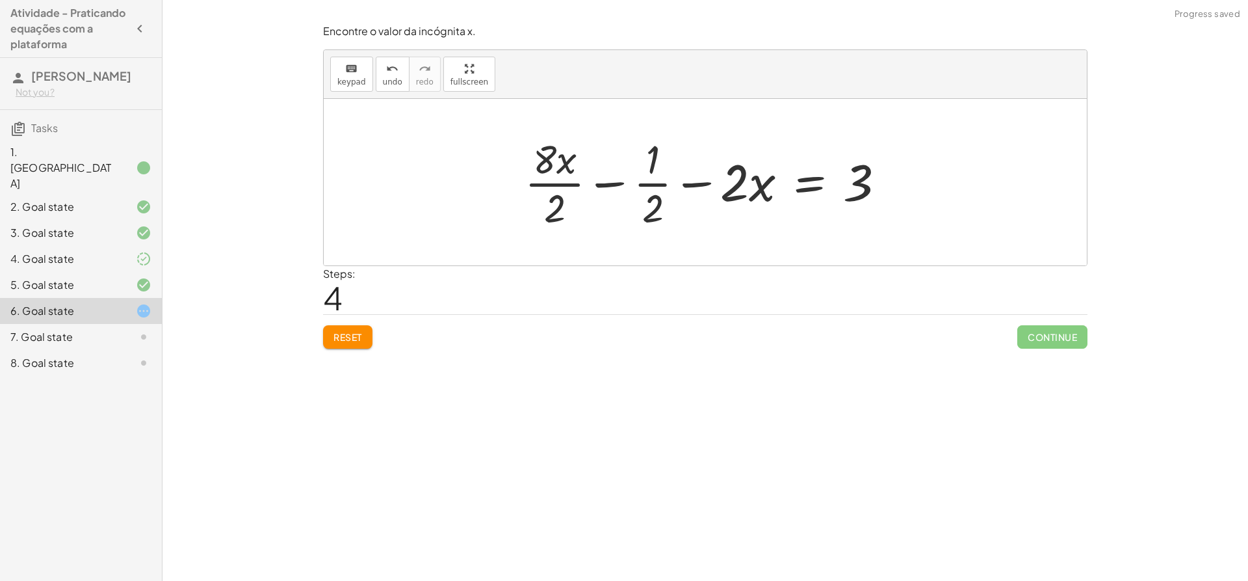
click at [611, 182] on div at bounding box center [710, 182] width 384 height 100
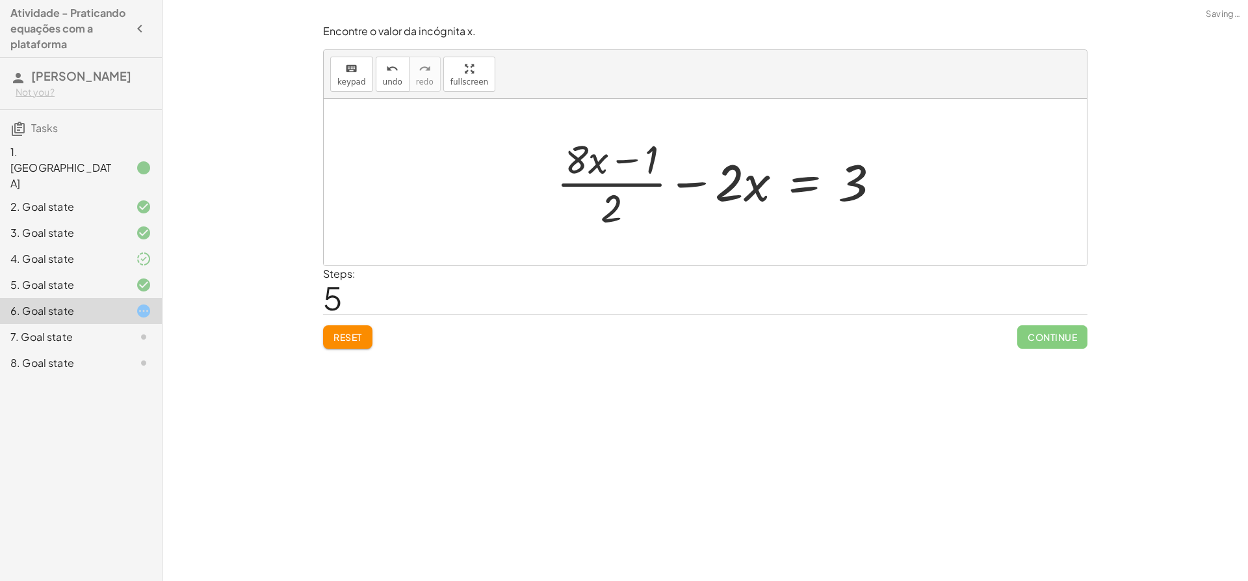
click at [623, 181] on div at bounding box center [723, 182] width 347 height 100
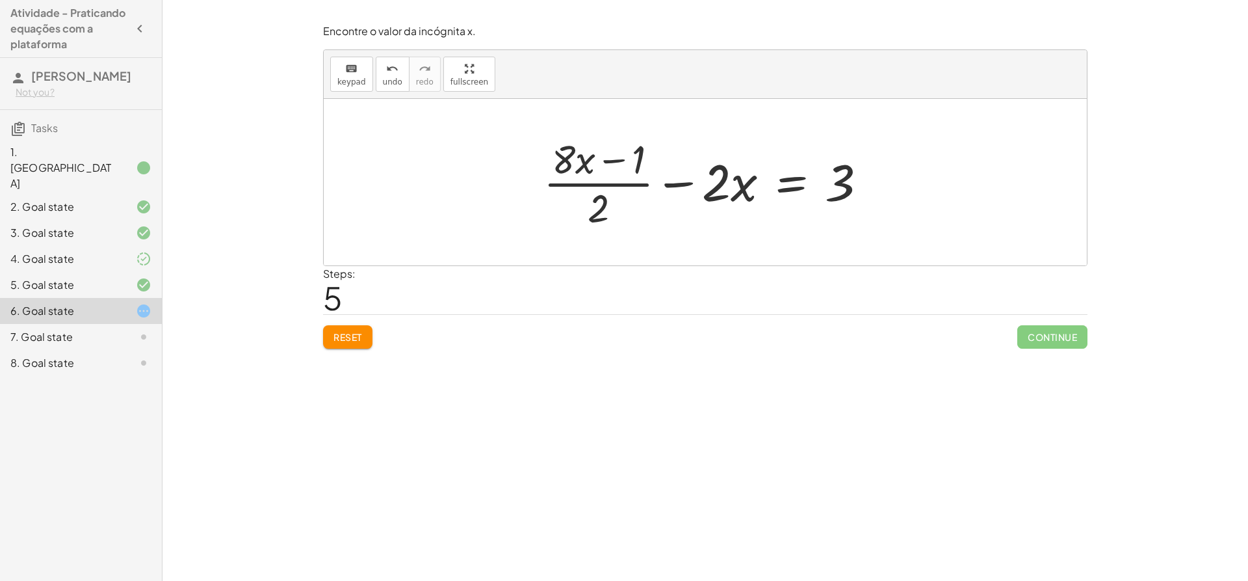
click at [357, 335] on span "Reset" at bounding box center [347, 337] width 29 height 12
click at [364, 335] on div "Reset Continue" at bounding box center [705, 331] width 765 height 34
drag, startPoint x: 596, startPoint y: 211, endPoint x: 710, endPoint y: 209, distance: 113.8
click at [710, 209] on div at bounding box center [710, 182] width 347 height 100
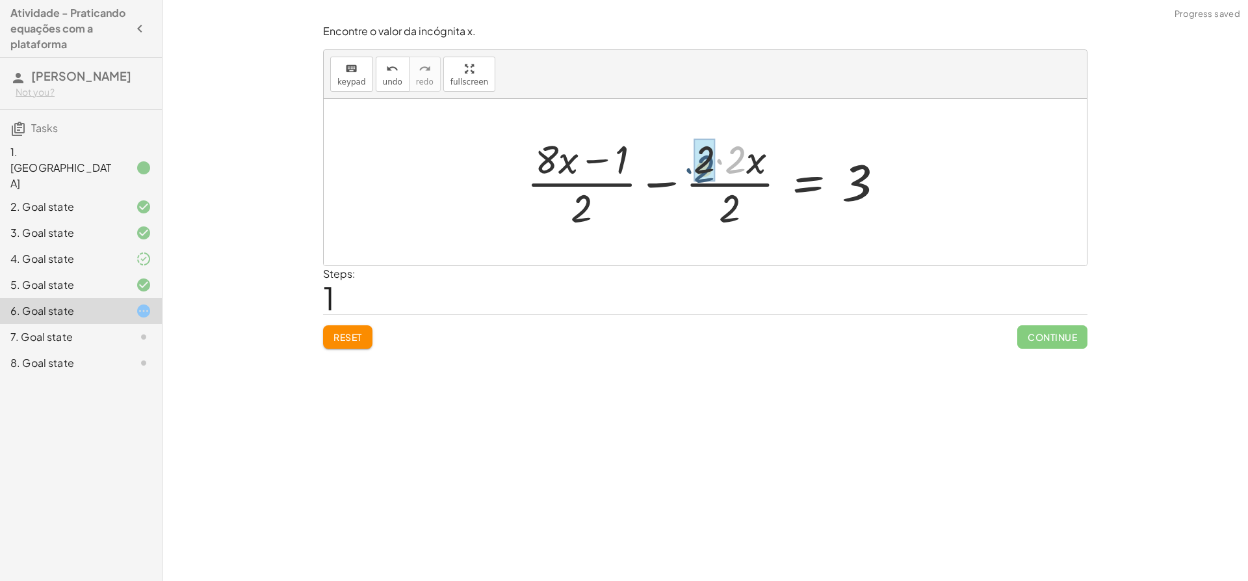
drag, startPoint x: 737, startPoint y: 157, endPoint x: 710, endPoint y: 165, distance: 28.4
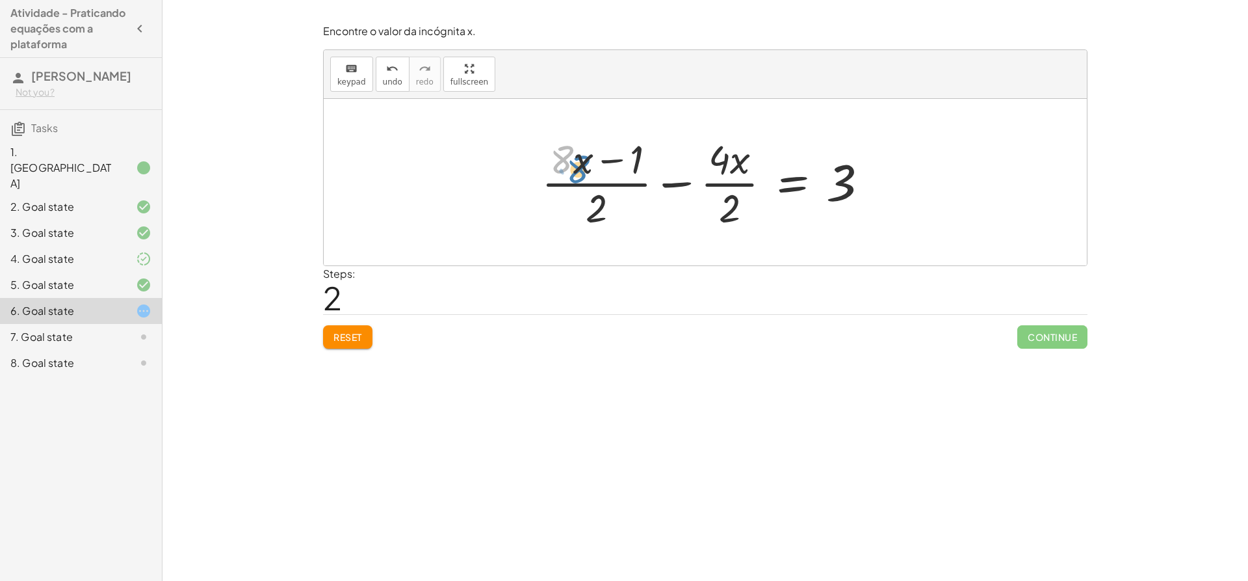
drag, startPoint x: 572, startPoint y: 159, endPoint x: 585, endPoint y: 166, distance: 14.8
click at [585, 166] on div at bounding box center [710, 182] width 350 height 100
click at [586, 169] on div at bounding box center [710, 182] width 350 height 100
drag, startPoint x: 625, startPoint y: 160, endPoint x: 640, endPoint y: 153, distance: 16.9
click at [640, 153] on div at bounding box center [710, 182] width 350 height 100
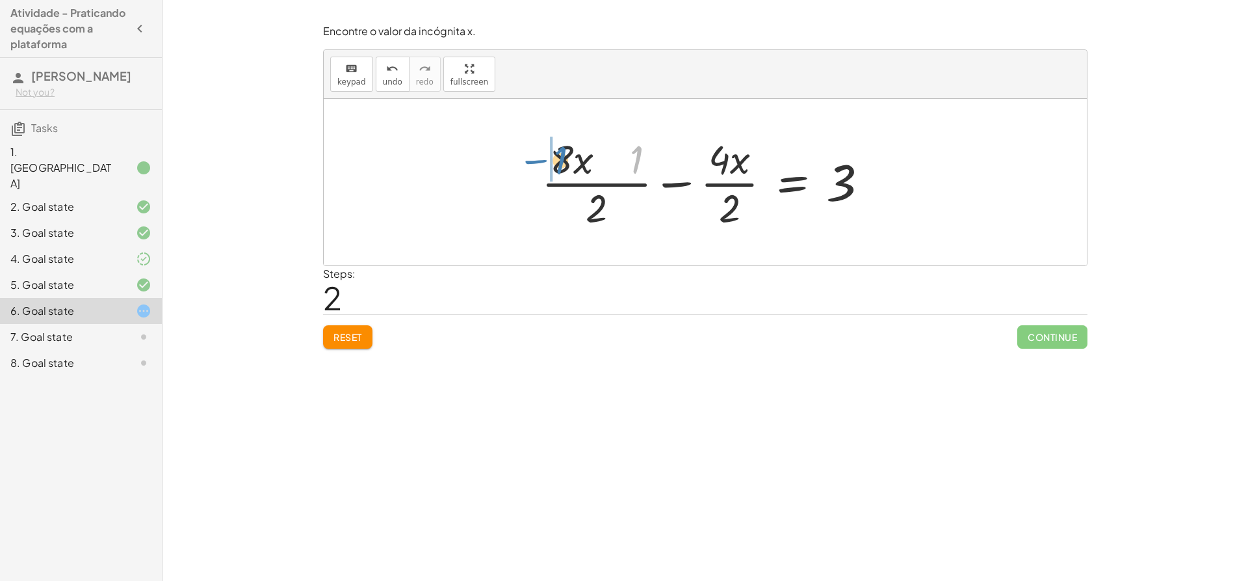
drag, startPoint x: 639, startPoint y: 159, endPoint x: 562, endPoint y: 159, distance: 76.7
click at [562, 159] on div at bounding box center [710, 182] width 350 height 100
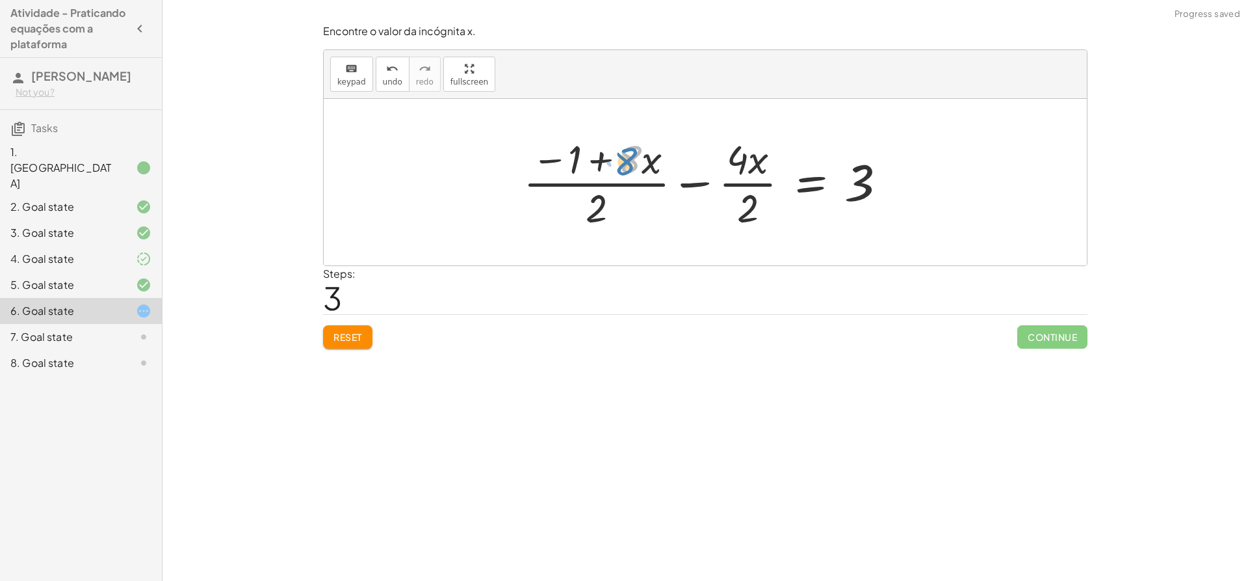
drag, startPoint x: 605, startPoint y: 163, endPoint x: 597, endPoint y: 164, distance: 8.0
click at [597, 164] on div at bounding box center [710, 182] width 387 height 100
drag, startPoint x: 593, startPoint y: 163, endPoint x: 748, endPoint y: 160, distance: 155.4
click at [748, 160] on div at bounding box center [710, 182] width 387 height 100
drag, startPoint x: 603, startPoint y: 162, endPoint x: 641, endPoint y: 159, distance: 37.8
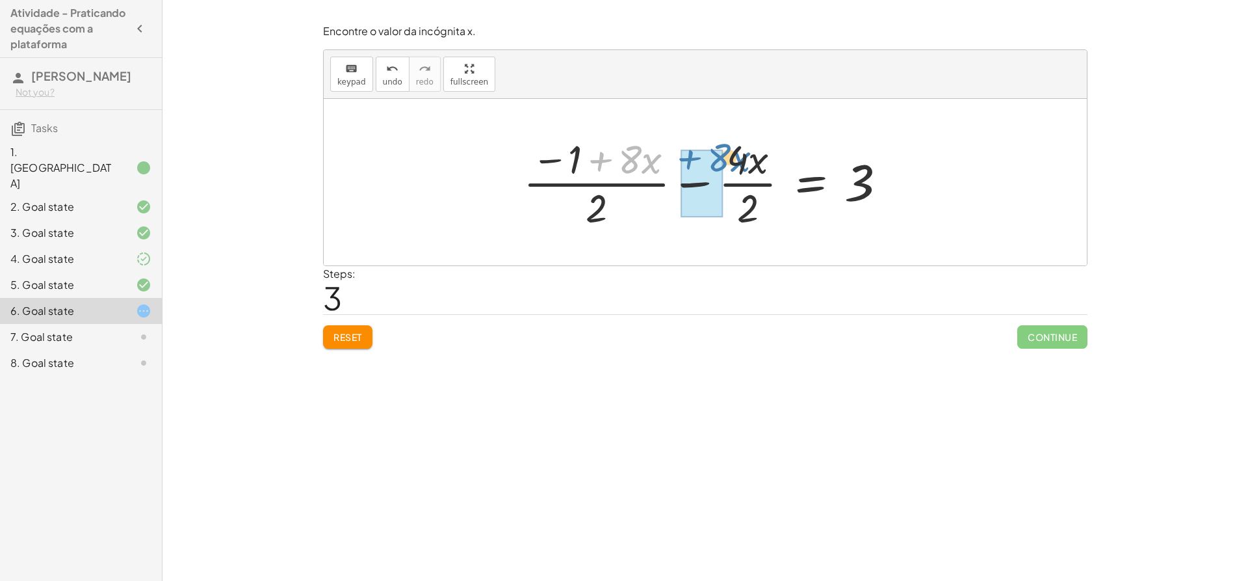
click at [641, 159] on div at bounding box center [710, 182] width 387 height 100
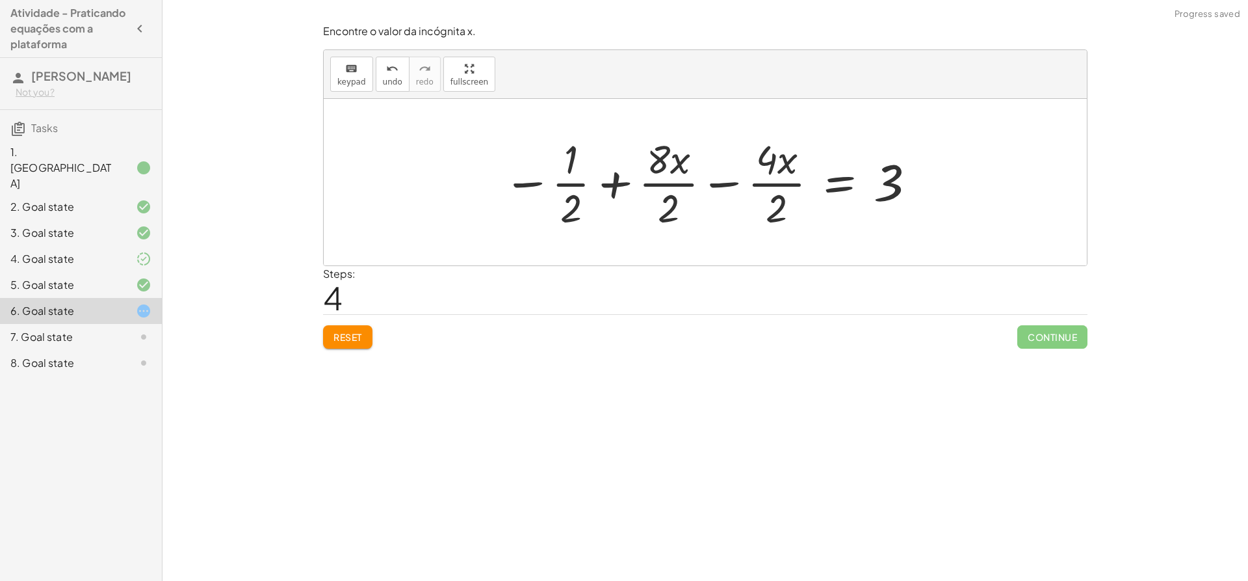
click at [0, 0] on div "Encontre o valor da incógnita x. keyboard keypad undo undo redo redo fullscreen…" at bounding box center [0, 0] width 0 height 0
click at [348, 341] on span "Reset" at bounding box center [347, 337] width 29 height 12
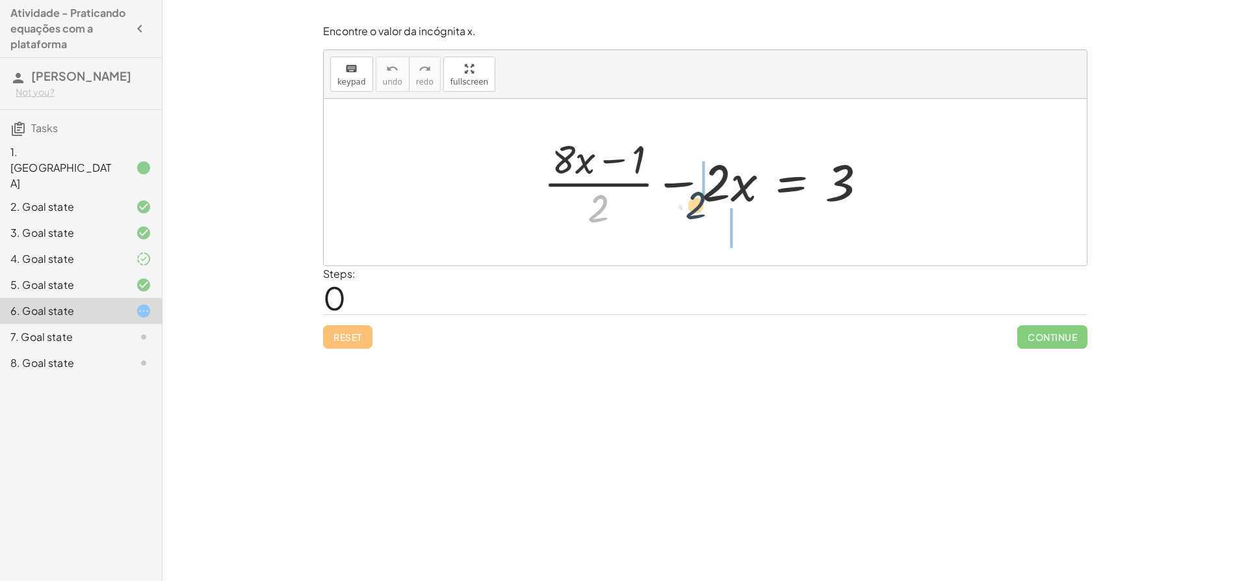
drag, startPoint x: 603, startPoint y: 215, endPoint x: 709, endPoint y: 213, distance: 106.0
click at [709, 213] on div at bounding box center [710, 182] width 347 height 100
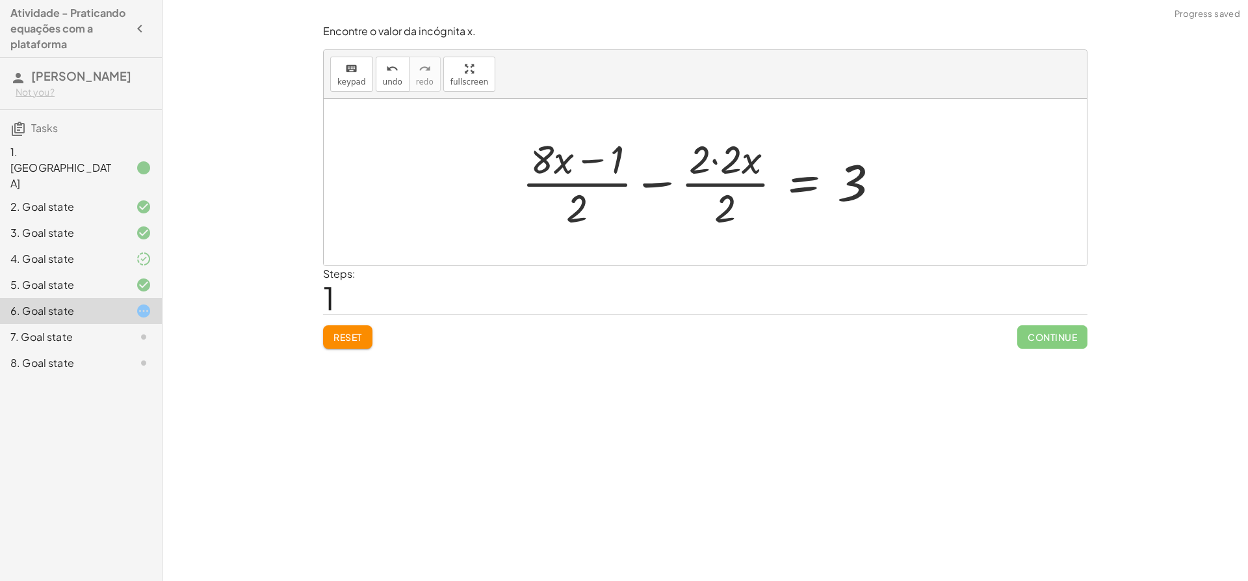
click at [695, 165] on div at bounding box center [706, 182] width 381 height 100
click at [725, 166] on div at bounding box center [710, 182] width 381 height 100
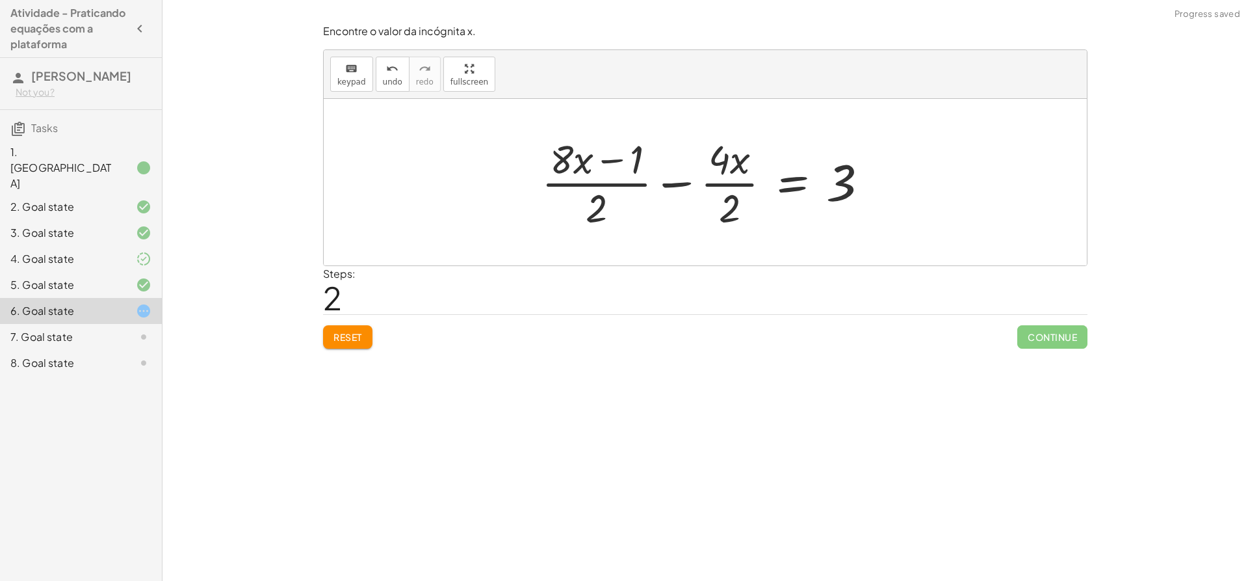
click at [356, 326] on button "Reset" at bounding box center [347, 336] width 49 height 23
drag, startPoint x: 614, startPoint y: 211, endPoint x: 739, endPoint y: 206, distance: 124.3
click at [739, 206] on div at bounding box center [710, 182] width 347 height 100
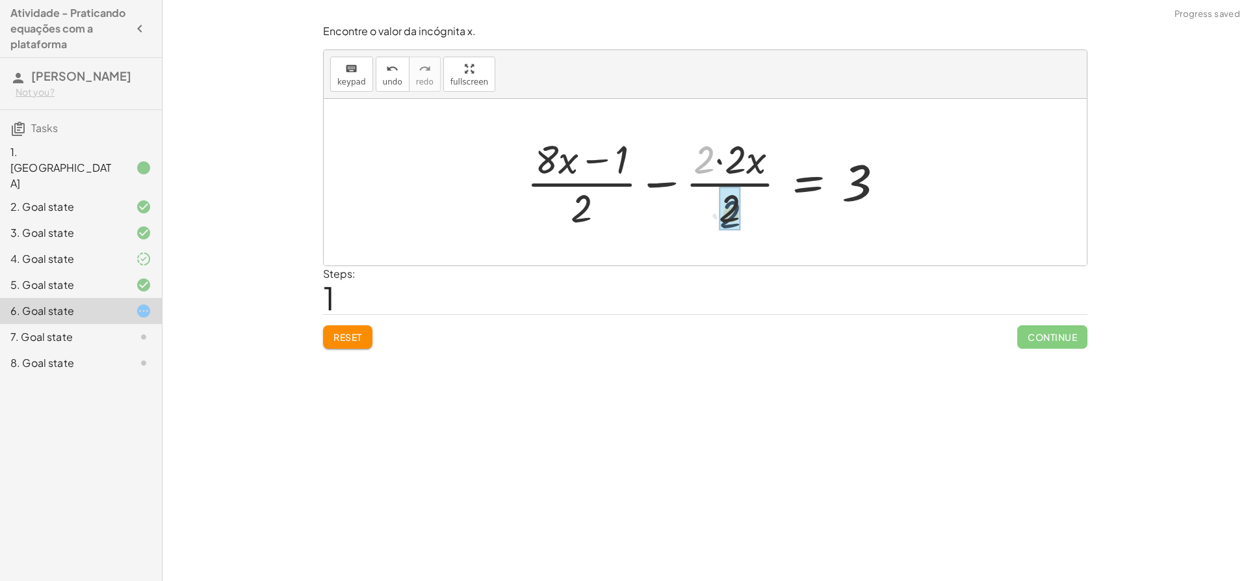
drag, startPoint x: 695, startPoint y: 170, endPoint x: 716, endPoint y: 220, distance: 53.6
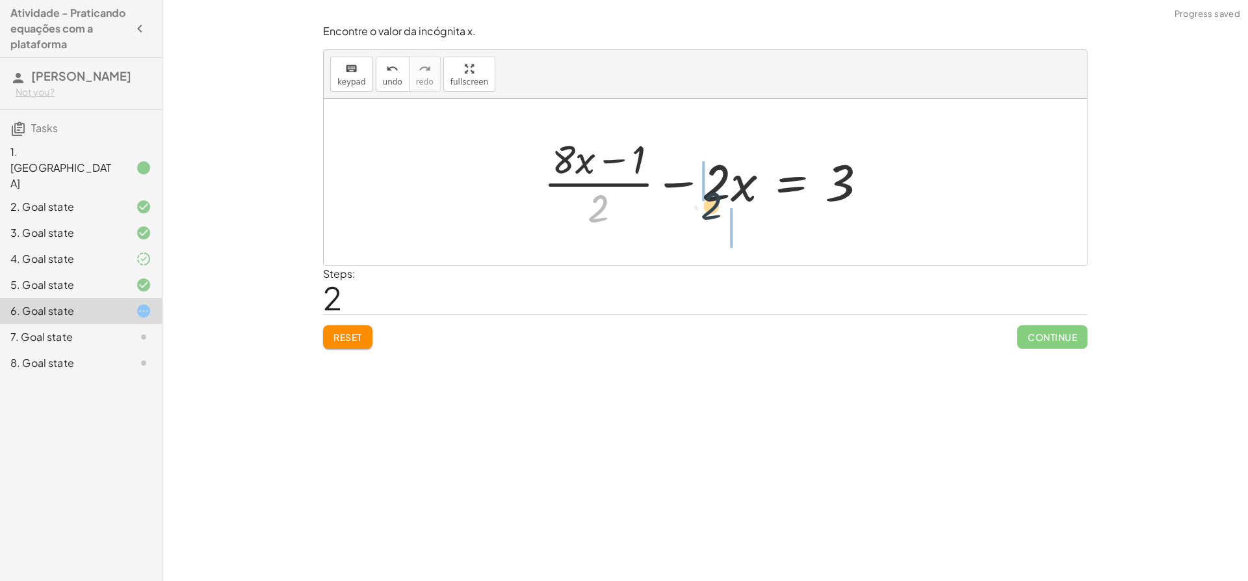
drag, startPoint x: 616, startPoint y: 211, endPoint x: 725, endPoint y: 210, distance: 108.6
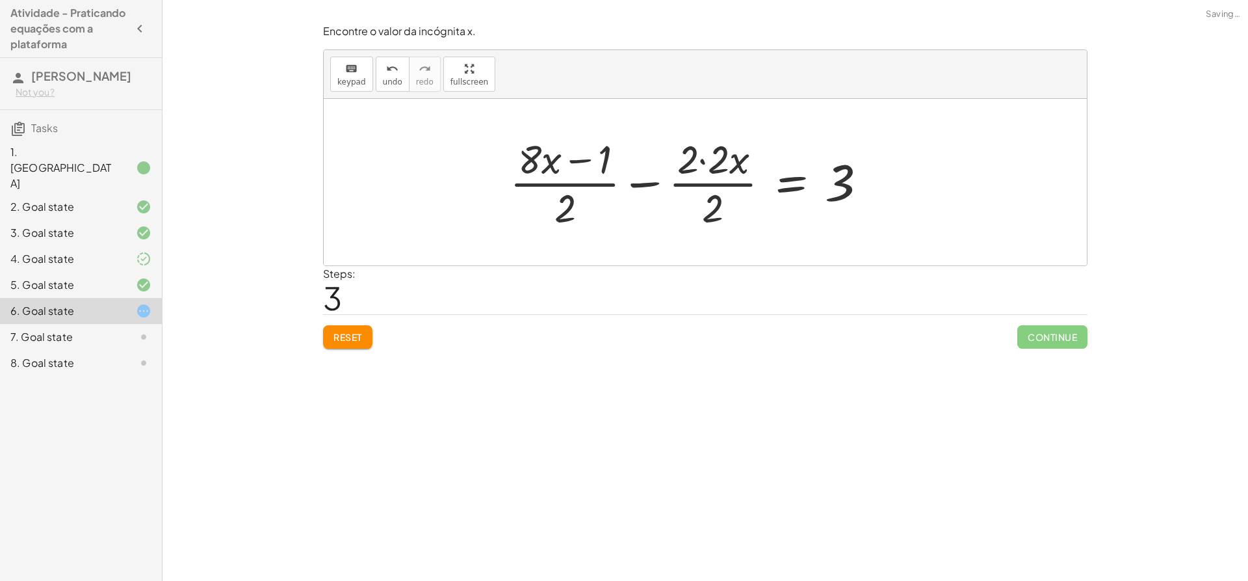
click at [726, 151] on div at bounding box center [693, 182] width 381 height 100
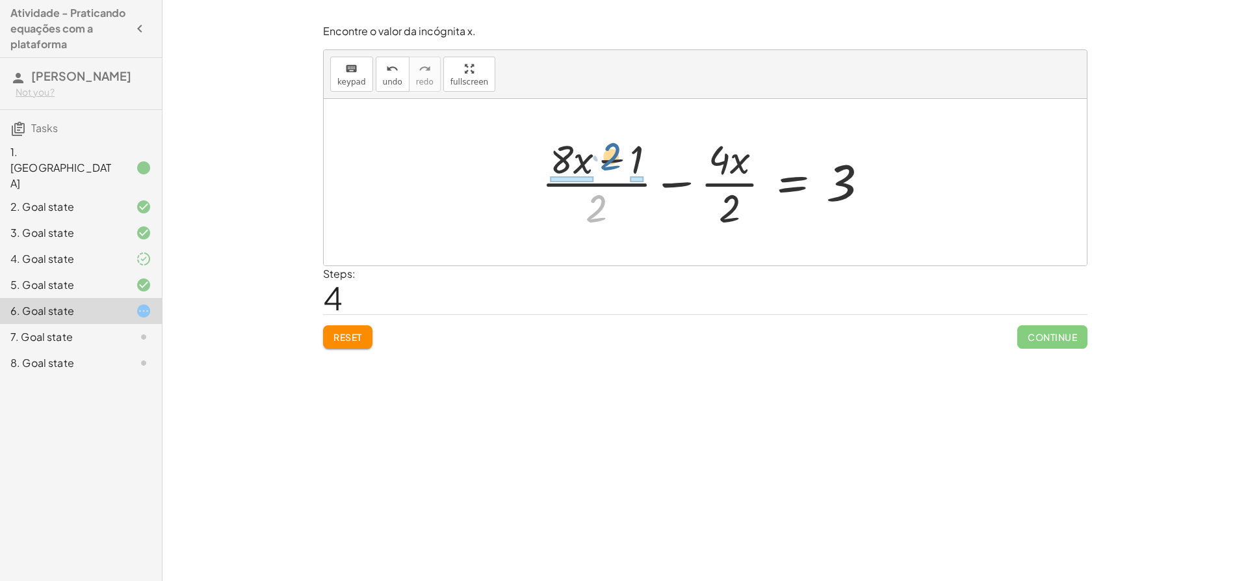
drag, startPoint x: 596, startPoint y: 197, endPoint x: 611, endPoint y: 145, distance: 54.1
click at [611, 145] on div at bounding box center [710, 182] width 350 height 100
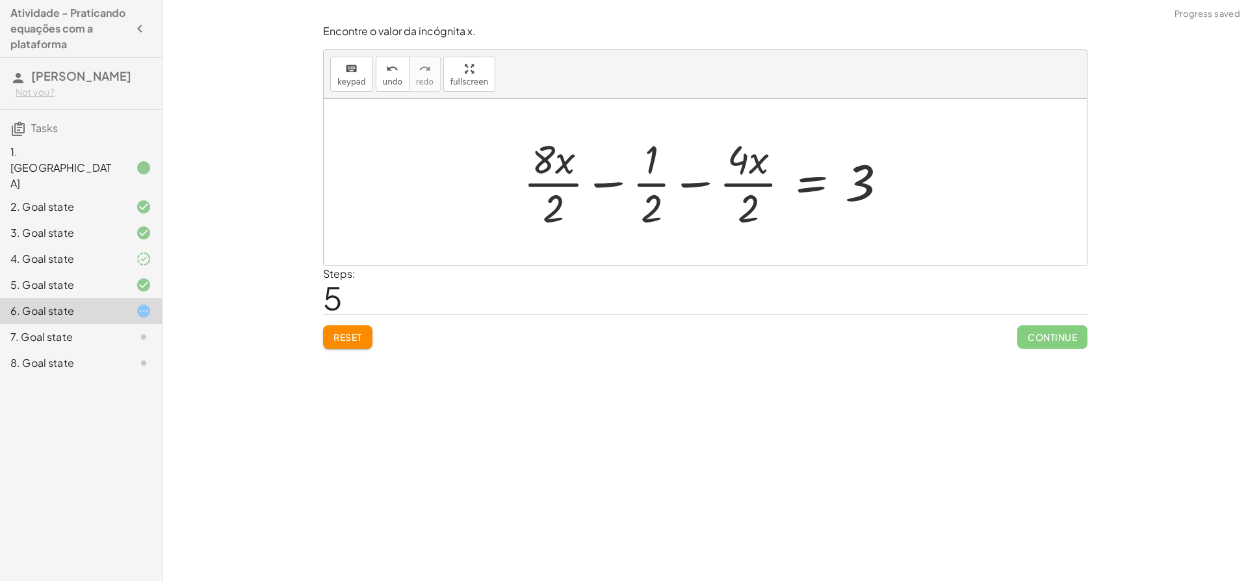
click at [651, 202] on div at bounding box center [710, 182] width 387 height 100
click at [560, 208] on div at bounding box center [710, 182] width 387 height 100
click at [652, 208] on div at bounding box center [710, 182] width 382 height 100
click at [652, 200] on div at bounding box center [710, 182] width 382 height 100
click at [654, 191] on div at bounding box center [710, 182] width 382 height 100
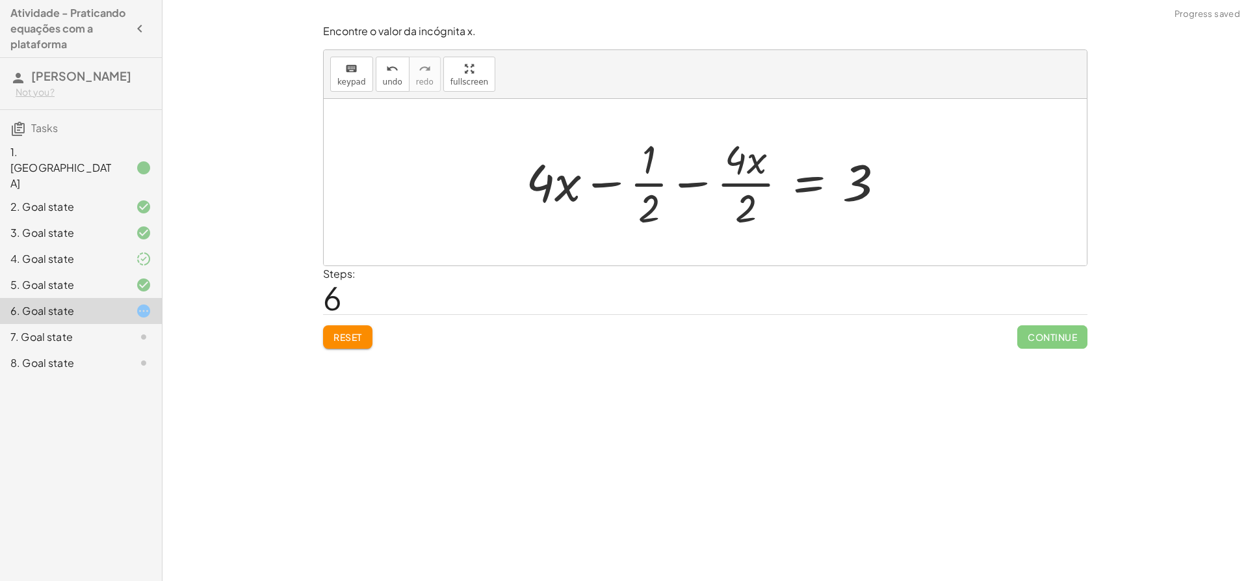
click at [657, 189] on div at bounding box center [710, 182] width 382 height 100
click at [657, 189] on div at bounding box center [696, 182] width 410 height 100
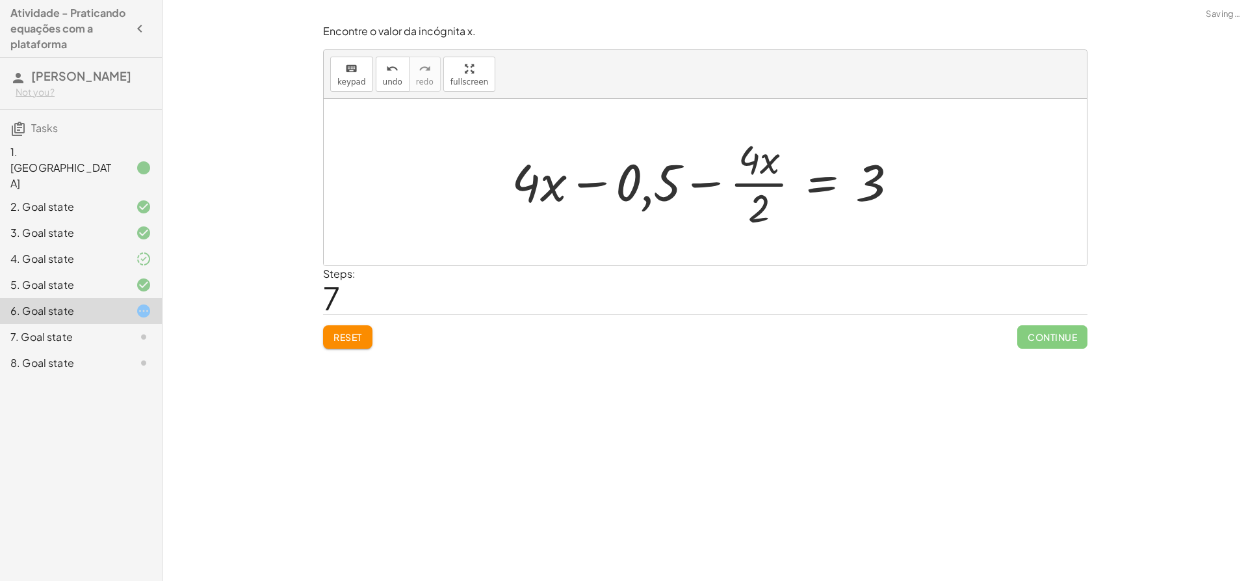
click at [757, 185] on div at bounding box center [710, 182] width 410 height 100
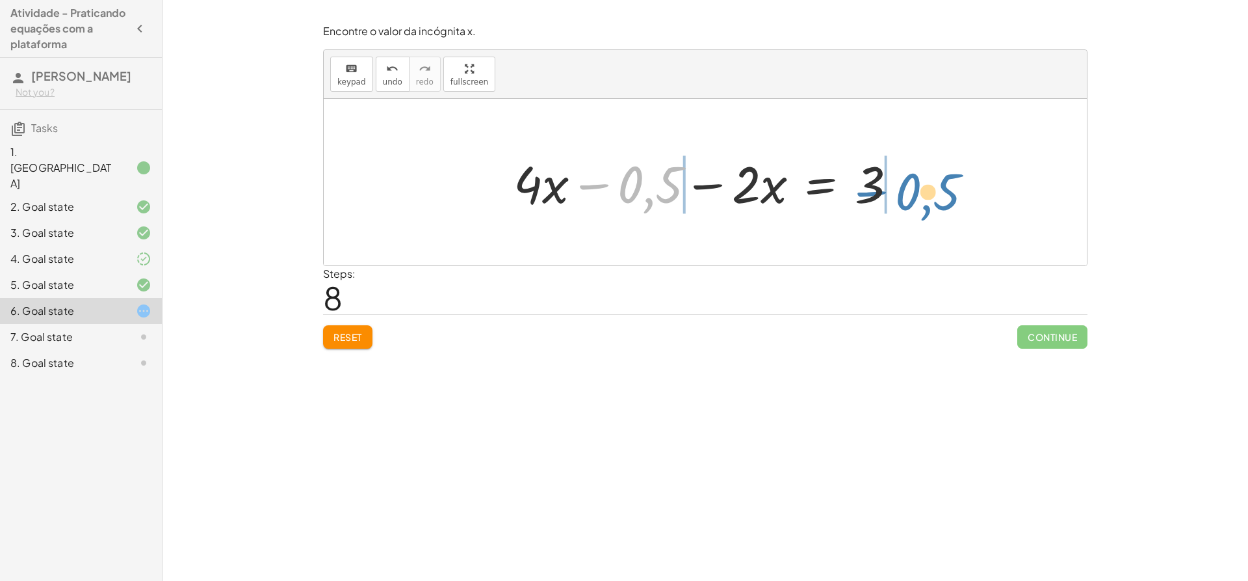
drag, startPoint x: 608, startPoint y: 181, endPoint x: 893, endPoint y: 187, distance: 284.8
click at [893, 187] on div at bounding box center [710, 182] width 406 height 67
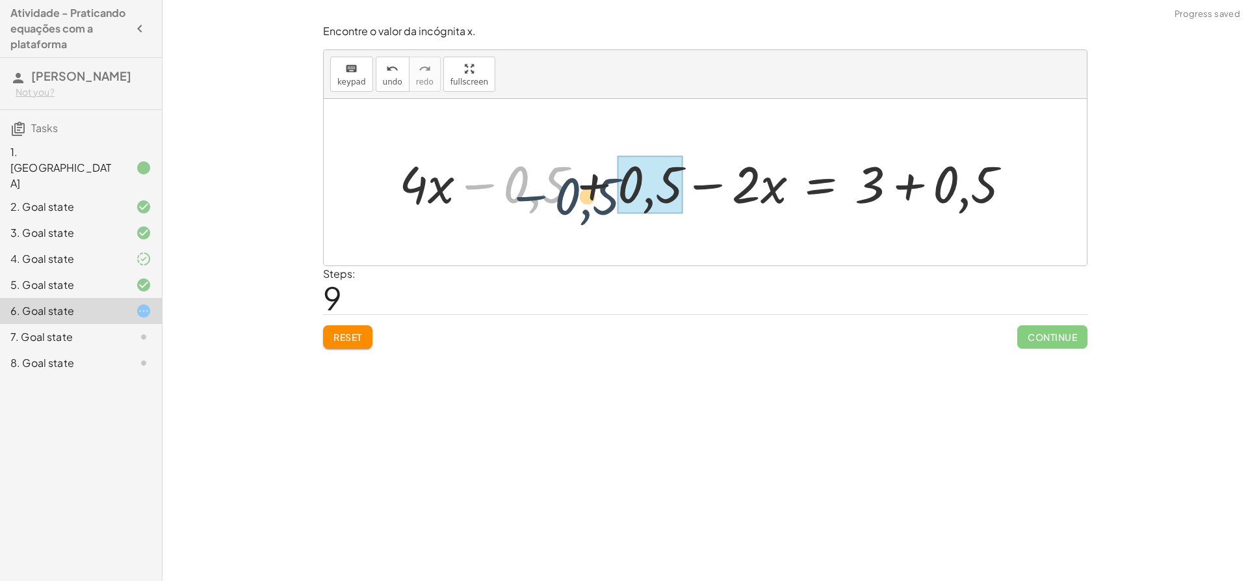
drag, startPoint x: 556, startPoint y: 181, endPoint x: 640, endPoint y: 190, distance: 84.9
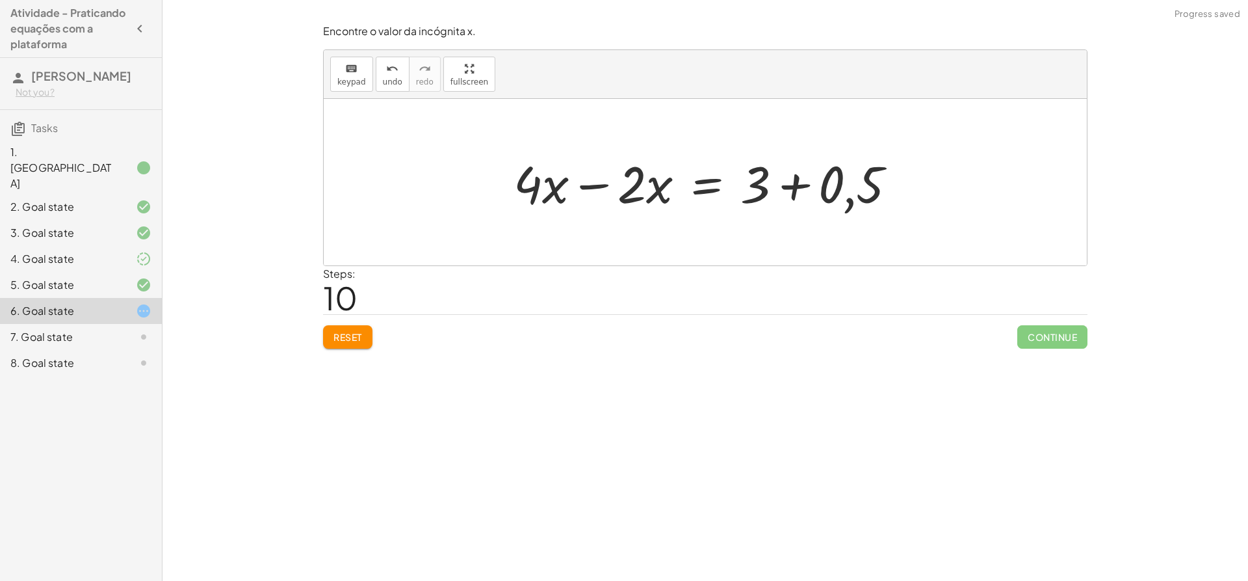
click at [599, 184] on div at bounding box center [710, 182] width 406 height 67
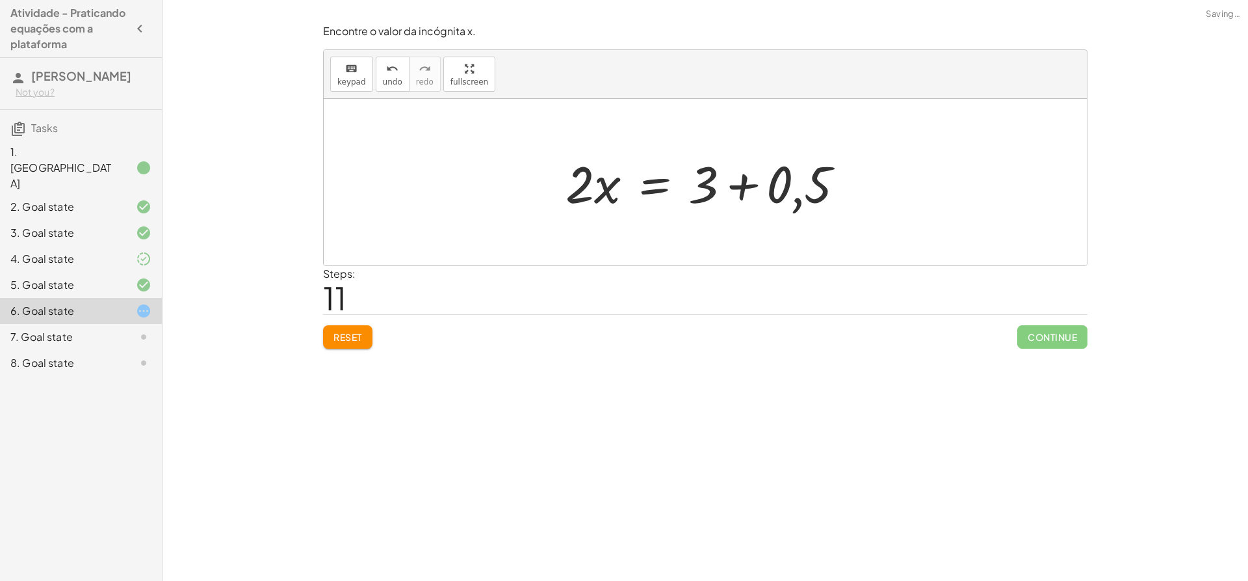
click at [737, 185] on div at bounding box center [710, 182] width 302 height 67
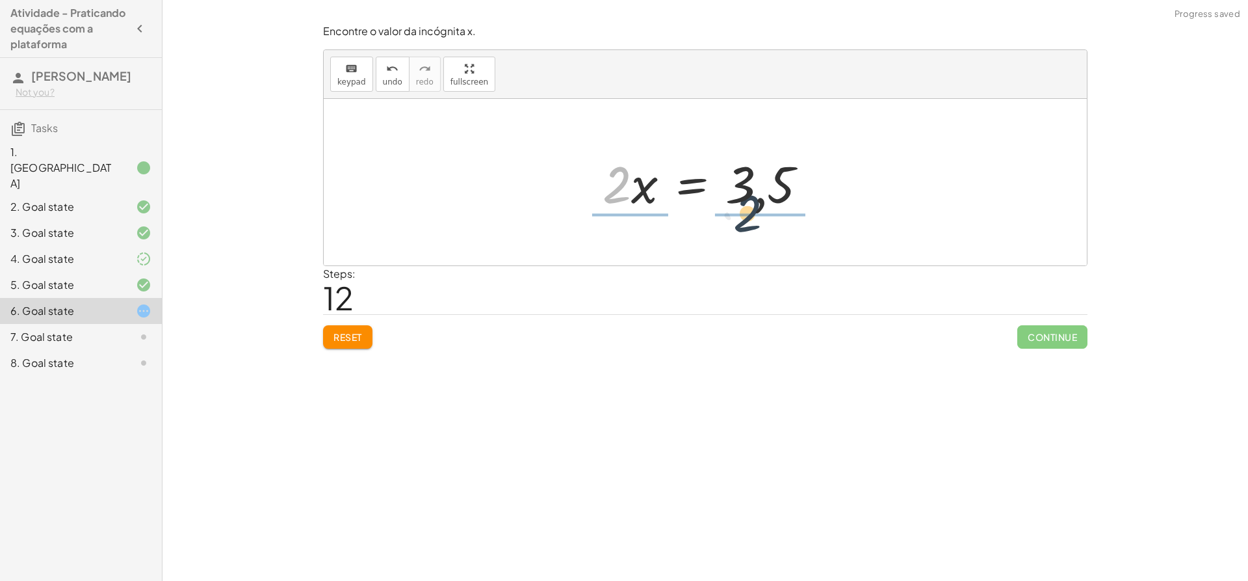
drag, startPoint x: 625, startPoint y: 194, endPoint x: 769, endPoint y: 226, distance: 147.2
click at [772, 228] on div "+ · ( + · 8 · x − 1 ) · 2 − · 2 · x = 3 + · ( + · 8 · x − 1 ) · 2 − · 2 · 2 · x…" at bounding box center [705, 182] width 763 height 166
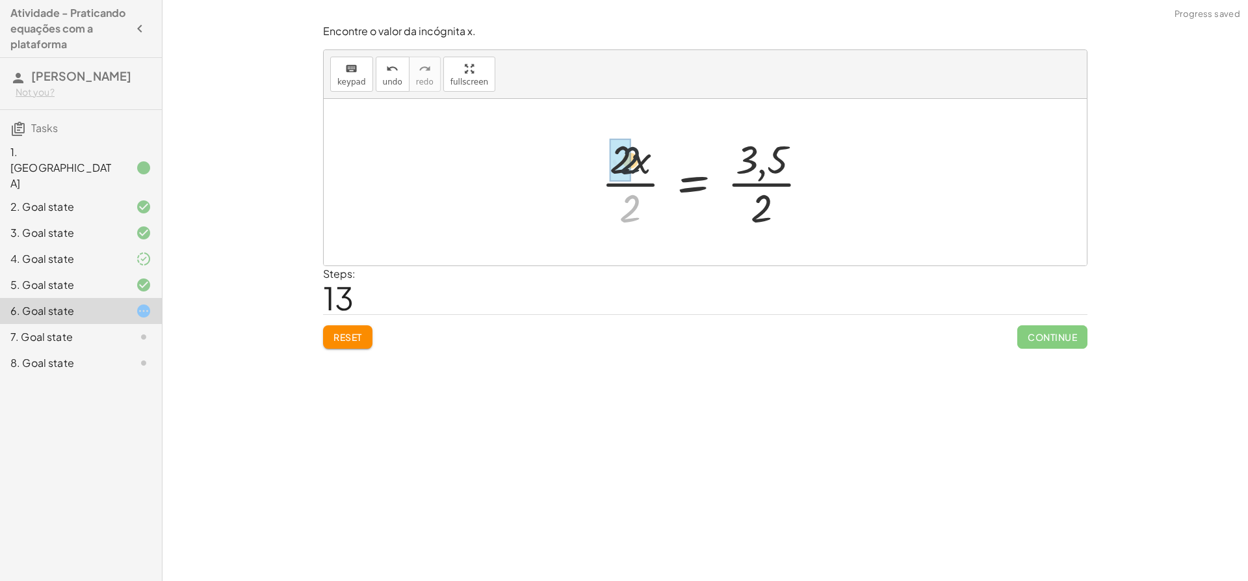
drag, startPoint x: 627, startPoint y: 211, endPoint x: 623, endPoint y: 158, distance: 52.9
click at [765, 187] on div at bounding box center [726, 182] width 199 height 100
click at [724, 235] on div at bounding box center [705, 182] width 763 height 166
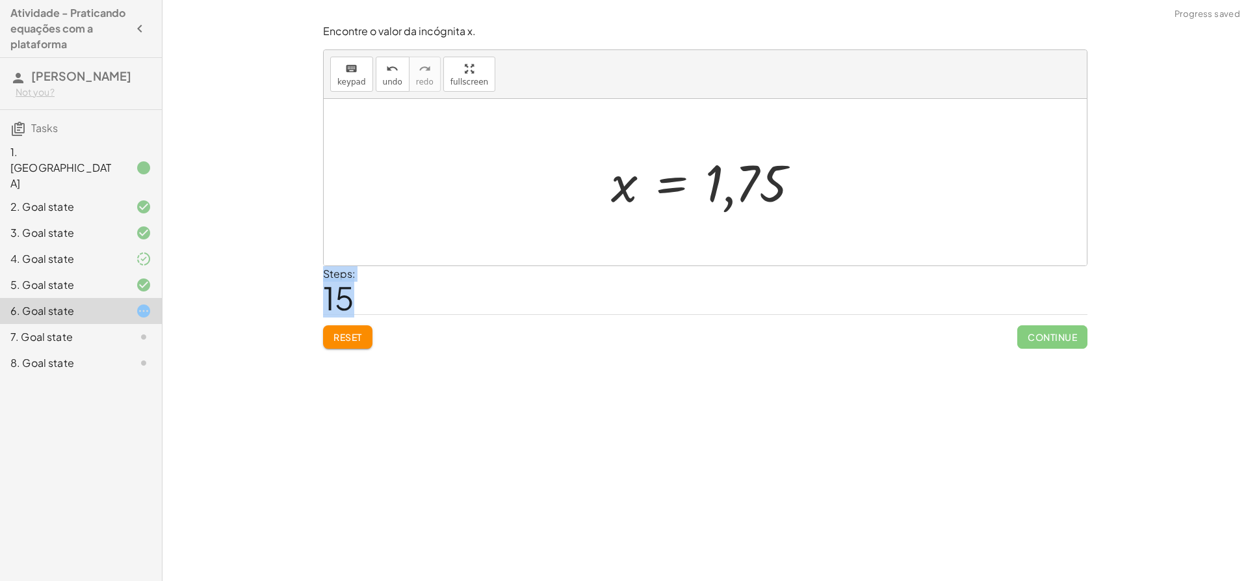
click at [679, 302] on div "Steps: 15" at bounding box center [705, 290] width 765 height 48
click at [662, 329] on div "Reset Continue" at bounding box center [705, 331] width 765 height 34
click at [335, 339] on span "Reset" at bounding box center [347, 337] width 29 height 12
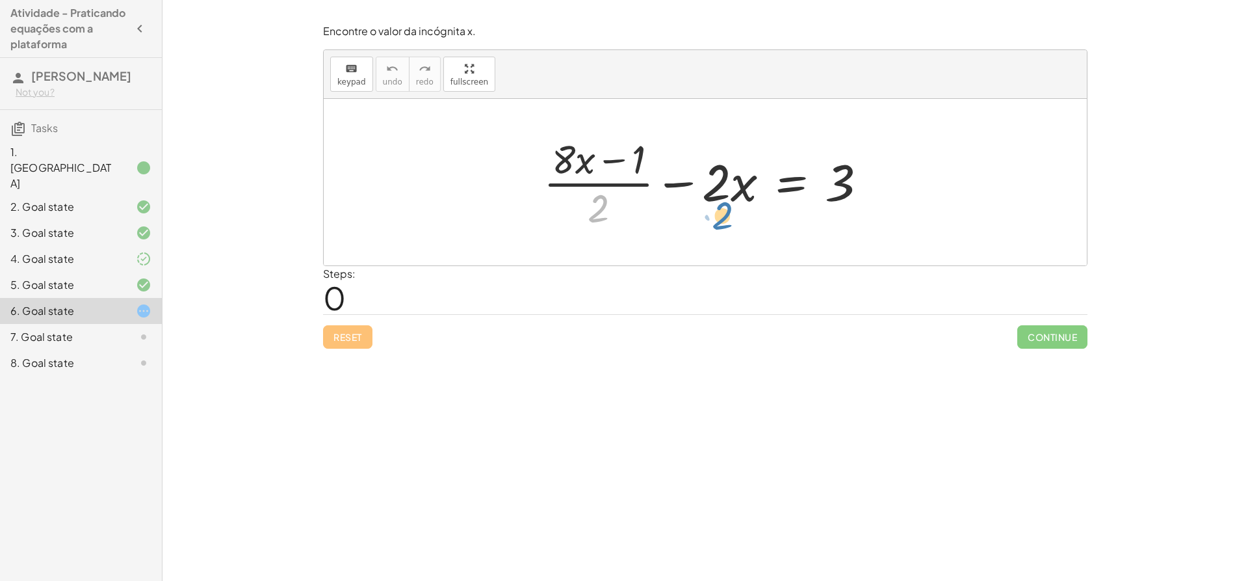
drag, startPoint x: 608, startPoint y: 204, endPoint x: 739, endPoint y: 215, distance: 130.4
click at [739, 215] on div at bounding box center [710, 182] width 347 height 100
drag, startPoint x: 589, startPoint y: 208, endPoint x: 720, endPoint y: 213, distance: 130.8
click at [720, 213] on div at bounding box center [710, 182] width 347 height 100
click at [703, 188] on div at bounding box center [710, 182] width 347 height 100
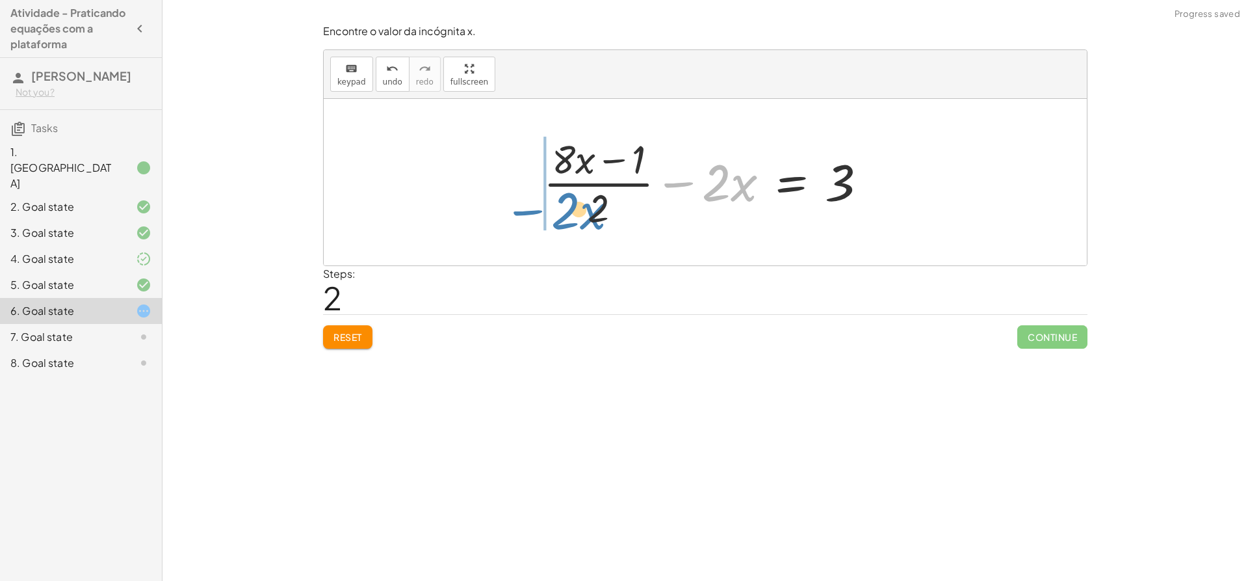
drag, startPoint x: 685, startPoint y: 183, endPoint x: 533, endPoint y: 211, distance: 154.0
click at [533, 211] on div "+ · ( + · 8 · x − 1 ) · 2 − · 2 · x = 3 + · ( + · 8 · x − 1 ) · 2 − · 2 · 2 · x…" at bounding box center [705, 182] width 363 height 107
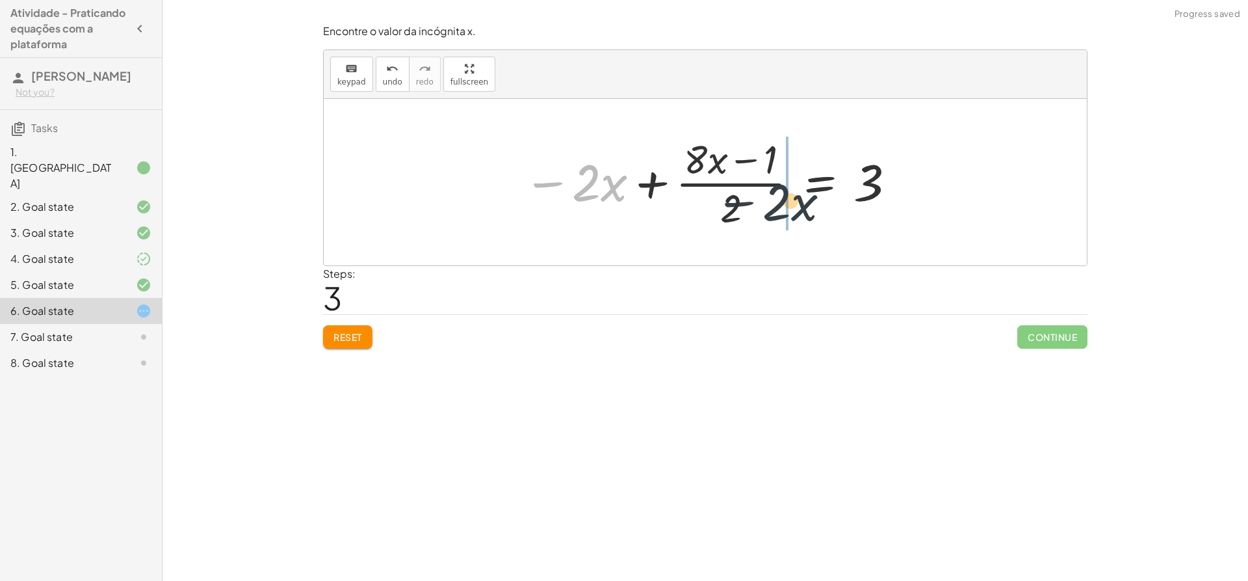
drag, startPoint x: 549, startPoint y: 176, endPoint x: 766, endPoint y: 194, distance: 218.5
click at [766, 194] on div at bounding box center [710, 182] width 387 height 100
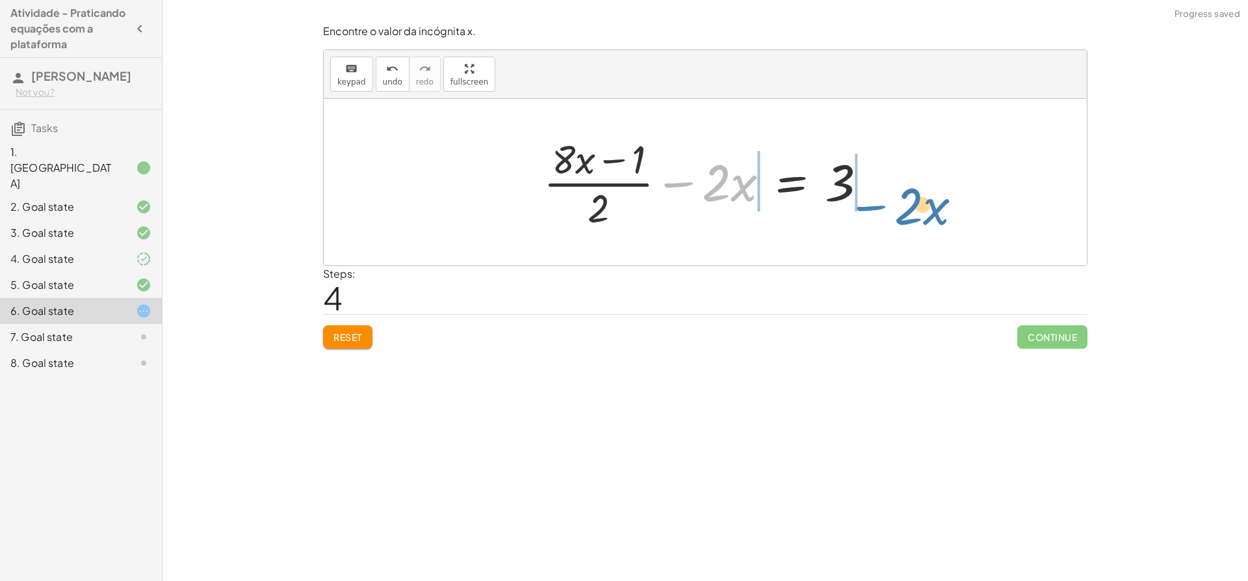
drag, startPoint x: 701, startPoint y: 195, endPoint x: 896, endPoint y: 219, distance: 197.2
click at [896, 219] on div "+ · ( + · 8 · x − 1 ) · 2 − · 2 · x = 3 + · ( + · 8 · x − 1 ) · 2 − · 2 · 2 · x…" at bounding box center [705, 182] width 763 height 166
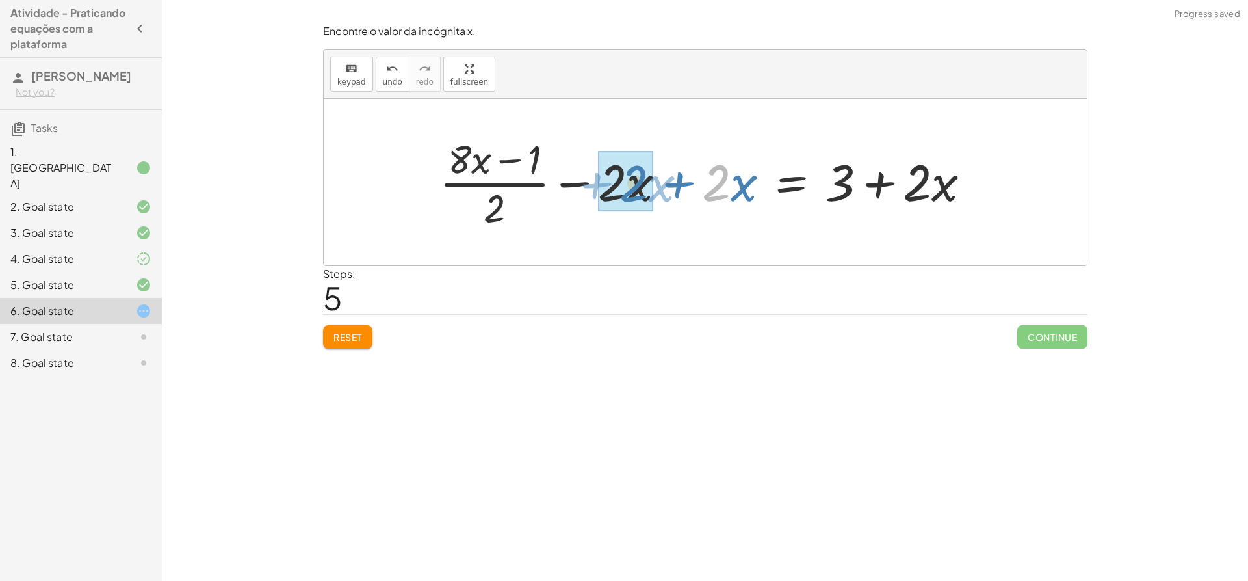
drag, startPoint x: 713, startPoint y: 187, endPoint x: 648, endPoint y: 189, distance: 64.4
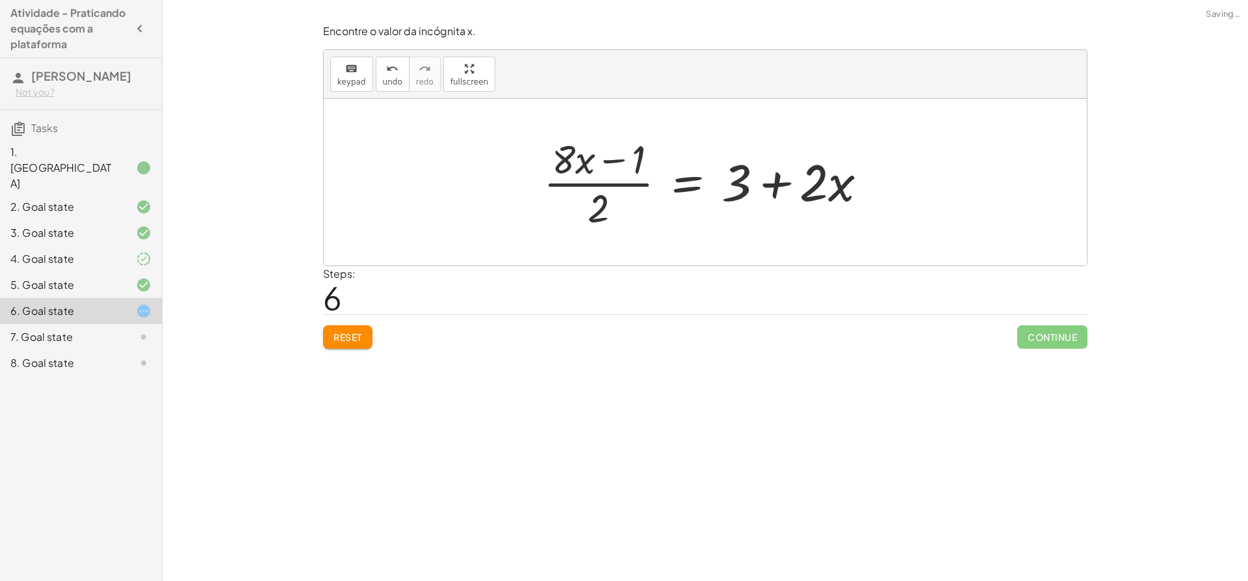
click at [602, 205] on div at bounding box center [710, 182] width 347 height 100
click at [606, 187] on div at bounding box center [710, 182] width 347 height 100
drag, startPoint x: 603, startPoint y: 209, endPoint x: 849, endPoint y: 224, distance: 246.2
click at [849, 224] on div at bounding box center [710, 182] width 347 height 100
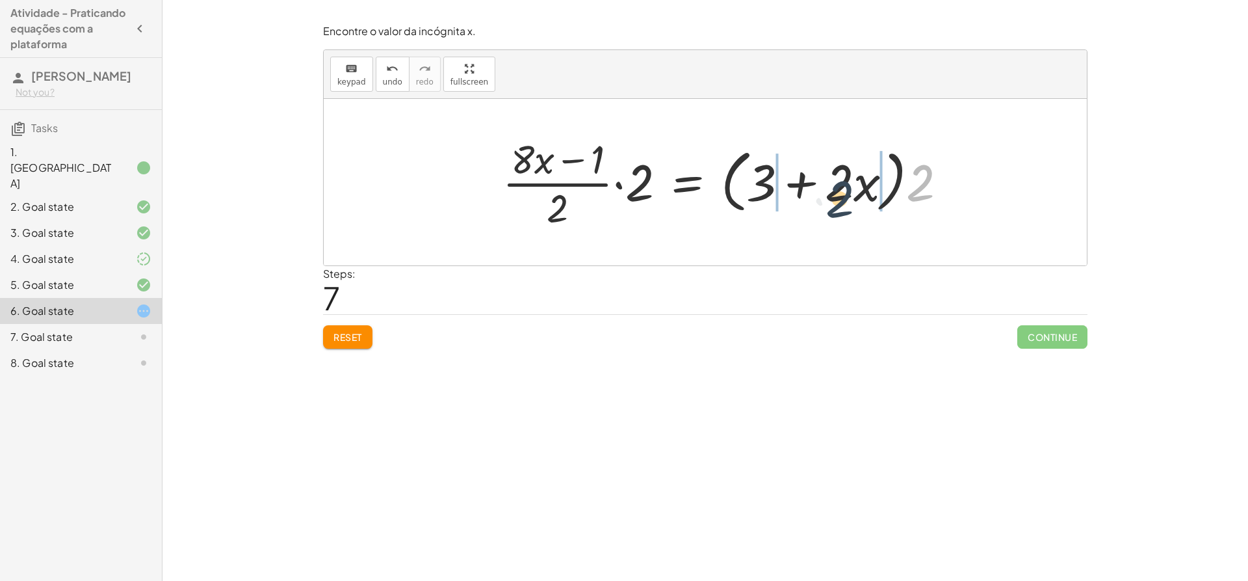
drag, startPoint x: 916, startPoint y: 183, endPoint x: 830, endPoint y: 200, distance: 87.5
click at [830, 200] on div at bounding box center [730, 182] width 468 height 100
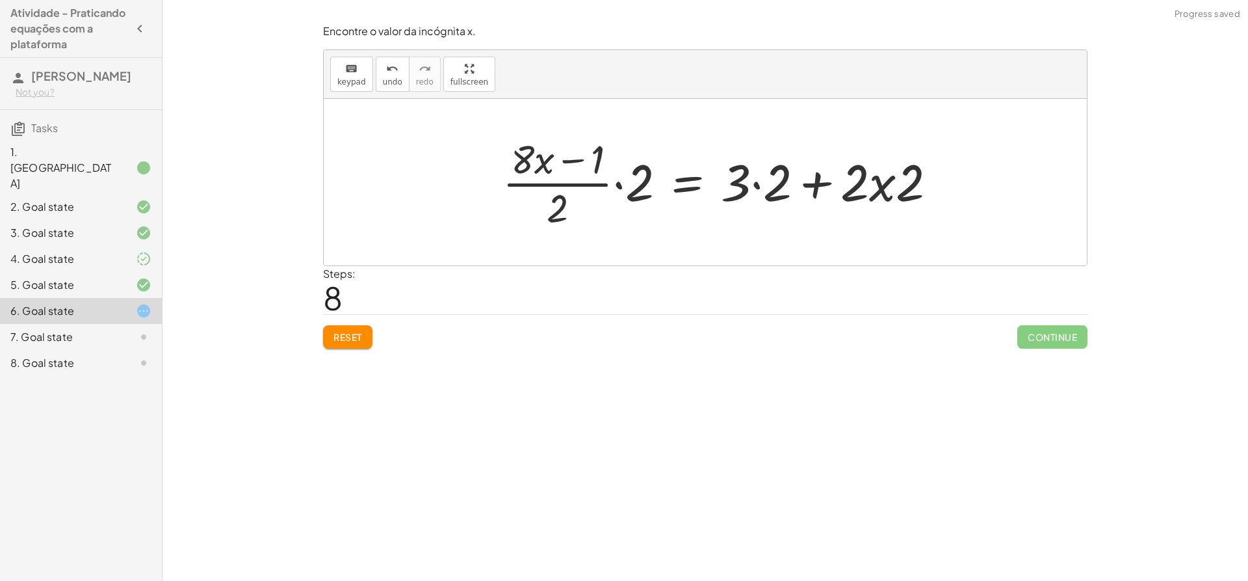
click at [880, 184] on div at bounding box center [725, 182] width 458 height 100
click at [853, 184] on div at bounding box center [725, 182] width 458 height 100
click at [878, 183] on div at bounding box center [725, 182] width 458 height 100
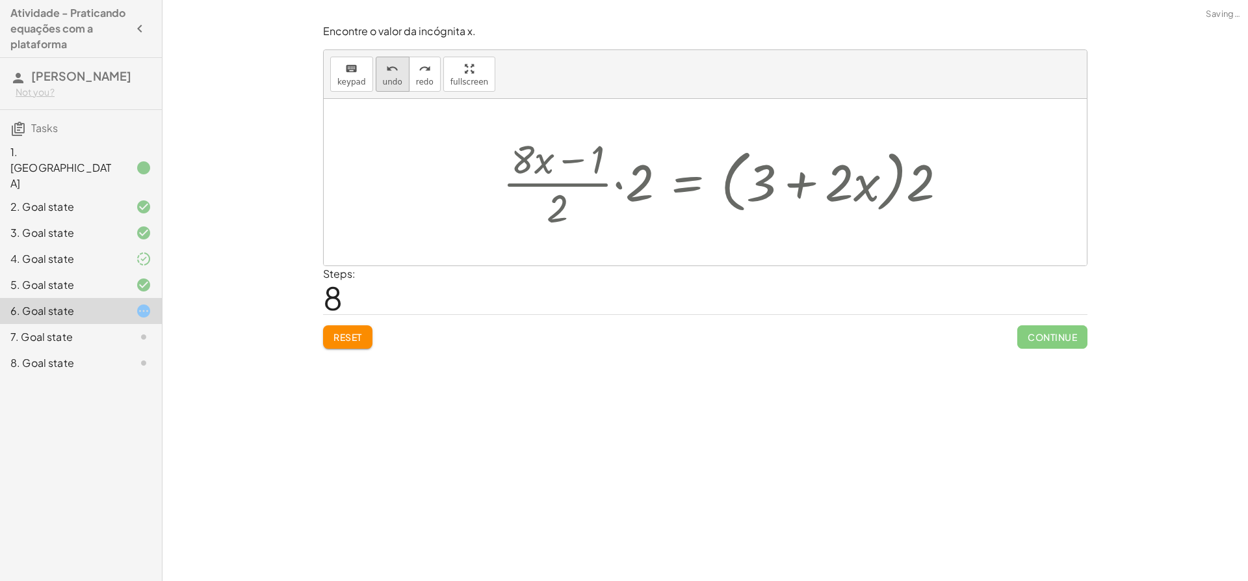
click at [376, 73] on button "undo undo" at bounding box center [393, 74] width 34 height 35
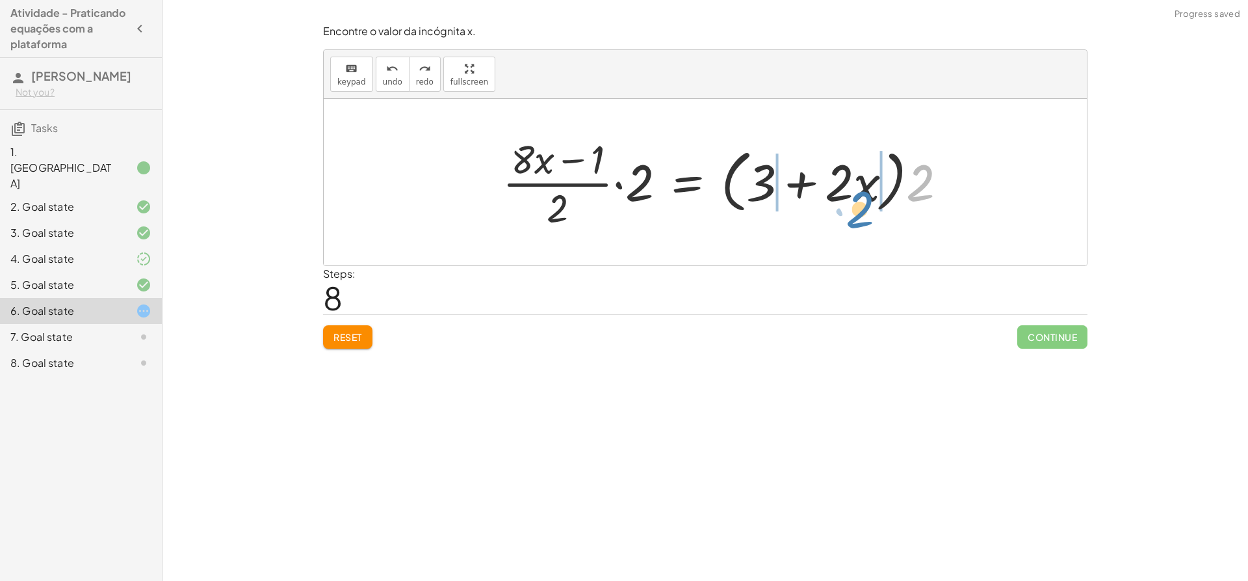
drag, startPoint x: 925, startPoint y: 181, endPoint x: 863, endPoint y: 207, distance: 66.8
click at [863, 207] on div at bounding box center [730, 182] width 468 height 100
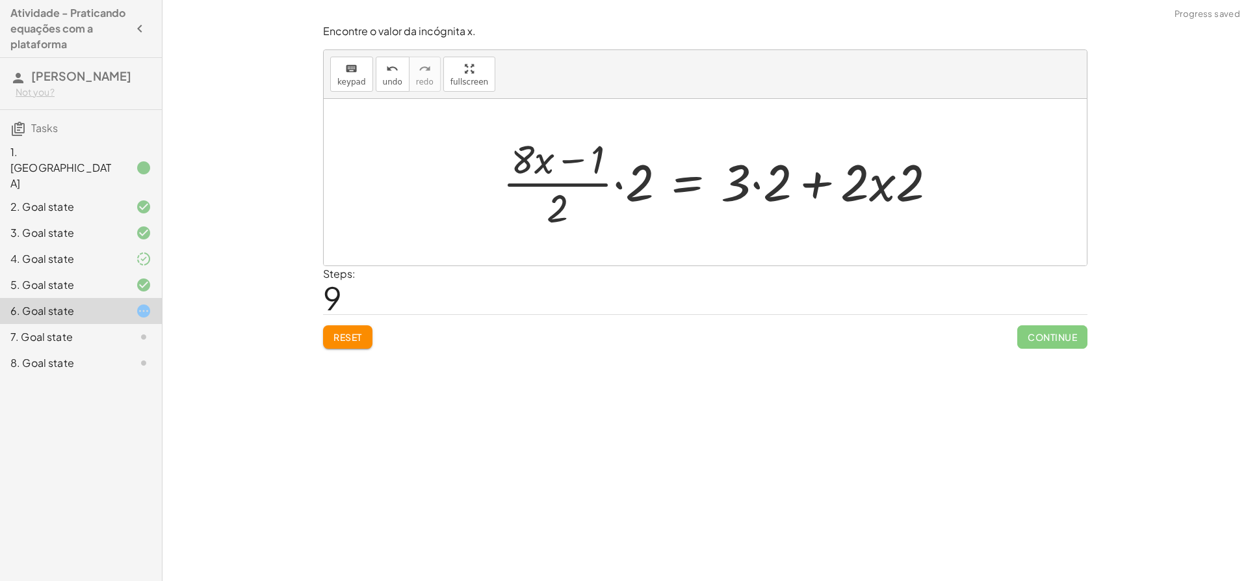
click at [761, 183] on div at bounding box center [725, 182] width 458 height 100
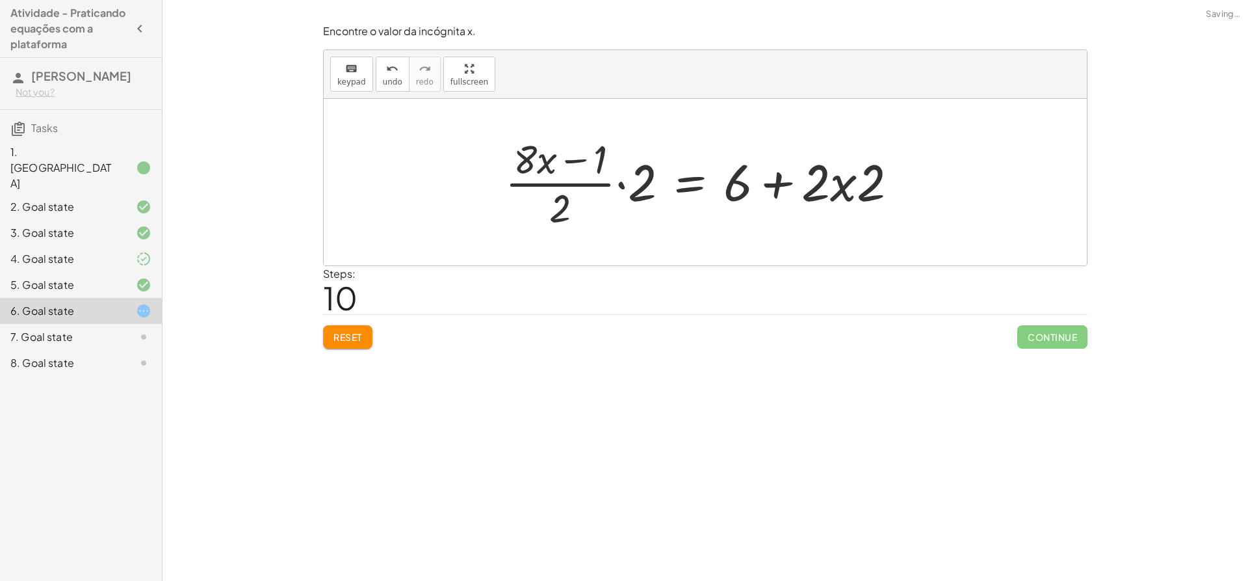
click at [837, 183] on div at bounding box center [707, 182] width 416 height 100
click at [815, 183] on div at bounding box center [711, 182] width 416 height 100
click at [863, 198] on div at bounding box center [711, 182] width 416 height 100
drag, startPoint x: 863, startPoint y: 198, endPoint x: 870, endPoint y: 188, distance: 12.6
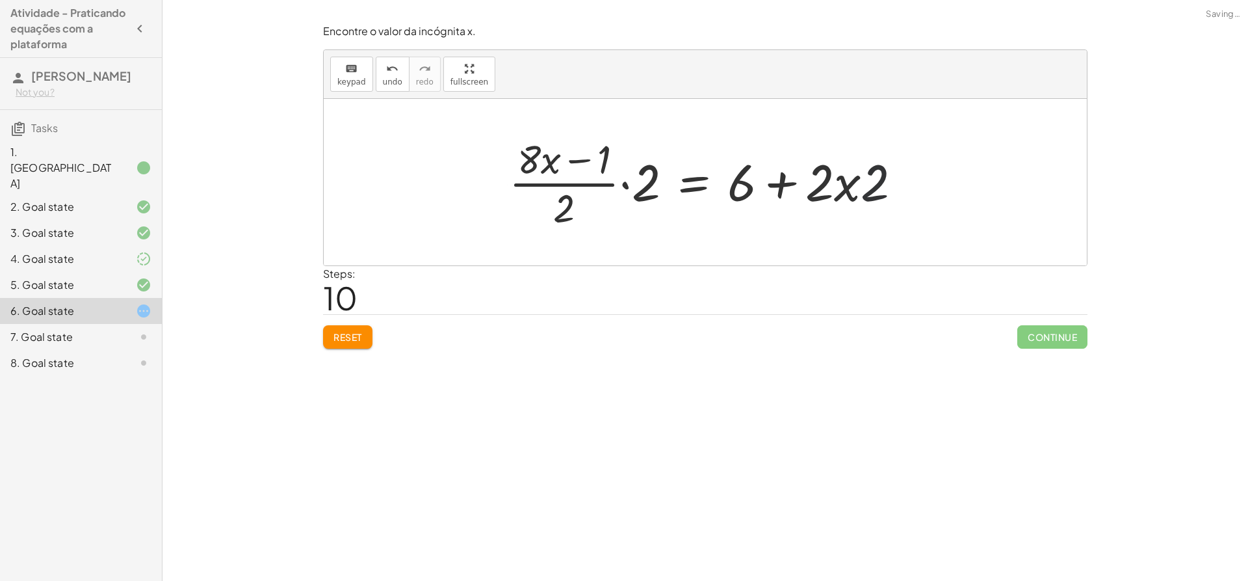
click at [867, 198] on div at bounding box center [711, 182] width 416 height 100
click at [870, 187] on div at bounding box center [711, 182] width 416 height 100
click at [813, 188] on div at bounding box center [711, 182] width 416 height 100
drag, startPoint x: 881, startPoint y: 187, endPoint x: 843, endPoint y: 189, distance: 37.8
click at [843, 189] on div at bounding box center [711, 182] width 416 height 100
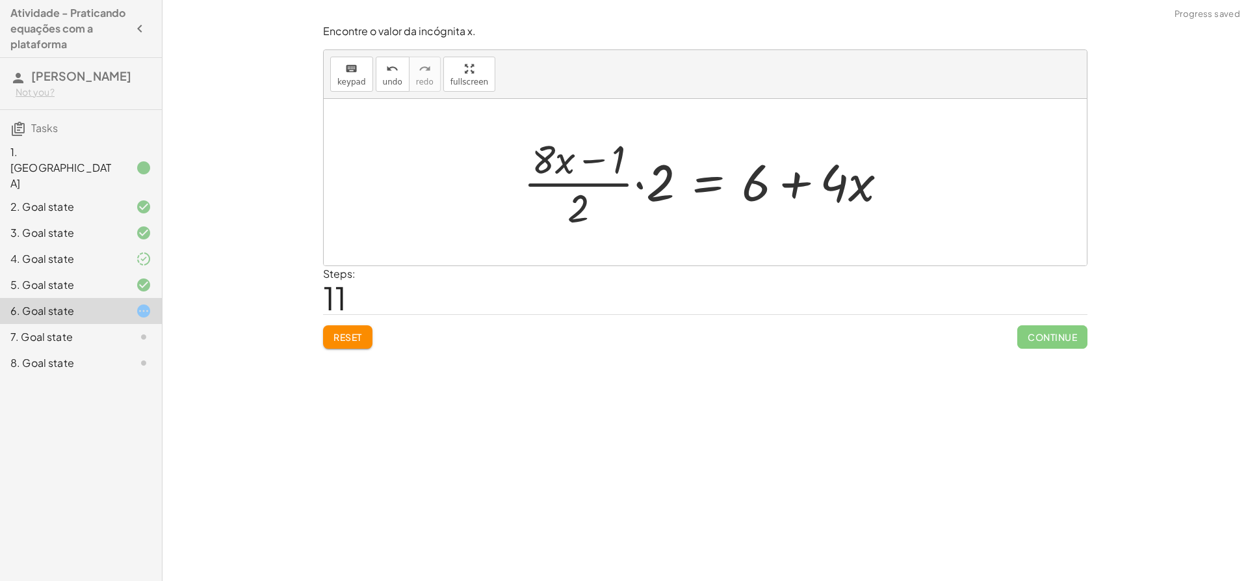
click at [798, 187] on div at bounding box center [710, 182] width 387 height 100
click at [587, 199] on div at bounding box center [710, 182] width 387 height 100
drag, startPoint x: 664, startPoint y: 179, endPoint x: 616, endPoint y: 155, distance: 53.2
click at [616, 155] on div at bounding box center [710, 182] width 387 height 100
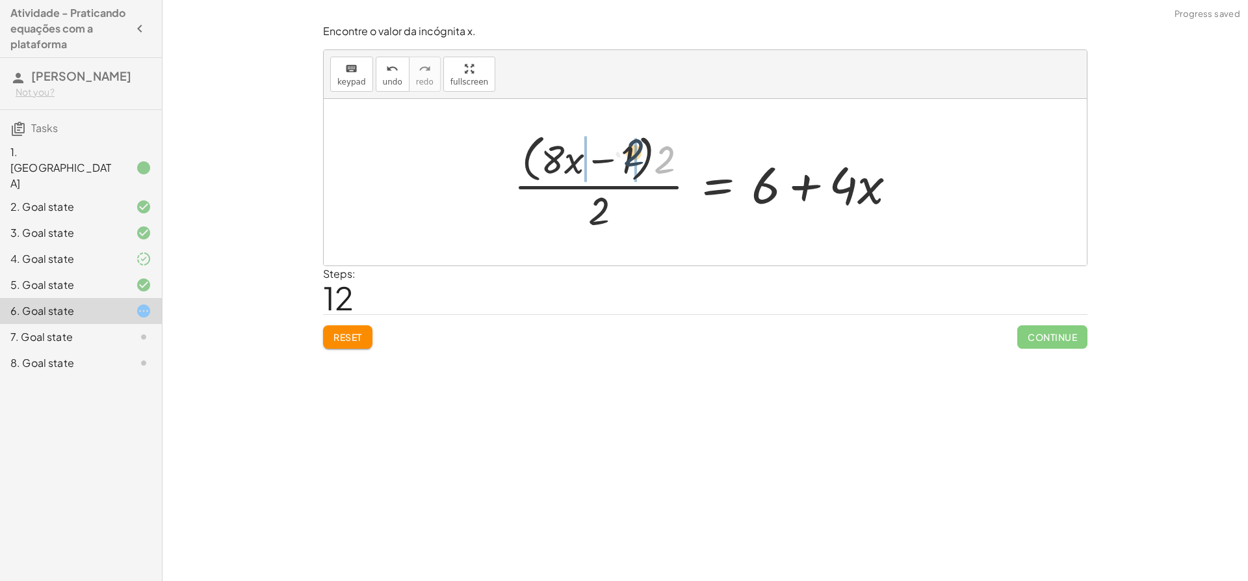
drag, startPoint x: 660, startPoint y: 165, endPoint x: 626, endPoint y: 159, distance: 34.4
click at [626, 159] on div at bounding box center [710, 182] width 406 height 106
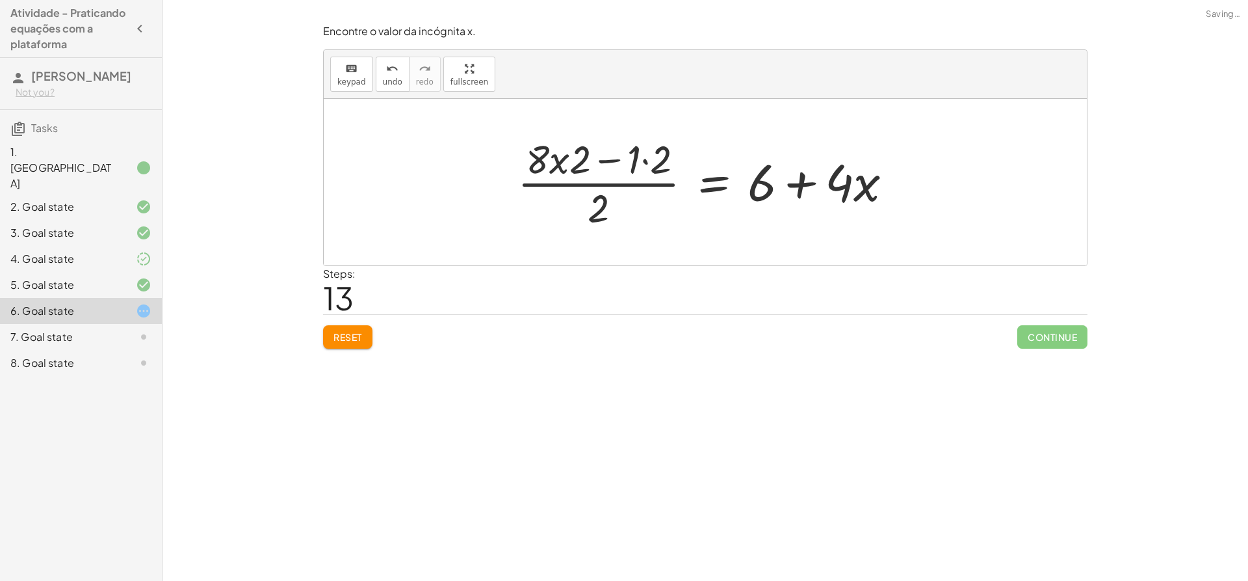
click at [662, 159] on div at bounding box center [710, 182] width 399 height 100
click at [645, 159] on div at bounding box center [722, 182] width 376 height 100
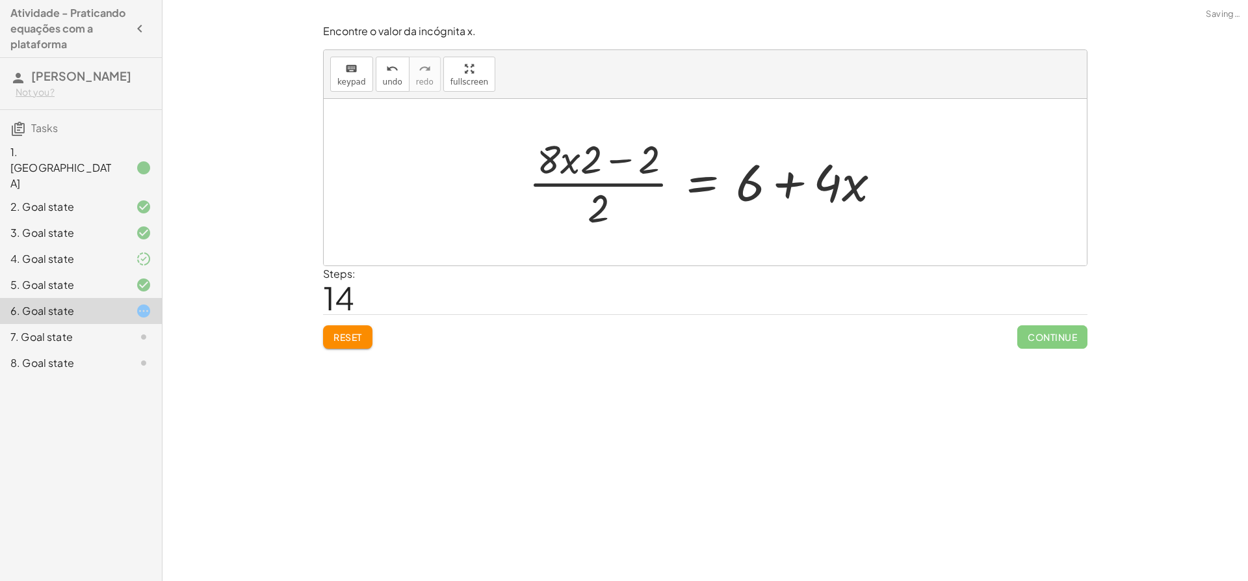
click at [567, 167] on div at bounding box center [710, 182] width 376 height 100
click at [588, 159] on div at bounding box center [710, 182] width 376 height 100
click at [569, 161] on div at bounding box center [710, 182] width 376 height 100
click at [574, 163] on div at bounding box center [710, 182] width 376 height 100
drag, startPoint x: 592, startPoint y: 160, endPoint x: 558, endPoint y: 157, distance: 33.3
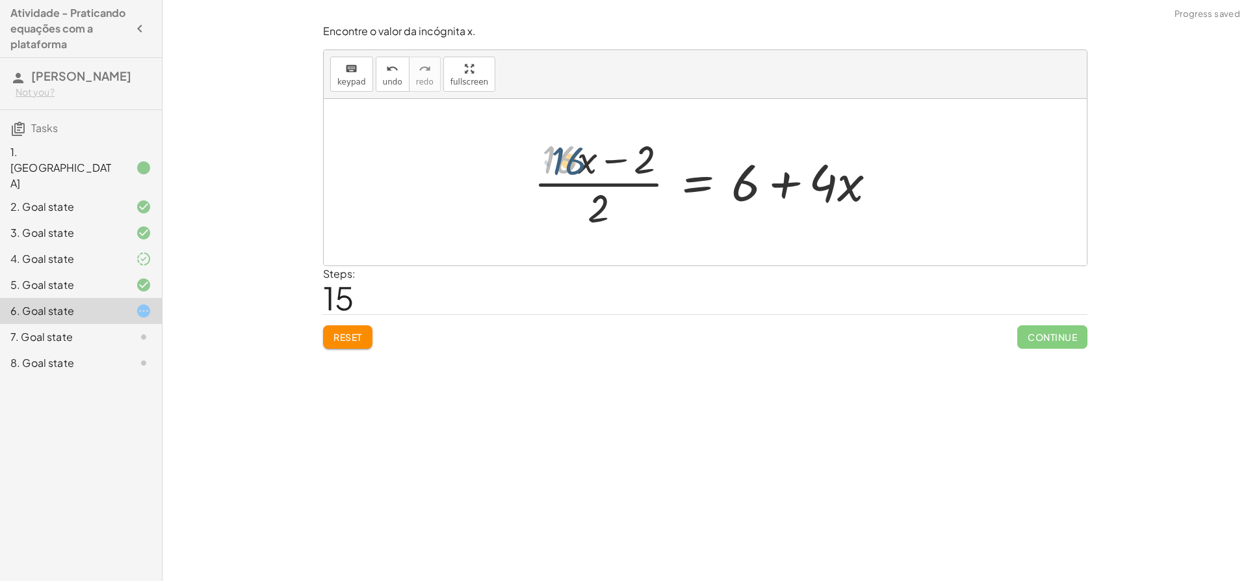
drag, startPoint x: 569, startPoint y: 160, endPoint x: 576, endPoint y: 161, distance: 7.2
click at [576, 161] on div at bounding box center [710, 182] width 366 height 100
click at [593, 187] on div at bounding box center [710, 182] width 366 height 100
drag, startPoint x: 618, startPoint y: 166, endPoint x: 681, endPoint y: 223, distance: 85.1
click at [680, 224] on div at bounding box center [710, 182] width 366 height 100
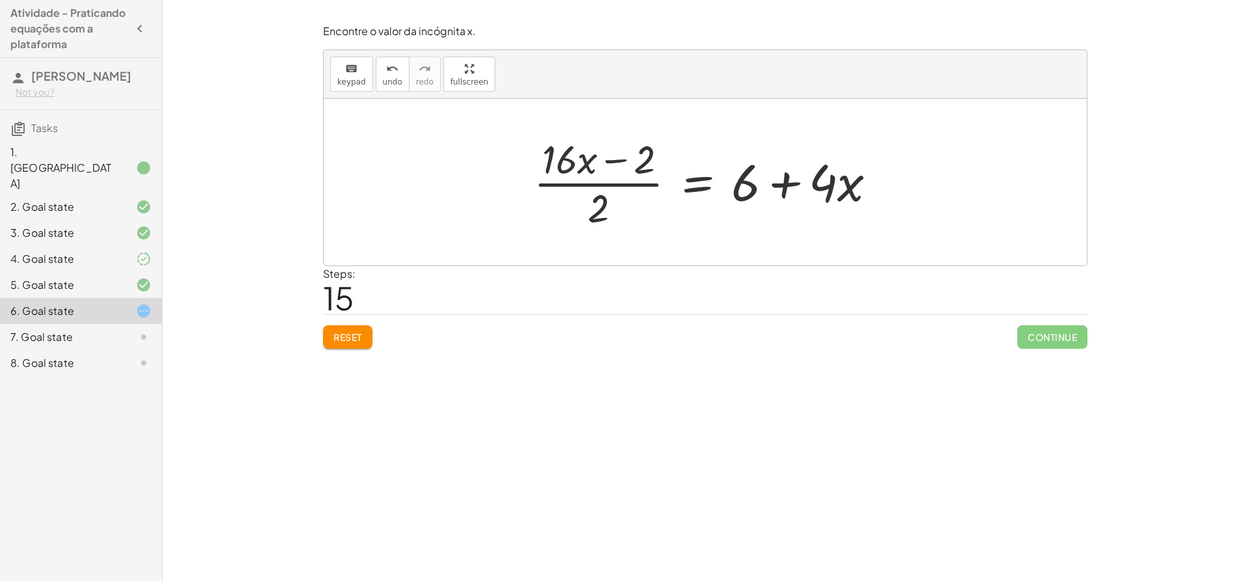
click at [815, 190] on div at bounding box center [710, 182] width 366 height 100
drag, startPoint x: 766, startPoint y: 187, endPoint x: 783, endPoint y: 189, distance: 17.1
click at [771, 189] on div at bounding box center [710, 182] width 366 height 100
click at [783, 189] on div at bounding box center [710, 182] width 366 height 100
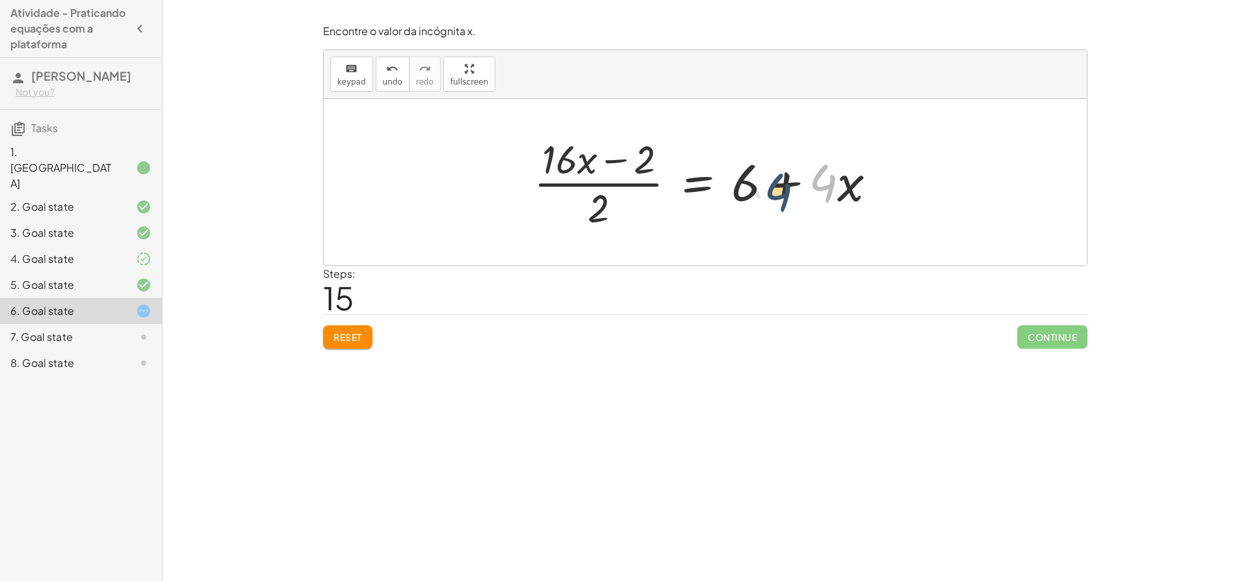
drag, startPoint x: 833, startPoint y: 185, endPoint x: 826, endPoint y: 191, distance: 9.2
click at [826, 191] on div at bounding box center [710, 182] width 366 height 100
drag, startPoint x: 849, startPoint y: 189, endPoint x: 843, endPoint y: 190, distance: 6.6
click at [843, 190] on div at bounding box center [710, 182] width 366 height 100
drag, startPoint x: 783, startPoint y: 183, endPoint x: 636, endPoint y: 180, distance: 146.3
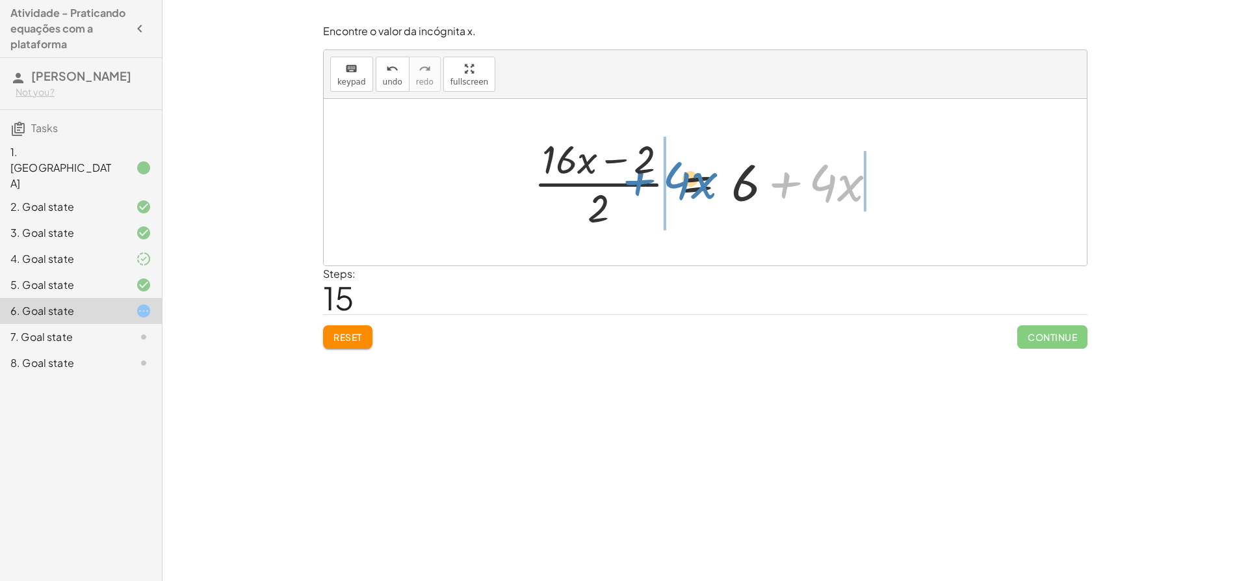
click at [636, 180] on div at bounding box center [710, 182] width 366 height 100
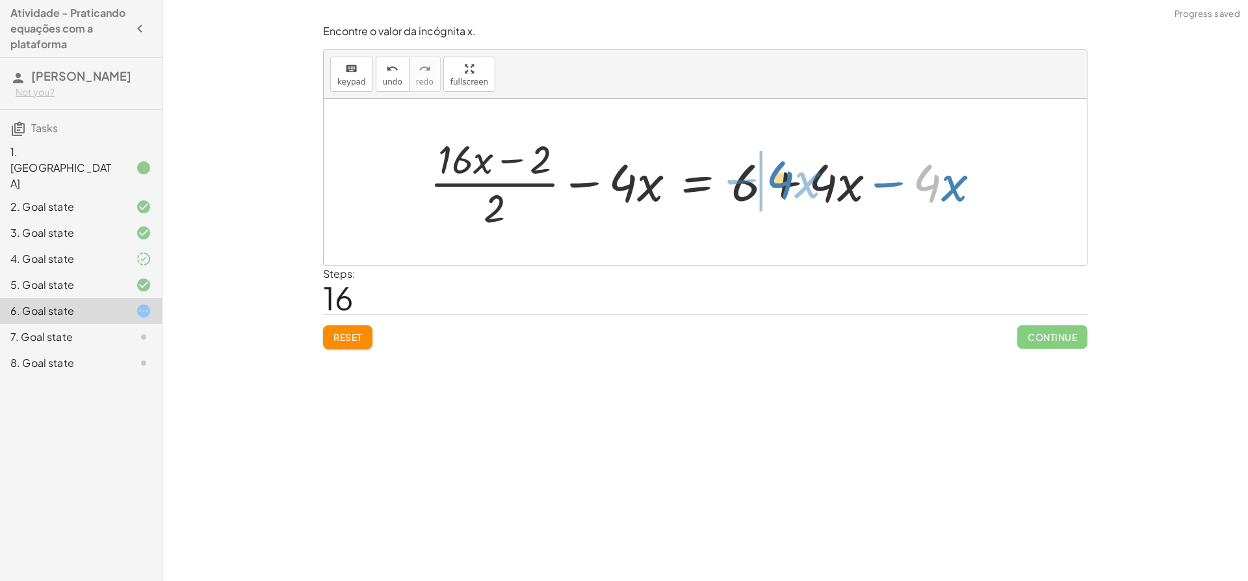
drag, startPoint x: 917, startPoint y: 181, endPoint x: 770, endPoint y: 179, distance: 146.9
click at [770, 179] on div at bounding box center [710, 182] width 574 height 100
drag, startPoint x: 867, startPoint y: 359, endPoint x: 982, endPoint y: 415, distance: 127.6
click at [961, 415] on div "Encontre o valor da incógnita x manipulando a equação. insert select one: Math …" at bounding box center [706, 290] width 1086 height 581
click at [355, 335] on span "Reset" at bounding box center [347, 337] width 29 height 12
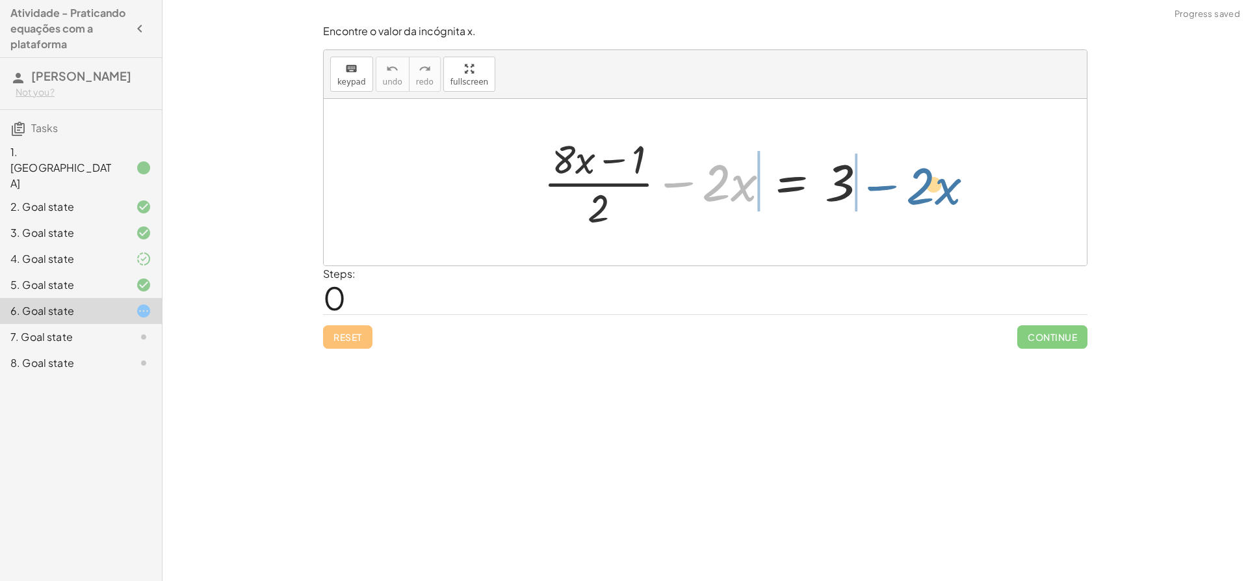
drag, startPoint x: 685, startPoint y: 185, endPoint x: 885, endPoint y: 187, distance: 200.2
click at [885, 187] on div "− · 2 · x + · ( + · 8 · x − 1 ) · 2 − · 2 · x = 3" at bounding box center [705, 182] width 363 height 107
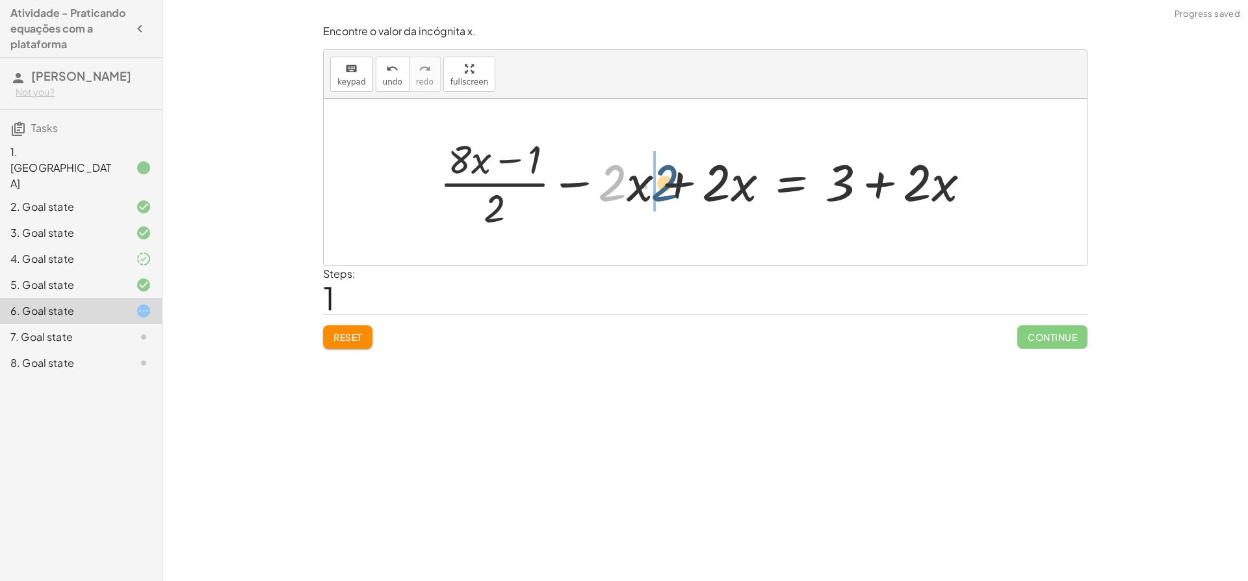
drag, startPoint x: 620, startPoint y: 185, endPoint x: 597, endPoint y: 181, distance: 23.7
click at [597, 181] on div at bounding box center [710, 182] width 555 height 100
drag, startPoint x: 584, startPoint y: 183, endPoint x: 694, endPoint y: 183, distance: 110.5
click at [694, 183] on div at bounding box center [710, 182] width 555 height 100
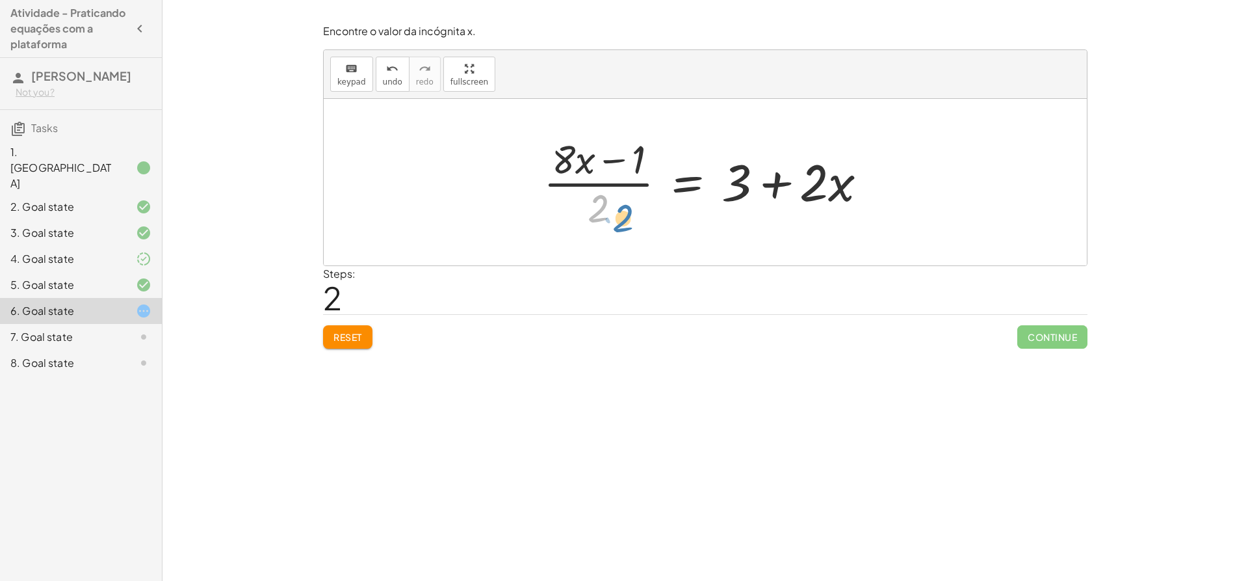
drag, startPoint x: 606, startPoint y: 202, endPoint x: 649, endPoint y: 218, distance: 46.7
click at [639, 215] on div at bounding box center [710, 182] width 347 height 100
drag, startPoint x: 770, startPoint y: 310, endPoint x: 924, endPoint y: 378, distance: 168.5
click at [924, 378] on div "Encontre o valor da incógnita x manipulando a equação. insert select one: Math …" at bounding box center [706, 290] width 1086 height 581
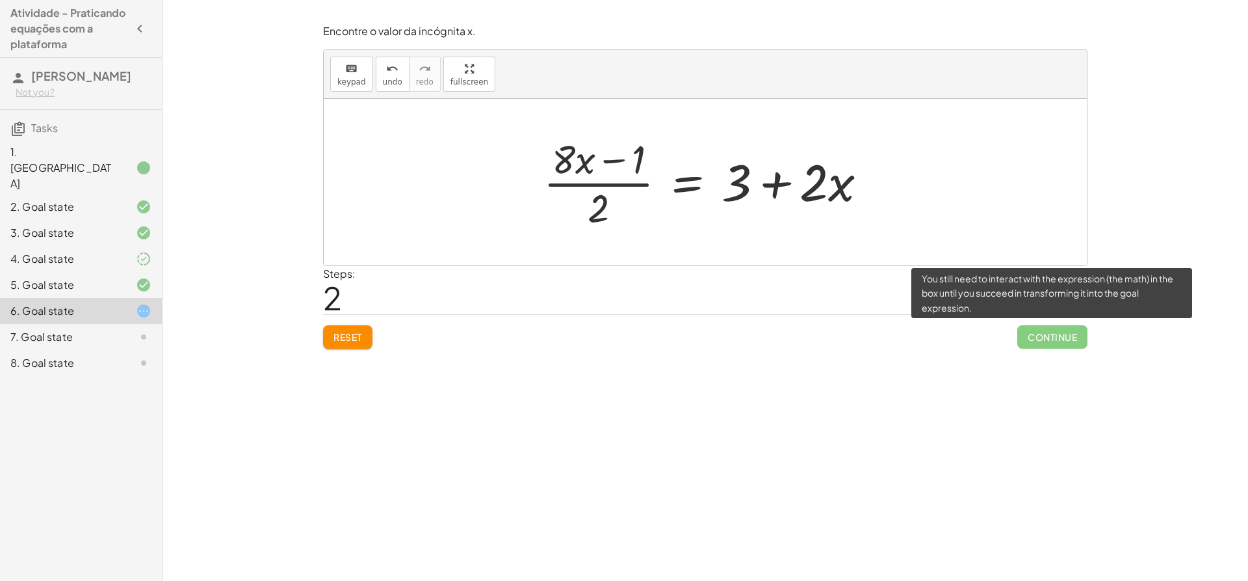
click at [1030, 331] on span "Continue" at bounding box center [1052, 336] width 70 height 23
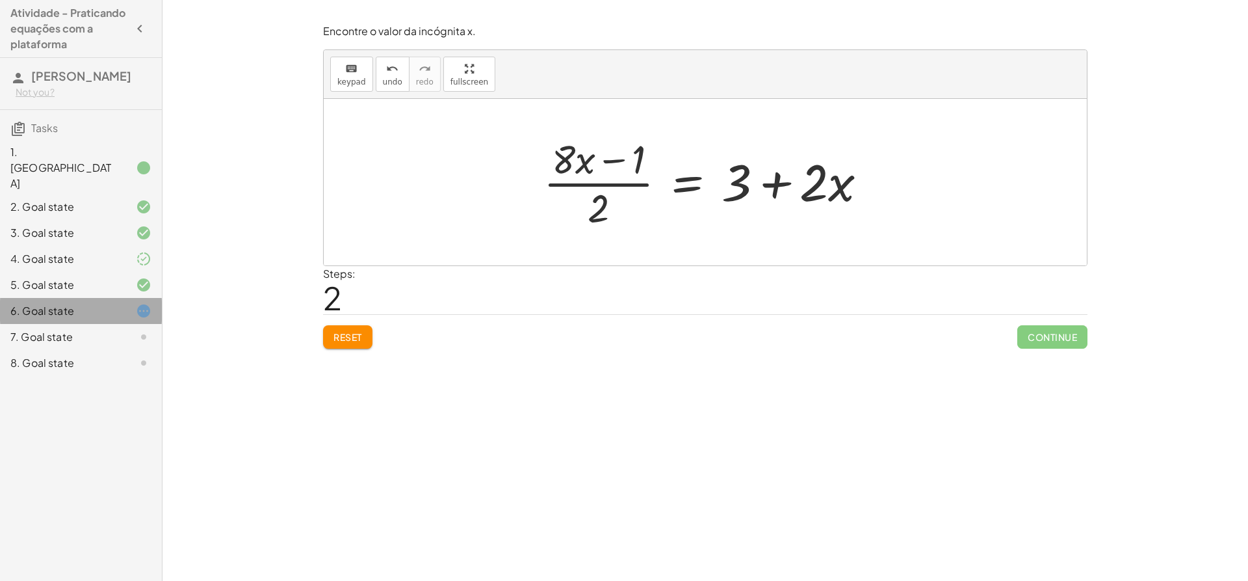
click at [152, 307] on div "6. Goal state" at bounding box center [81, 311] width 162 height 26
click at [142, 329] on icon at bounding box center [144, 337] width 16 height 16
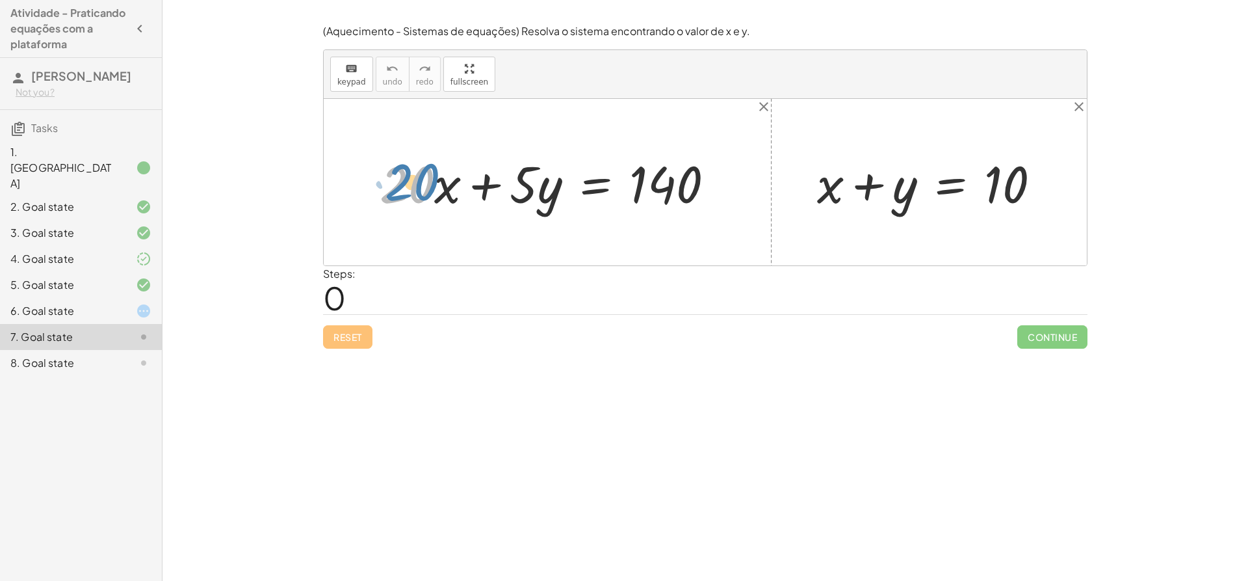
drag, startPoint x: 429, startPoint y: 192, endPoint x: 424, endPoint y: 184, distance: 9.9
click at [424, 184] on div at bounding box center [552, 182] width 358 height 67
drag, startPoint x: 448, startPoint y: 189, endPoint x: 463, endPoint y: 198, distance: 17.5
click at [463, 198] on div at bounding box center [552, 182] width 358 height 67
drag, startPoint x: 902, startPoint y: 198, endPoint x: 566, endPoint y: 202, distance: 336.1
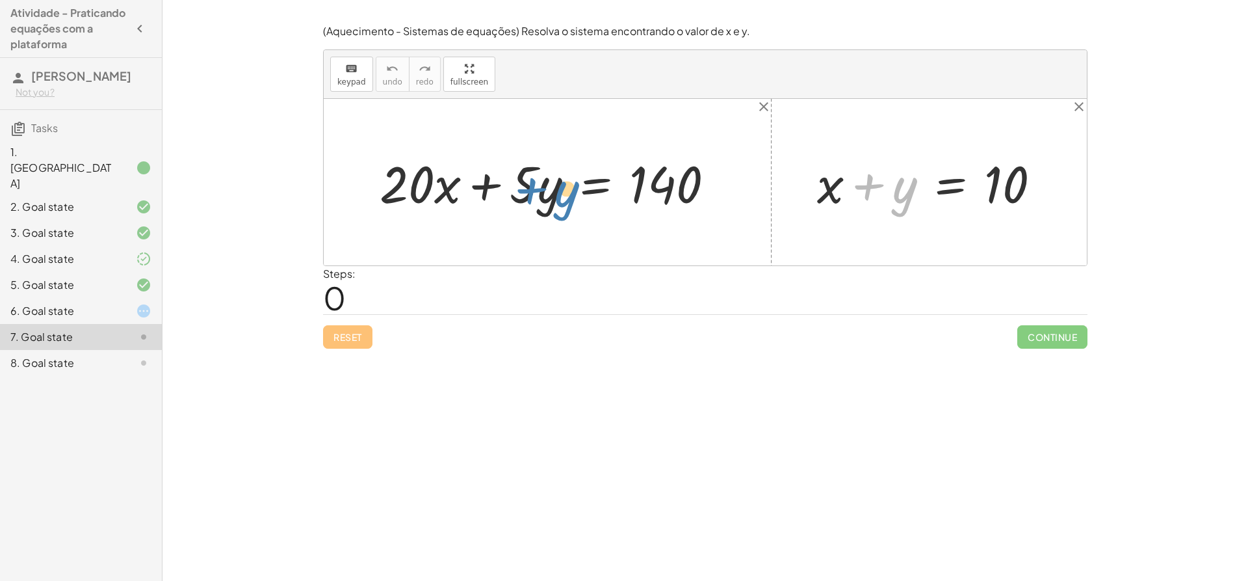
click at [566, 202] on div "+ · 20 · x + · 5 · y = 140 + y + x + y = 10" at bounding box center [705, 182] width 763 height 166
click at [844, 192] on div at bounding box center [934, 182] width 247 height 67
drag, startPoint x: 841, startPoint y: 195, endPoint x: 903, endPoint y: 192, distance: 62.5
click at [902, 192] on div at bounding box center [934, 182] width 247 height 67
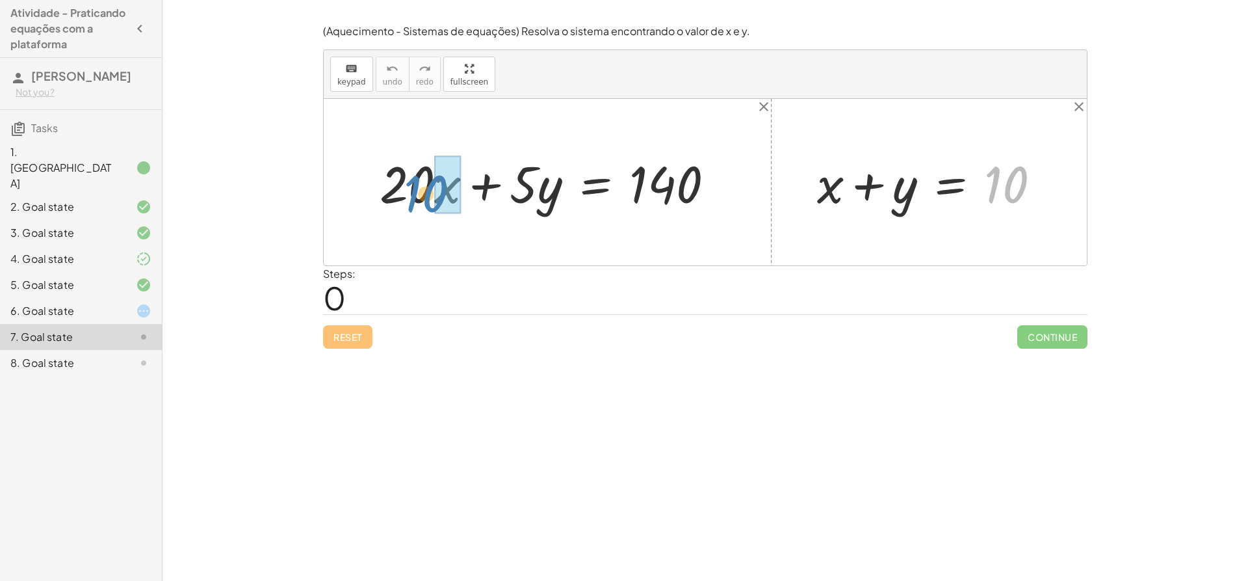
drag, startPoint x: 1004, startPoint y: 195, endPoint x: 428, endPoint y: 202, distance: 576.7
click at [428, 202] on div "+ · 20 · x + · 5 · y = 140 10 + x + y = 10" at bounding box center [705, 182] width 763 height 166
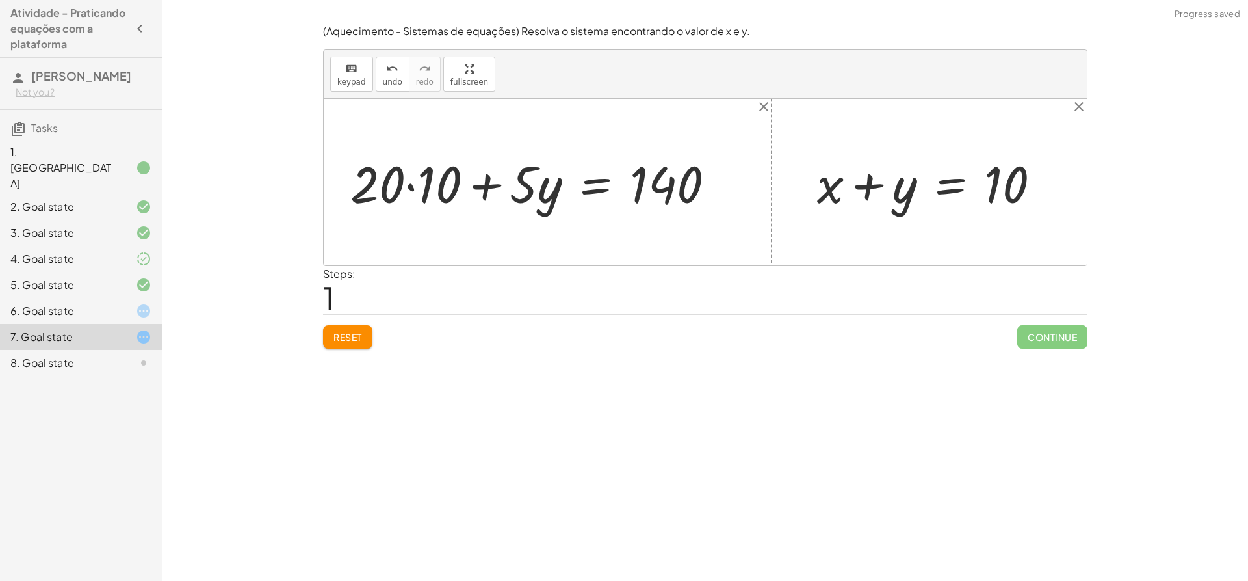
click at [428, 177] on div at bounding box center [537, 182] width 387 height 67
click at [362, 335] on span "Reset" at bounding box center [347, 337] width 29 height 12
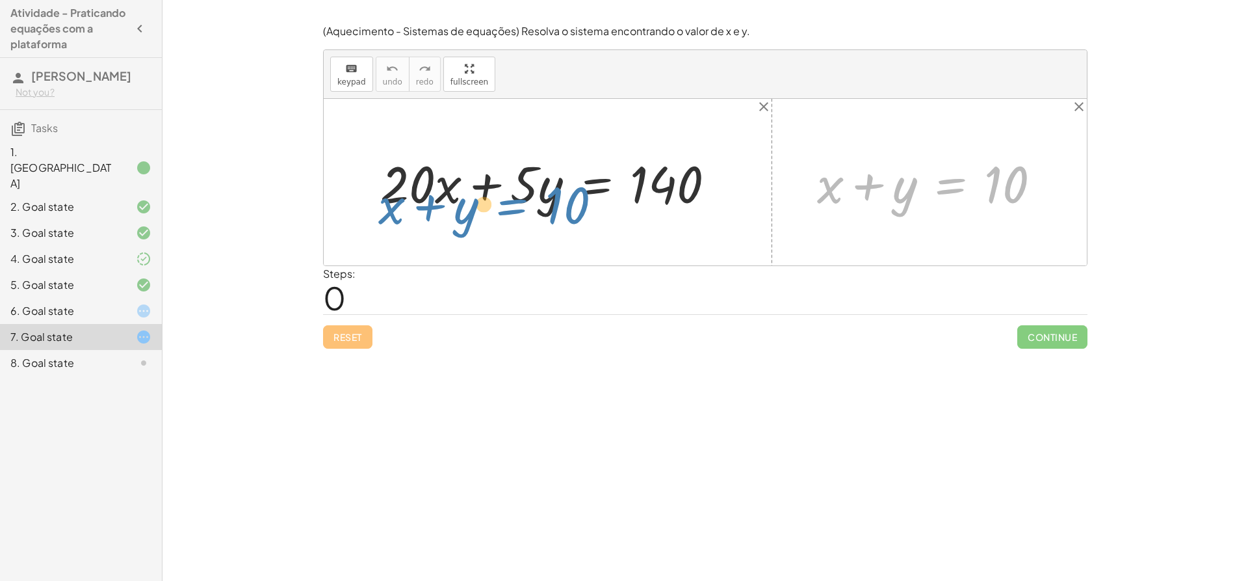
drag, startPoint x: 954, startPoint y: 185, endPoint x: 525, endPoint y: 215, distance: 430.8
click at [525, 215] on div "+ · 20 · x + · 5 · y = 140 + x + y = 10 + x + y = 10" at bounding box center [705, 182] width 763 height 166
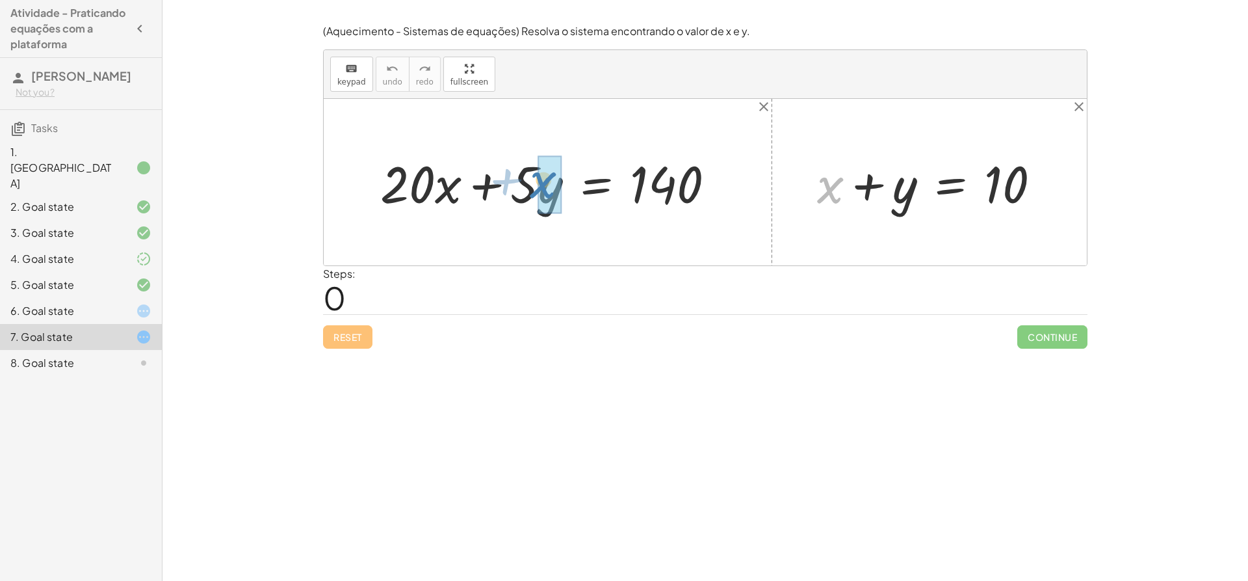
drag, startPoint x: 822, startPoint y: 190, endPoint x: 535, endPoint y: 185, distance: 286.7
click at [535, 185] on div "+ · 20 · x + · 5 · y = 140 + x + x + y = 10" at bounding box center [705, 182] width 763 height 166
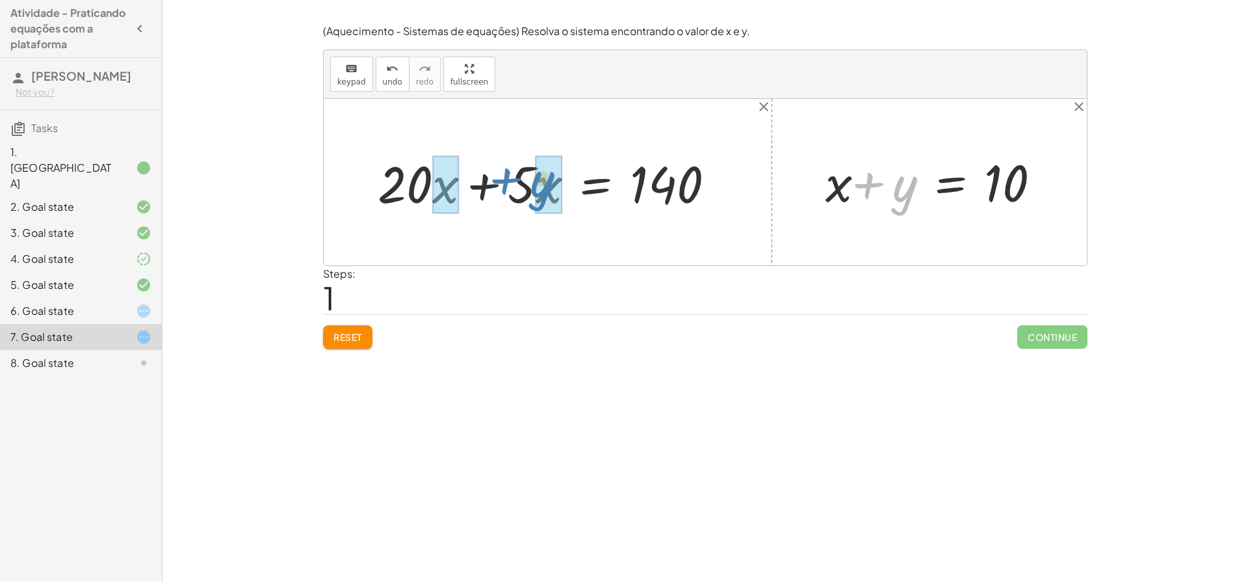
drag, startPoint x: 903, startPoint y: 181, endPoint x: 547, endPoint y: 174, distance: 356.3
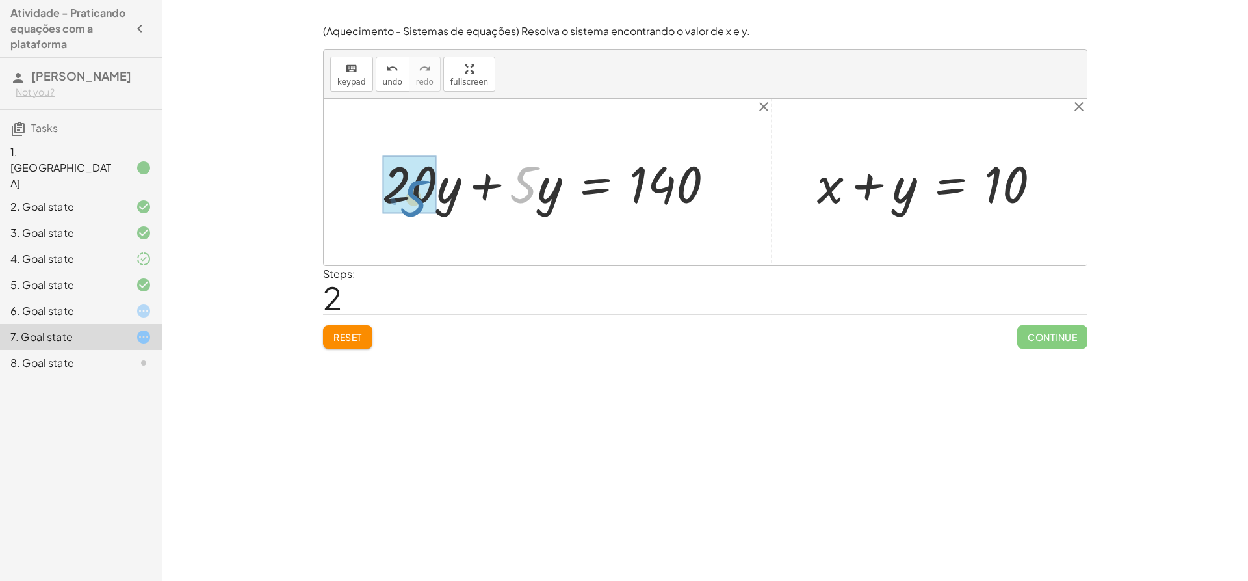
drag, startPoint x: 517, startPoint y: 190, endPoint x: 406, endPoint y: 204, distance: 111.4
click at [370, 326] on button "Reset" at bounding box center [347, 336] width 49 height 23
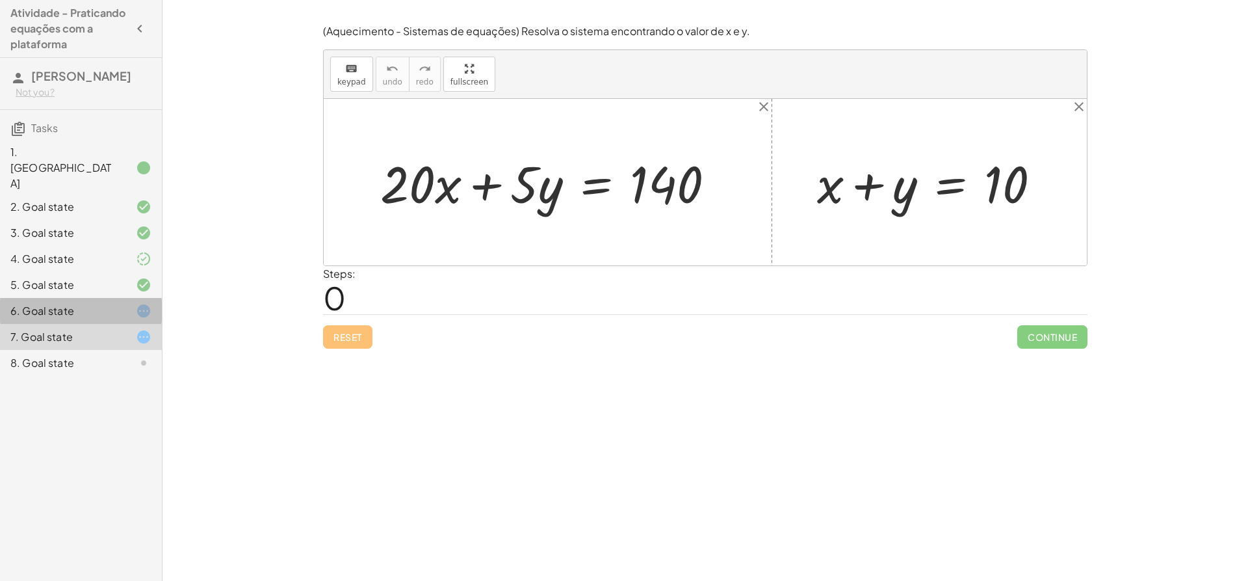
click at [124, 306] on div at bounding box center [133, 311] width 36 height 16
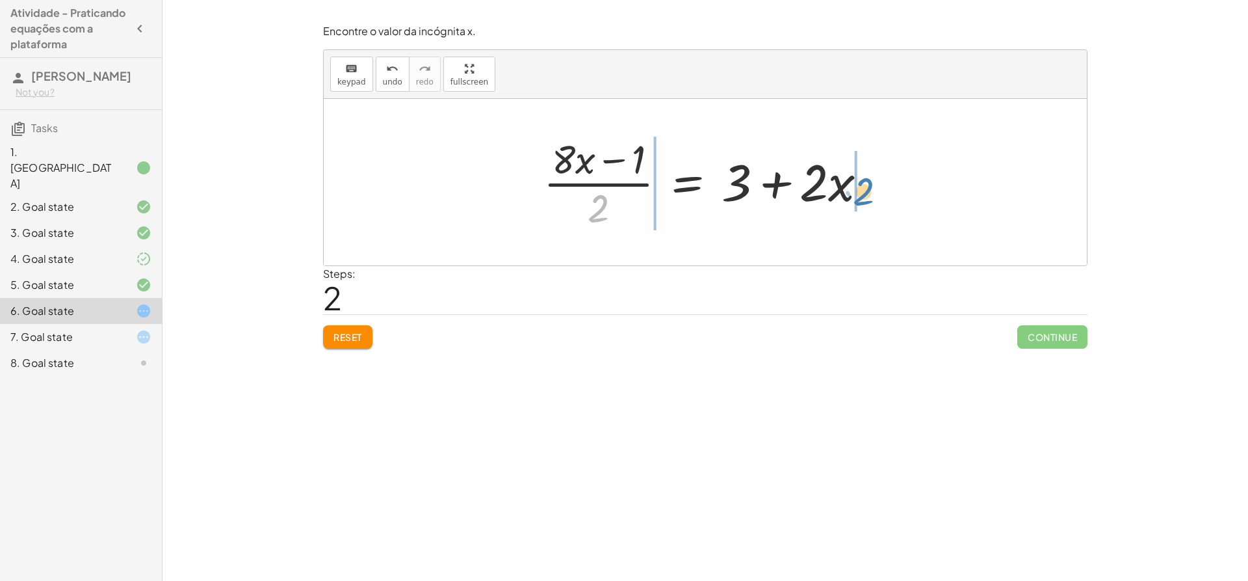
drag, startPoint x: 594, startPoint y: 211, endPoint x: 857, endPoint y: 194, distance: 264.5
click at [857, 194] on div at bounding box center [710, 182] width 347 height 100
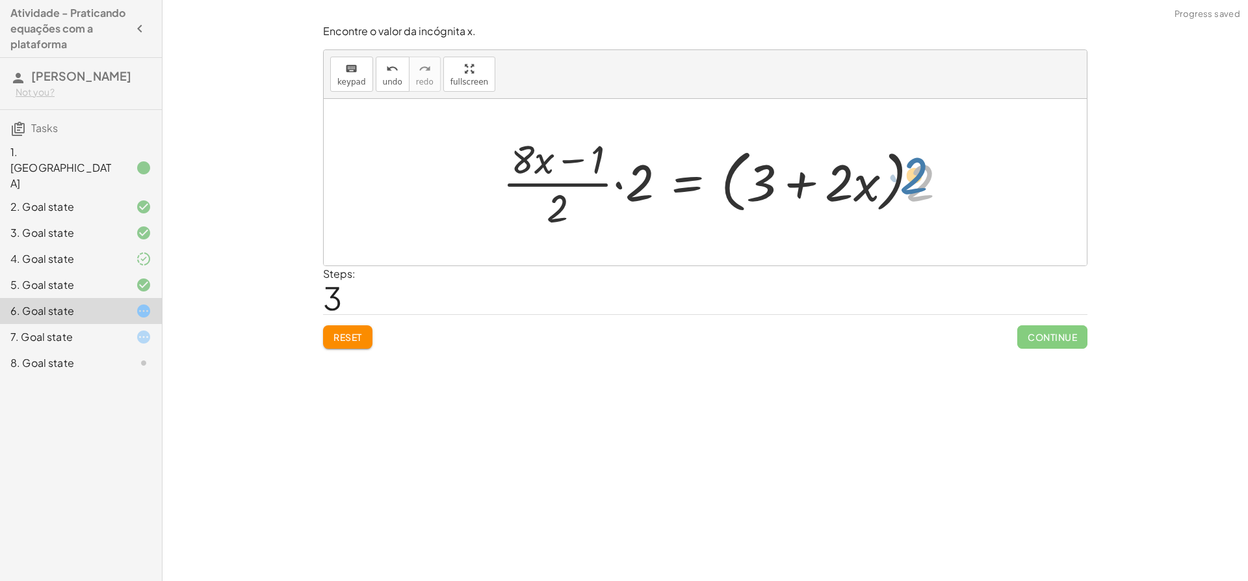
drag, startPoint x: 922, startPoint y: 191, endPoint x: 925, endPoint y: 184, distance: 7.9
click at [925, 184] on div at bounding box center [730, 182] width 468 height 100
drag, startPoint x: 633, startPoint y: 187, endPoint x: 562, endPoint y: 207, distance: 74.3
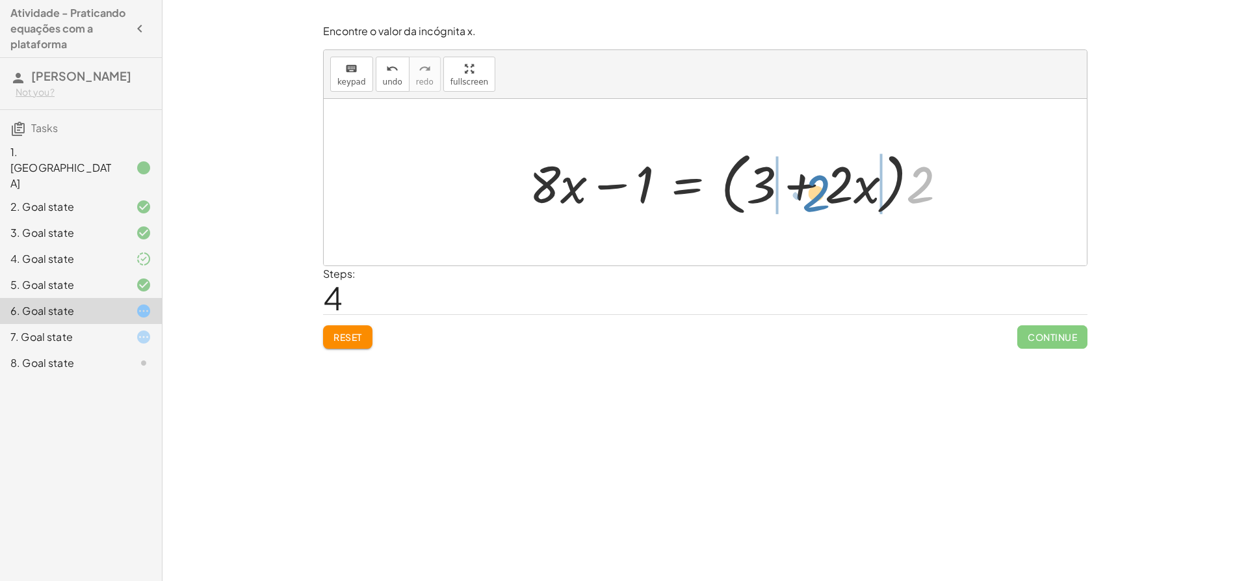
drag, startPoint x: 915, startPoint y: 196, endPoint x: 811, endPoint y: 204, distance: 104.4
click at [811, 204] on div at bounding box center [743, 182] width 441 height 75
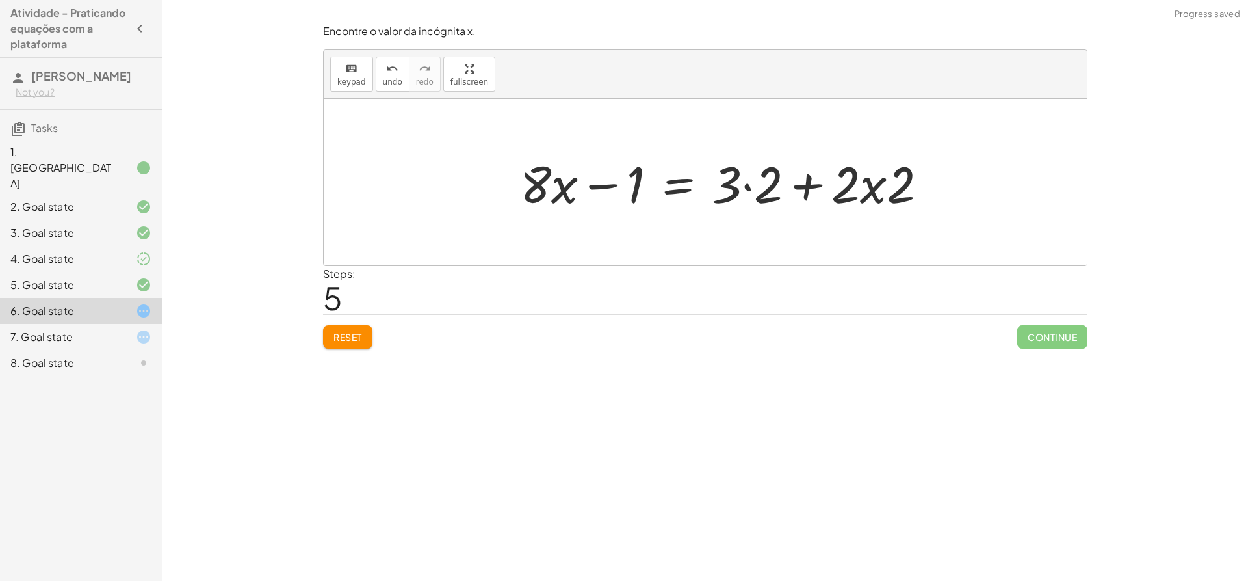
click at [886, 198] on div at bounding box center [729, 182] width 431 height 67
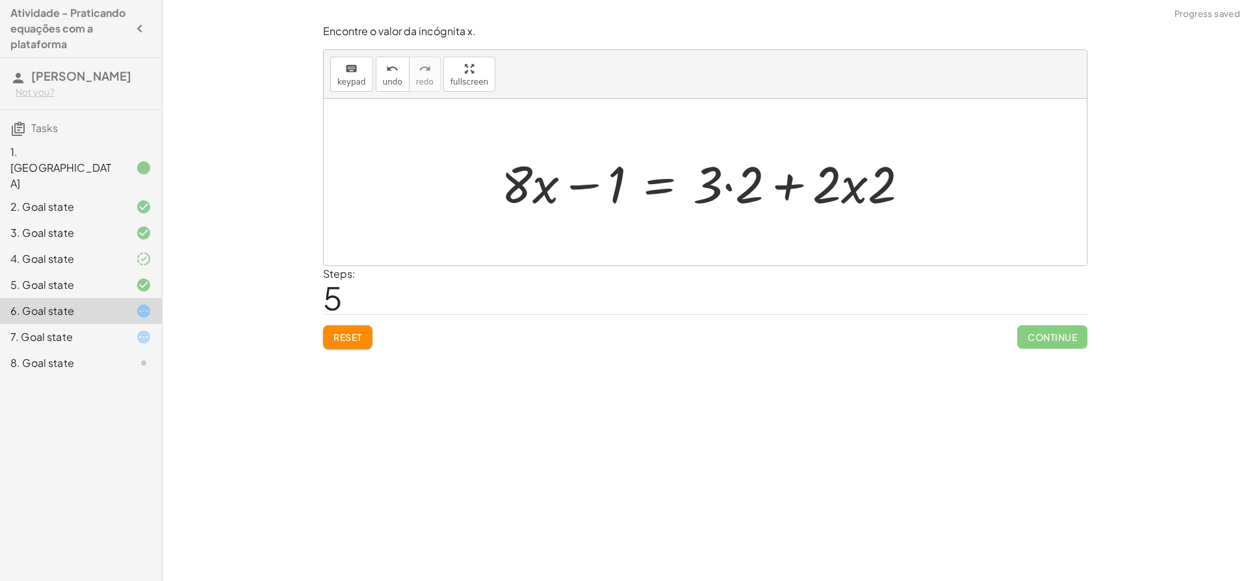
click at [882, 195] on div at bounding box center [710, 182] width 431 height 67
drag, startPoint x: 875, startPoint y: 194, endPoint x: 840, endPoint y: 195, distance: 35.1
click at [840, 195] on div at bounding box center [710, 182] width 431 height 67
drag, startPoint x: 863, startPoint y: 198, endPoint x: 845, endPoint y: 198, distance: 17.6
click at [845, 198] on div at bounding box center [716, 182] width 443 height 67
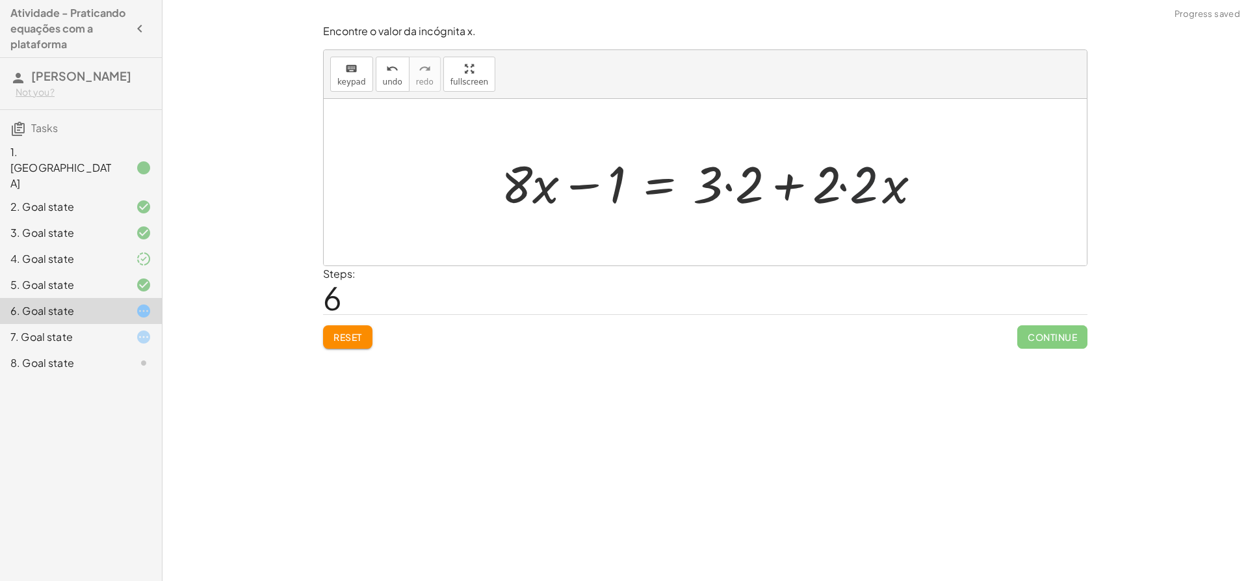
click at [846, 196] on div at bounding box center [716, 182] width 443 height 67
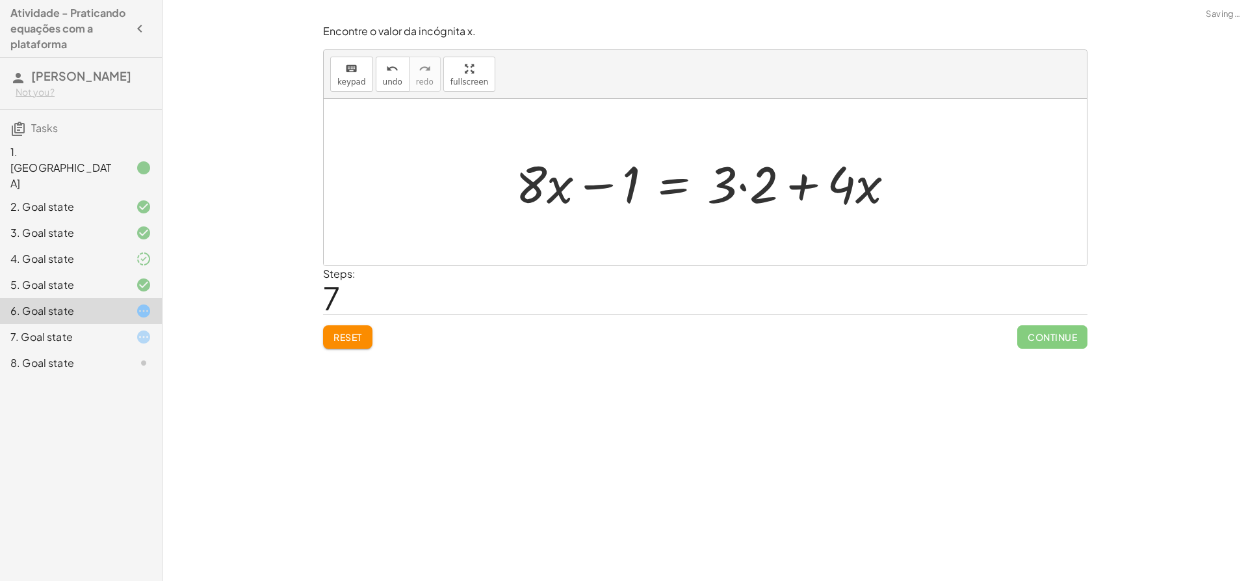
click at [748, 185] on div at bounding box center [710, 182] width 402 height 67
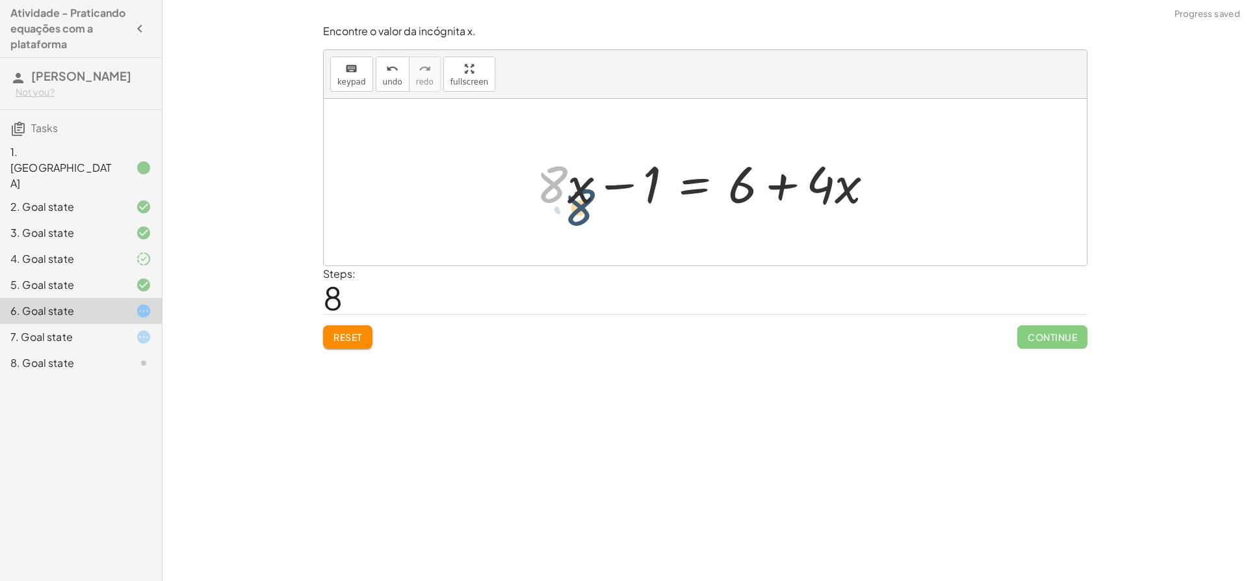
drag, startPoint x: 542, startPoint y: 188, endPoint x: 555, endPoint y: 200, distance: 17.9
click at [555, 200] on div at bounding box center [710, 182] width 361 height 67
drag, startPoint x: 614, startPoint y: 189, endPoint x: 500, endPoint y: 182, distance: 114.6
click at [500, 182] on div "+ · ( + · 8 · x − 1 ) · 2 − · 2 · x = 3 + · ( + · 8 · x − 1 ) · 2 − · 2 · x + ·…" at bounding box center [705, 182] width 763 height 166
drag, startPoint x: 582, startPoint y: 185, endPoint x: 878, endPoint y: 190, distance: 296.5
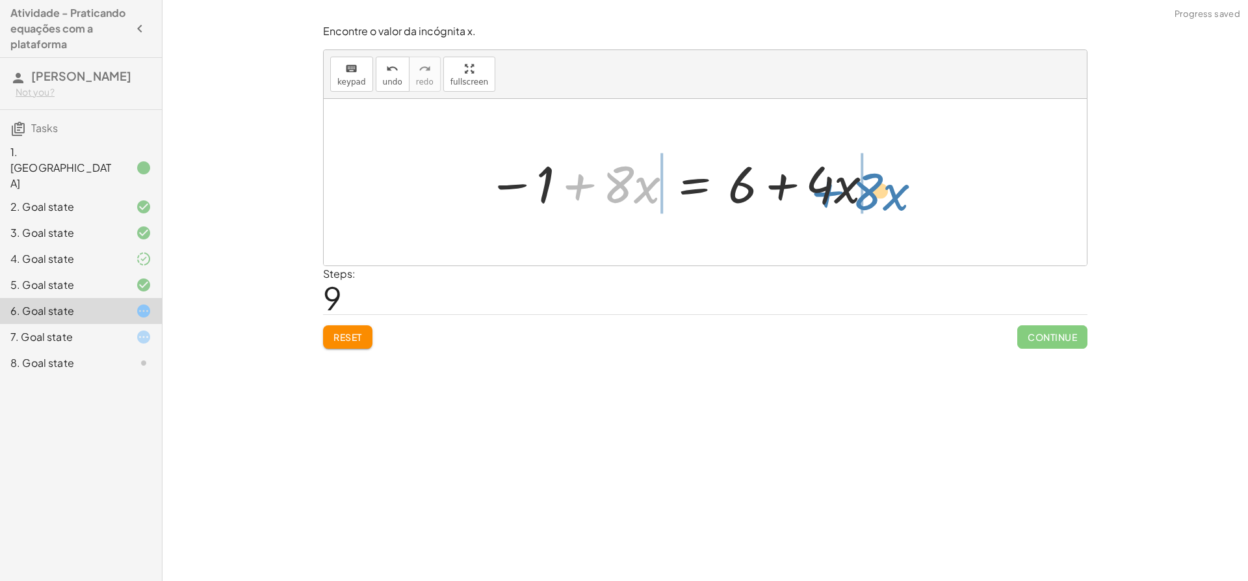
click at [878, 190] on div at bounding box center [681, 182] width 400 height 67
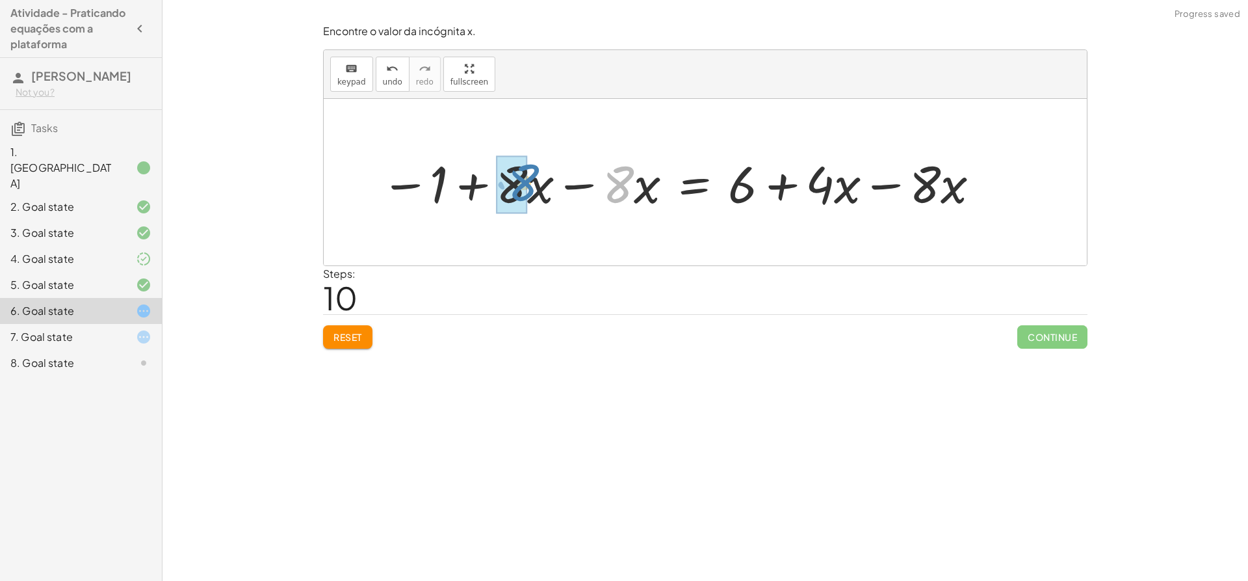
drag, startPoint x: 623, startPoint y: 192, endPoint x: 623, endPoint y: 198, distance: 6.5
click at [530, 189] on div at bounding box center [681, 182] width 614 height 67
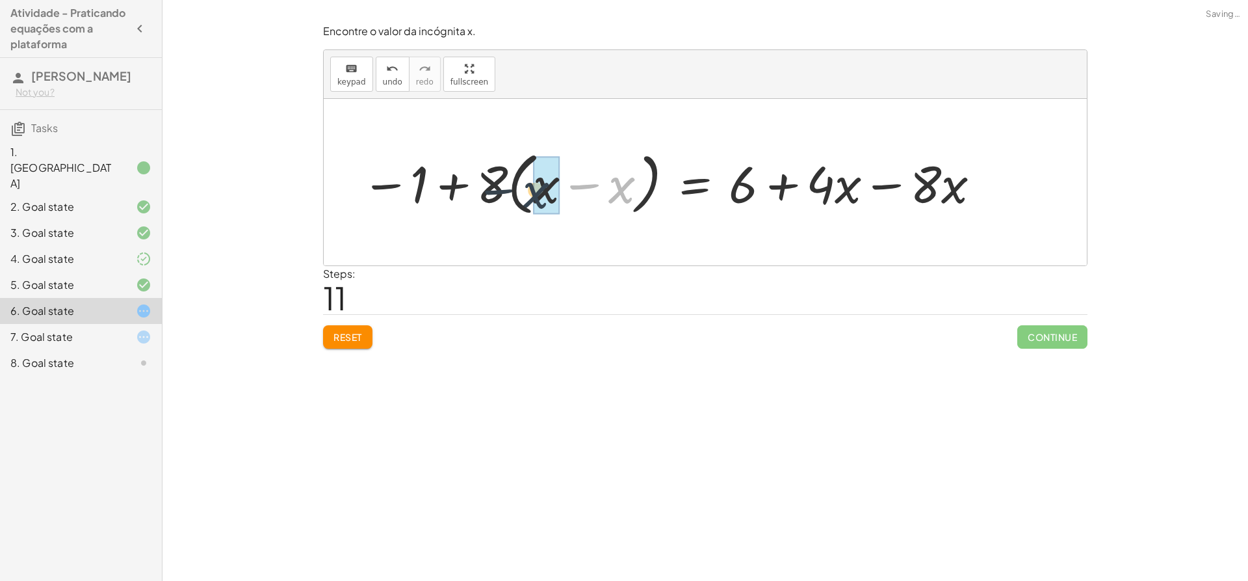
drag, startPoint x: 620, startPoint y: 192, endPoint x: 537, endPoint y: 198, distance: 82.7
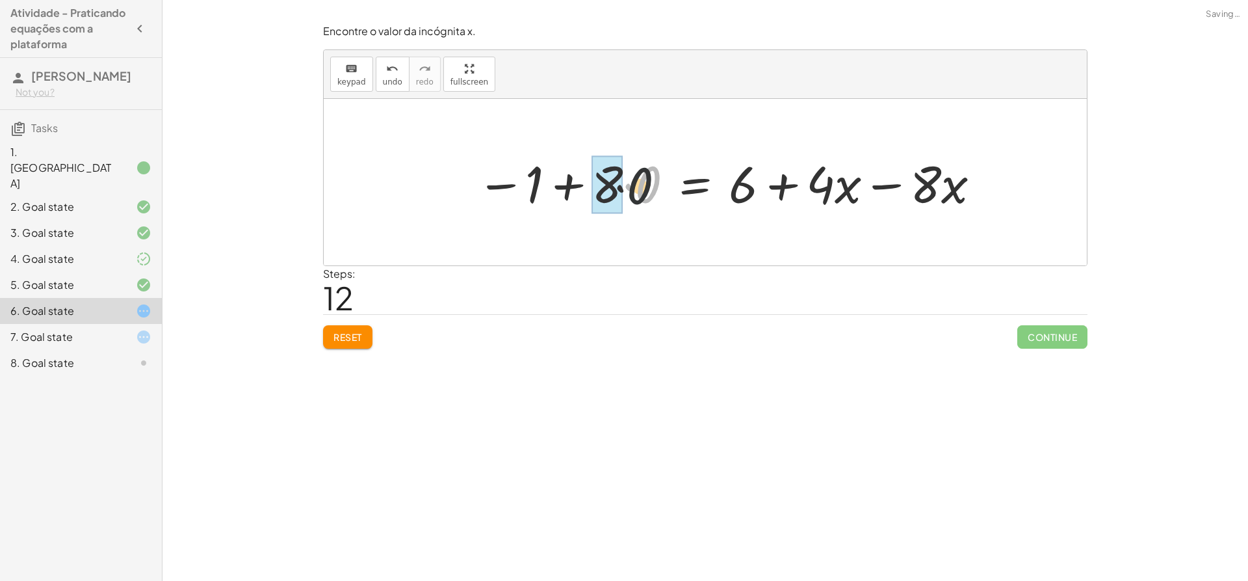
drag, startPoint x: 642, startPoint y: 192, endPoint x: 614, endPoint y: 195, distance: 28.8
drag, startPoint x: 651, startPoint y: 189, endPoint x: 642, endPoint y: 211, distance: 23.7
click at [642, 211] on div at bounding box center [751, 182] width 475 height 67
click at [643, 200] on div at bounding box center [751, 182] width 475 height 67
click at [643, 200] on div at bounding box center [804, 182] width 385 height 67
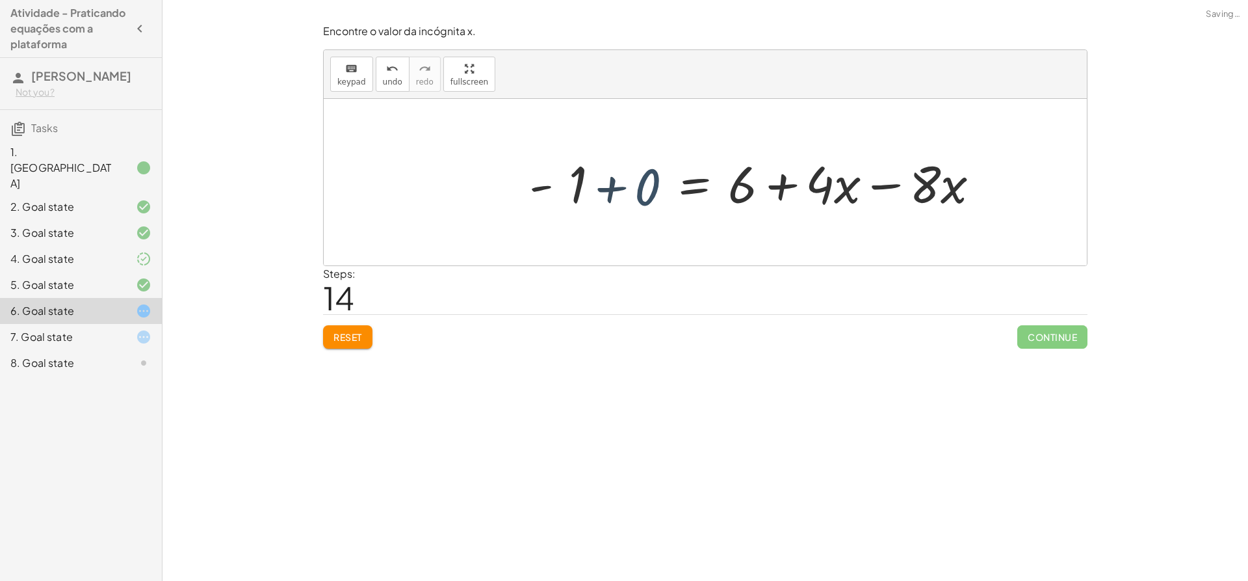
click at [643, 200] on div at bounding box center [804, 182] width 385 height 67
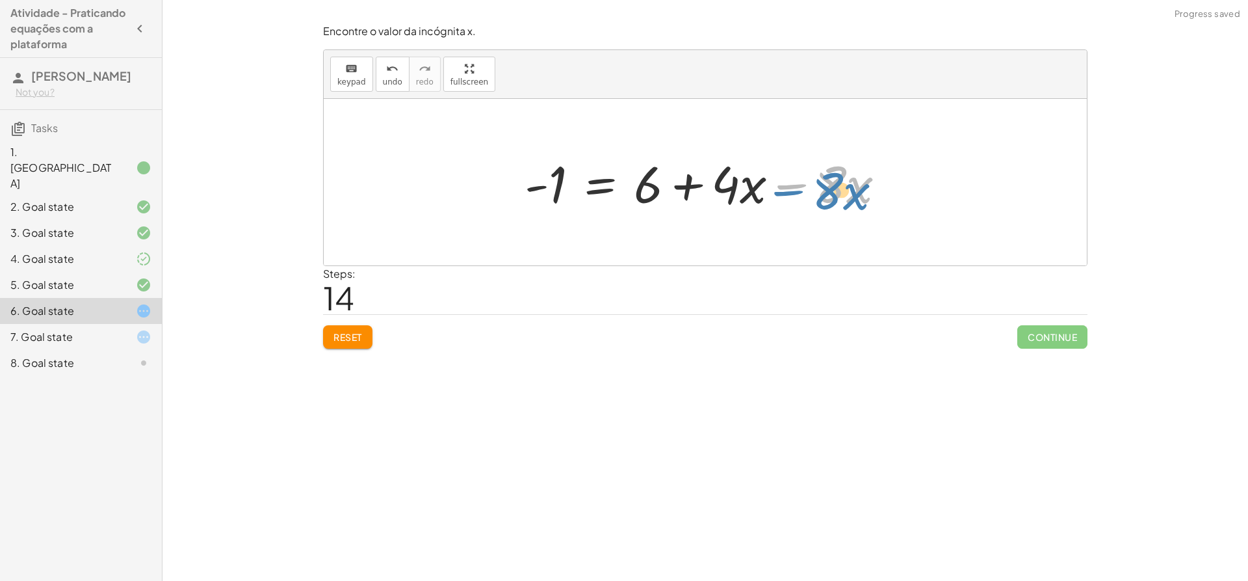
drag, startPoint x: 795, startPoint y: 184, endPoint x: 751, endPoint y: 208, distance: 50.3
click at [748, 211] on div at bounding box center [710, 182] width 385 height 67
drag, startPoint x: 797, startPoint y: 183, endPoint x: 795, endPoint y: 198, distance: 15.1
click at [795, 198] on div at bounding box center [710, 182] width 385 height 67
click at [813, 187] on div at bounding box center [710, 182] width 385 height 67
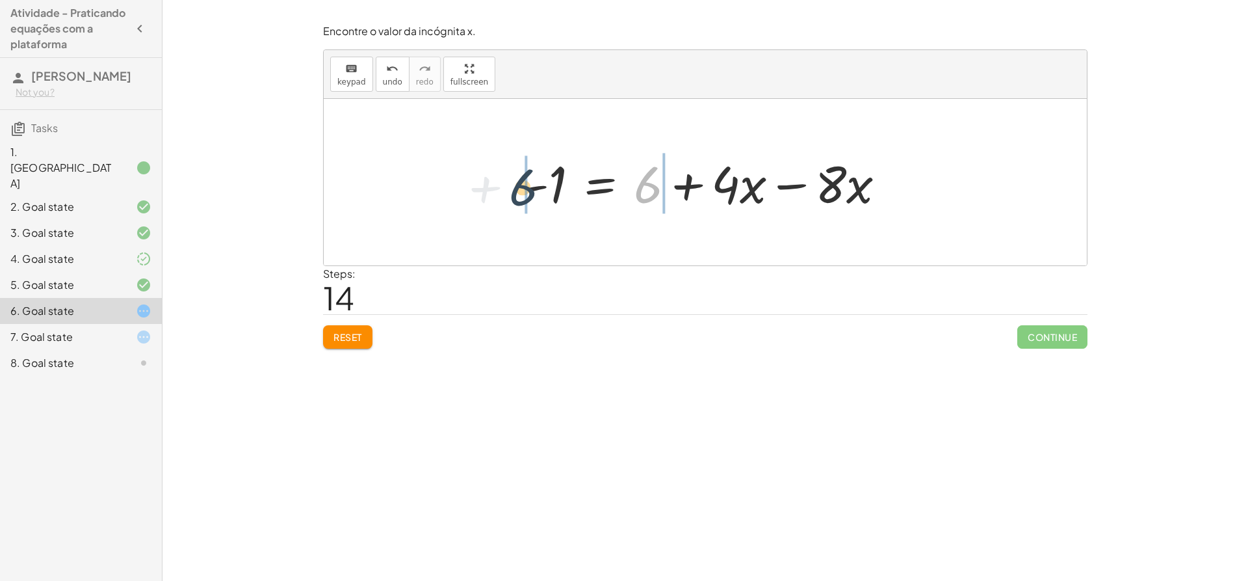
drag, startPoint x: 659, startPoint y: 185, endPoint x: 520, endPoint y: 190, distance: 138.6
click at [520, 190] on div at bounding box center [710, 182] width 385 height 67
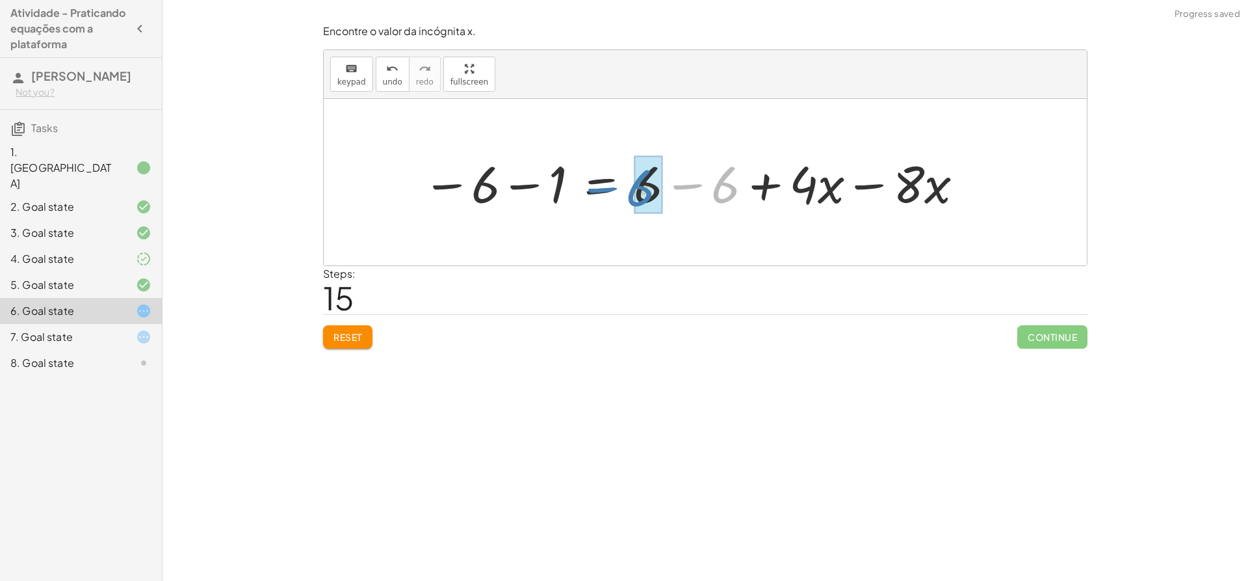
drag, startPoint x: 724, startPoint y: 186, endPoint x: 633, endPoint y: 189, distance: 91.7
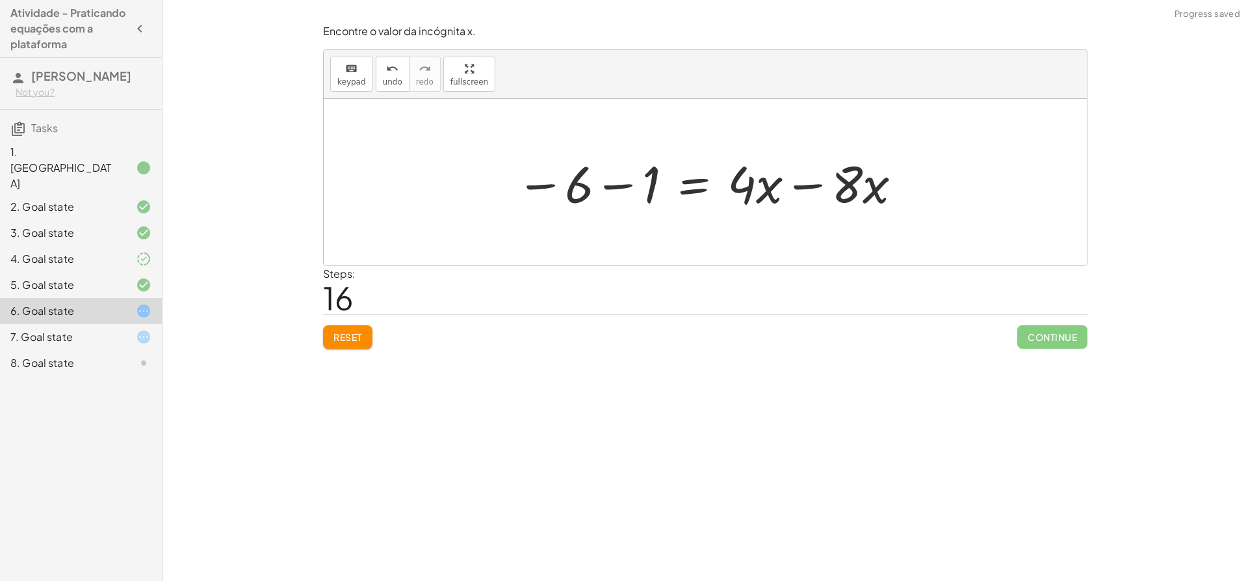
click at [599, 187] on div at bounding box center [710, 182] width 400 height 67
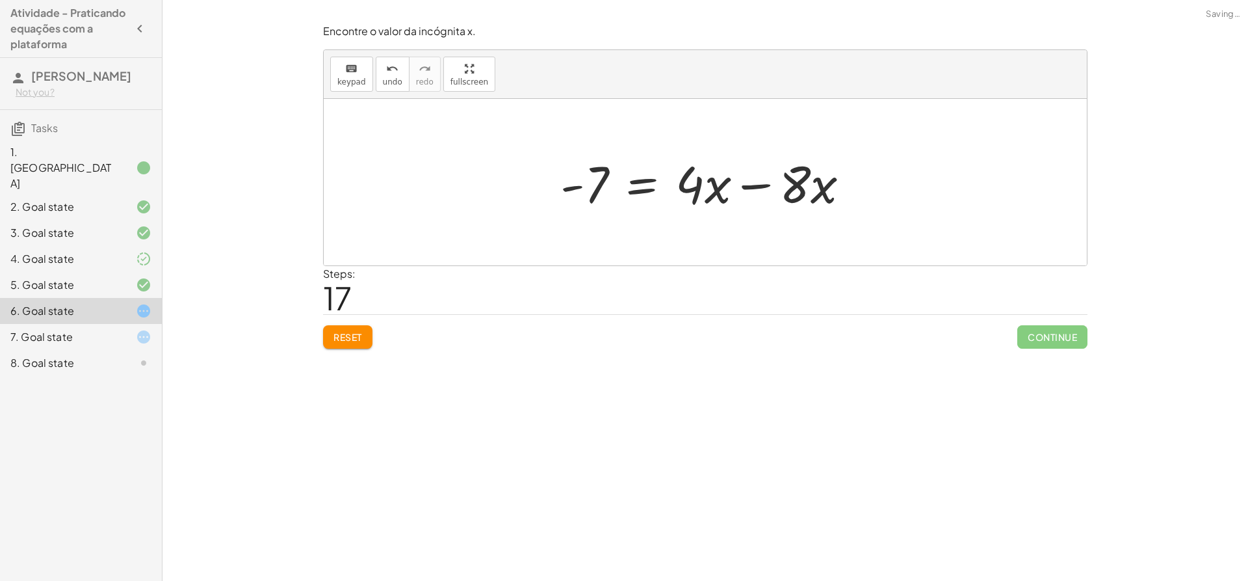
click at [744, 198] on div at bounding box center [710, 182] width 313 height 67
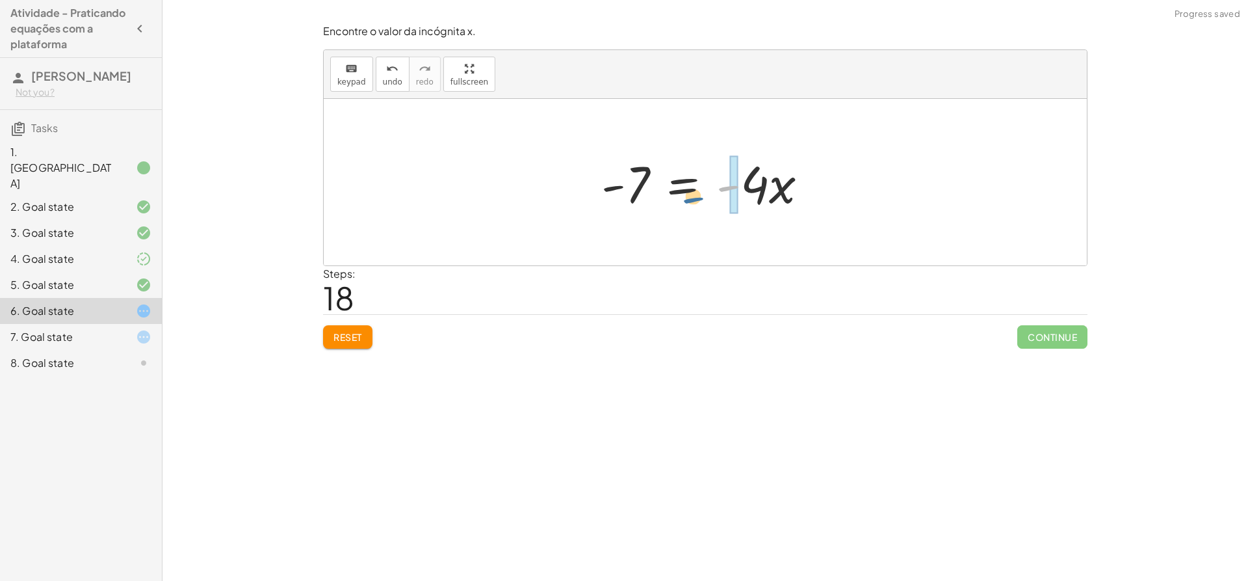
drag, startPoint x: 718, startPoint y: 187, endPoint x: 700, endPoint y: 198, distance: 21.9
click at [698, 198] on div at bounding box center [710, 182] width 230 height 67
click at [751, 189] on div at bounding box center [710, 182] width 261 height 67
drag, startPoint x: 734, startPoint y: 189, endPoint x: 809, endPoint y: 243, distance: 93.1
click at [809, 243] on div "+ · ( + · 8 · x − 1 ) · 2 − · 2 · x = 3 + · ( + · 8 · x − 1 ) · 2 − · 2 · x + ·…" at bounding box center [705, 182] width 763 height 166
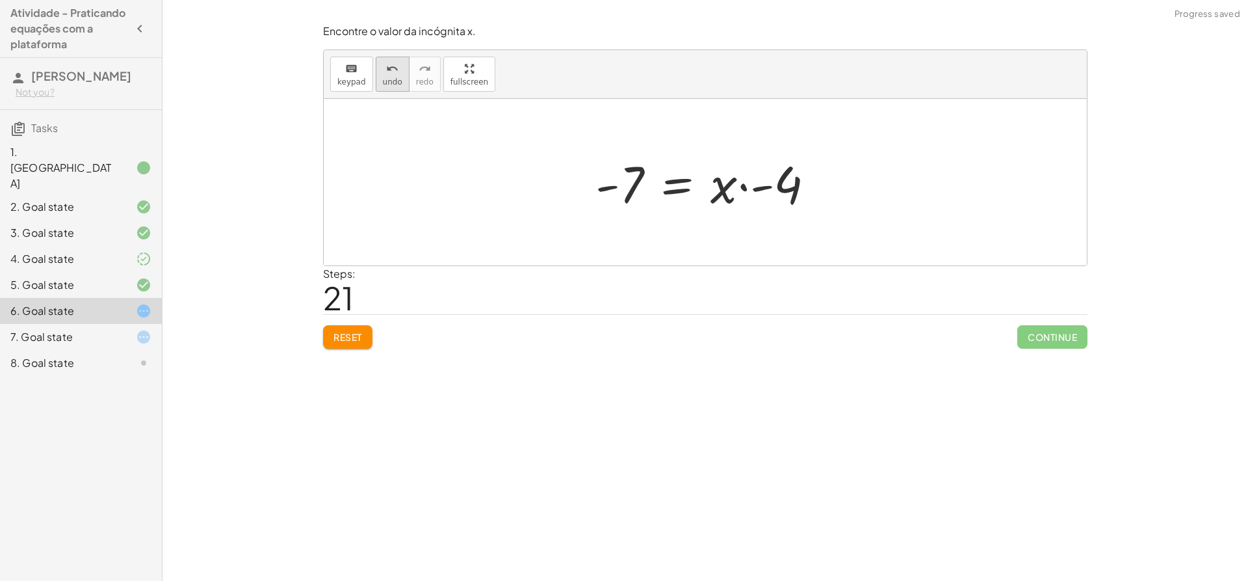
click at [393, 81] on span "undo" at bounding box center [393, 81] width 20 height 9
click at [392, 82] on span "undo" at bounding box center [393, 81] width 20 height 9
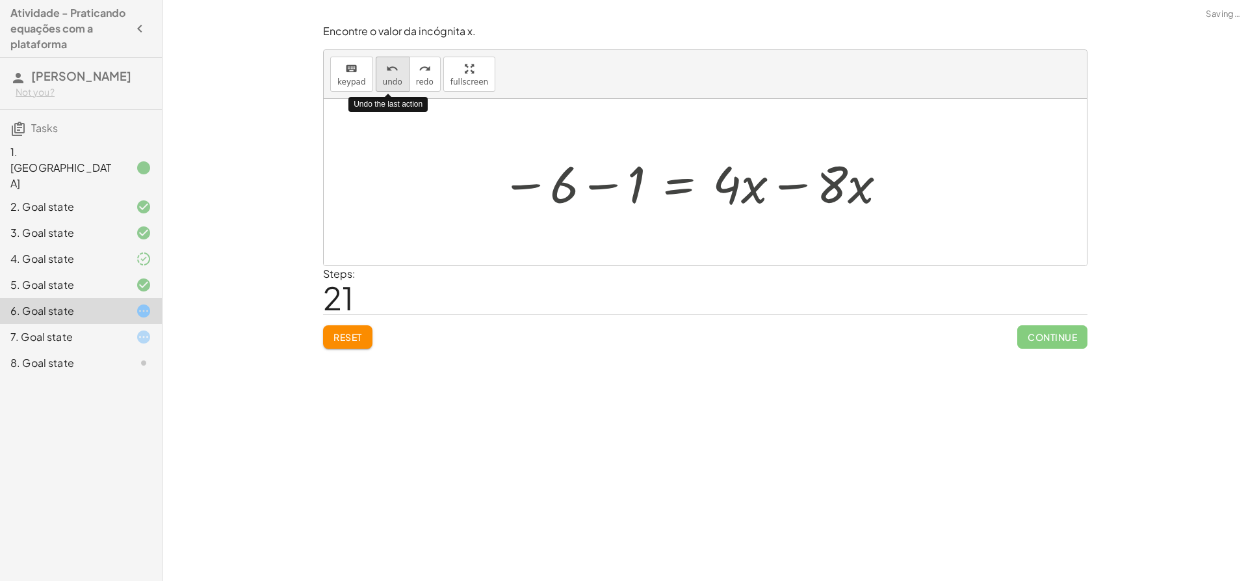
click at [392, 82] on span "undo" at bounding box center [393, 81] width 20 height 9
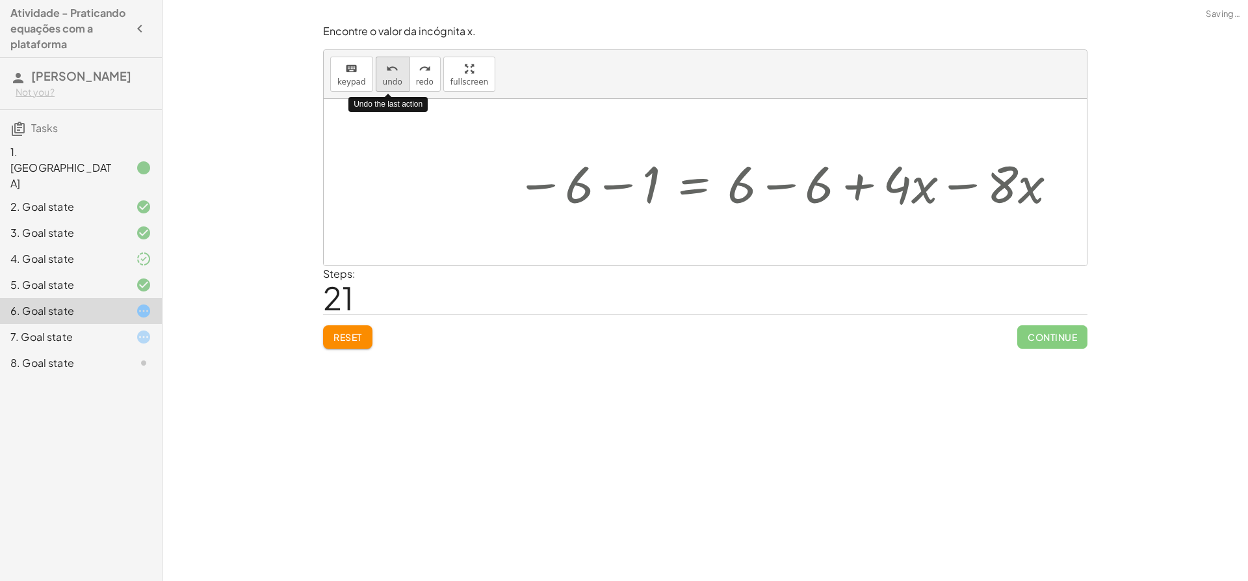
click at [392, 82] on span "undo" at bounding box center [393, 81] width 20 height 9
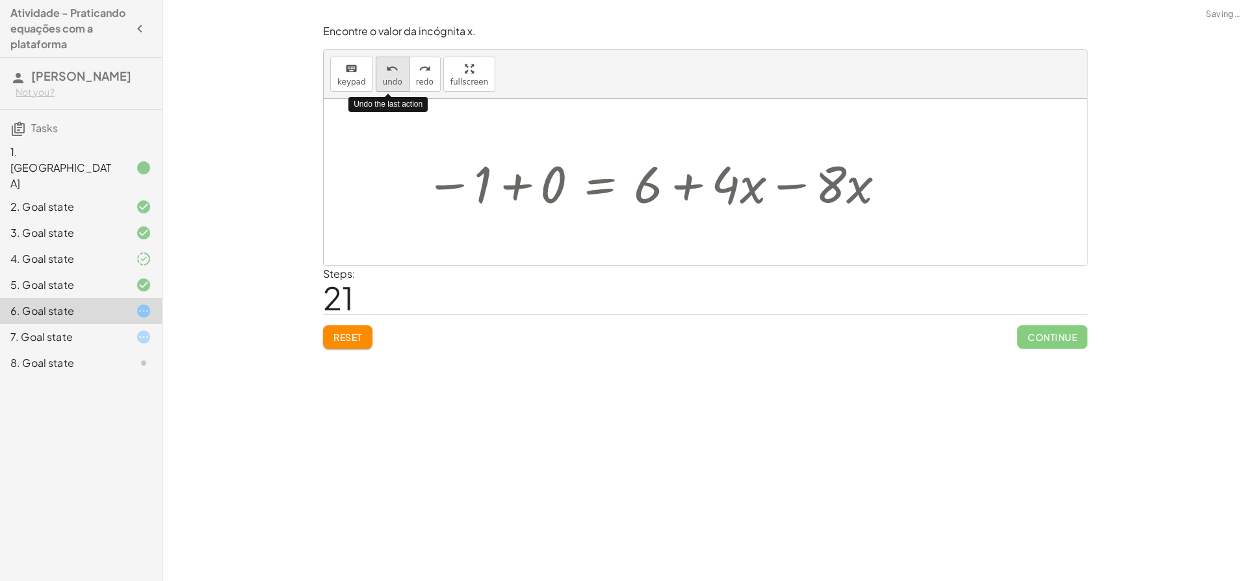
click at [392, 82] on span "undo" at bounding box center [393, 81] width 20 height 9
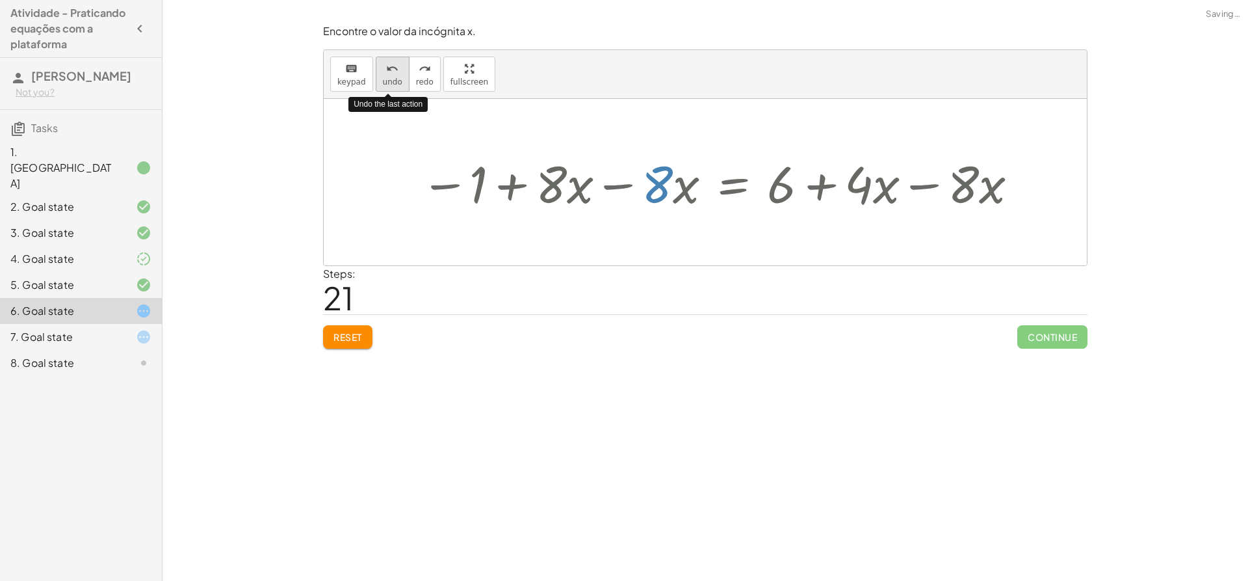
click at [392, 82] on span "undo" at bounding box center [393, 81] width 20 height 9
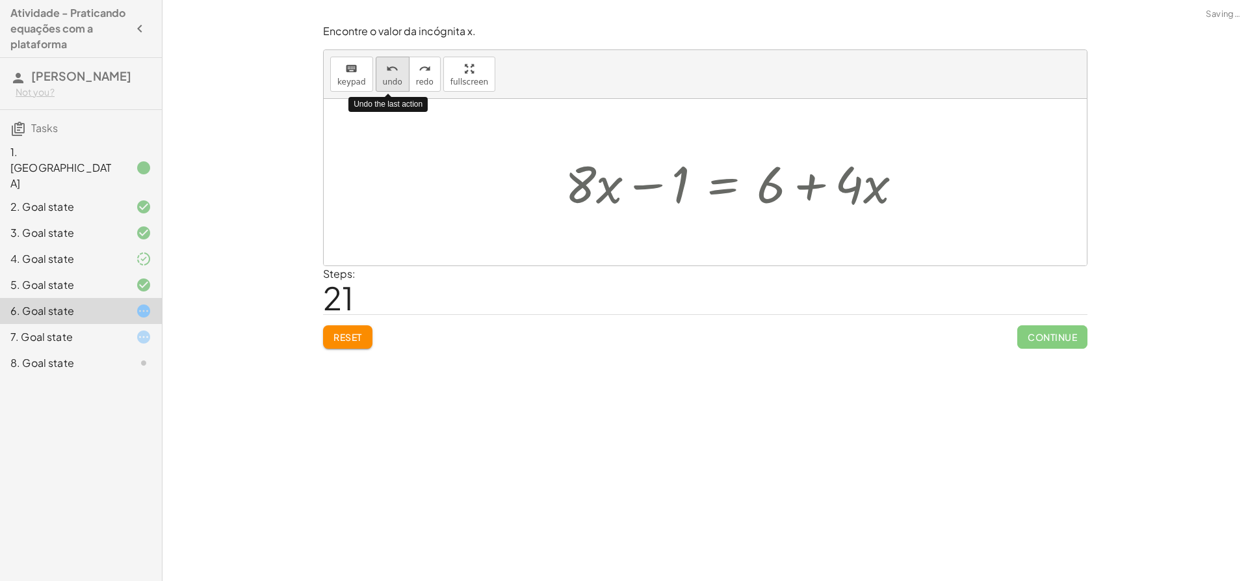
click at [392, 82] on span "undo" at bounding box center [393, 81] width 20 height 9
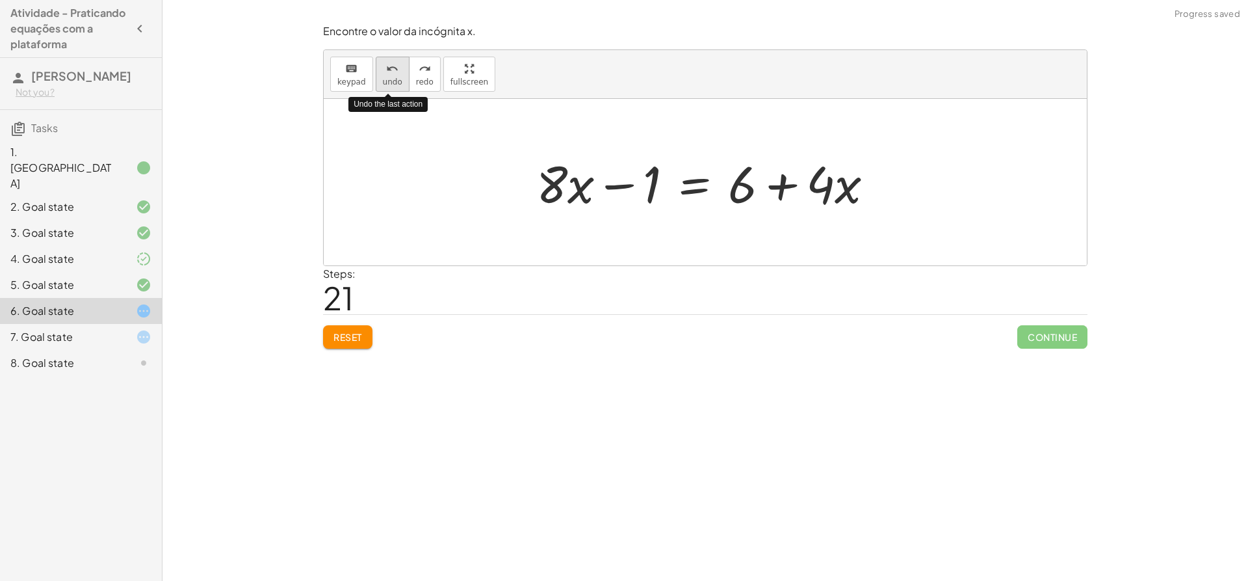
click at [392, 82] on span "undo" at bounding box center [393, 81] width 20 height 9
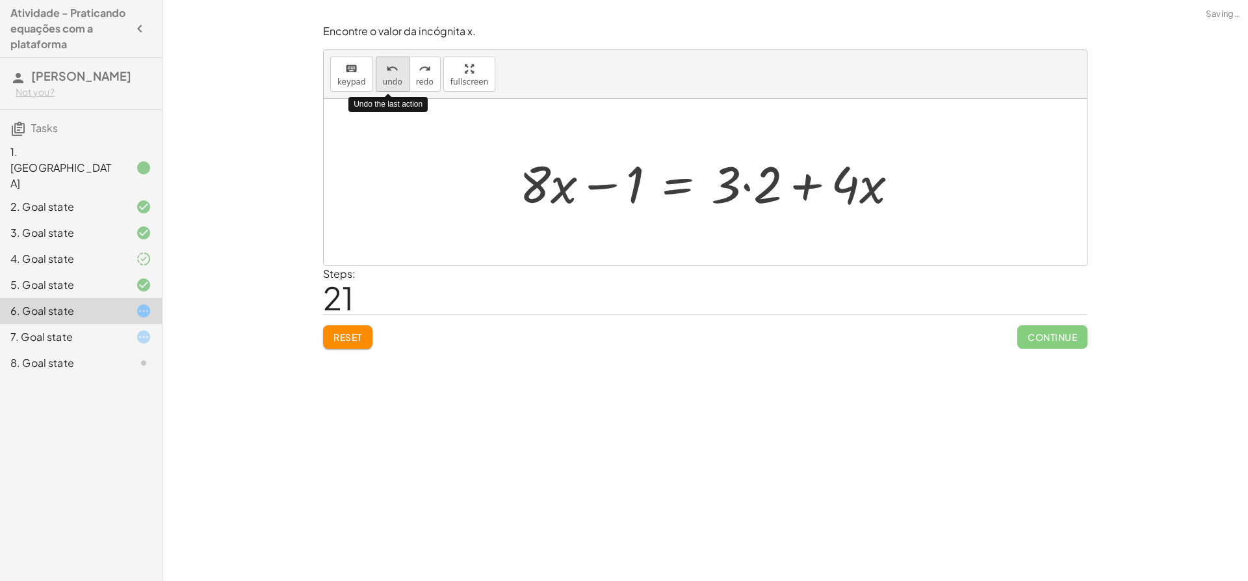
click at [392, 82] on span "undo" at bounding box center [393, 81] width 20 height 9
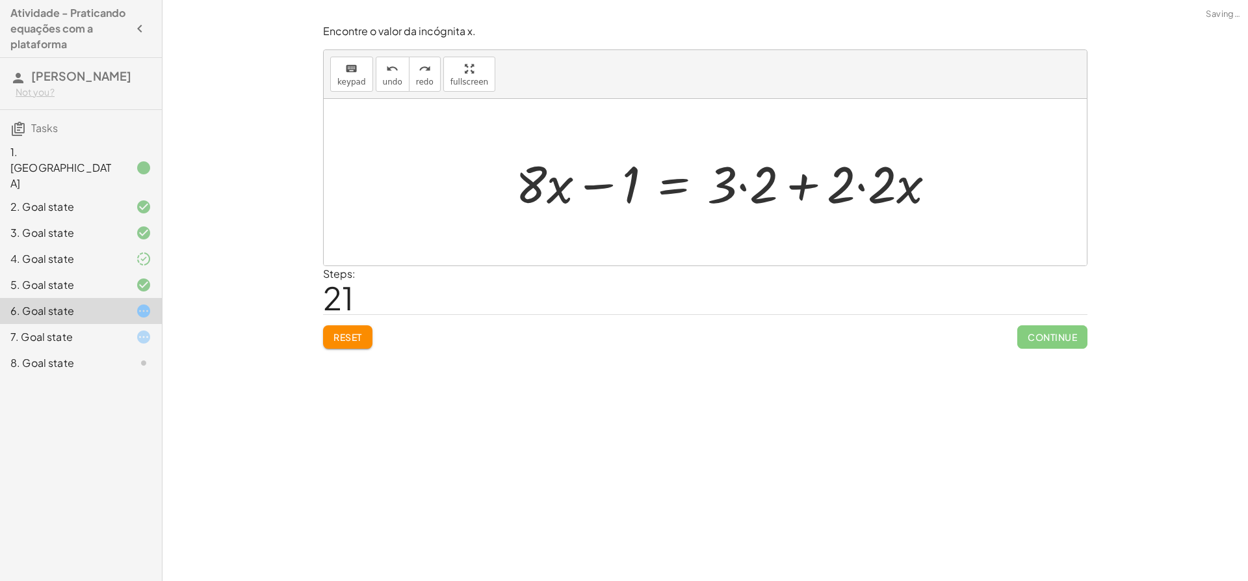
click at [745, 187] on div at bounding box center [730, 182] width 443 height 67
click at [817, 189] on div at bounding box center [711, 182] width 402 height 67
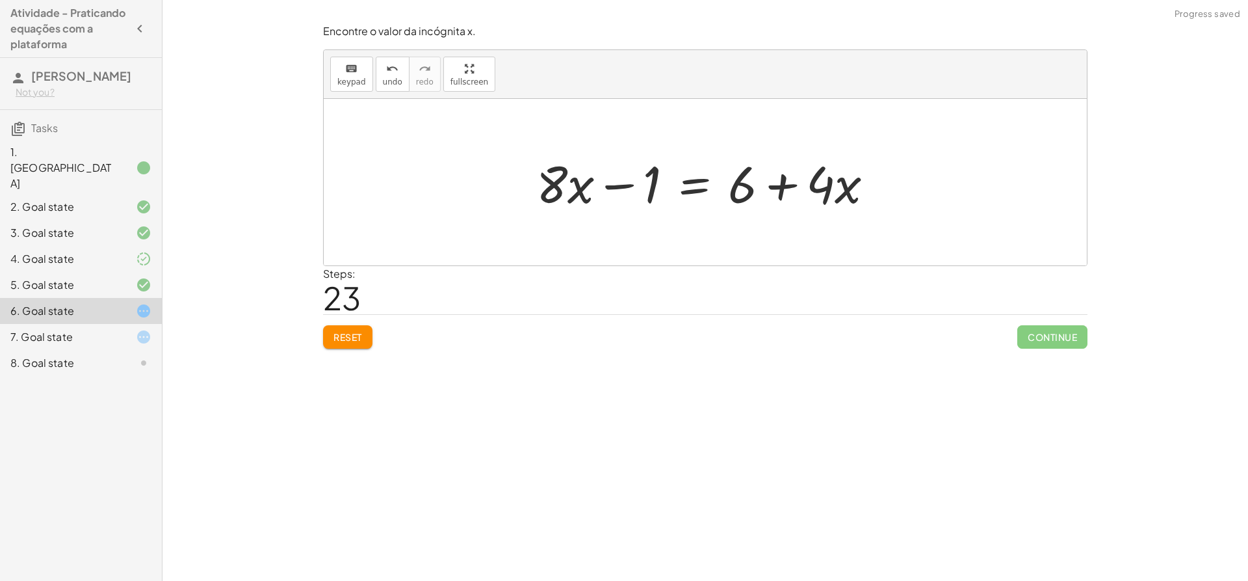
click at [358, 326] on button "Reset" at bounding box center [347, 336] width 49 height 23
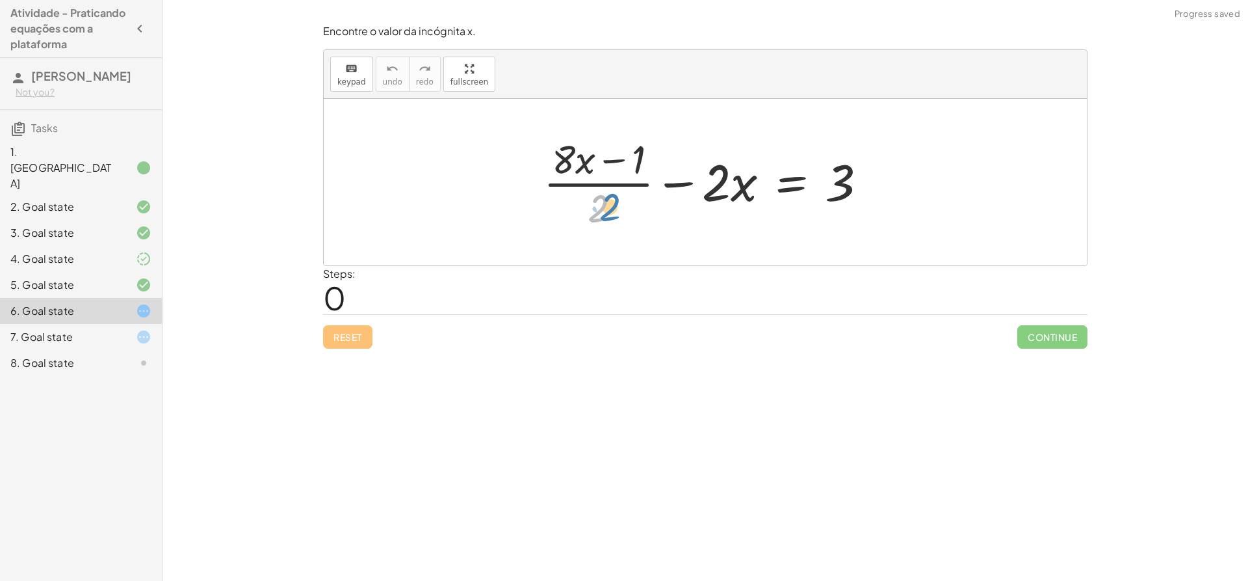
drag, startPoint x: 596, startPoint y: 215, endPoint x: 601, endPoint y: 221, distance: 8.3
click at [602, 222] on div at bounding box center [710, 182] width 347 height 100
drag, startPoint x: 730, startPoint y: 179, endPoint x: 912, endPoint y: 185, distance: 182.1
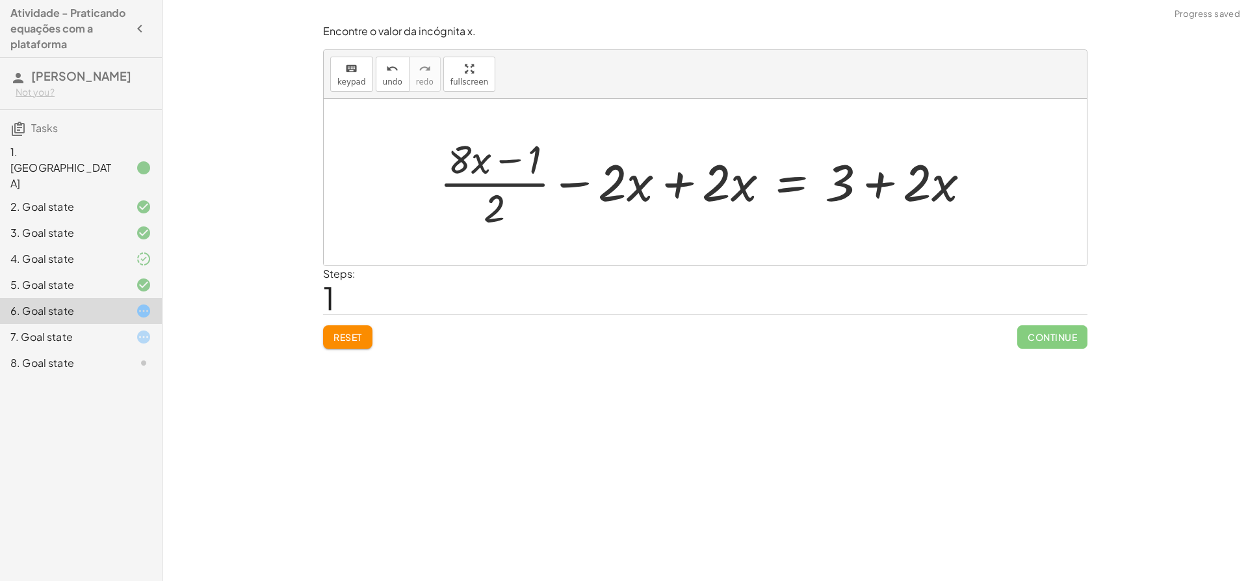
click at [674, 184] on div at bounding box center [710, 182] width 555 height 100
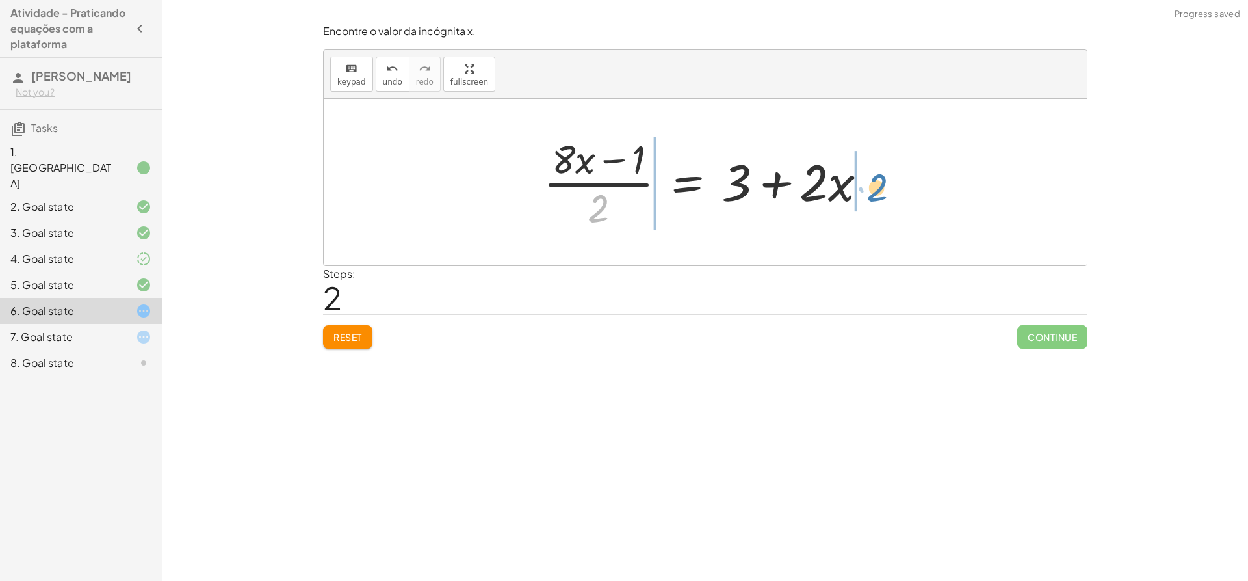
drag, startPoint x: 600, startPoint y: 209, endPoint x: 878, endPoint y: 188, distance: 278.4
click at [878, 188] on div at bounding box center [710, 182] width 347 height 100
click at [878, 188] on div at bounding box center [730, 182] width 468 height 100
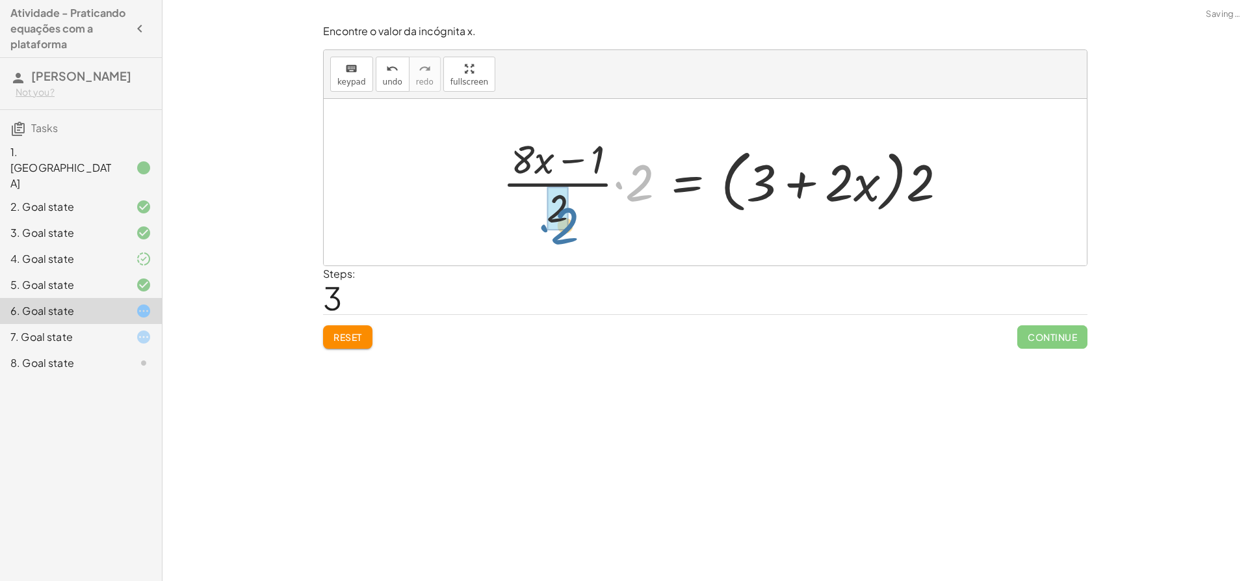
drag, startPoint x: 640, startPoint y: 176, endPoint x: 573, endPoint y: 200, distance: 70.8
click at [573, 200] on div at bounding box center [730, 182] width 468 height 100
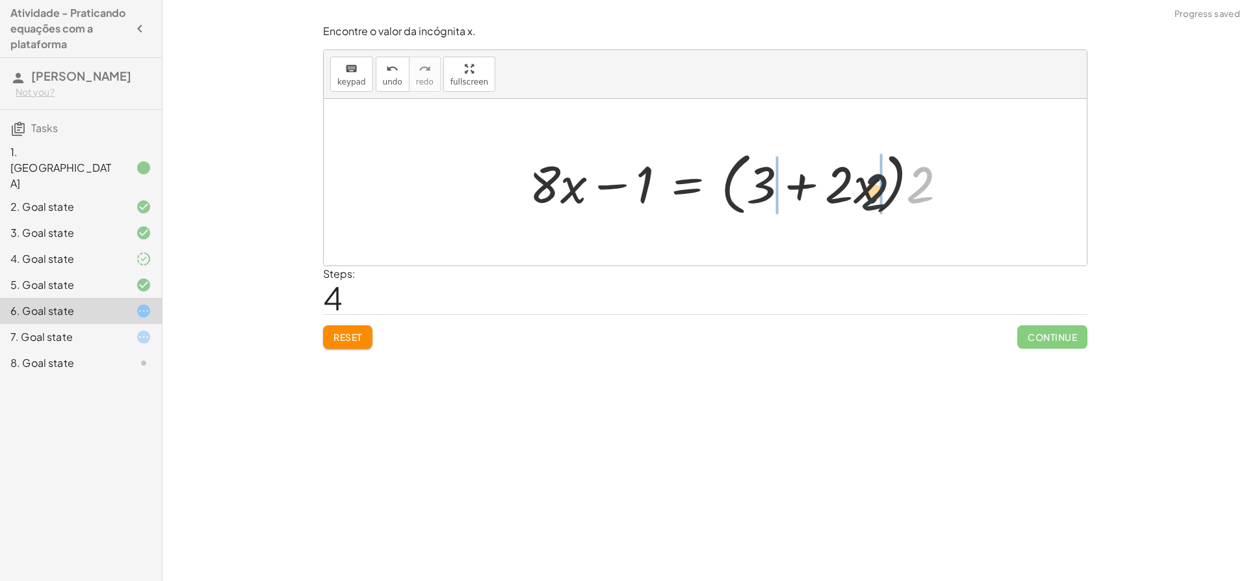
drag, startPoint x: 915, startPoint y: 176, endPoint x: 868, endPoint y: 183, distance: 48.0
click at [868, 183] on div at bounding box center [743, 182] width 441 height 75
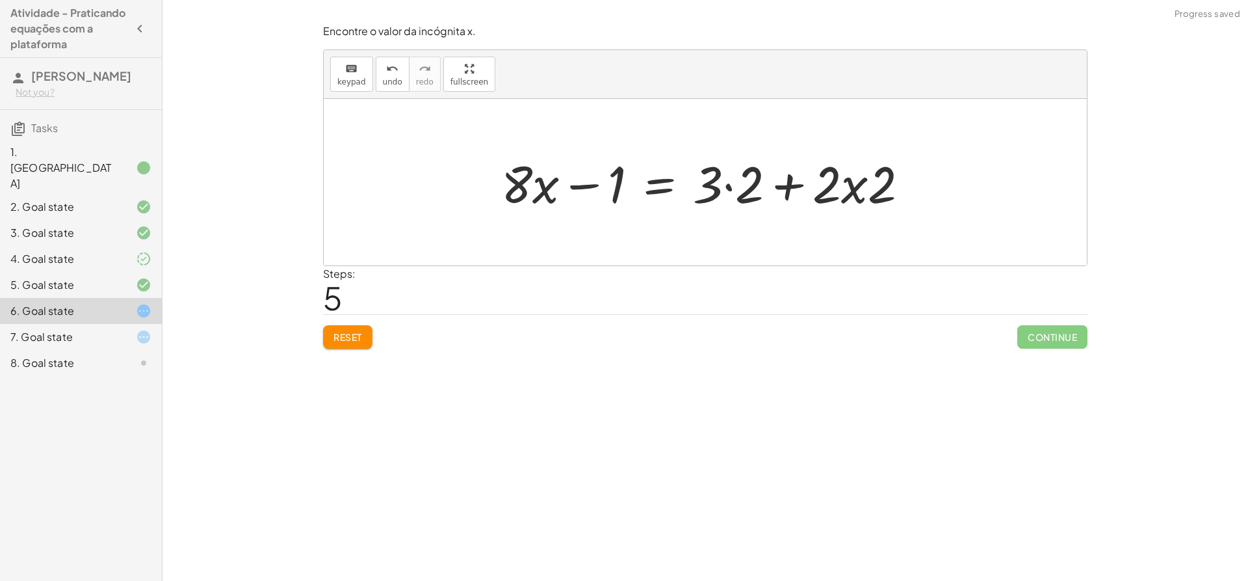
click at [733, 187] on div at bounding box center [710, 182] width 431 height 67
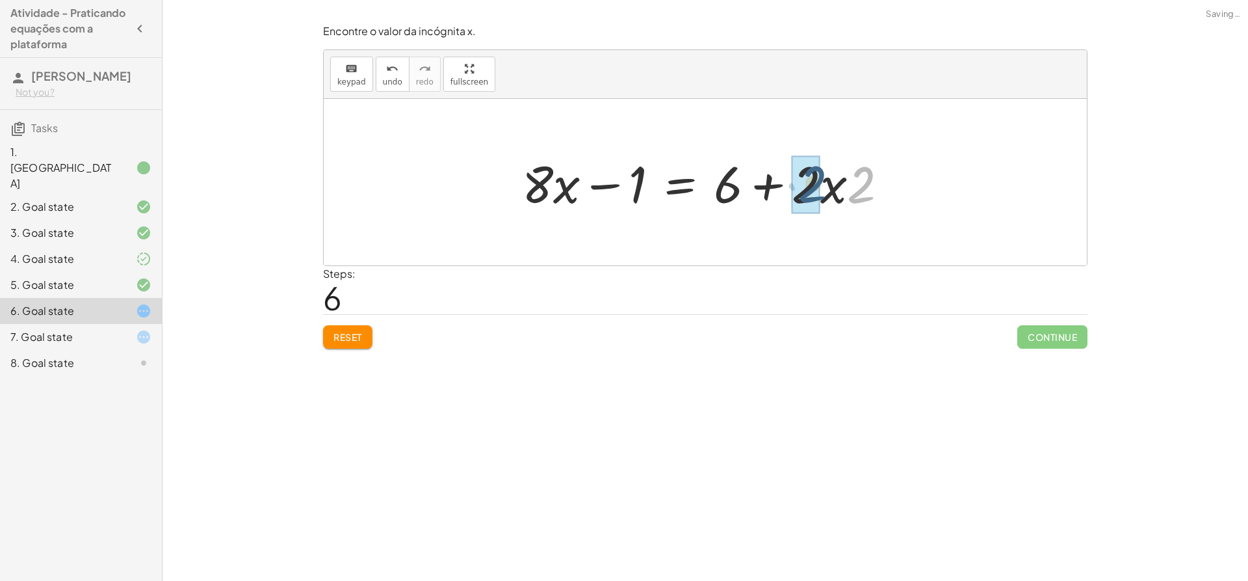
drag, startPoint x: 859, startPoint y: 181, endPoint x: 808, endPoint y: 181, distance: 50.7
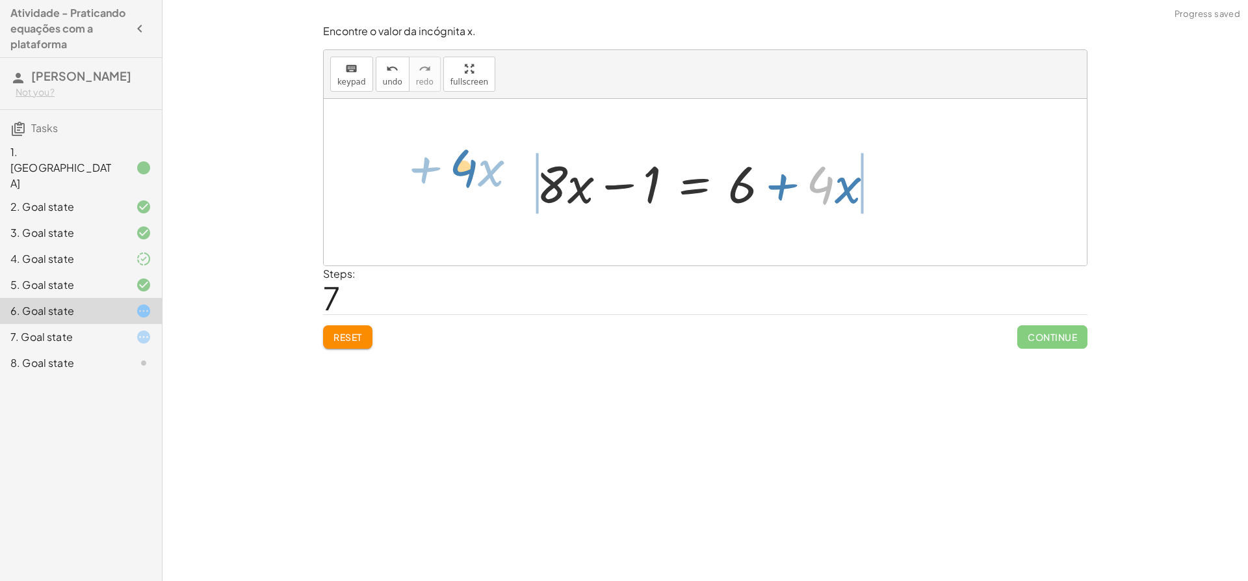
drag, startPoint x: 822, startPoint y: 185, endPoint x: 467, endPoint y: 172, distance: 355.2
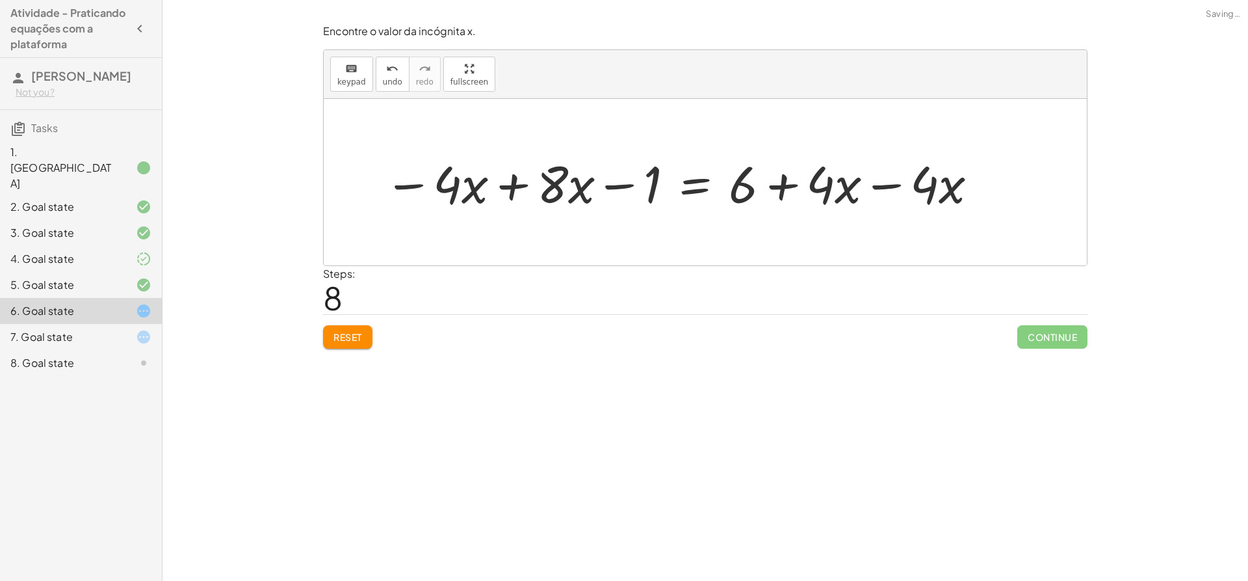
drag, startPoint x: 878, startPoint y: 185, endPoint x: 854, endPoint y: 184, distance: 24.1
click at [879, 185] on div at bounding box center [682, 182] width 608 height 67
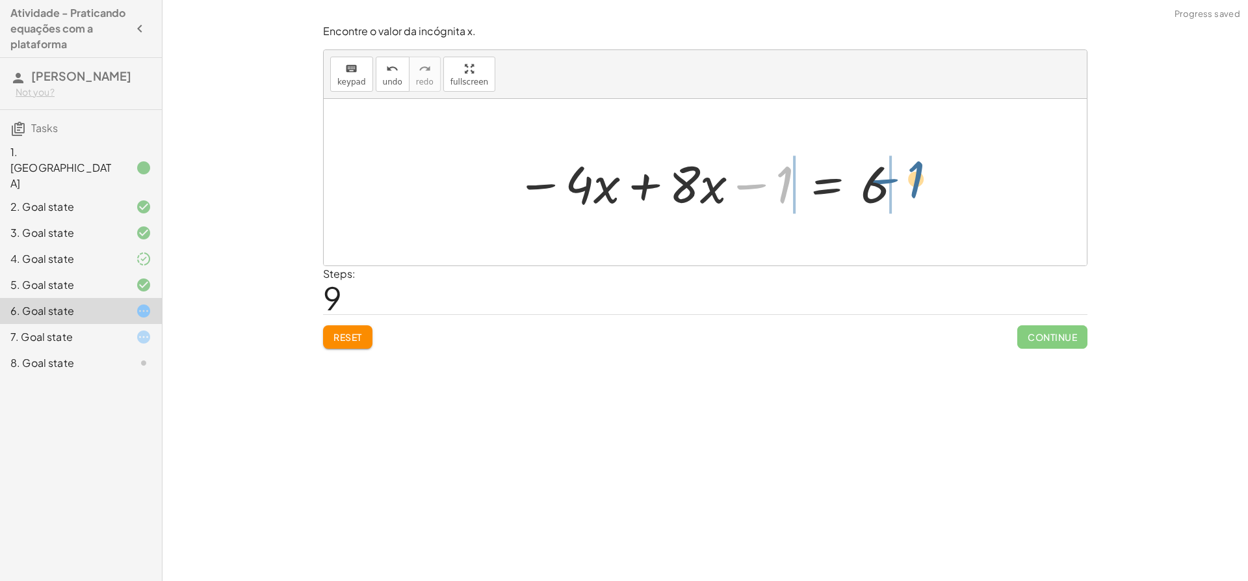
drag, startPoint x: 777, startPoint y: 174, endPoint x: 908, endPoint y: 169, distance: 131.4
click at [908, 169] on div at bounding box center [710, 182] width 400 height 67
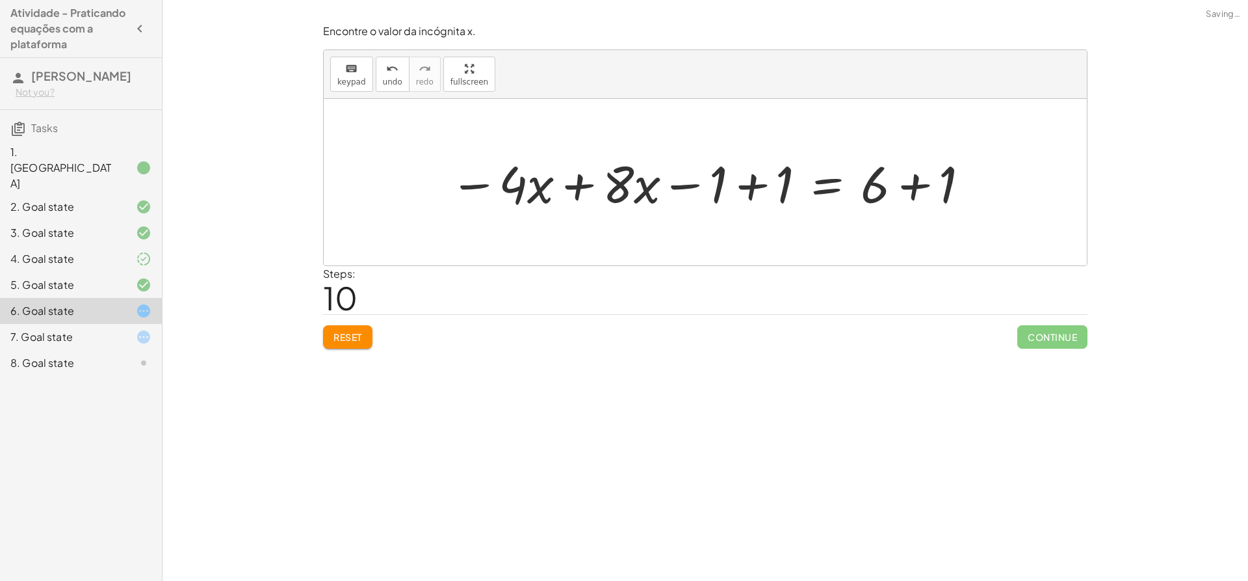
click at [747, 185] on div at bounding box center [710, 182] width 534 height 67
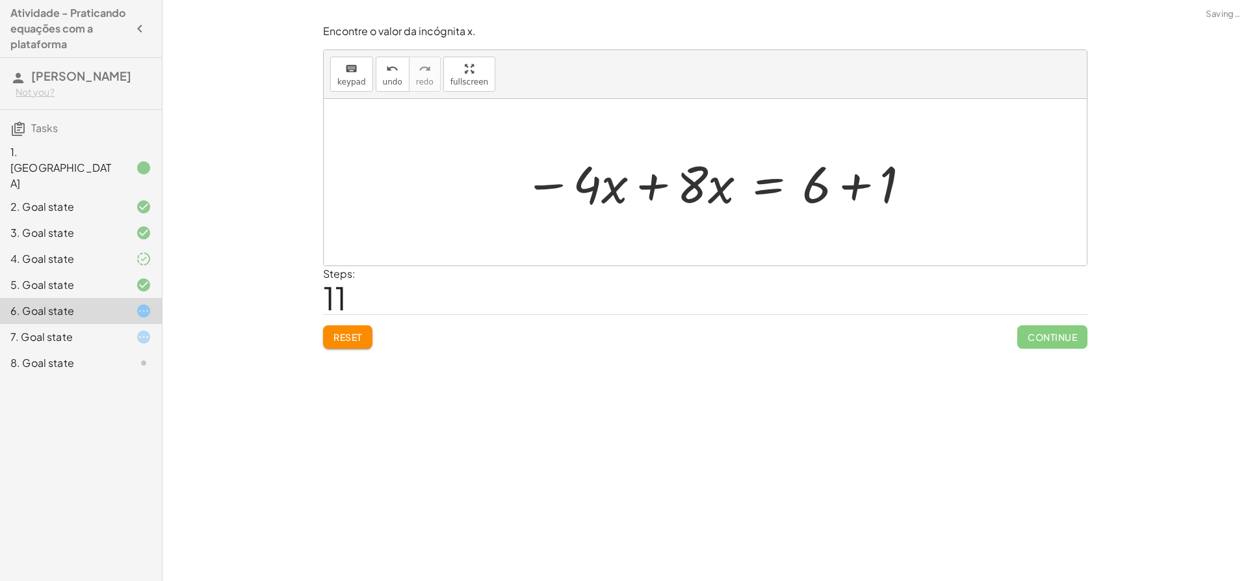
click at [917, 177] on div at bounding box center [717, 182] width 400 height 67
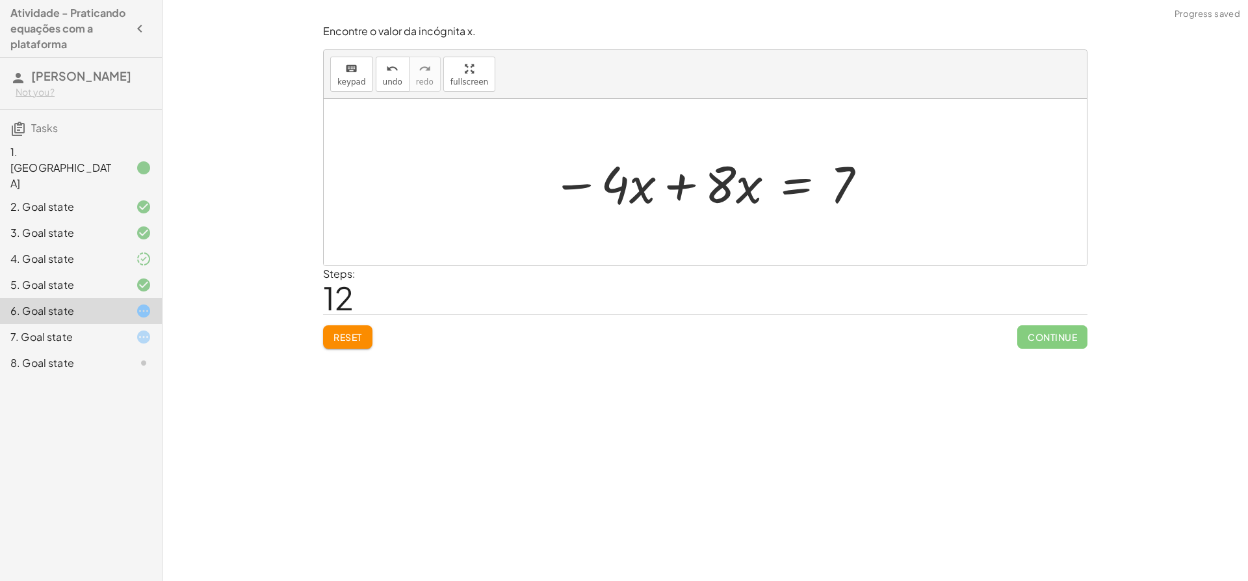
click at [686, 194] on div at bounding box center [709, 182] width 329 height 67
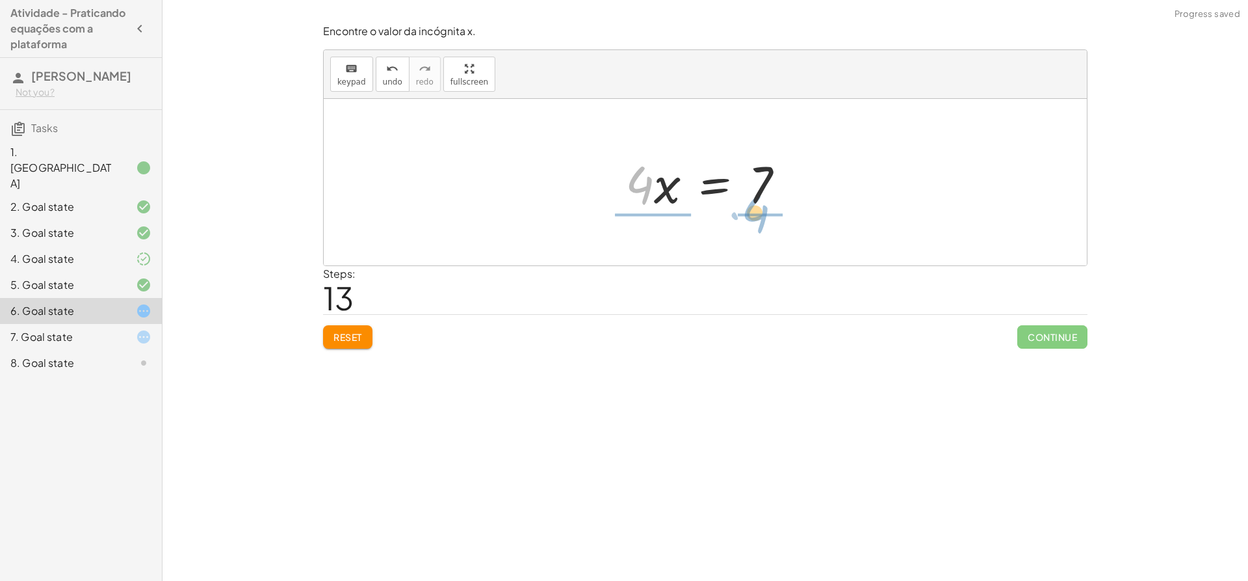
drag, startPoint x: 633, startPoint y: 185, endPoint x: 749, endPoint y: 213, distance: 119.7
click at [749, 213] on div at bounding box center [710, 182] width 183 height 67
click at [631, 155] on div at bounding box center [711, 182] width 200 height 100
click at [647, 187] on div at bounding box center [710, 182] width 200 height 100
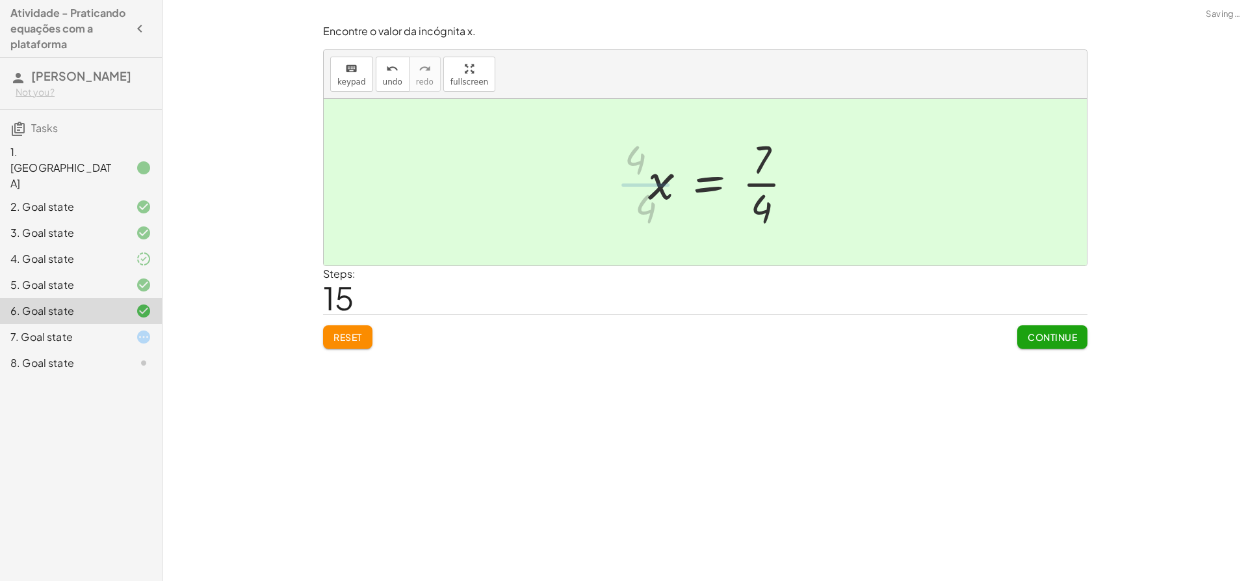
click at [755, 187] on div at bounding box center [726, 182] width 168 height 100
click at [1077, 335] on button "Continue" at bounding box center [1052, 336] width 70 height 23
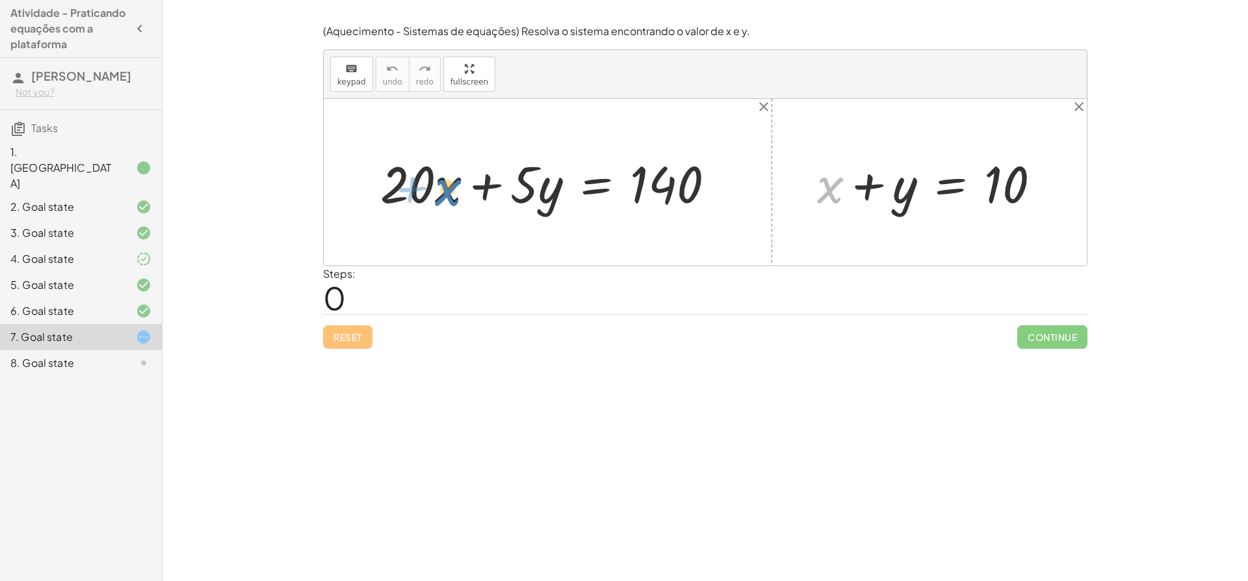
drag, startPoint x: 825, startPoint y: 192, endPoint x: 446, endPoint y: 192, distance: 379.0
drag, startPoint x: 861, startPoint y: 183, endPoint x: 858, endPoint y: 177, distance: 7.0
click at [858, 177] on div at bounding box center [934, 182] width 247 height 67
drag, startPoint x: 820, startPoint y: 185, endPoint x: 439, endPoint y: 187, distance: 381.0
click at [439, 187] on div "+ · 20 · x + · 5 · y = 140 + x + x + y = 10" at bounding box center [705, 182] width 763 height 166
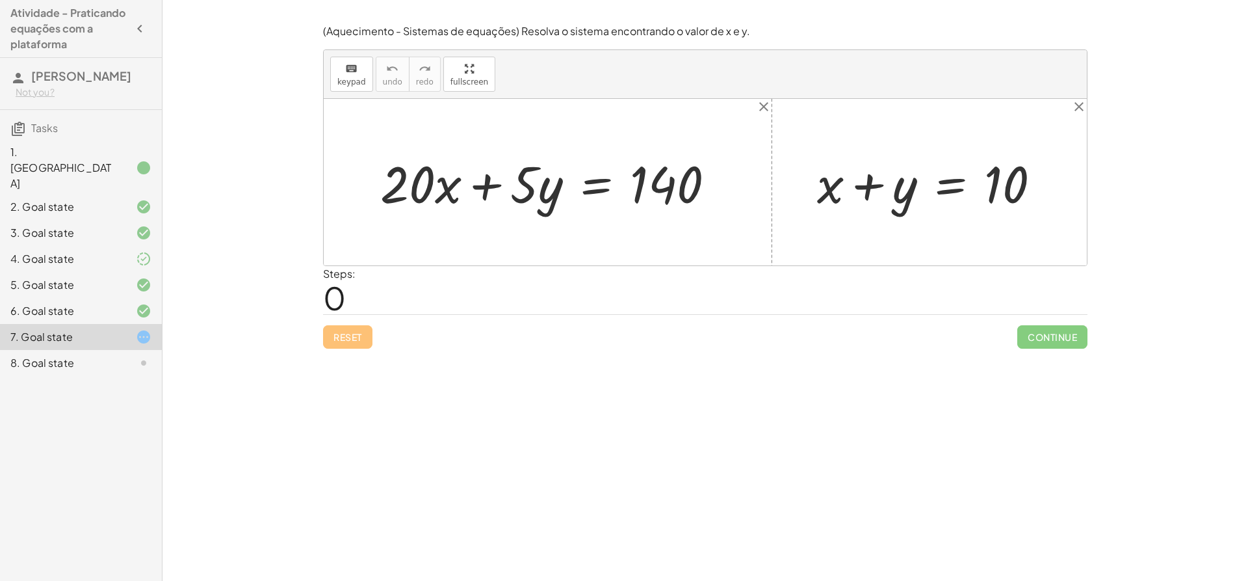
drag, startPoint x: 787, startPoint y: 192, endPoint x: 815, endPoint y: 191, distance: 28.0
click at [815, 191] on div "+ · 20 · x + · 5 · y = 140 + x + y = 10" at bounding box center [705, 182] width 763 height 166
drag, startPoint x: 817, startPoint y: 190, endPoint x: 454, endPoint y: 179, distance: 362.9
click at [454, 179] on div "+ · 20 · x + · 5 · y = 140 + x + x + y = 10" at bounding box center [705, 182] width 763 height 166
click at [827, 189] on div at bounding box center [934, 182] width 247 height 67
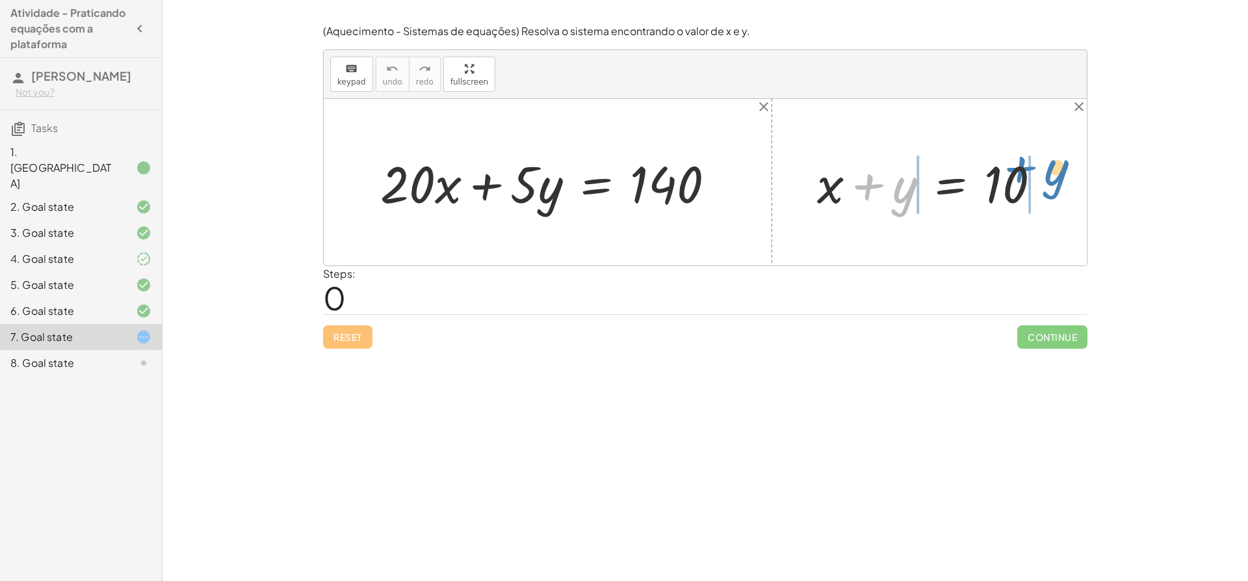
drag, startPoint x: 907, startPoint y: 185, endPoint x: 1060, endPoint y: 168, distance: 153.8
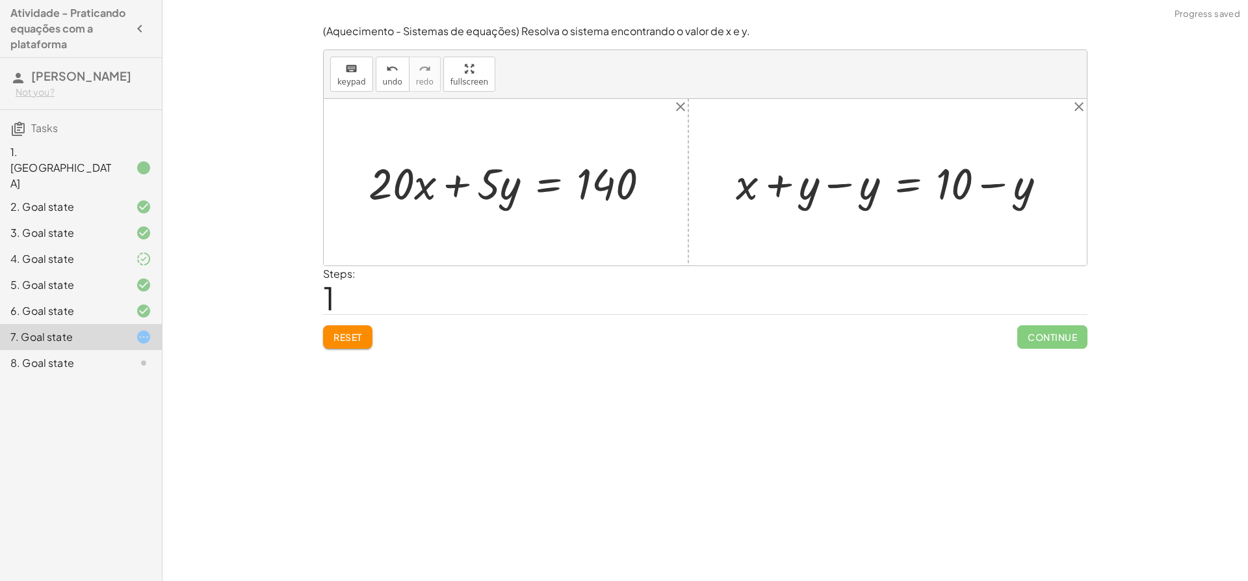
click at [894, 199] on div at bounding box center [897, 182] width 328 height 56
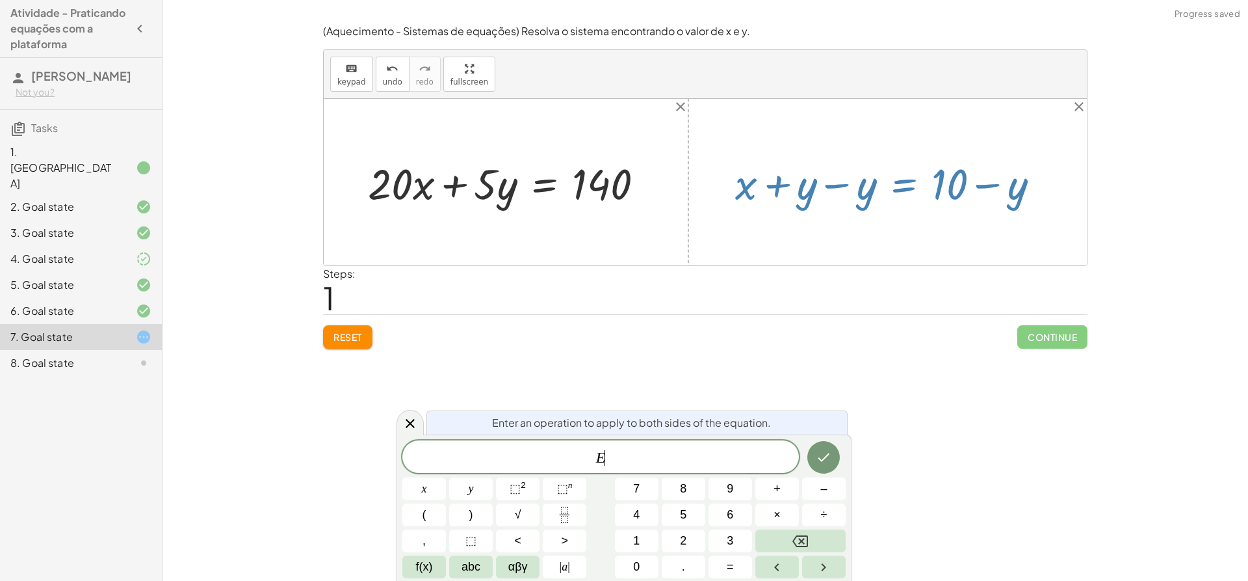
click at [863, 199] on div at bounding box center [893, 182] width 328 height 56
click at [818, 450] on icon "Done" at bounding box center [824, 457] width 16 height 16
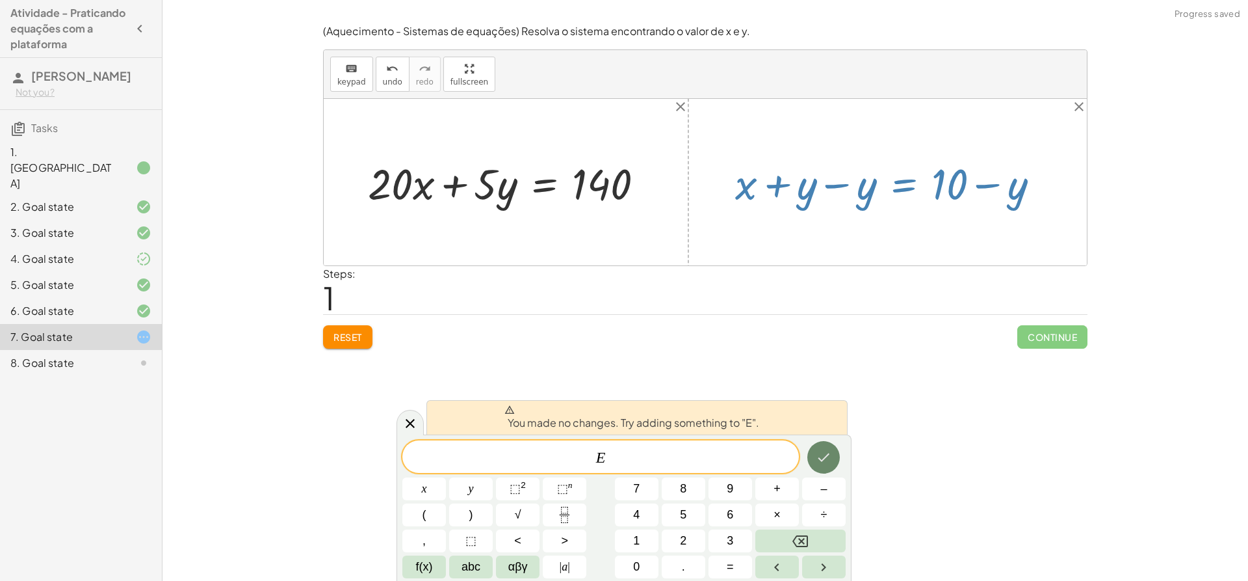
click at [822, 458] on icon "Done" at bounding box center [824, 457] width 16 height 16
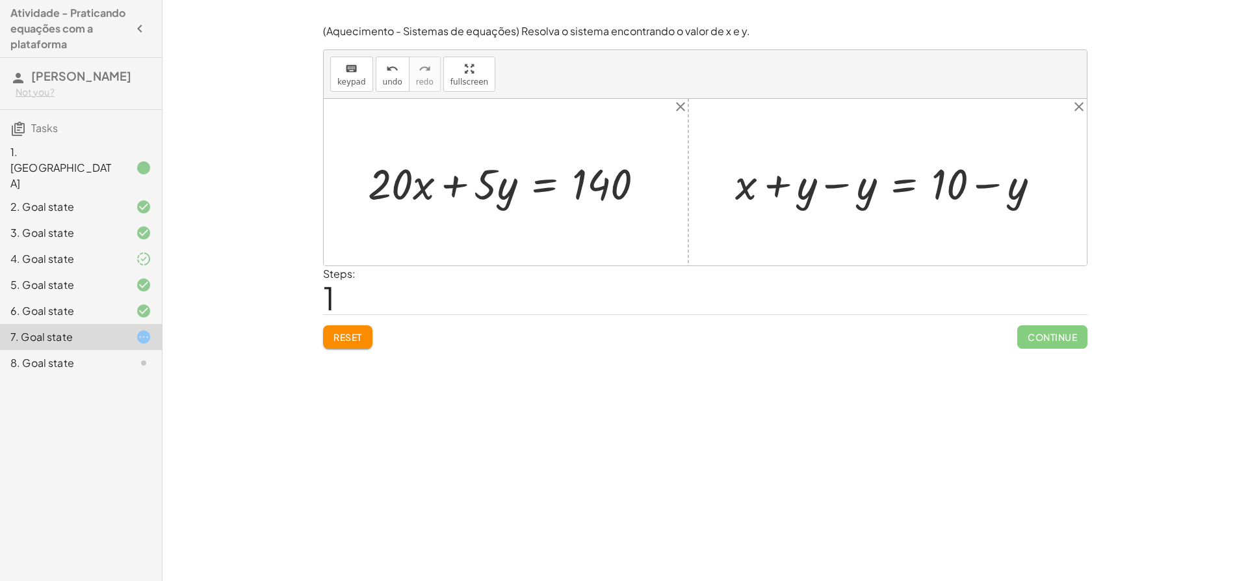
click at [828, 186] on div at bounding box center [893, 182] width 328 height 56
drag, startPoint x: 863, startPoint y: 189, endPoint x: 411, endPoint y: 176, distance: 452.7
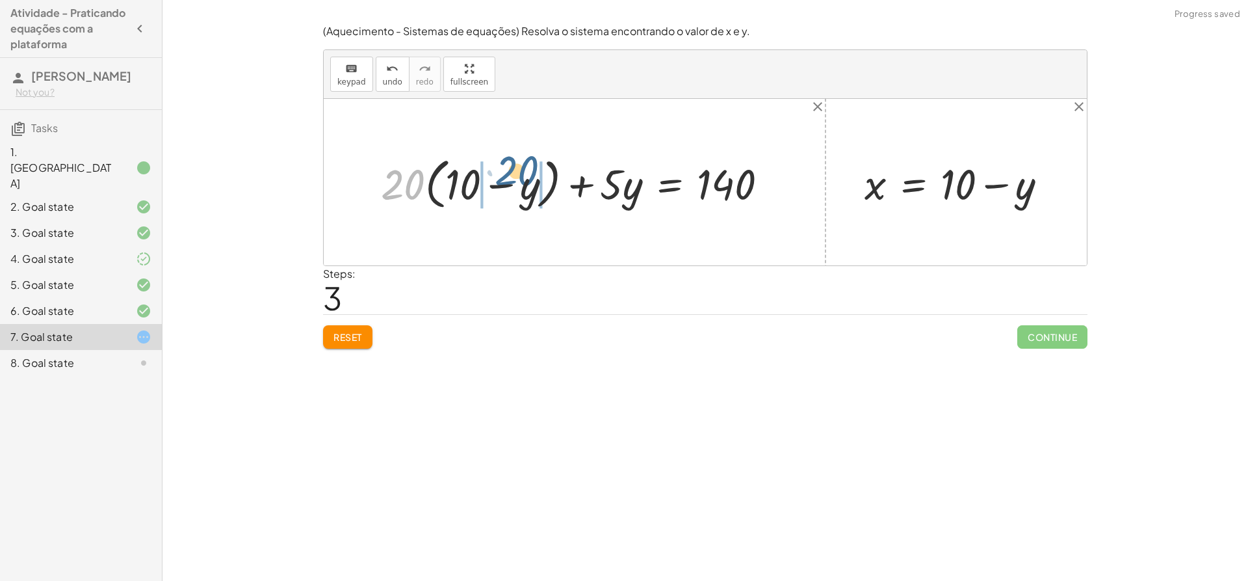
drag, startPoint x: 411, startPoint y: 183, endPoint x: 519, endPoint y: 171, distance: 109.3
click at [519, 171] on div at bounding box center [579, 182] width 411 height 62
click at [408, 182] on div at bounding box center [572, 182] width 423 height 55
click at [523, 185] on div at bounding box center [585, 182] width 399 height 55
click at [490, 183] on div at bounding box center [585, 182] width 399 height 55
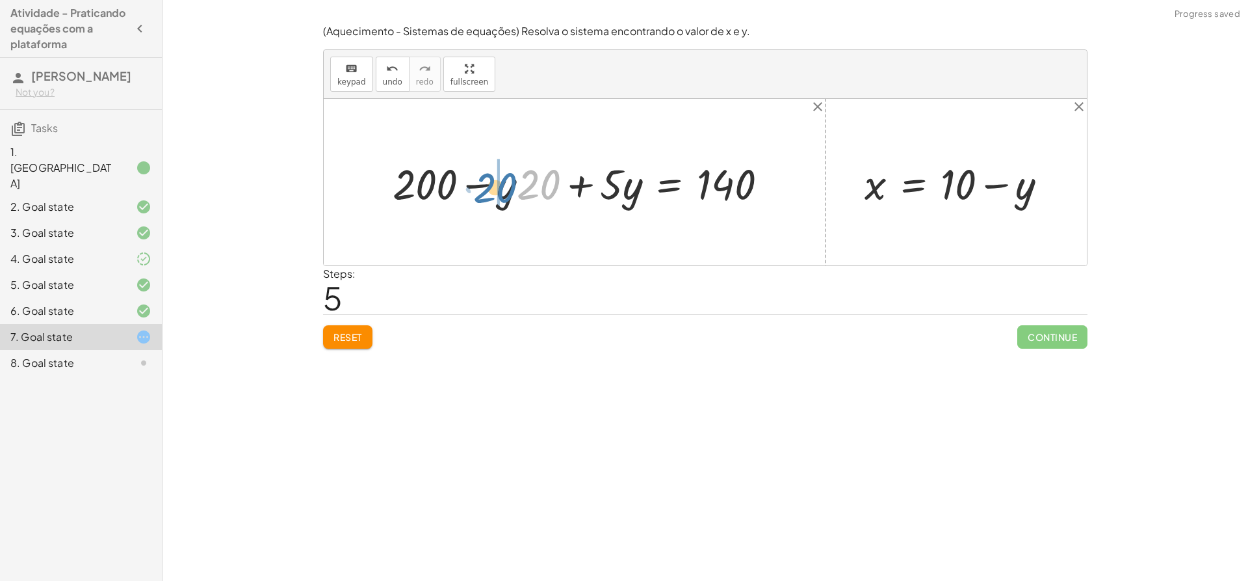
drag, startPoint x: 525, startPoint y: 189, endPoint x: 487, endPoint y: 191, distance: 37.8
click at [487, 191] on div at bounding box center [585, 182] width 399 height 55
click at [531, 182] on div at bounding box center [585, 182] width 399 height 55
click at [484, 182] on div at bounding box center [585, 182] width 399 height 55
click at [477, 183] on div at bounding box center [585, 182] width 399 height 55
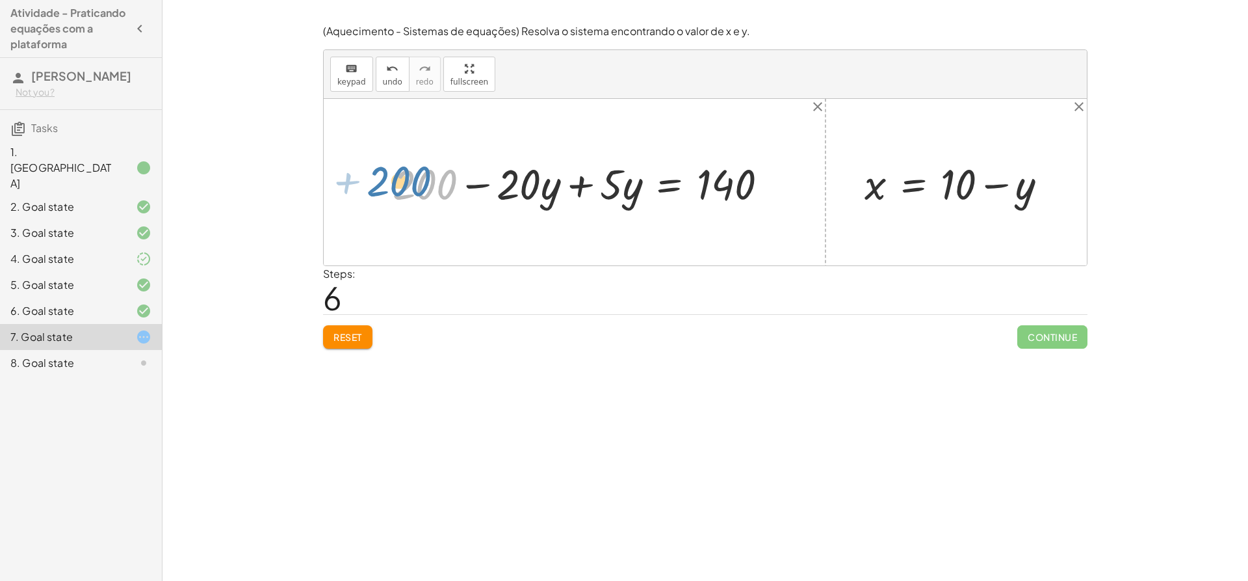
drag, startPoint x: 439, startPoint y: 185, endPoint x: 412, endPoint y: 182, distance: 27.5
click at [412, 182] on div at bounding box center [585, 182] width 399 height 55
click at [472, 186] on div at bounding box center [585, 182] width 399 height 55
click at [579, 190] on div at bounding box center [585, 182] width 399 height 55
click at [568, 187] on div at bounding box center [630, 182] width 310 height 55
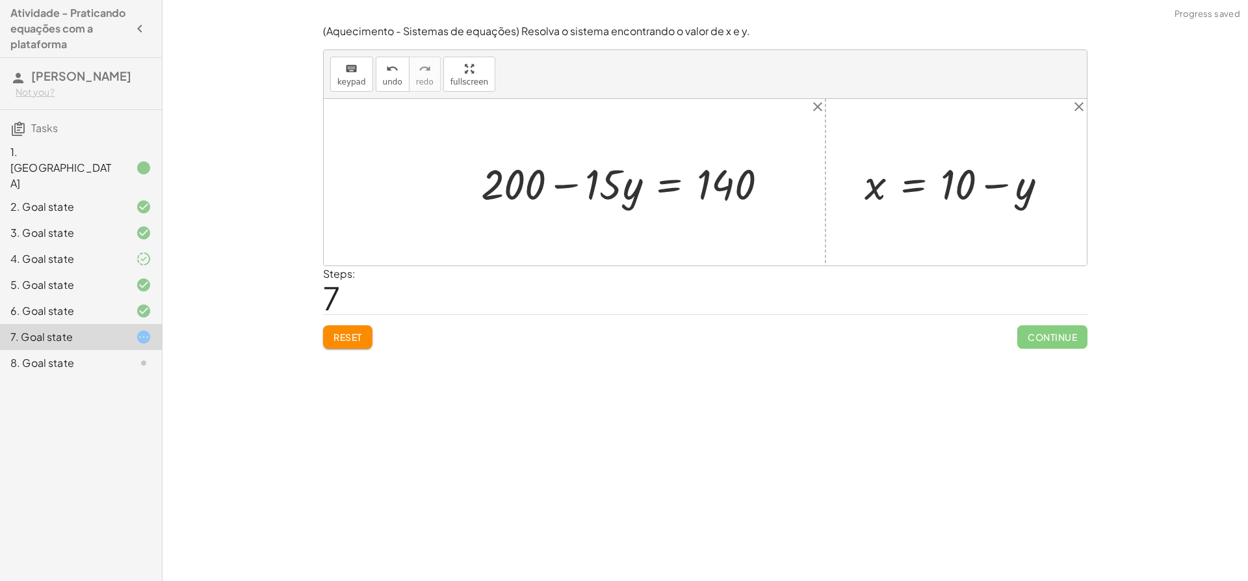
click at [596, 185] on div at bounding box center [630, 182] width 310 height 55
click at [576, 185] on div at bounding box center [630, 182] width 310 height 55
click at [631, 186] on div at bounding box center [630, 182] width 310 height 55
drag, startPoint x: 610, startPoint y: 179, endPoint x: 607, endPoint y: 189, distance: 10.3
click at [607, 189] on div at bounding box center [630, 182] width 310 height 55
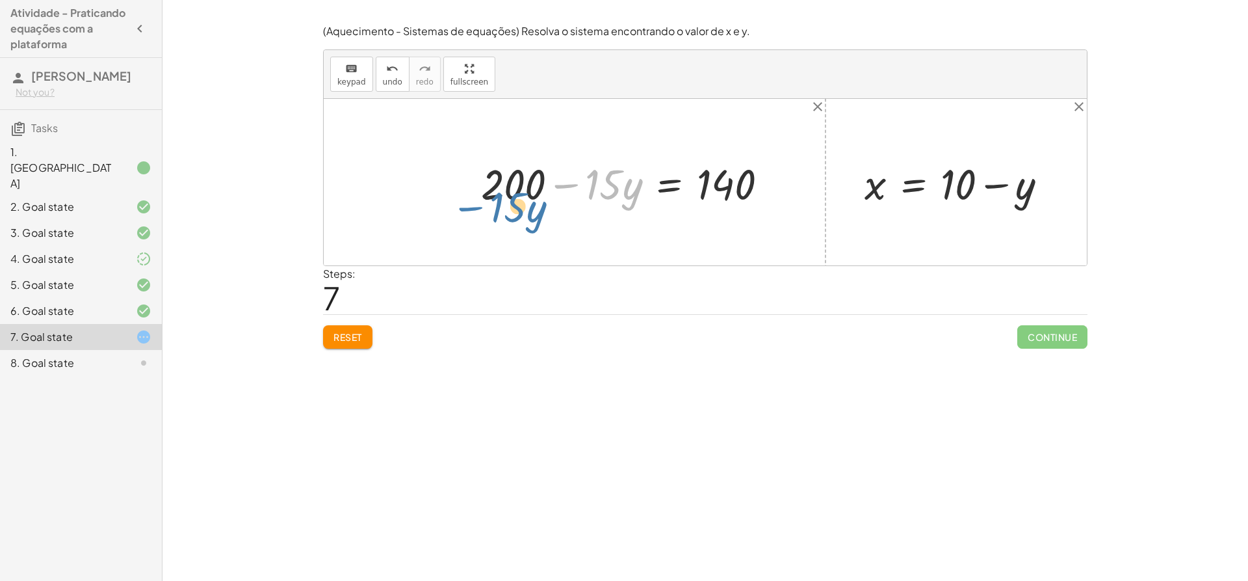
drag, startPoint x: 568, startPoint y: 190, endPoint x: 471, endPoint y: 213, distance: 99.5
click at [471, 213] on div "+ · 20 · x + · 5 · y = 140 + · 20 · ( + 10 − y ) + · 5 · y = 140 + · 10 · 20 − …" at bounding box center [705, 182] width 763 height 166
click at [559, 183] on div at bounding box center [630, 182] width 310 height 55
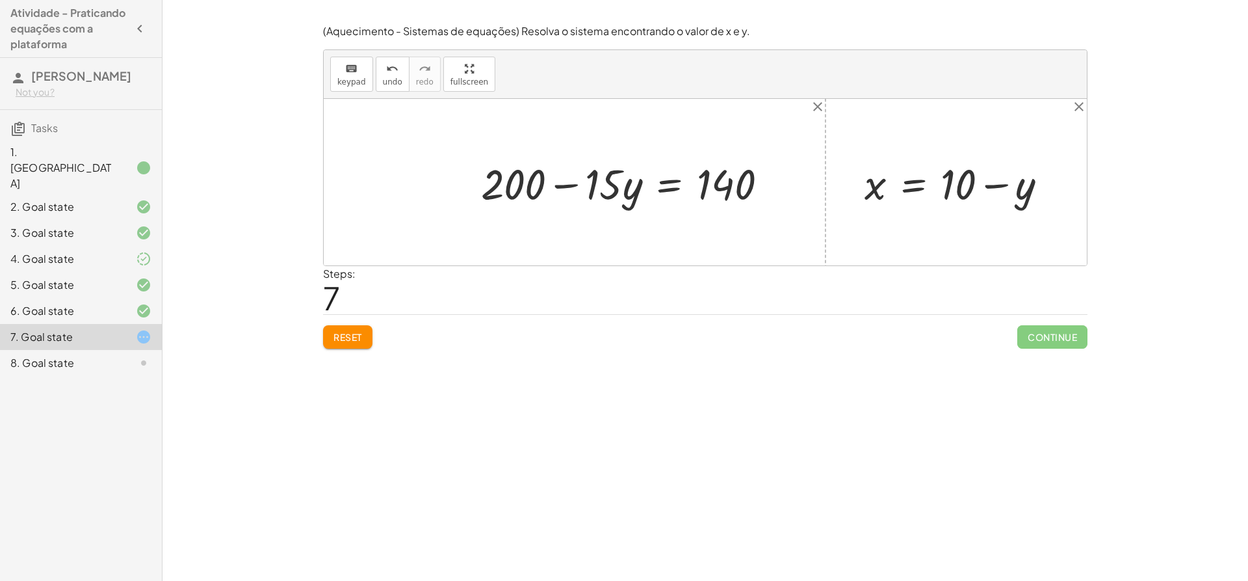
click at [559, 184] on div at bounding box center [630, 182] width 310 height 55
drag, startPoint x: 504, startPoint y: 175, endPoint x: 781, endPoint y: 174, distance: 276.9
click at [780, 174] on div at bounding box center [630, 182] width 310 height 55
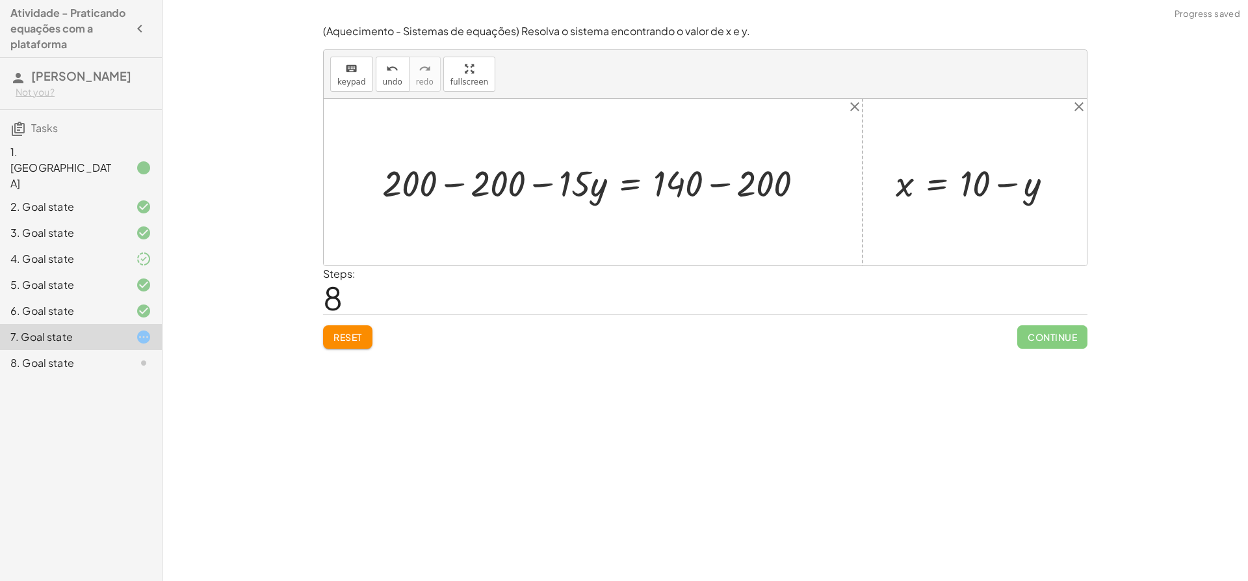
drag, startPoint x: 435, startPoint y: 178, endPoint x: 449, endPoint y: 185, distance: 16.0
click at [448, 185] on div at bounding box center [598, 182] width 445 height 48
click at [449, 185] on div at bounding box center [598, 182] width 445 height 48
click at [696, 182] on div at bounding box center [678, 182] width 285 height 48
click at [711, 183] on div at bounding box center [678, 182] width 285 height 48
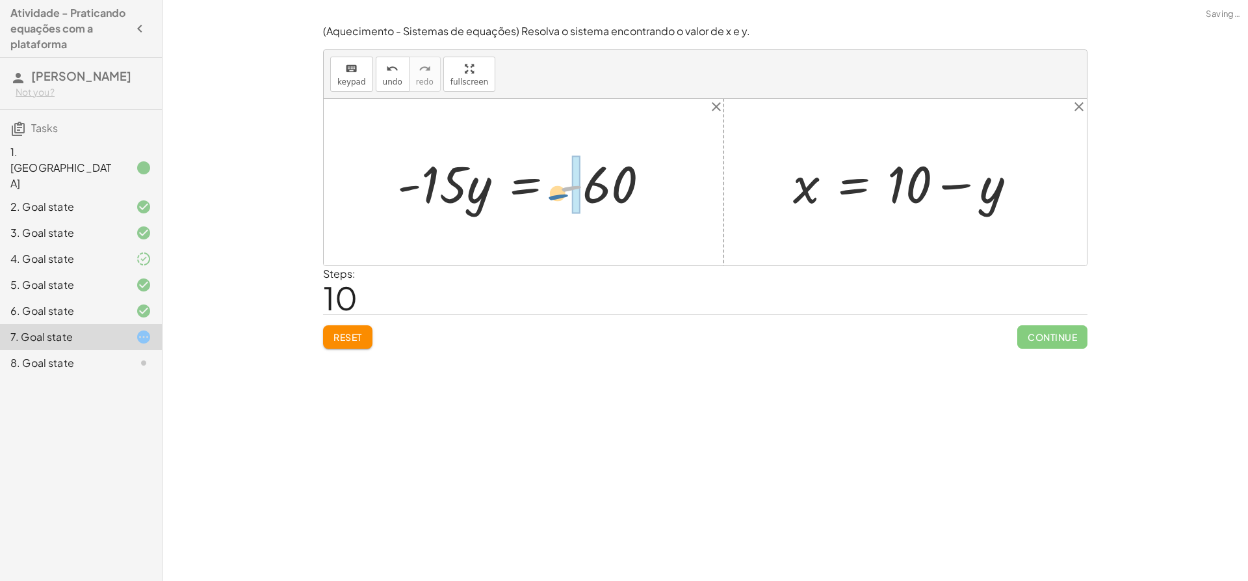
drag, startPoint x: 575, startPoint y: 185, endPoint x: 562, endPoint y: 194, distance: 15.5
click at [562, 194] on div at bounding box center [529, 182] width 276 height 67
click at [604, 188] on div at bounding box center [544, 182] width 307 height 67
drag, startPoint x: 397, startPoint y: 184, endPoint x: 432, endPoint y: 195, distance: 37.4
click at [433, 195] on div at bounding box center [529, 182] width 276 height 67
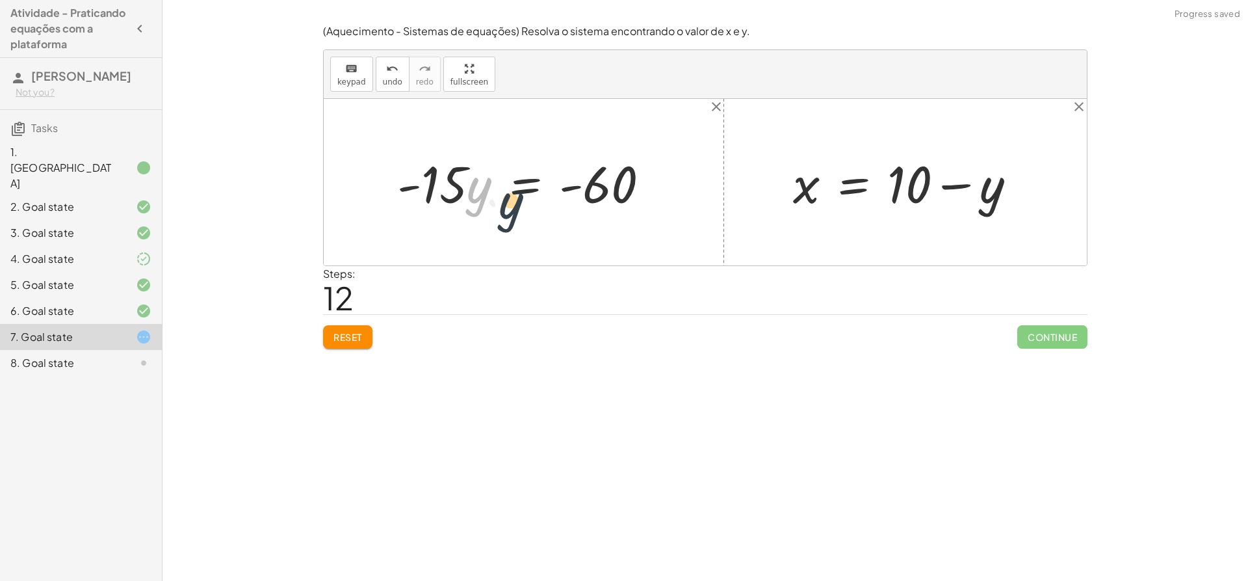
drag, startPoint x: 475, startPoint y: 175, endPoint x: 467, endPoint y: 185, distance: 12.6
click at [467, 185] on div at bounding box center [529, 182] width 276 height 67
drag, startPoint x: 408, startPoint y: 185, endPoint x: 419, endPoint y: 198, distance: 17.6
click at [428, 200] on div at bounding box center [529, 182] width 276 height 67
click at [433, 198] on div at bounding box center [529, 182] width 276 height 67
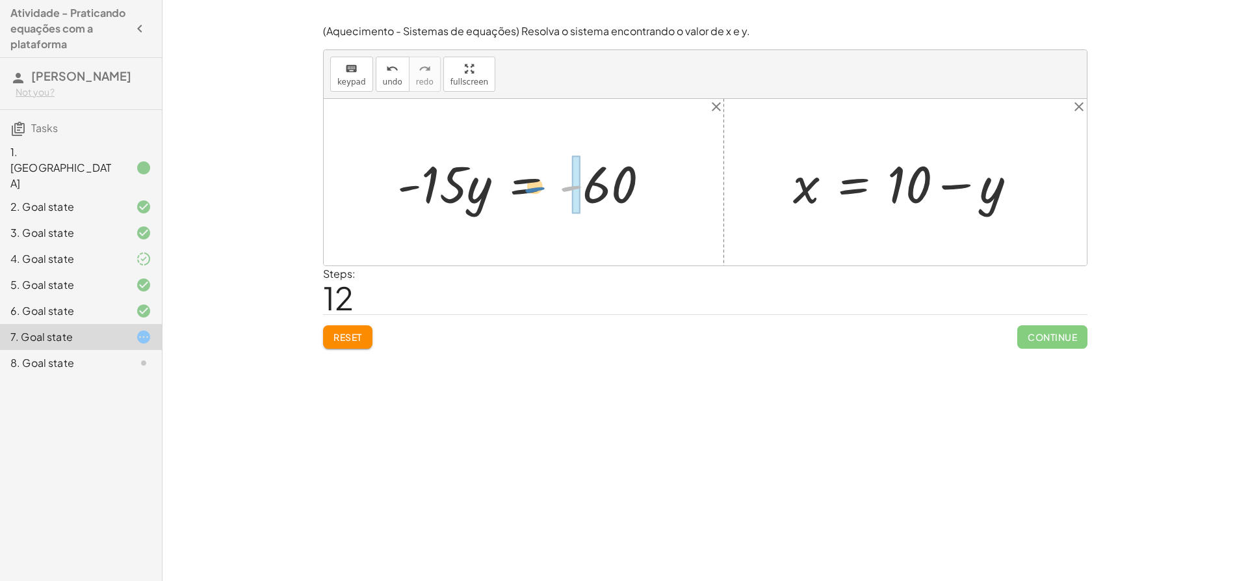
drag, startPoint x: 567, startPoint y: 188, endPoint x: 542, endPoint y: 190, distance: 25.4
click at [542, 190] on div at bounding box center [529, 182] width 276 height 67
click at [595, 190] on div at bounding box center [544, 182] width 307 height 67
drag, startPoint x: 605, startPoint y: 187, endPoint x: 357, endPoint y: 181, distance: 248.4
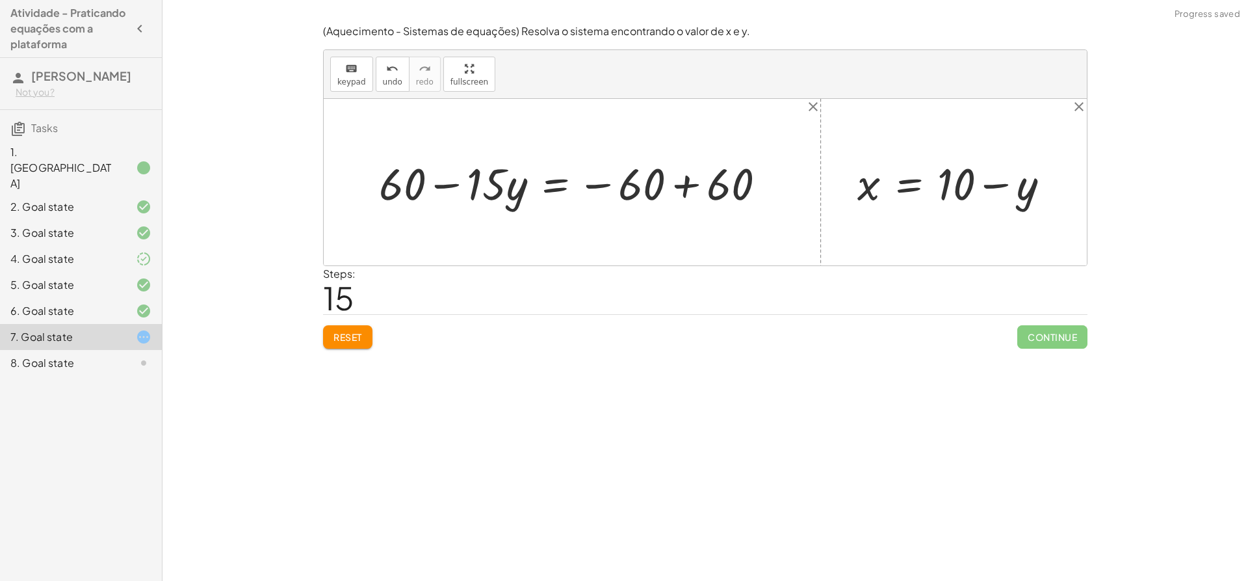
click at [655, 183] on div at bounding box center [578, 182] width 410 height 58
click at [679, 183] on div at bounding box center [578, 182] width 410 height 58
drag, startPoint x: 404, startPoint y: 177, endPoint x: 428, endPoint y: 189, distance: 27.3
click at [433, 192] on div at bounding box center [504, 182] width 263 height 58
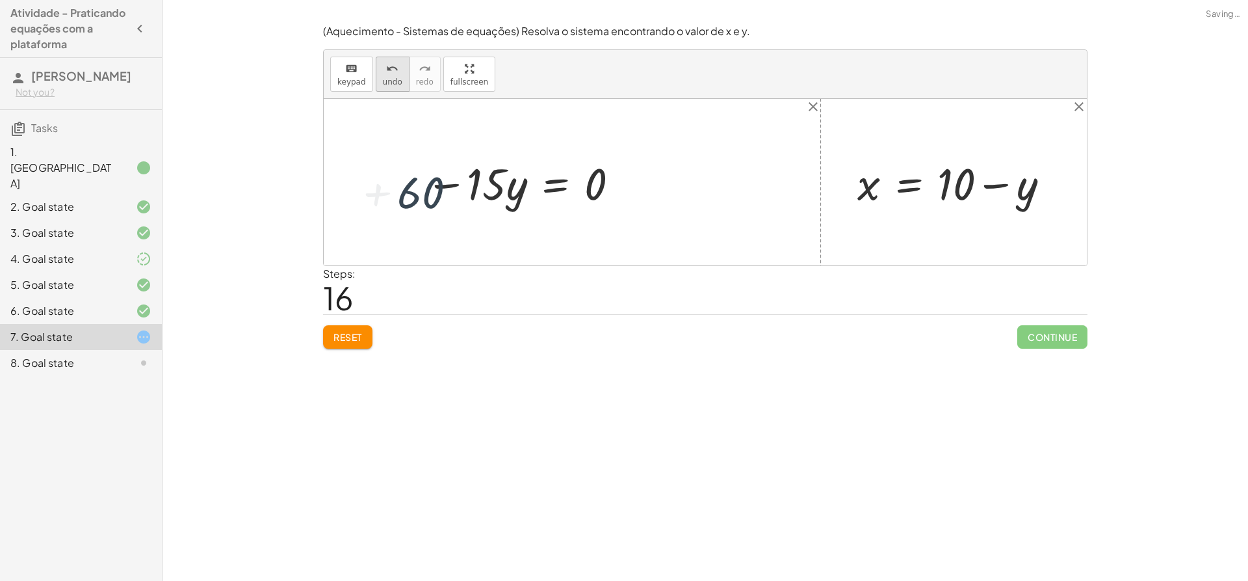
click at [387, 83] on span "undo" at bounding box center [393, 81] width 20 height 9
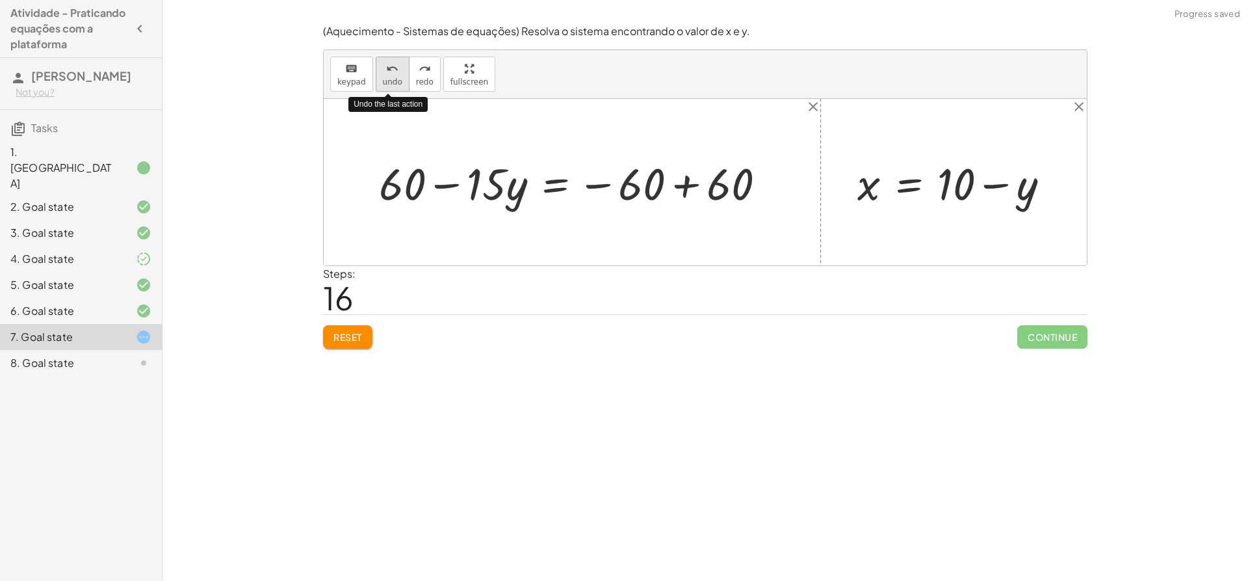
click at [387, 83] on span "undo" at bounding box center [393, 81] width 20 height 9
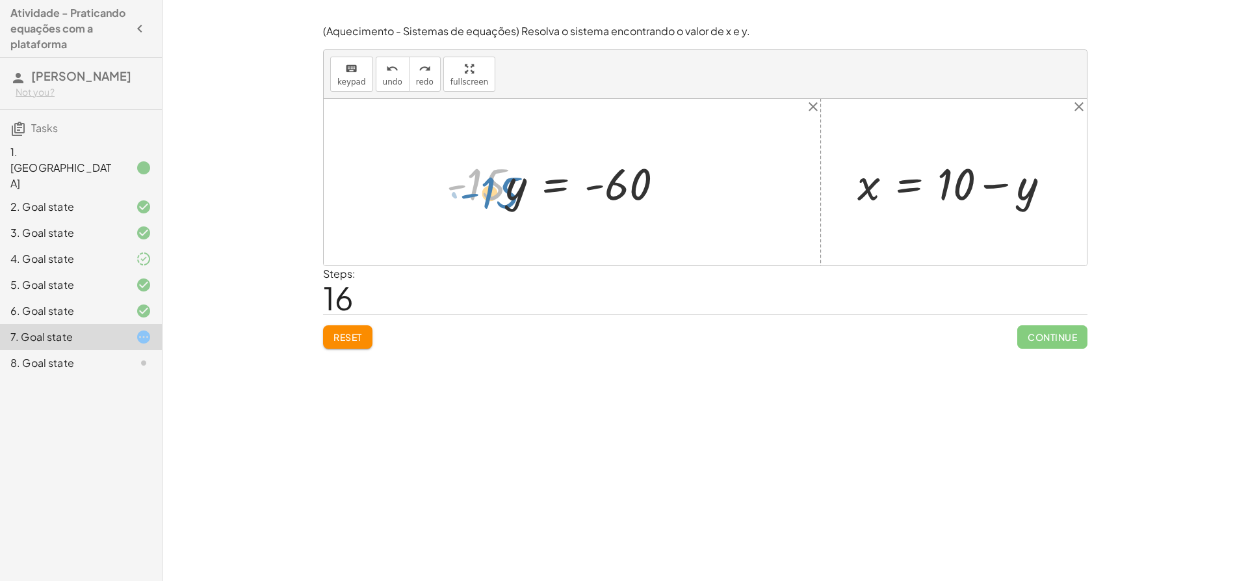
drag, startPoint x: 480, startPoint y: 194, endPoint x: 493, endPoint y: 200, distance: 14.3
click at [493, 200] on div at bounding box center [560, 182] width 241 height 58
drag, startPoint x: 498, startPoint y: 187, endPoint x: 637, endPoint y: 221, distance: 143.2
click at [637, 221] on div "+ · 20 · x + · 5 · y = 140 + · 20 · ( + 10 − y ) + · 5 · y = 140 + · 10 · 20 − …" at bounding box center [705, 182] width 763 height 166
click at [490, 195] on div at bounding box center [568, 182] width 247 height 86
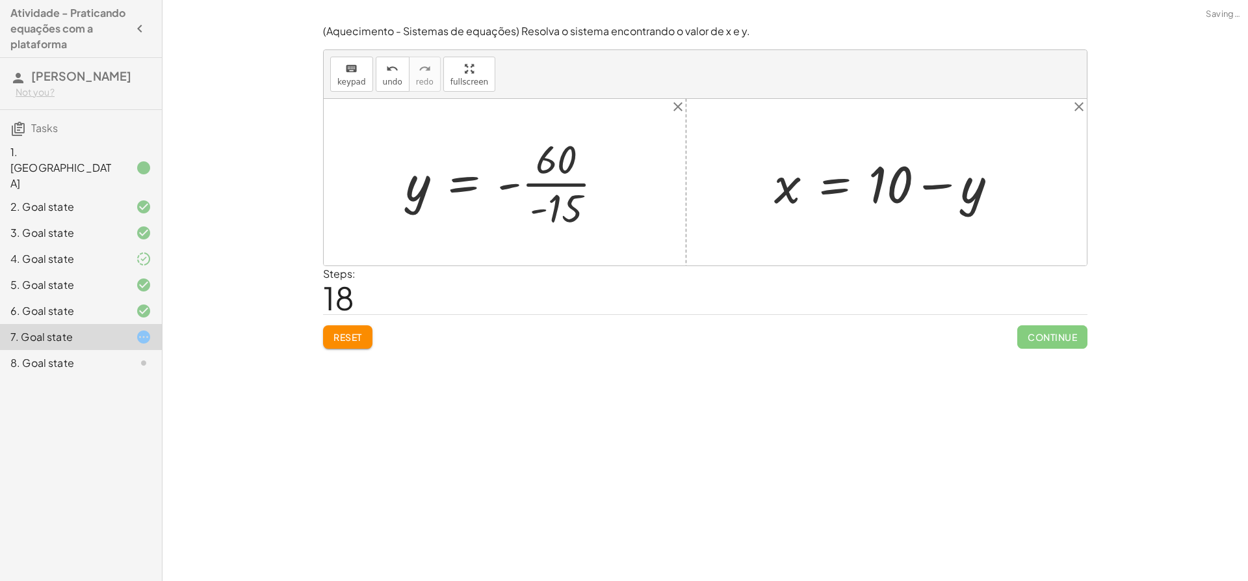
click at [564, 194] on div at bounding box center [509, 182] width 221 height 100
click at [509, 183] on div at bounding box center [501, 182] width 204 height 64
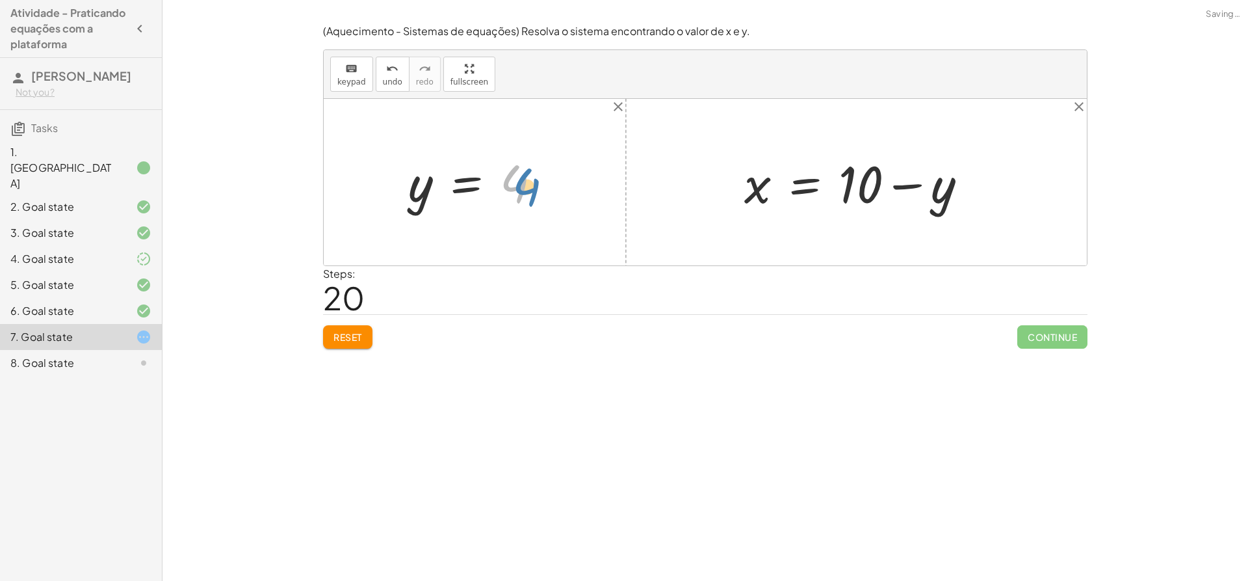
drag, startPoint x: 504, startPoint y: 186, endPoint x: 515, endPoint y: 190, distance: 11.1
click at [515, 190] on div at bounding box center [480, 182] width 156 height 64
drag, startPoint x: 418, startPoint y: 192, endPoint x: 936, endPoint y: 181, distance: 518.3
click at [892, 180] on div at bounding box center [860, 182] width 251 height 67
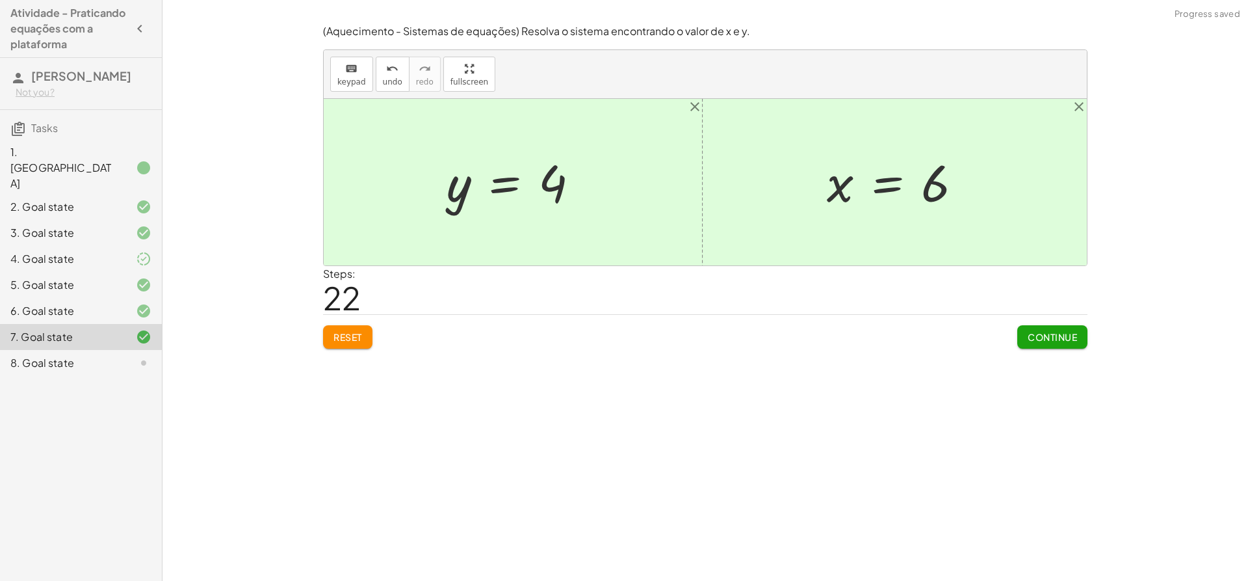
click at [1014, 330] on div "Reset Continue" at bounding box center [705, 331] width 765 height 34
click at [1026, 332] on button "Continue" at bounding box center [1052, 336] width 70 height 23
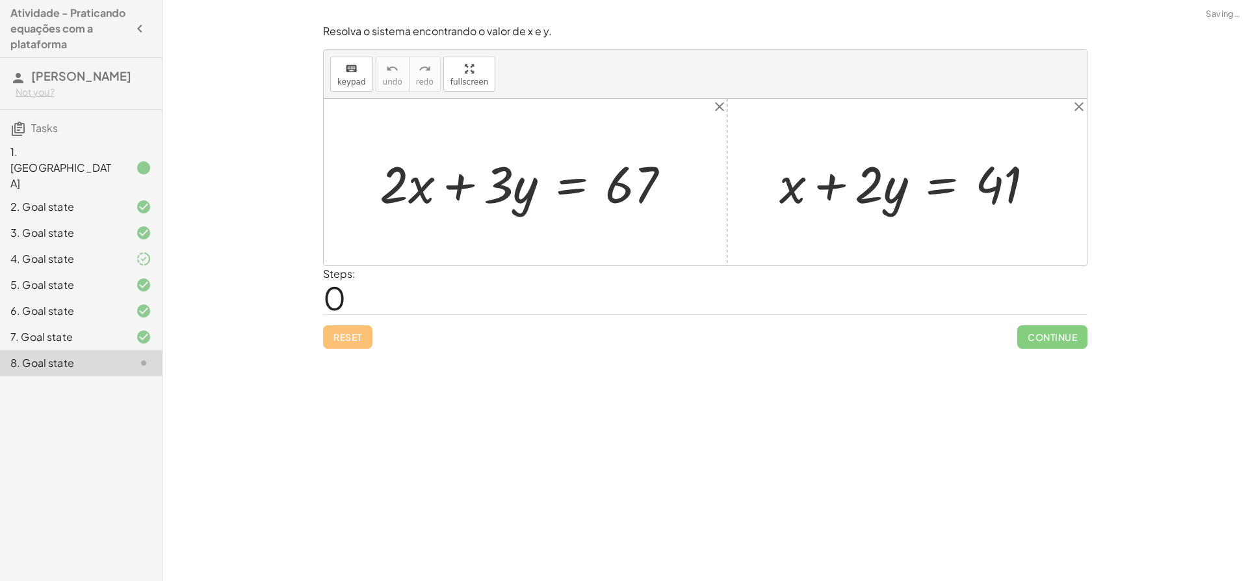
click at [462, 177] on div at bounding box center [530, 182] width 314 height 67
drag, startPoint x: 789, startPoint y: 189, endPoint x: 770, endPoint y: 190, distance: 18.9
drag, startPoint x: 790, startPoint y: 192, endPoint x: 796, endPoint y: 193, distance: 6.5
click at [796, 193] on div at bounding box center [912, 182] width 278 height 67
click at [134, 329] on div at bounding box center [133, 337] width 36 height 16
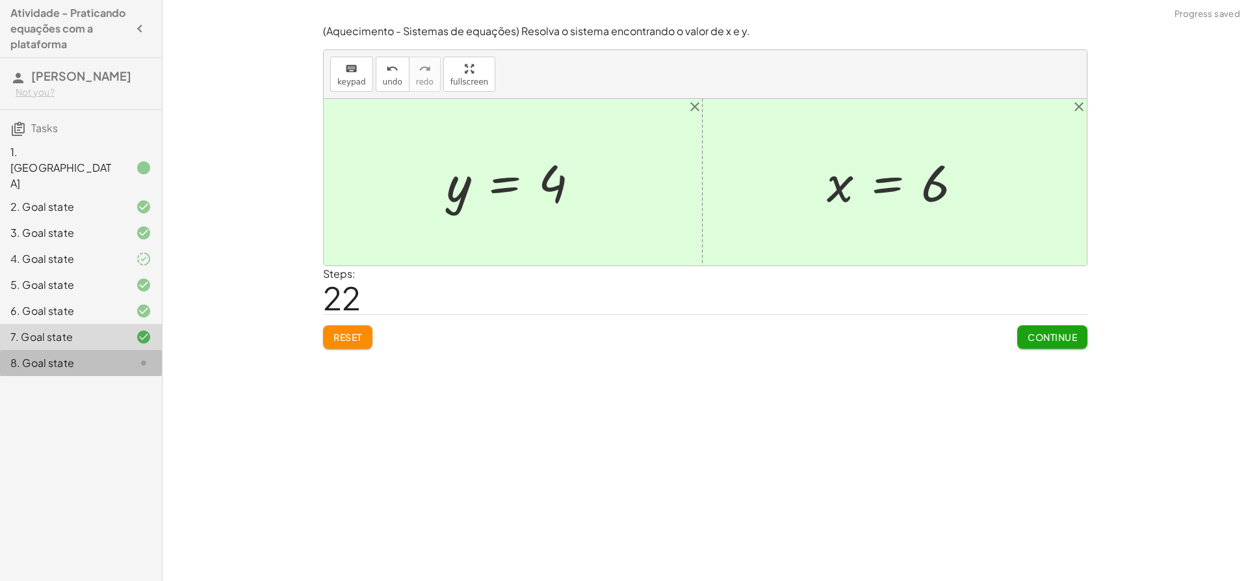
click at [131, 355] on div at bounding box center [133, 363] width 36 height 16
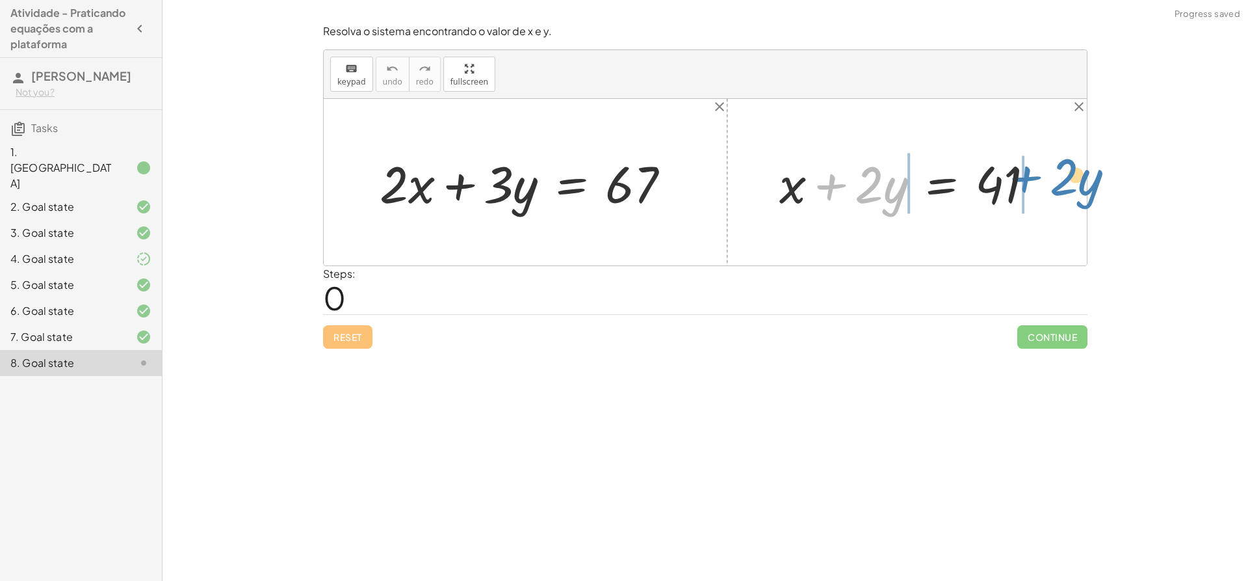
drag, startPoint x: 841, startPoint y: 181, endPoint x: 1038, endPoint y: 174, distance: 196.5
click at [1038, 174] on div at bounding box center [912, 182] width 278 height 67
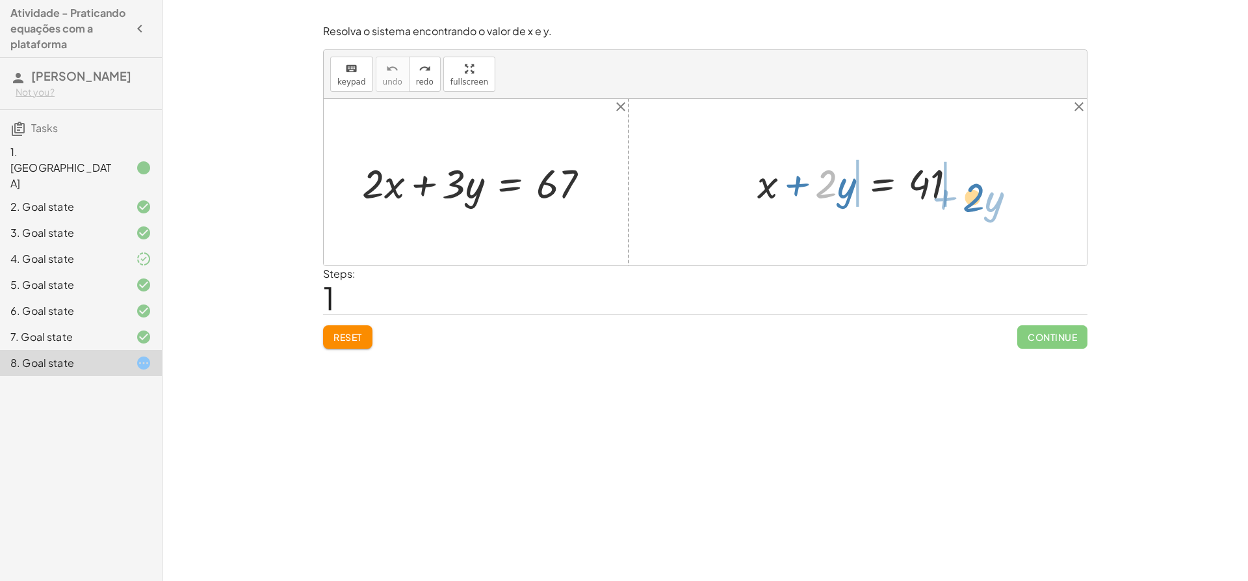
drag, startPoint x: 820, startPoint y: 184, endPoint x: 967, endPoint y: 198, distance: 148.2
click at [967, 198] on div at bounding box center [862, 181] width 223 height 53
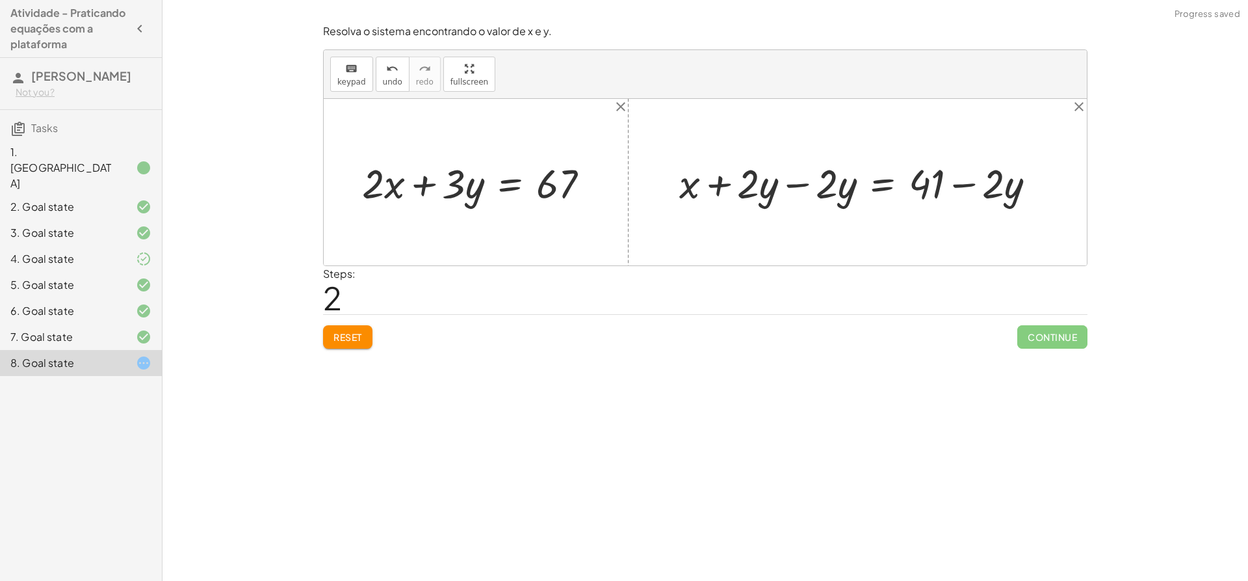
click at [826, 185] on div at bounding box center [863, 181] width 380 height 53
click at [799, 183] on div at bounding box center [863, 181] width 380 height 53
drag, startPoint x: 842, startPoint y: 185, endPoint x: 387, endPoint y: 188, distance: 454.4
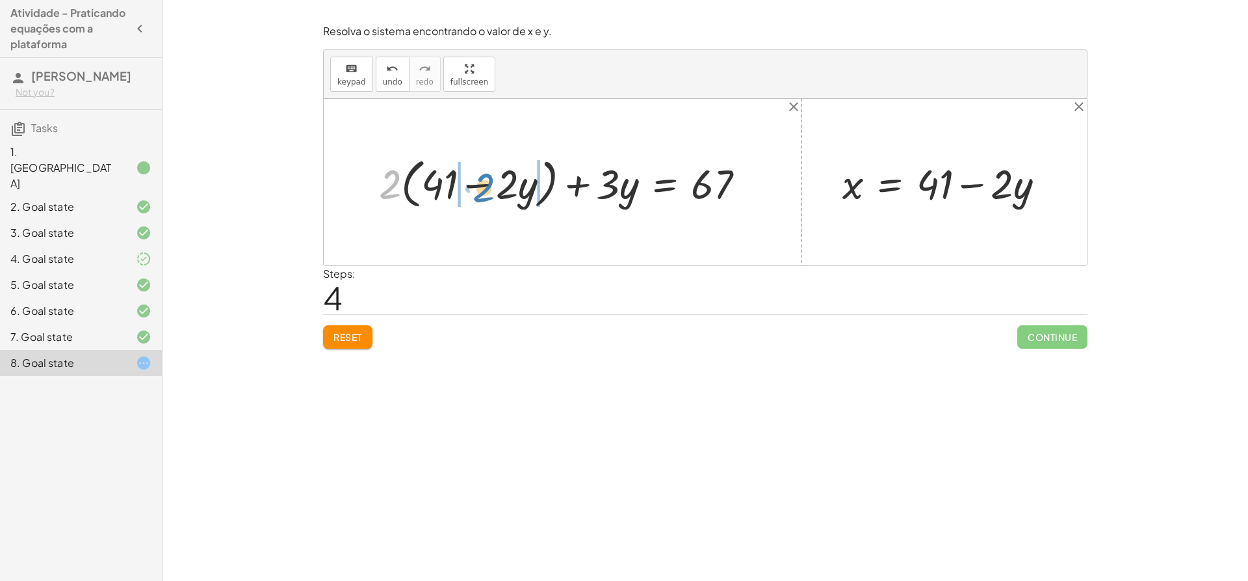
drag, startPoint x: 399, startPoint y: 184, endPoint x: 495, endPoint y: 188, distance: 96.9
click at [493, 187] on div at bounding box center [567, 182] width 389 height 60
click at [471, 182] on div at bounding box center [571, 182] width 381 height 54
click at [444, 185] on div at bounding box center [571, 182] width 381 height 54
click at [440, 185] on div at bounding box center [583, 182] width 360 height 54
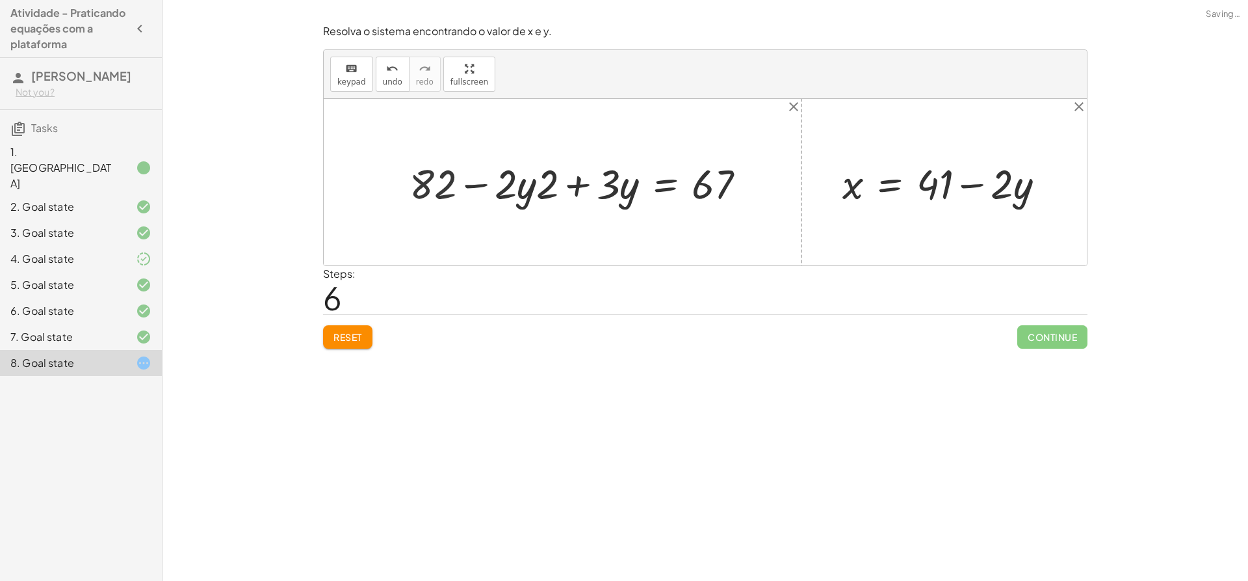
click at [507, 187] on div at bounding box center [583, 182] width 360 height 54
click at [525, 187] on div at bounding box center [583, 182] width 360 height 54
drag, startPoint x: 553, startPoint y: 185, endPoint x: 508, endPoint y: 189, distance: 45.1
click at [510, 189] on div at bounding box center [593, 182] width 337 height 54
click at [492, 187] on div at bounding box center [593, 182] width 337 height 54
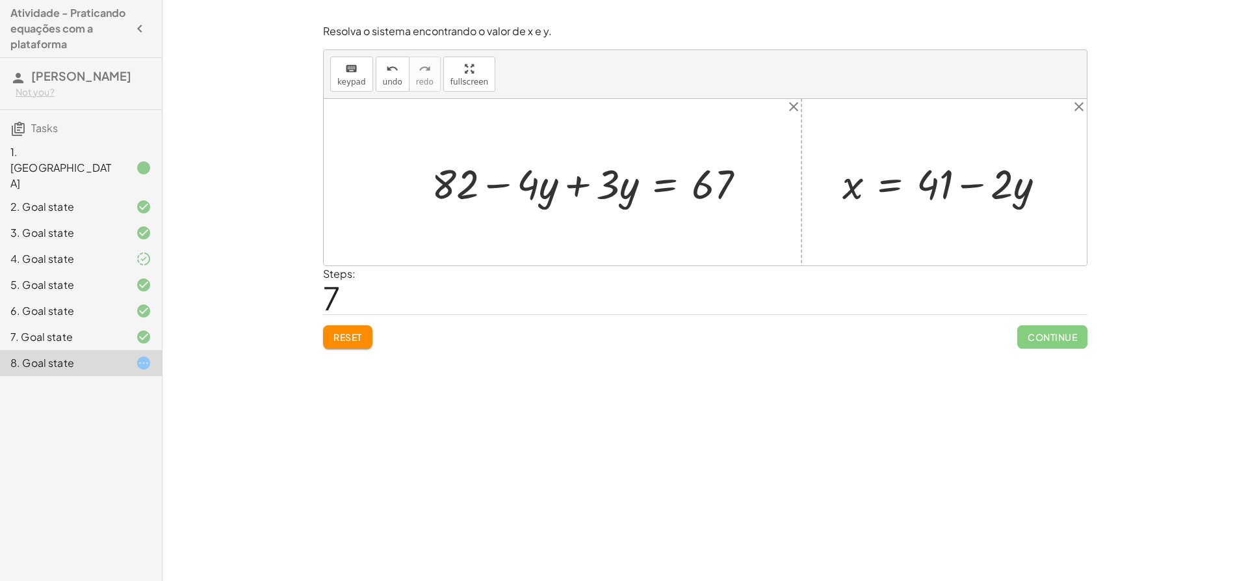
click at [486, 185] on div at bounding box center [593, 182] width 337 height 54
drag, startPoint x: 551, startPoint y: 186, endPoint x: 571, endPoint y: 171, distance: 25.1
click at [571, 171] on div at bounding box center [593, 182] width 337 height 54
click at [567, 187] on div at bounding box center [645, 182] width 234 height 54
click at [599, 186] on div at bounding box center [645, 182] width 234 height 54
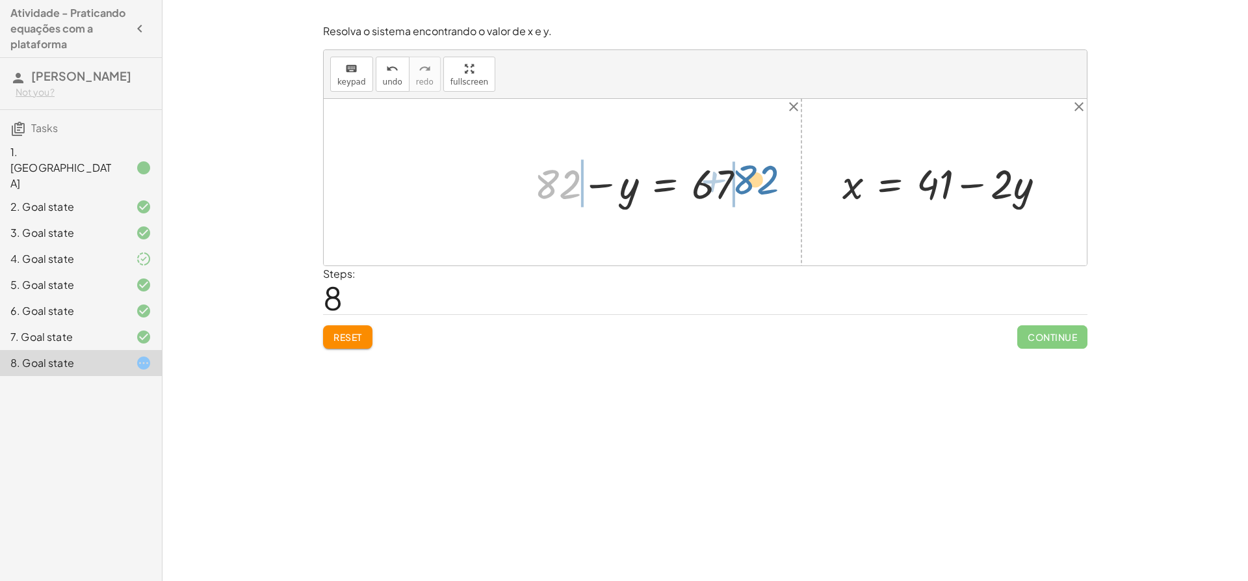
drag, startPoint x: 561, startPoint y: 182, endPoint x: 769, endPoint y: 177, distance: 208.1
click at [747, 184] on div at bounding box center [645, 181] width 396 height 53
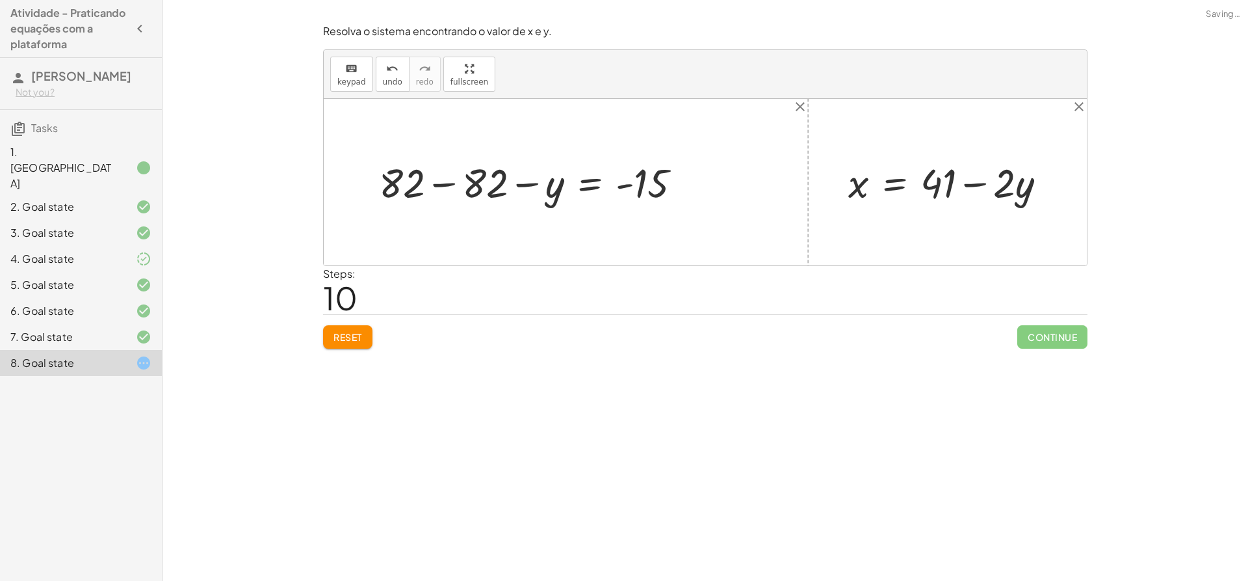
click at [441, 189] on div at bounding box center [536, 181] width 326 height 53
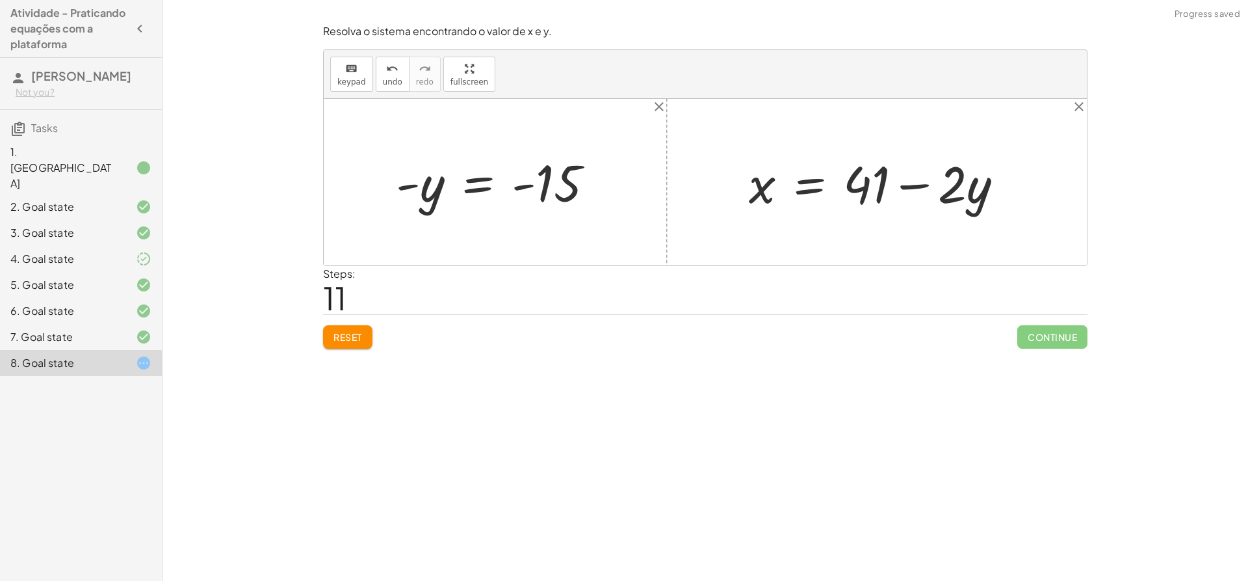
click at [414, 181] on div at bounding box center [499, 182] width 221 height 64
click at [413, 185] on div at bounding box center [499, 182] width 221 height 64
drag, startPoint x: 413, startPoint y: 185, endPoint x: 525, endPoint y: 195, distance: 112.9
drag, startPoint x: 425, startPoint y: 193, endPoint x: 974, endPoint y: 200, distance: 548.7
click at [975, 193] on div at bounding box center [898, 182] width 312 height 67
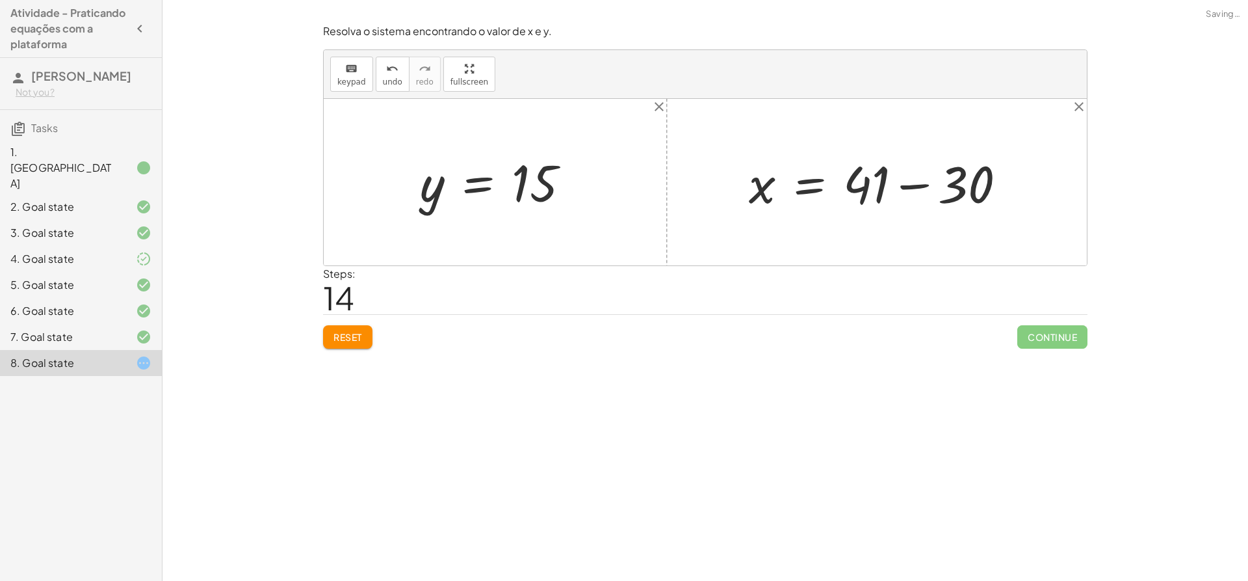
click at [911, 187] on div at bounding box center [882, 182] width 281 height 67
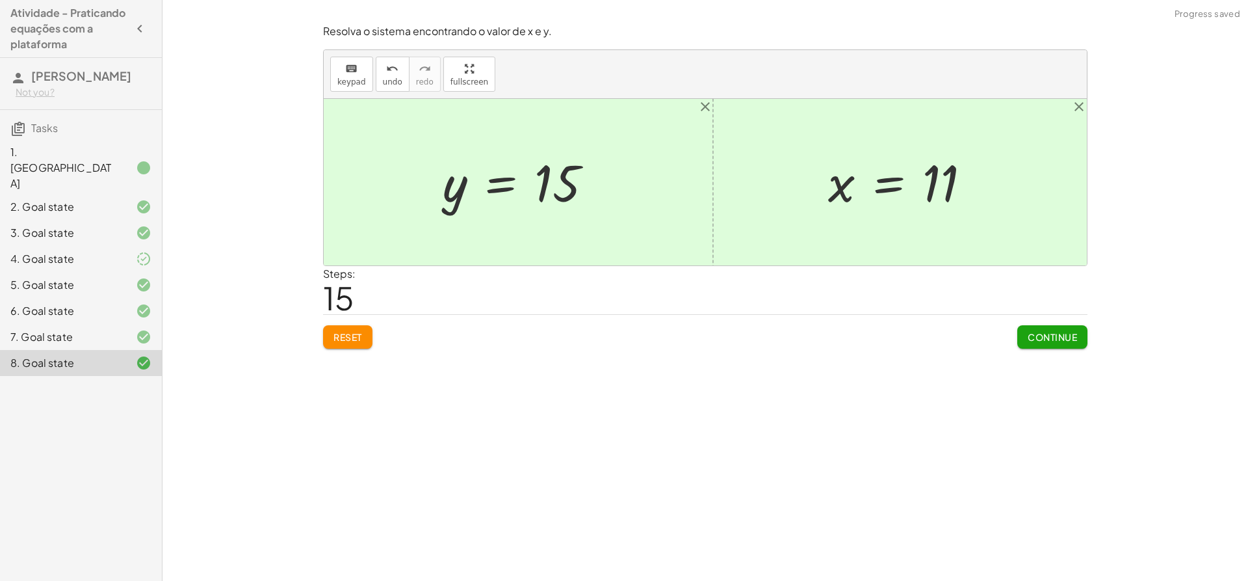
click at [1032, 337] on span "Continue" at bounding box center [1052, 337] width 49 height 12
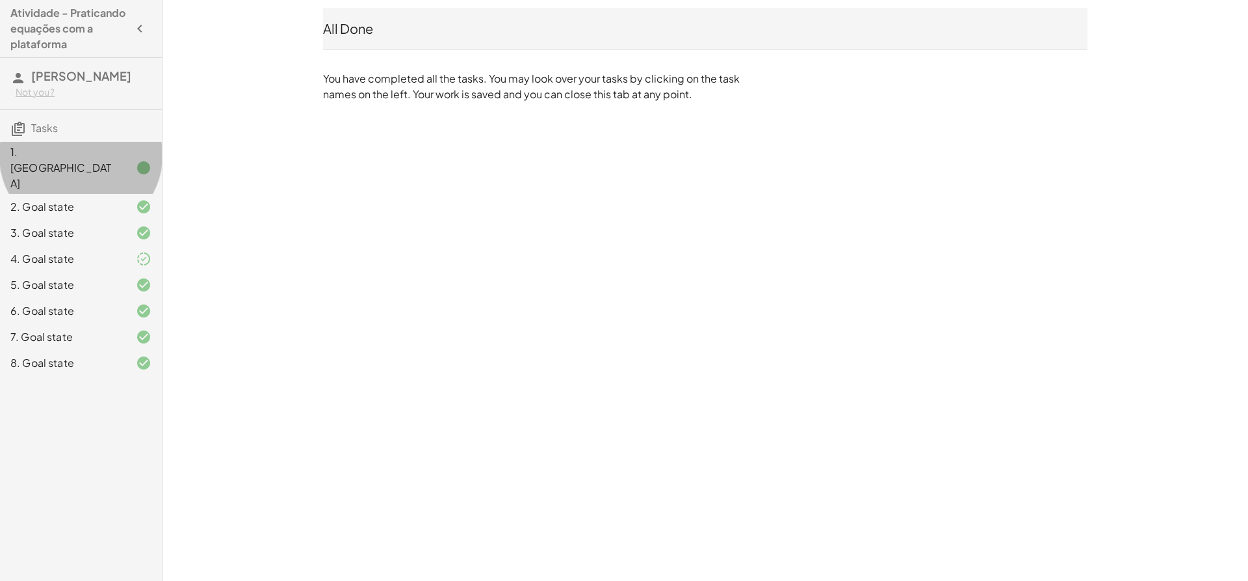
click at [106, 168] on div "1. [GEOGRAPHIC_DATA]" at bounding box center [62, 167] width 105 height 47
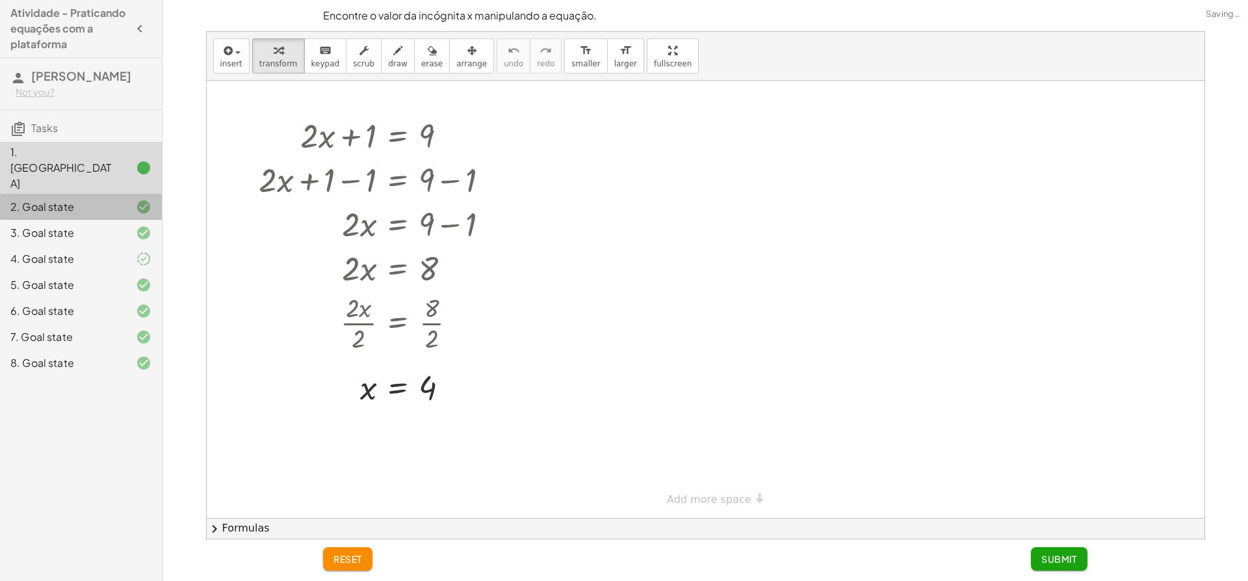
click at [118, 199] on div at bounding box center [133, 207] width 36 height 16
